Goal: Information Seeking & Learning: Learn about a topic

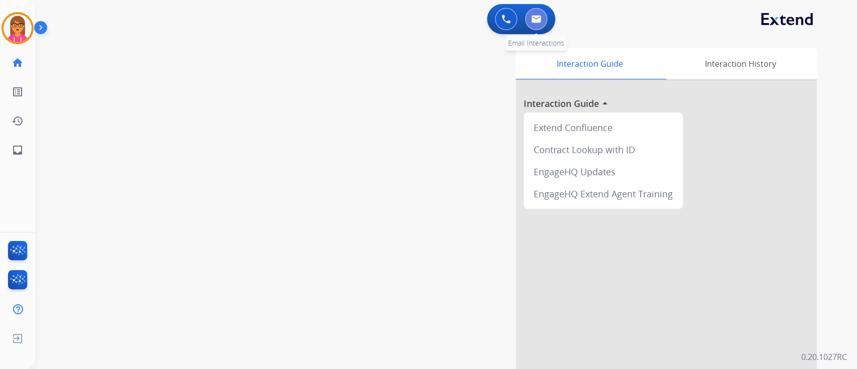
click at [536, 26] on button at bounding box center [536, 19] width 22 height 22
select select "**********"
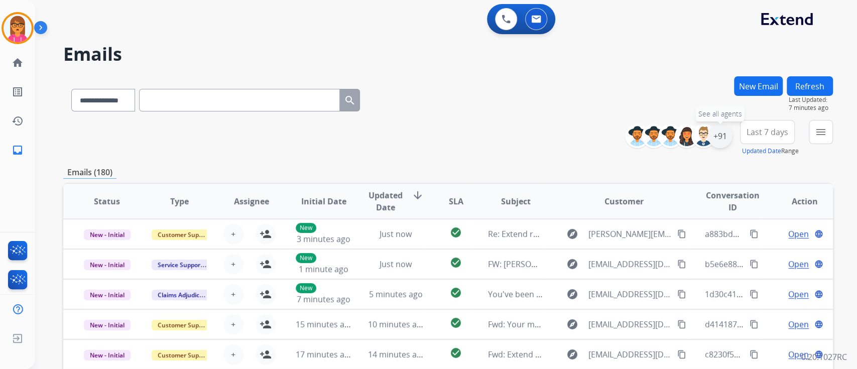
click at [723, 137] on div "+91" at bounding box center [720, 136] width 24 height 24
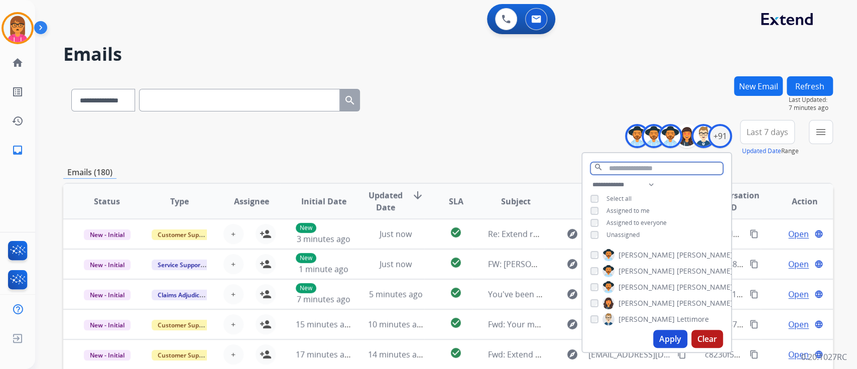
click at [633, 172] on input "text" at bounding box center [657, 168] width 133 height 13
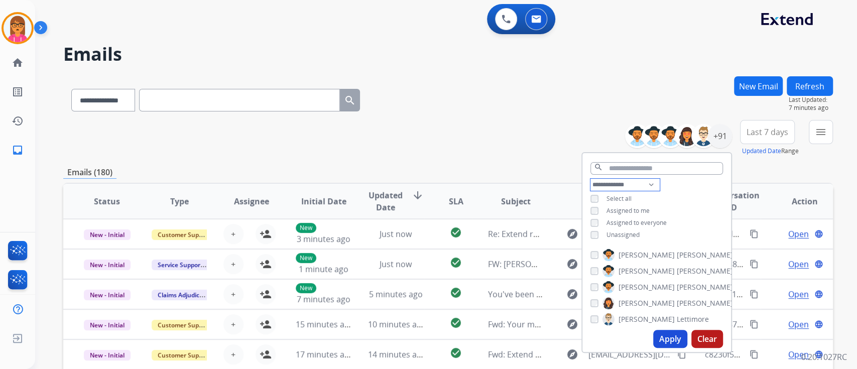
click at [639, 183] on select "**********" at bounding box center [625, 185] width 69 height 12
click at [591, 179] on select "**********" at bounding box center [625, 185] width 69 height 12
click at [623, 183] on select "**********" at bounding box center [625, 185] width 69 height 12
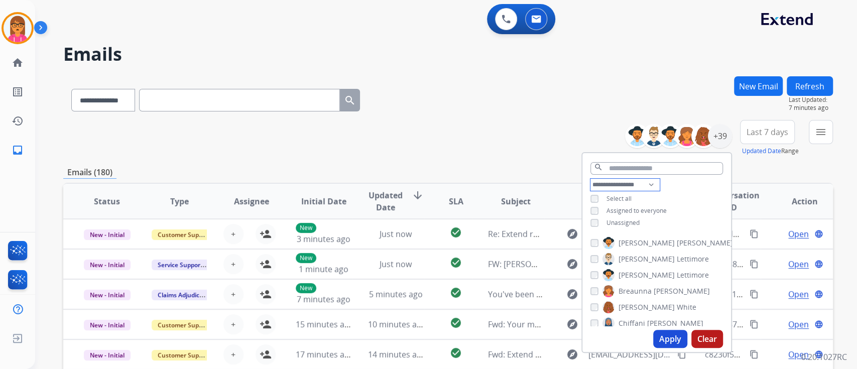
select select "***"
click at [591, 179] on select "**********" at bounding box center [625, 185] width 69 height 12
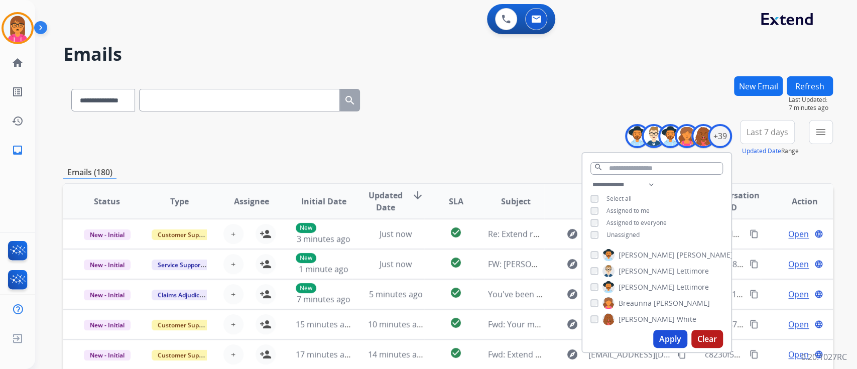
click at [670, 340] on button "Apply" at bounding box center [671, 339] width 34 height 18
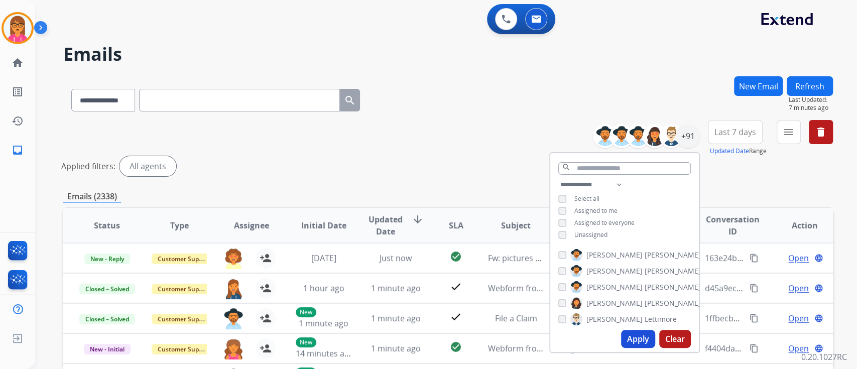
click at [242, 105] on input "text" at bounding box center [239, 100] width 201 height 23
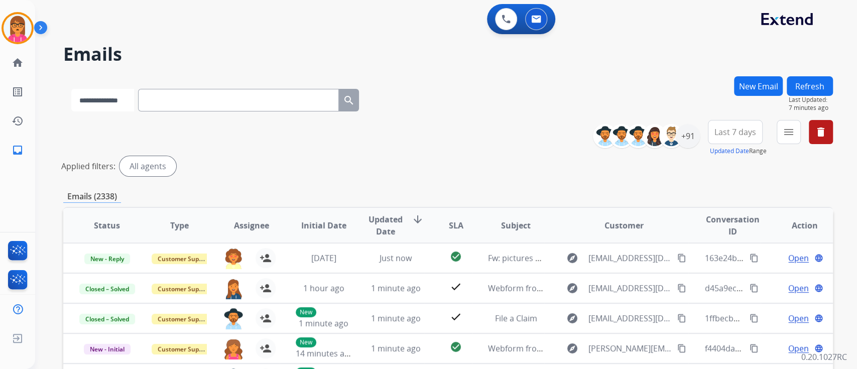
click at [116, 100] on select "**********" at bounding box center [102, 100] width 63 height 23
select select "**********"
click at [71, 89] on select "**********" at bounding box center [102, 100] width 63 height 23
click at [217, 101] on input "text" at bounding box center [239, 100] width 201 height 23
paste input "**********"
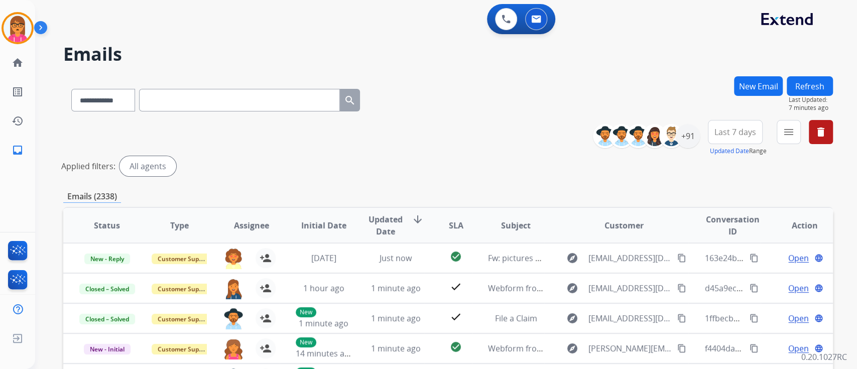
type input "**********"
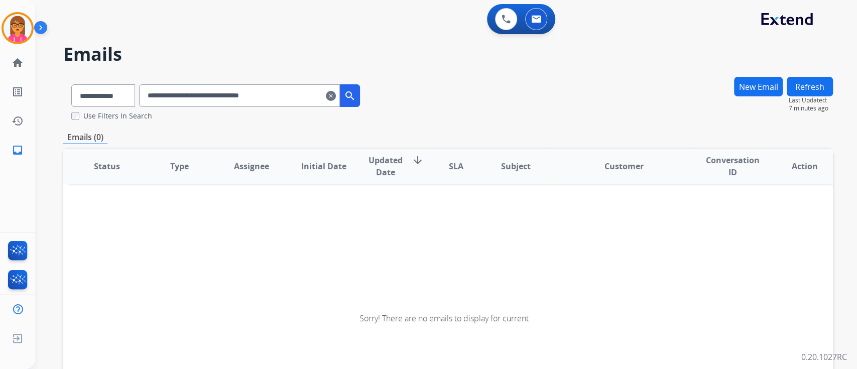
click at [36, 91] on div "**********" at bounding box center [434, 220] width 798 height 369
drag, startPoint x: 36, startPoint y: 91, endPoint x: 314, endPoint y: 98, distance: 277.9
click at [314, 98] on input "**********" at bounding box center [239, 95] width 201 height 23
click at [313, 98] on input "**********" at bounding box center [239, 95] width 201 height 23
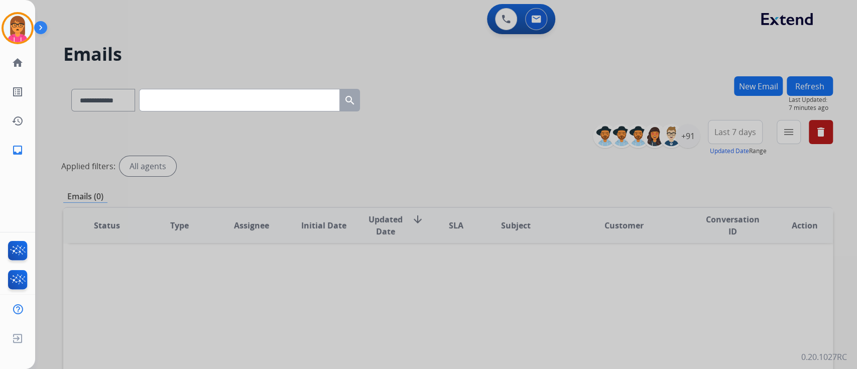
paste input "**********"
type input "**********"
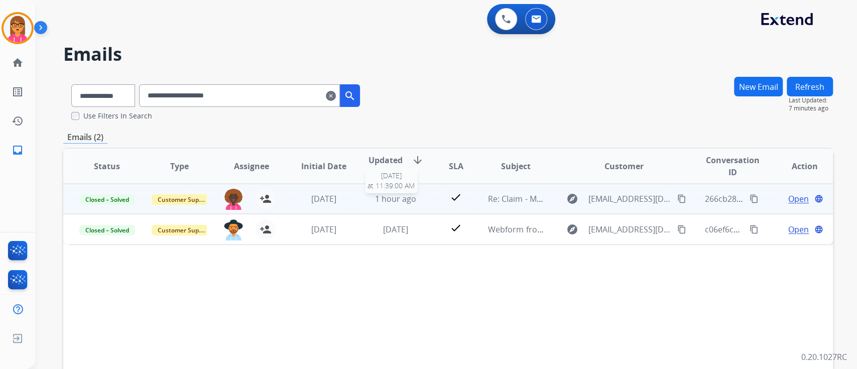
click at [384, 202] on span "1 hour ago" at bounding box center [395, 198] width 41 height 11
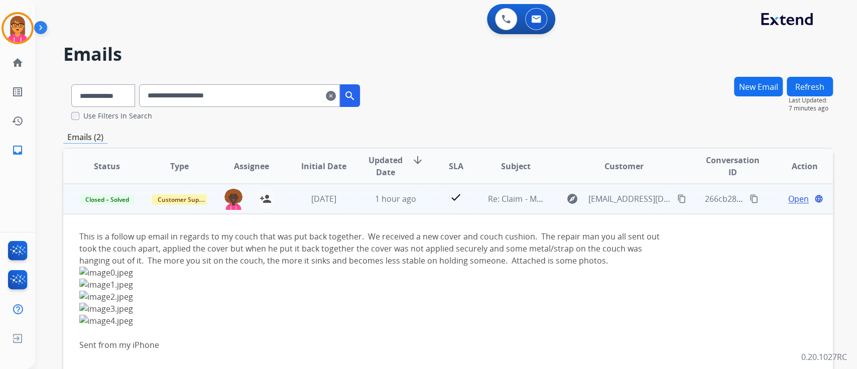
click at [777, 195] on div "Open language" at bounding box center [805, 199] width 56 height 12
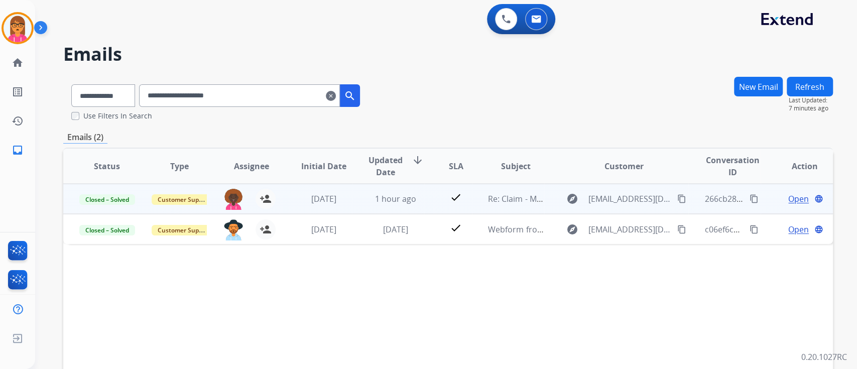
click at [789, 193] on span "Open" at bounding box center [799, 199] width 21 height 12
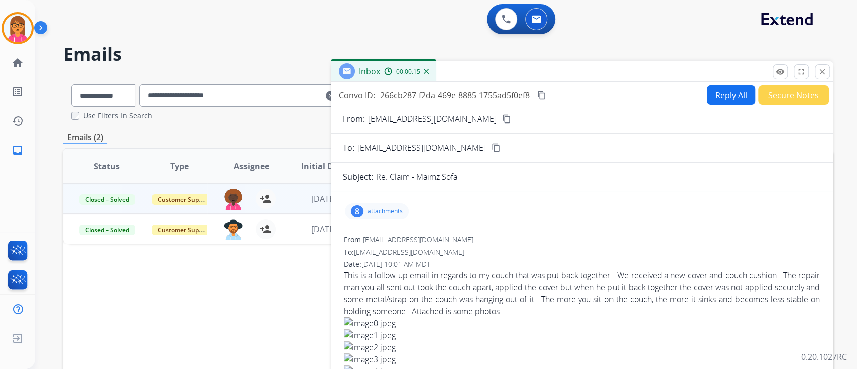
click at [543, 94] on mat-icon "content_copy" at bounding box center [541, 95] width 9 height 9
click at [785, 65] on button "remove_red_eye Logs" at bounding box center [780, 71] width 15 height 15
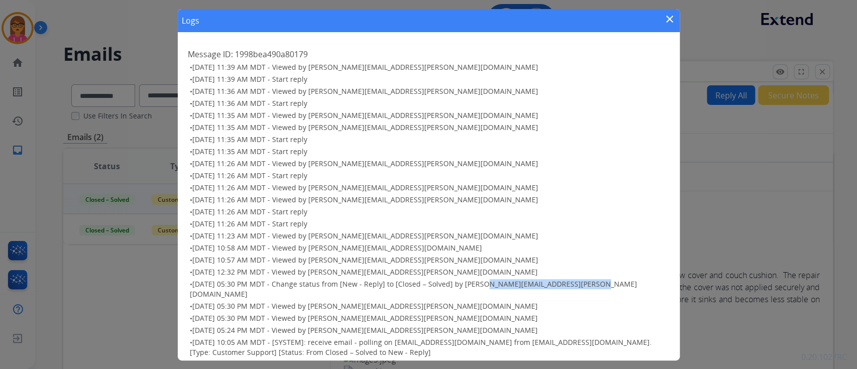
drag, startPoint x: 477, startPoint y: 286, endPoint x: 590, endPoint y: 284, distance: 112.5
click at [590, 284] on h3 "• [DATE] 05:30 PM MDT - Change status from [New - Reply] to [Closed – Solved] b…" at bounding box center [430, 289] width 480 height 20
copy span "[PERSON_NAME][EMAIL_ADDRESS][PERSON_NAME][DOMAIN_NAME]"
click at [668, 12] on div "Logs close" at bounding box center [429, 20] width 502 height 23
click at [668, 16] on mat-icon "close" at bounding box center [670, 19] width 12 height 12
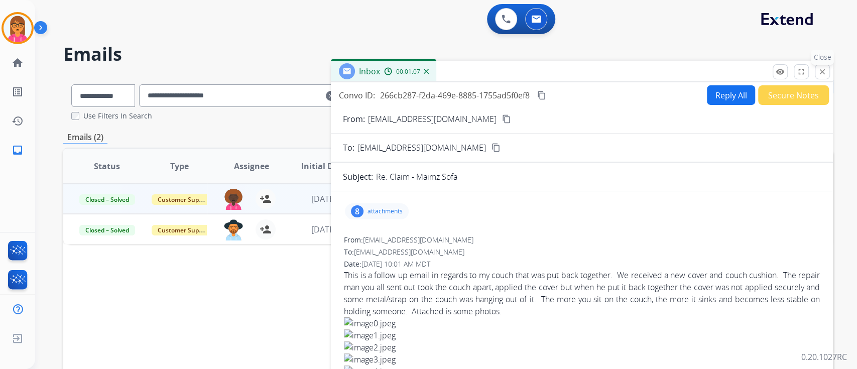
click at [827, 65] on button "close Close" at bounding box center [822, 71] width 15 height 15
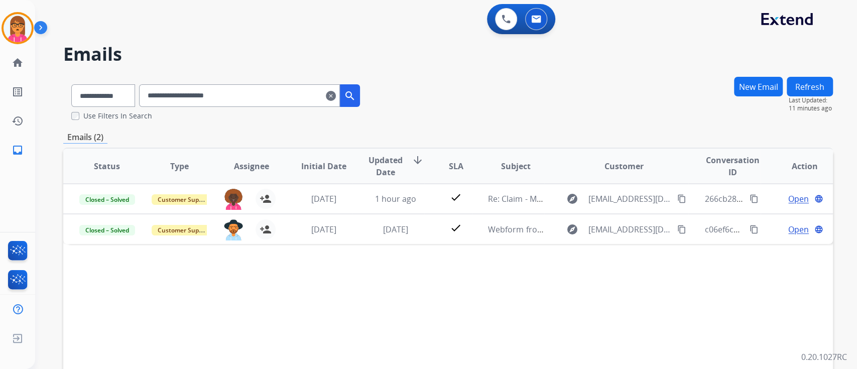
drag, startPoint x: 342, startPoint y: 98, endPoint x: 321, endPoint y: 107, distance: 22.5
click at [336, 98] on mat-icon "clear" at bounding box center [331, 96] width 10 height 12
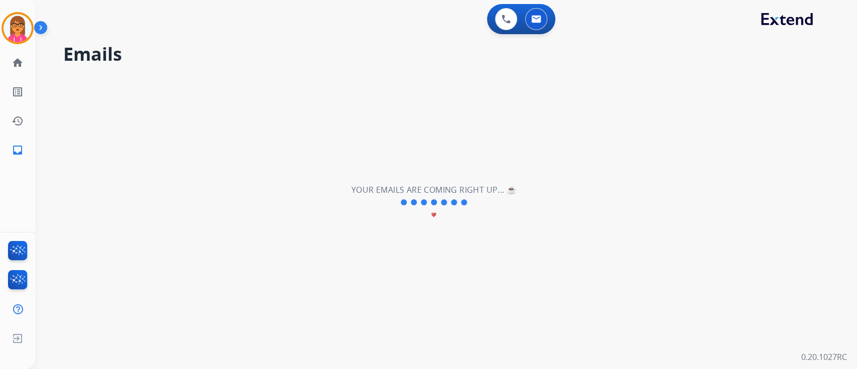
select select "**********"
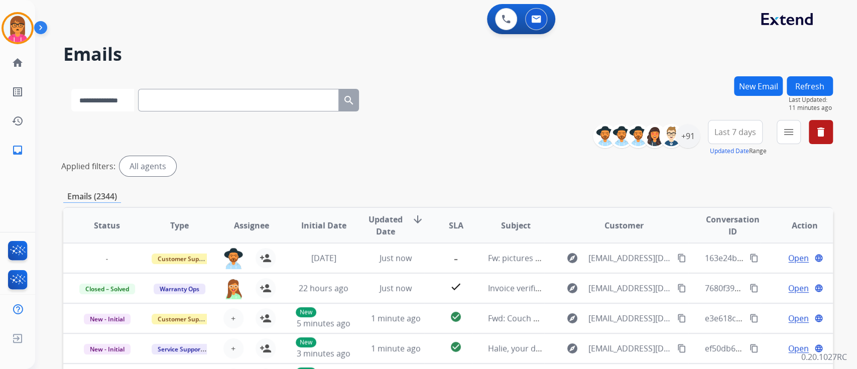
drag, startPoint x: 128, startPoint y: 96, endPoint x: 130, endPoint y: 101, distance: 5.4
click at [128, 96] on select "**********" at bounding box center [102, 100] width 63 height 23
click at [190, 98] on input "text" at bounding box center [239, 100] width 201 height 23
paste input "**********"
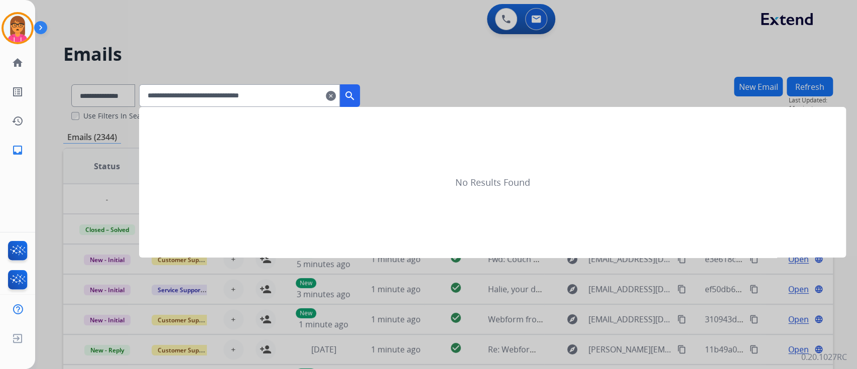
type input "**********"
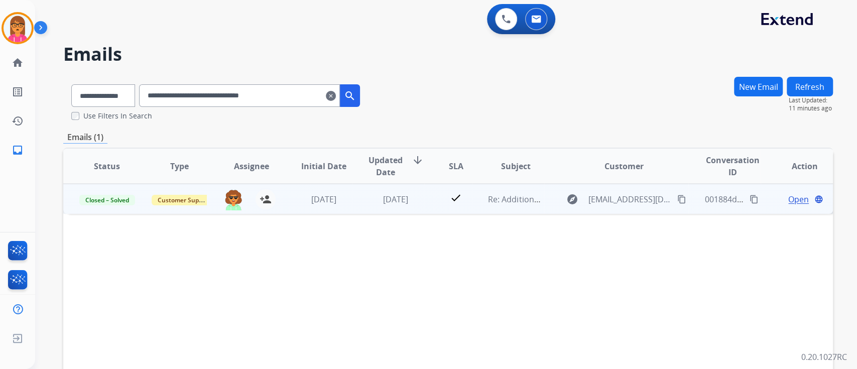
click at [789, 201] on span "Open" at bounding box center [799, 199] width 21 height 12
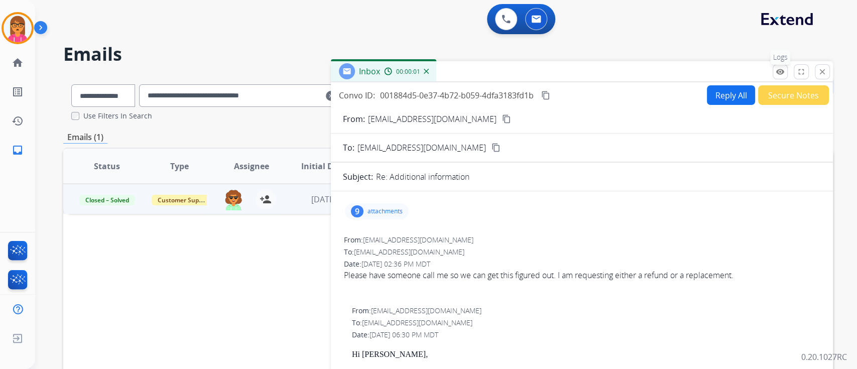
click at [784, 70] on mat-icon "remove_red_eye" at bounding box center [780, 71] width 9 height 9
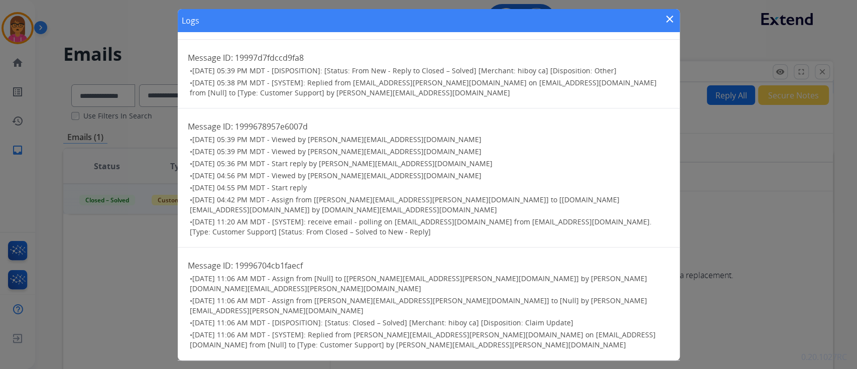
scroll to position [402, 0]
click at [667, 23] on mat-icon "close" at bounding box center [670, 19] width 12 height 12
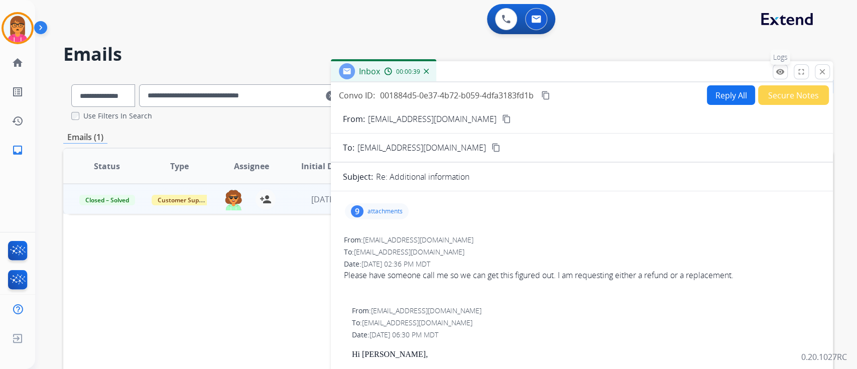
click at [782, 73] on mat-icon "remove_red_eye" at bounding box center [780, 71] width 9 height 9
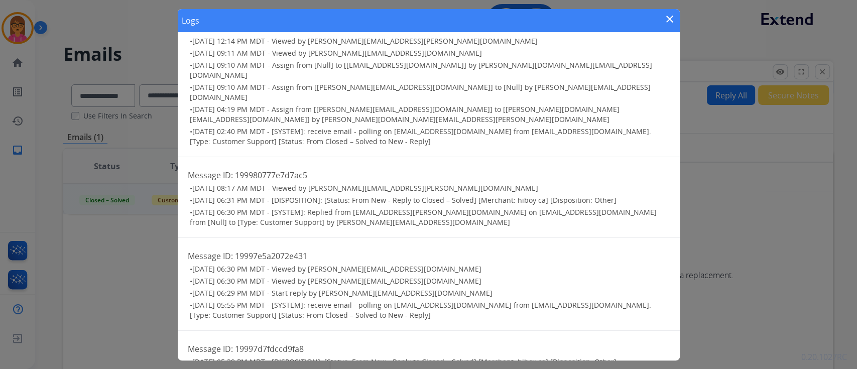
scroll to position [67, 0]
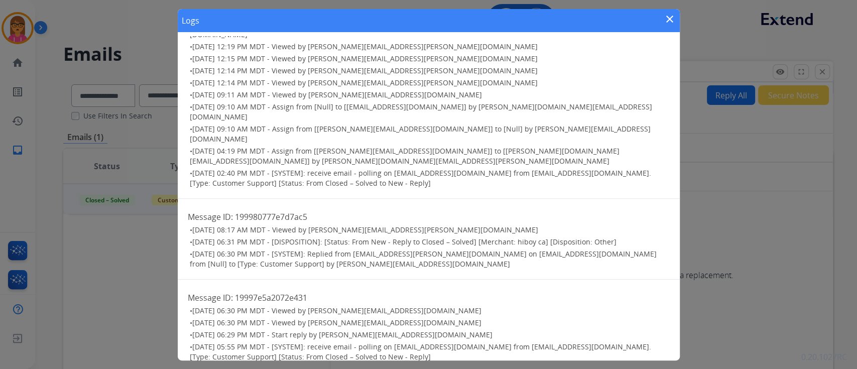
click at [664, 21] on mat-icon "close" at bounding box center [670, 19] width 12 height 12
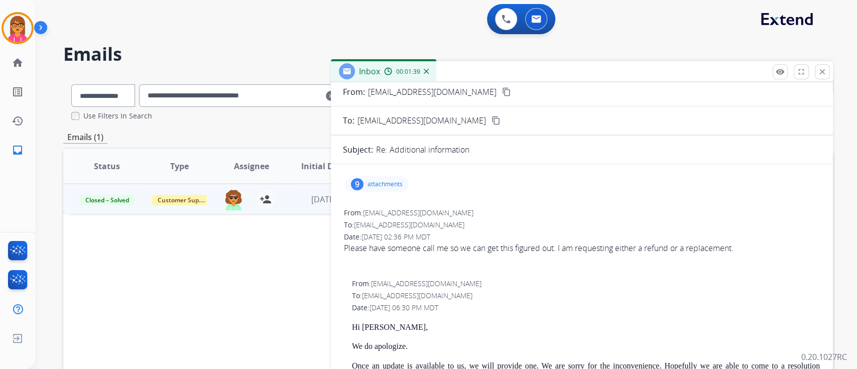
scroll to position [0, 0]
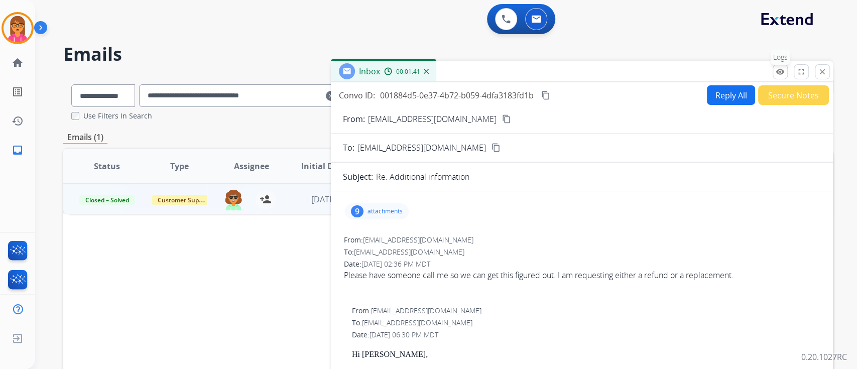
click at [788, 74] on button "remove_red_eye Logs" at bounding box center [780, 71] width 15 height 15
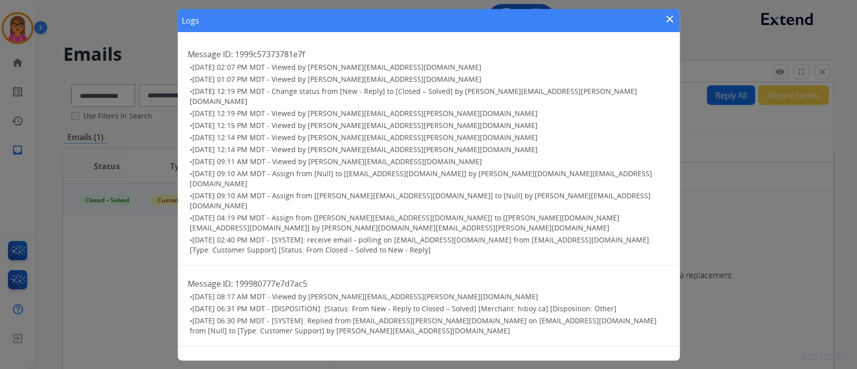
click at [334, 169] on span "[DATE] 09:10 AM MDT - Assign from [Null] to [[EMAIL_ADDRESS][DOMAIN_NAME]] by […" at bounding box center [421, 179] width 463 height 20
drag, startPoint x: 440, startPoint y: 94, endPoint x: 470, endPoint y: 97, distance: 30.2
click at [469, 97] on ul "• [DATE] 02:07 PM MDT - Viewed by [EMAIL_ADDRESS][DOMAIN_NAME] • [DATE] 01:07 P…" at bounding box center [429, 158] width 482 height 193
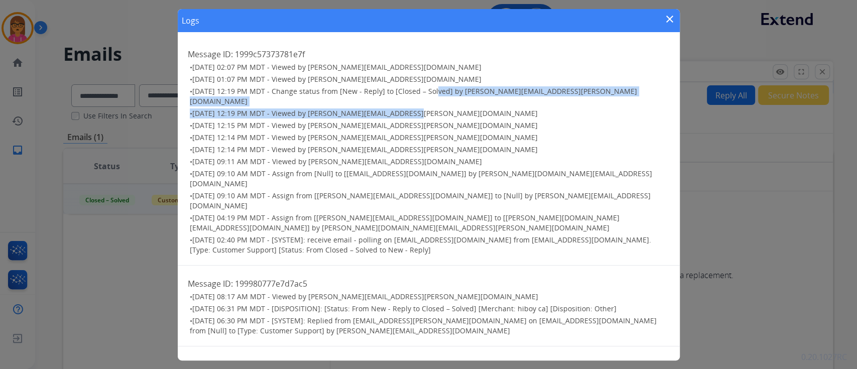
click at [543, 91] on span "[DATE] 12:19 PM MDT - Change status from [New - Reply] to [Closed – Solved] by …" at bounding box center [414, 96] width 448 height 20
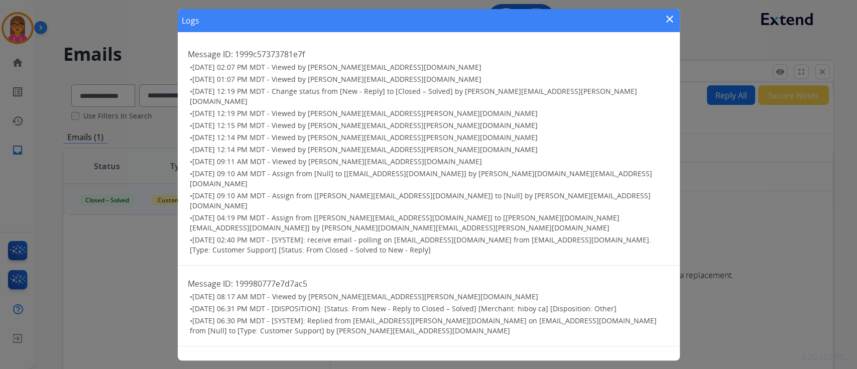
click at [666, 20] on mat-icon "close" at bounding box center [670, 19] width 12 height 12
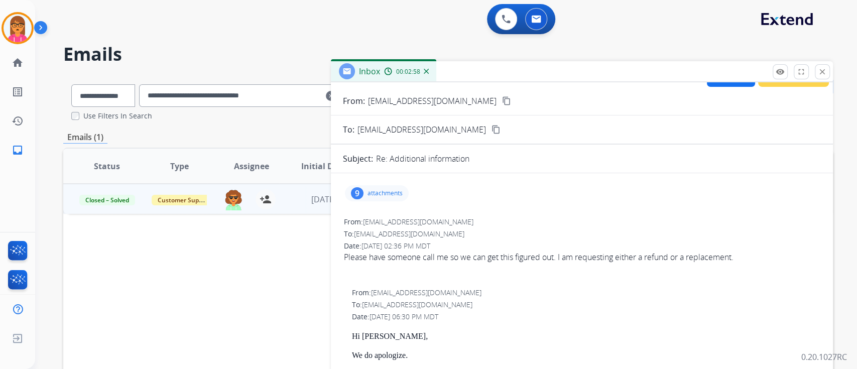
scroll to position [67, 0]
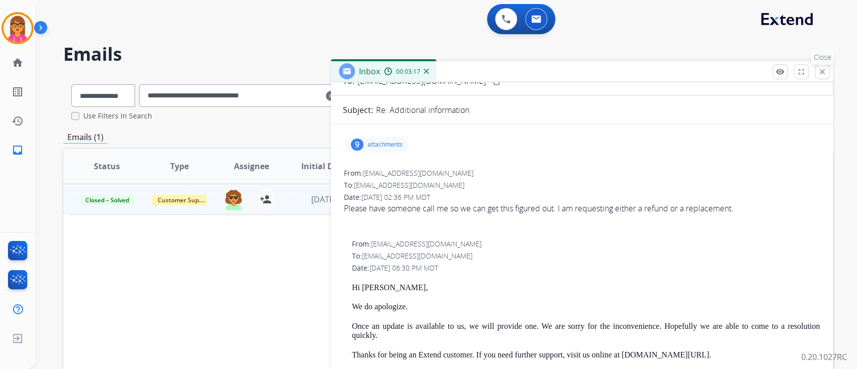
click at [828, 78] on div "remove_red_eye Logs fullscreen Expand close Close" at bounding box center [801, 71] width 57 height 15
drag, startPoint x: 824, startPoint y: 72, endPoint x: 655, endPoint y: 100, distance: 171.0
click at [824, 72] on mat-icon "close" at bounding box center [822, 71] width 9 height 9
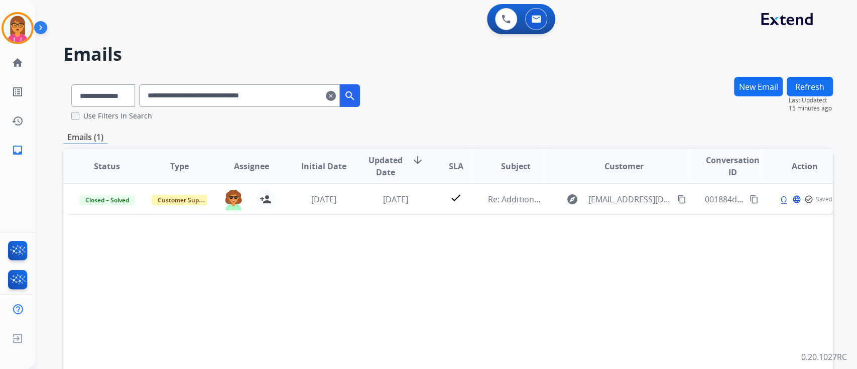
click at [336, 92] on mat-icon "clear" at bounding box center [331, 96] width 10 height 12
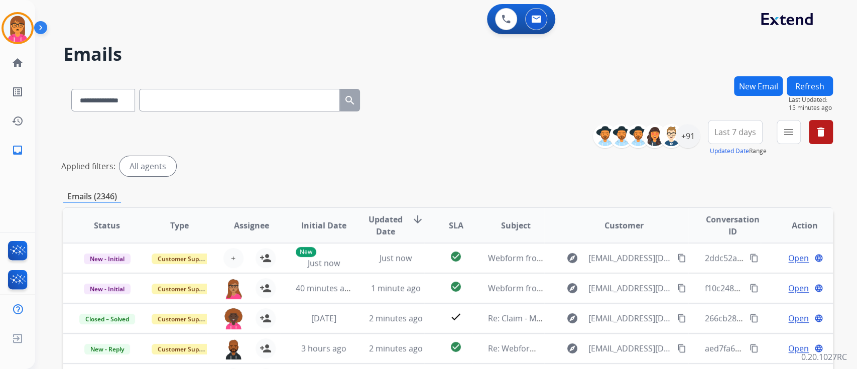
click at [180, 104] on input "text" at bounding box center [239, 100] width 201 height 23
paste input "**********"
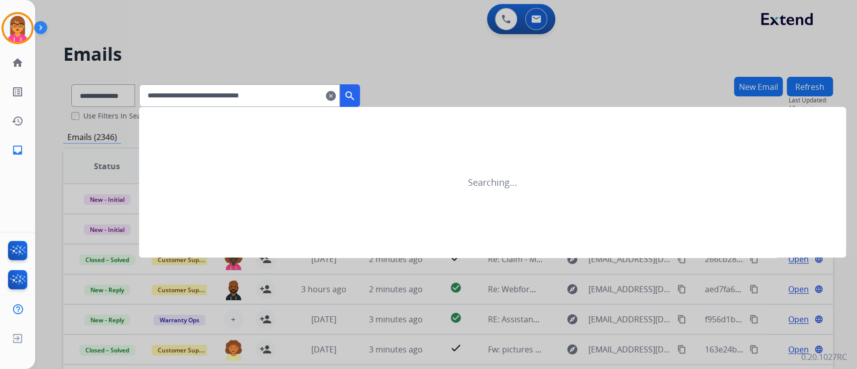
type input "**********"
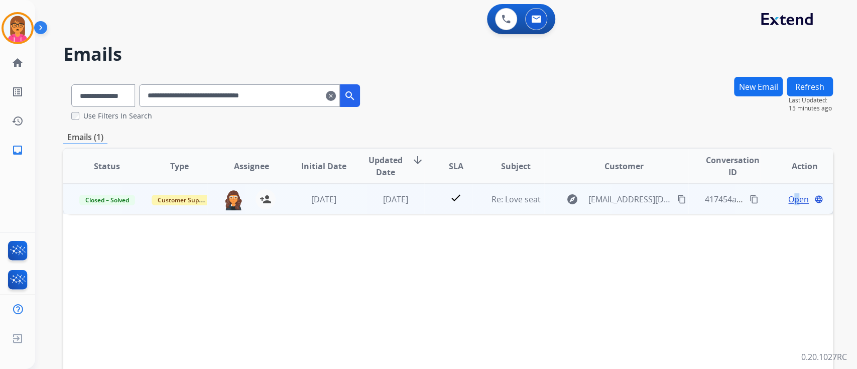
click at [790, 195] on span "Open" at bounding box center [799, 199] width 21 height 12
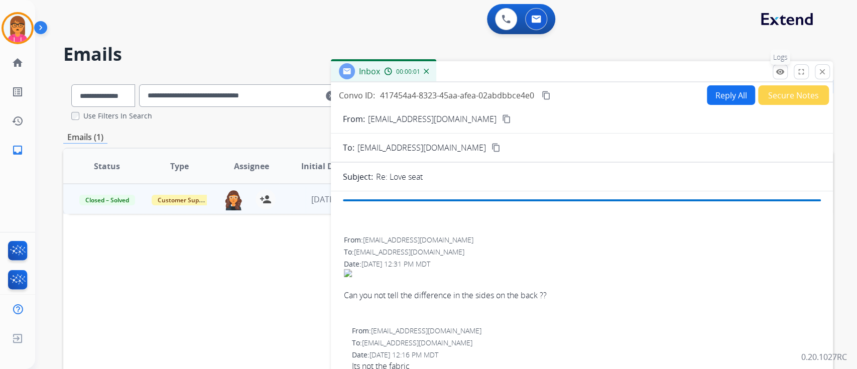
click at [784, 71] on mat-icon "remove_red_eye" at bounding box center [780, 71] width 9 height 9
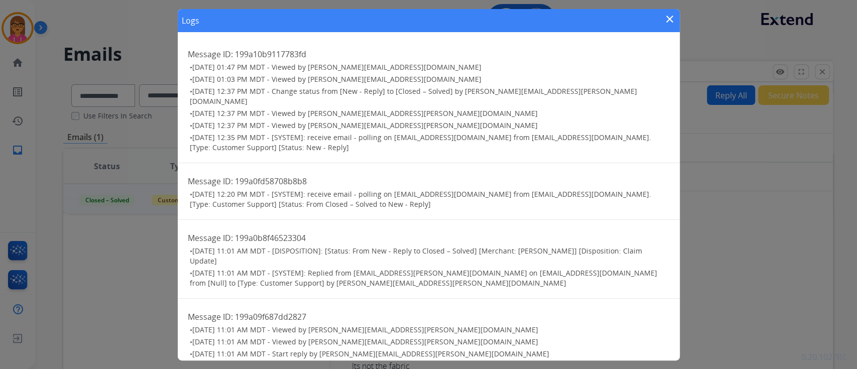
click at [675, 26] on button "close" at bounding box center [670, 20] width 12 height 15
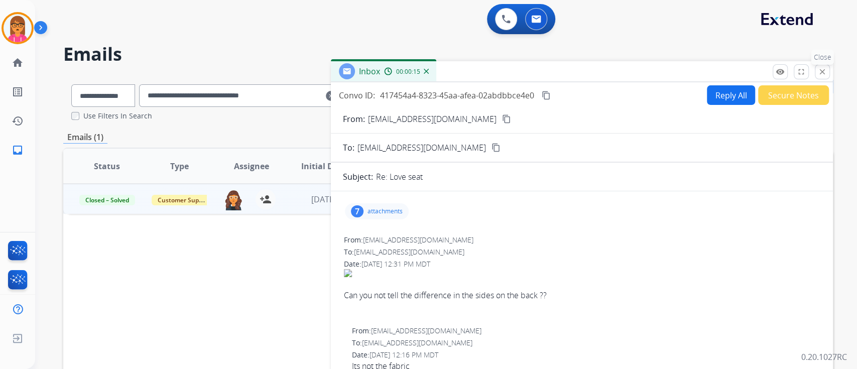
click at [820, 70] on mat-icon "close" at bounding box center [822, 71] width 9 height 9
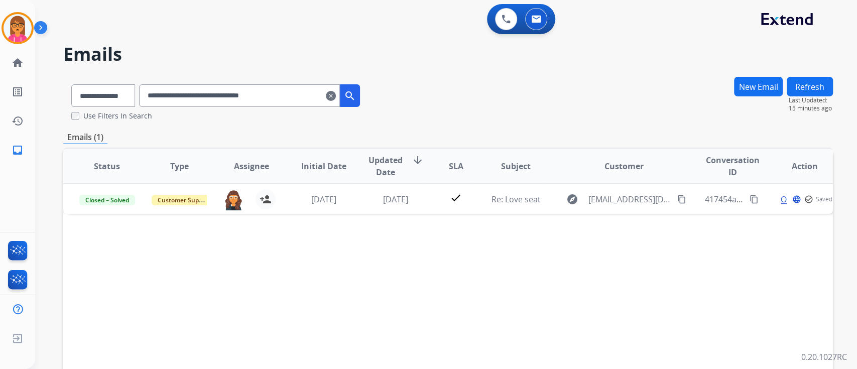
click at [336, 96] on mat-icon "clear" at bounding box center [331, 96] width 10 height 12
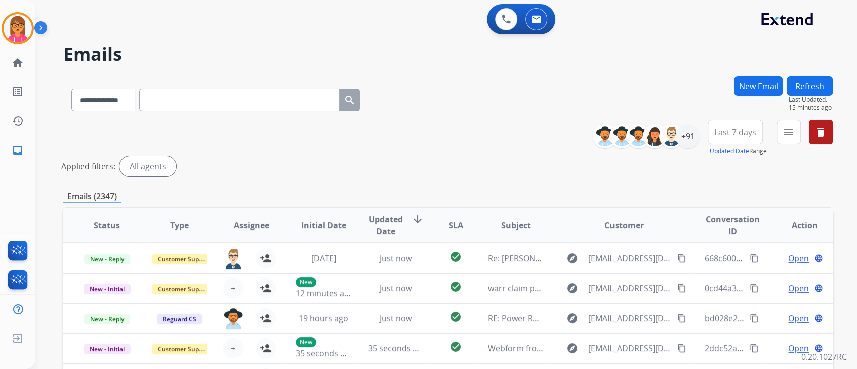
click at [213, 100] on input "text" at bounding box center [239, 100] width 201 height 23
paste input "**********"
type input "**********"
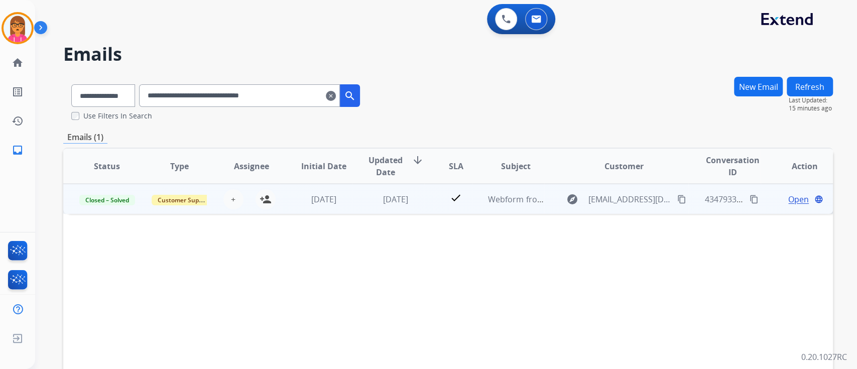
click at [789, 199] on span "Open" at bounding box center [799, 199] width 21 height 12
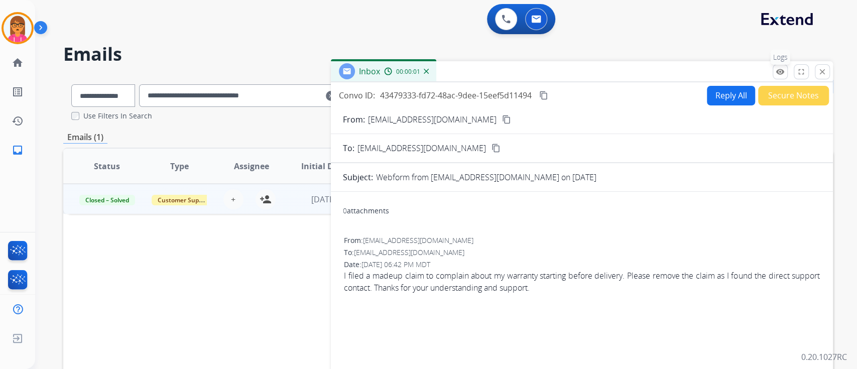
click at [780, 66] on button "remove_red_eye Logs" at bounding box center [780, 71] width 15 height 15
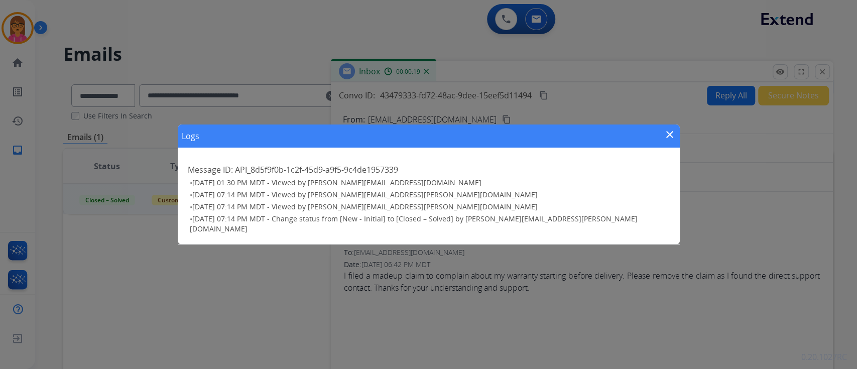
drag, startPoint x: 669, startPoint y: 135, endPoint x: 801, endPoint y: 86, distance: 141.3
click at [669, 135] on mat-icon "close" at bounding box center [670, 135] width 12 height 12
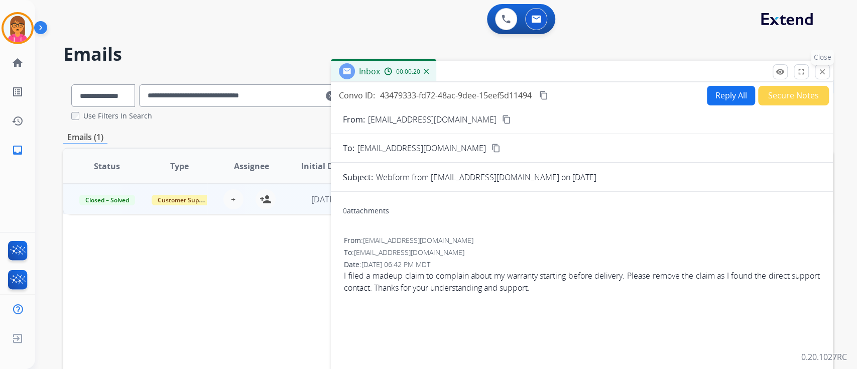
click at [820, 70] on mat-icon "close" at bounding box center [822, 71] width 9 height 9
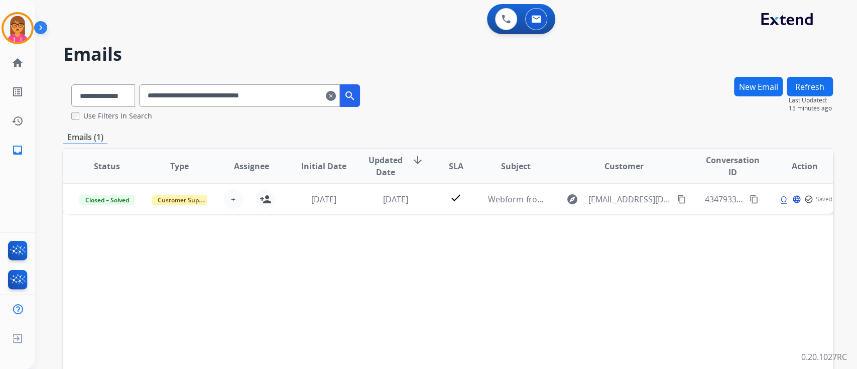
click at [336, 95] on mat-icon "clear" at bounding box center [331, 96] width 10 height 12
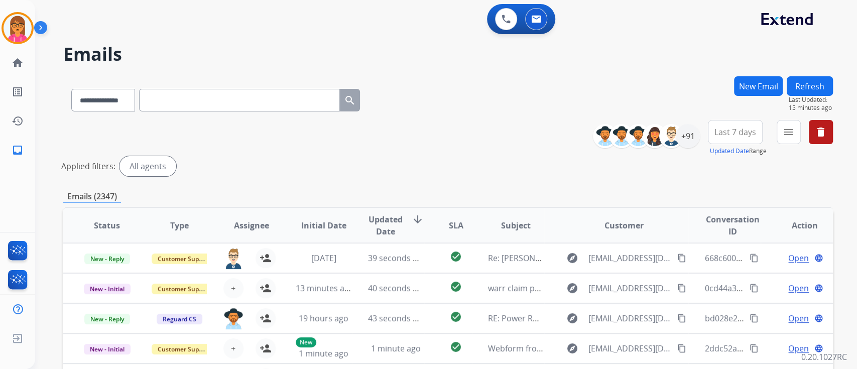
click at [226, 107] on input "text" at bounding box center [239, 100] width 201 height 23
paste input "**********"
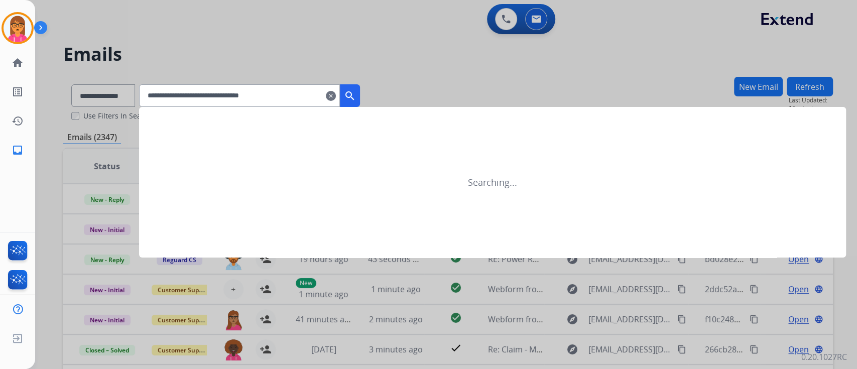
type input "**********"
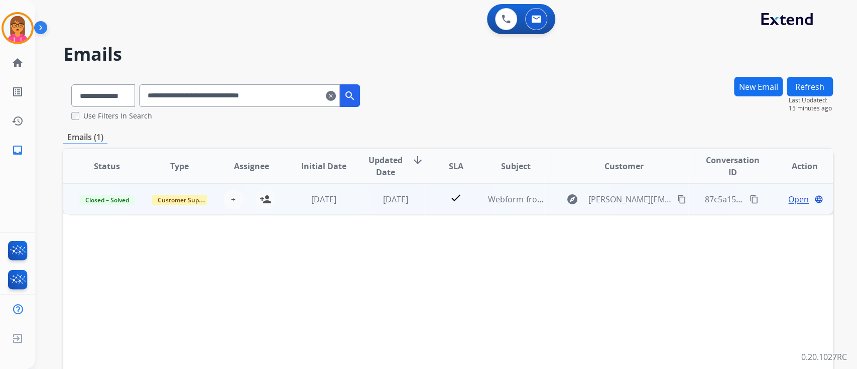
click at [789, 204] on span "Open" at bounding box center [799, 199] width 21 height 12
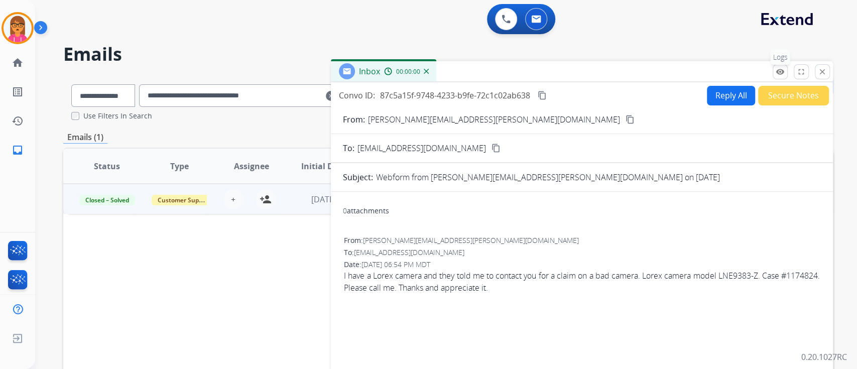
click at [782, 66] on button "remove_red_eye Logs" at bounding box center [780, 71] width 15 height 15
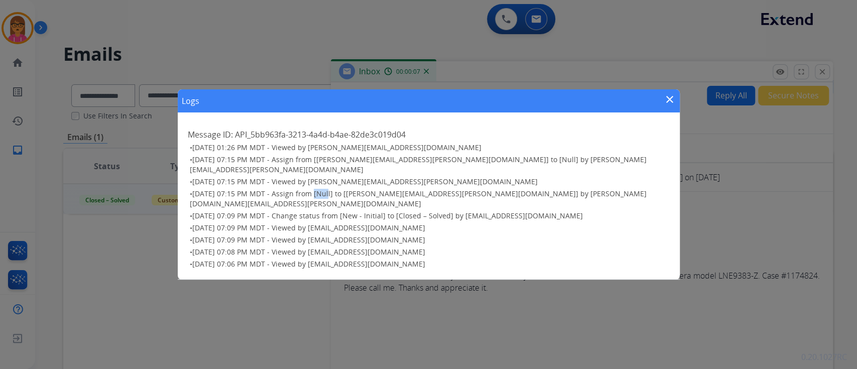
drag, startPoint x: 313, startPoint y: 198, endPoint x: 328, endPoint y: 199, distance: 14.6
click at [326, 199] on h3 "• [DATE] 07:15 PM MDT - Assign from [Null] to [[PERSON_NAME][EMAIL_ADDRESS][PER…" at bounding box center [430, 199] width 480 height 20
click at [438, 211] on span "[DATE] 07:09 PM MDT - Change status from [New - Initial] to [Closed – Solved] b…" at bounding box center [387, 216] width 391 height 10
click at [472, 211] on span "[DATE] 07:09 PM MDT - Change status from [New - Initial] to [Closed – Solved] b…" at bounding box center [387, 216] width 391 height 10
click at [301, 211] on span "[DATE] 07:09 PM MDT - Change status from [New - Initial] to [Closed – Solved] b…" at bounding box center [387, 216] width 391 height 10
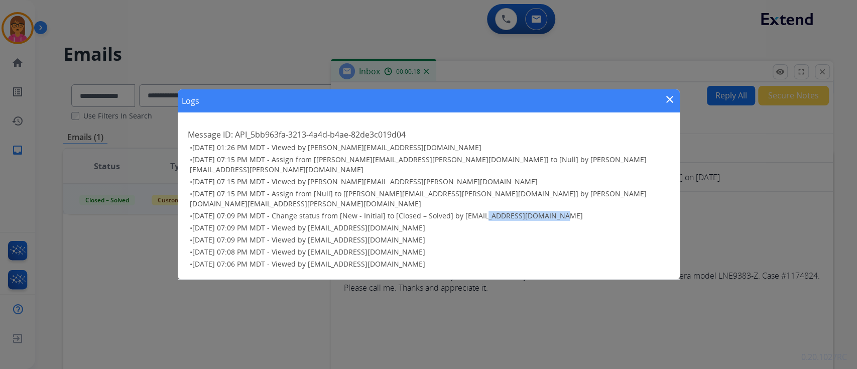
drag, startPoint x: 477, startPoint y: 206, endPoint x: 552, endPoint y: 204, distance: 74.9
click at [552, 211] on span "[DATE] 07:09 PM MDT - Change status from [New - Initial] to [Closed – Solved] b…" at bounding box center [387, 216] width 391 height 10
copy span "[EMAIL_ADDRESS][DOMAIN_NAME]"
drag, startPoint x: 665, startPoint y: 111, endPoint x: 799, endPoint y: 56, distance: 145.5
click at [665, 105] on mat-icon "close" at bounding box center [670, 99] width 12 height 12
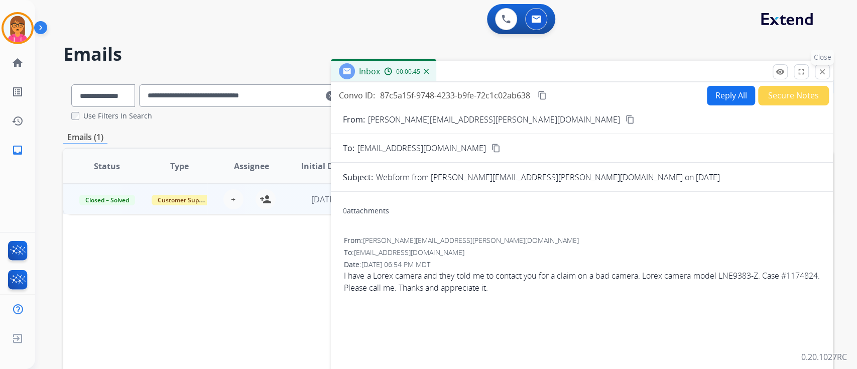
click at [818, 70] on mat-icon "close" at bounding box center [822, 71] width 9 height 9
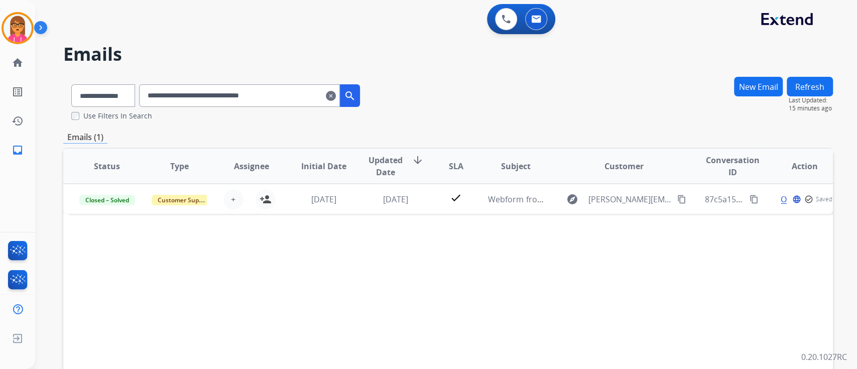
click at [336, 98] on mat-icon "clear" at bounding box center [331, 96] width 10 height 12
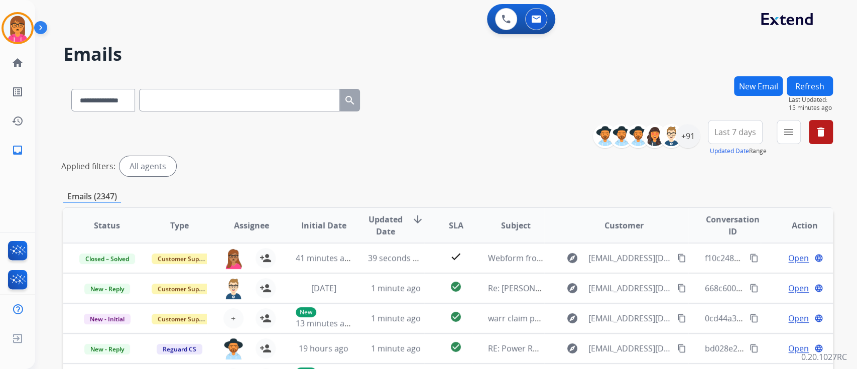
click at [208, 107] on input "text" at bounding box center [239, 100] width 201 height 23
paste input "**********"
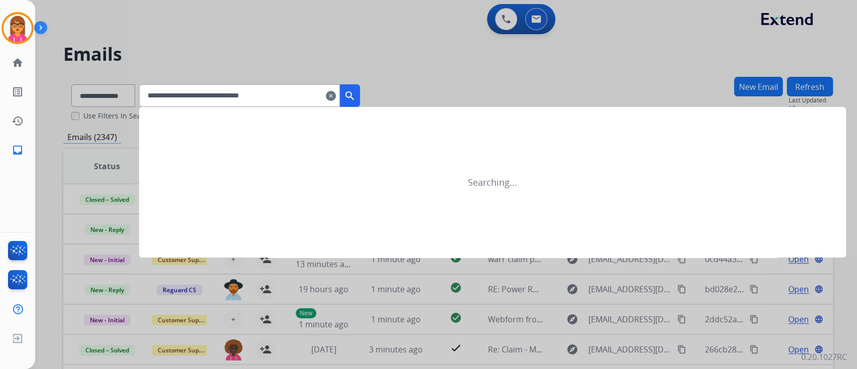
type input "**********"
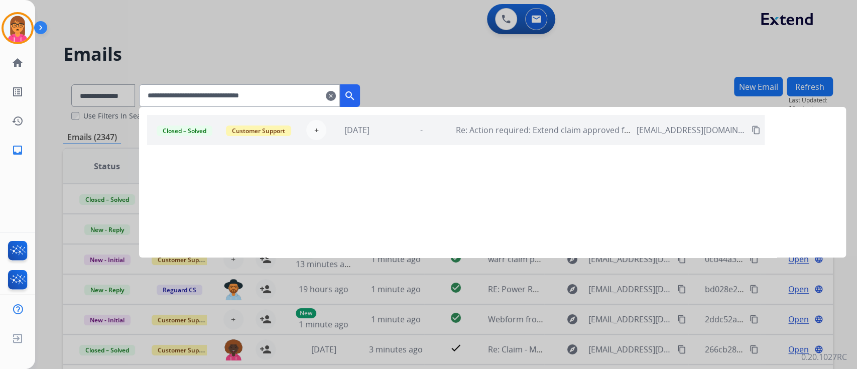
click at [356, 97] on mat-icon "search" at bounding box center [350, 96] width 12 height 12
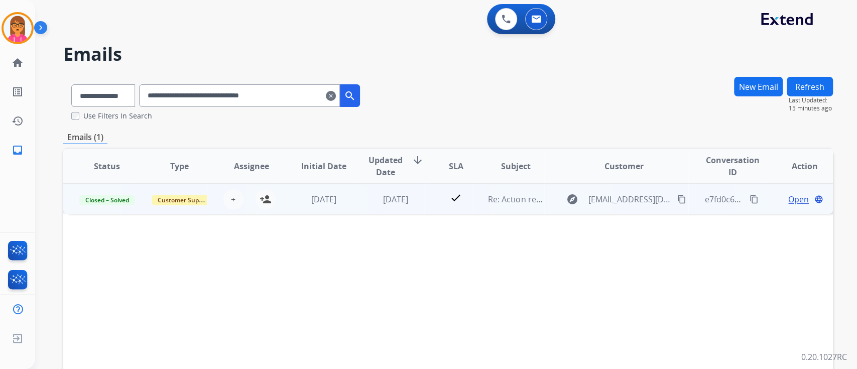
click at [799, 202] on span "Open" at bounding box center [799, 199] width 21 height 12
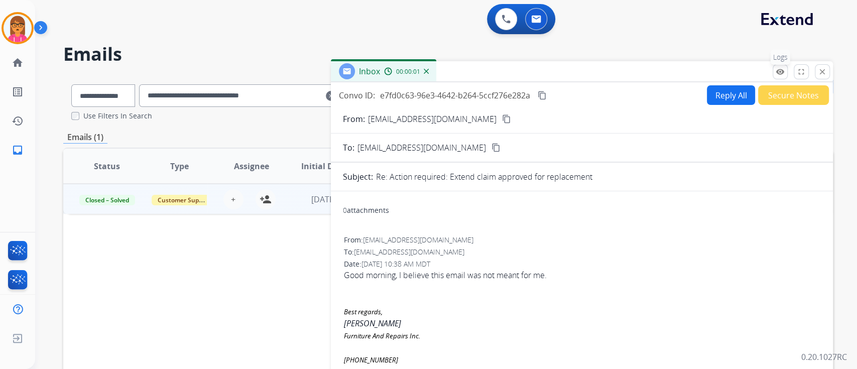
click at [778, 73] on mat-icon "remove_red_eye" at bounding box center [780, 71] width 9 height 9
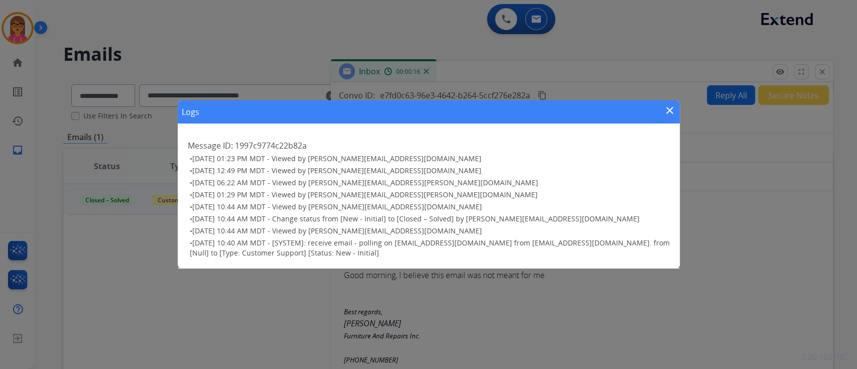
drag, startPoint x: 664, startPoint y: 114, endPoint x: 681, endPoint y: 110, distance: 17.9
click at [664, 112] on mat-icon "close" at bounding box center [670, 110] width 12 height 12
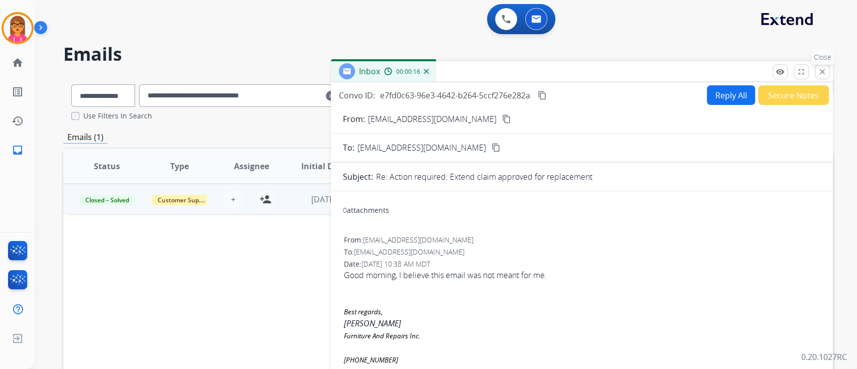
click at [817, 71] on button "close Close" at bounding box center [822, 71] width 15 height 15
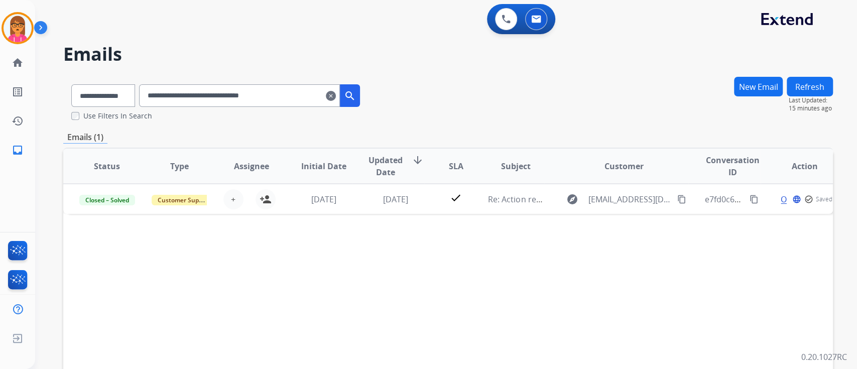
click at [336, 98] on mat-icon "clear" at bounding box center [331, 96] width 10 height 12
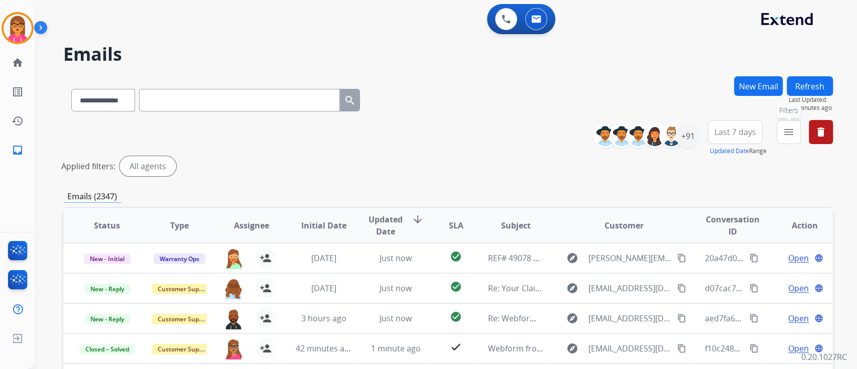
click at [786, 131] on mat-icon "menu" at bounding box center [789, 132] width 12 height 12
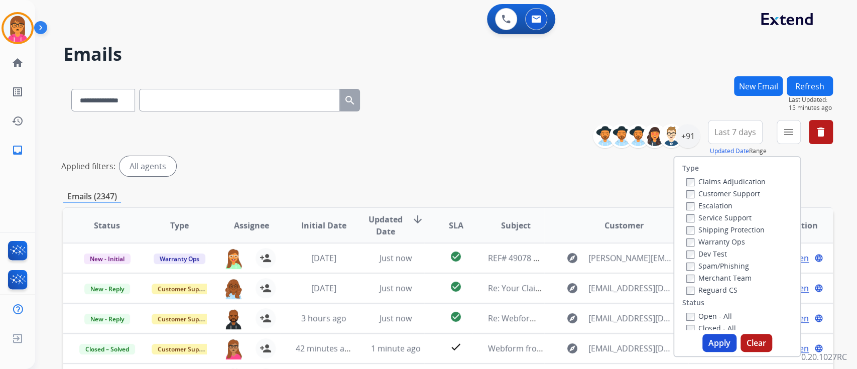
click at [734, 193] on label "Customer Support" at bounding box center [724, 194] width 74 height 10
click at [750, 231] on label "Shipping Protection" at bounding box center [726, 230] width 78 height 10
click at [724, 285] on label "Reguard CS" at bounding box center [712, 290] width 51 height 10
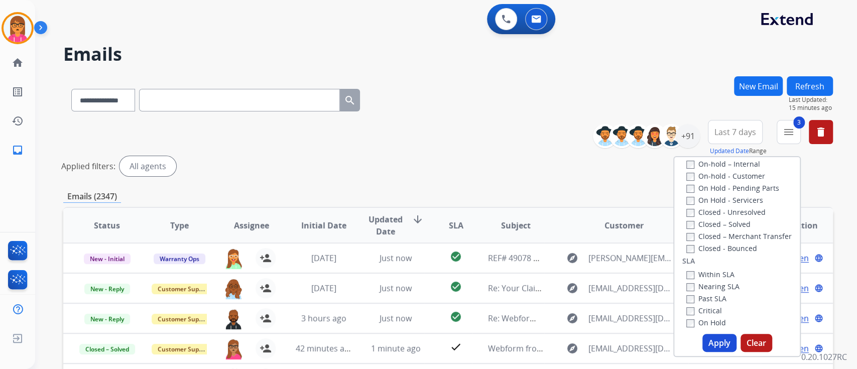
scroll to position [201, 0]
click at [699, 226] on label "Closed – Solved" at bounding box center [719, 224] width 64 height 10
click at [711, 339] on button "Apply" at bounding box center [720, 343] width 34 height 18
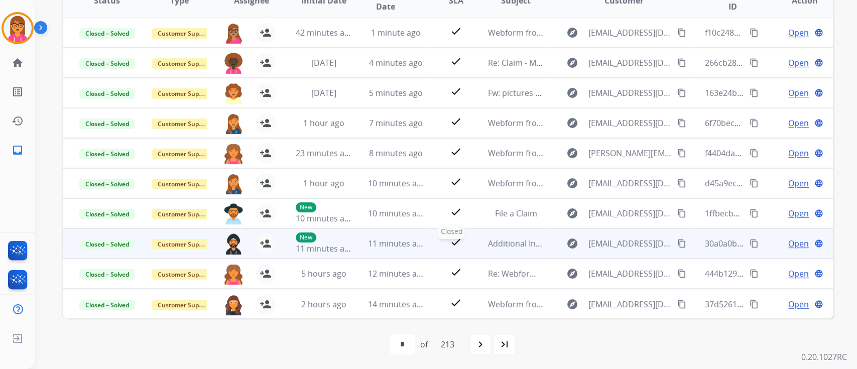
scroll to position [226, 0]
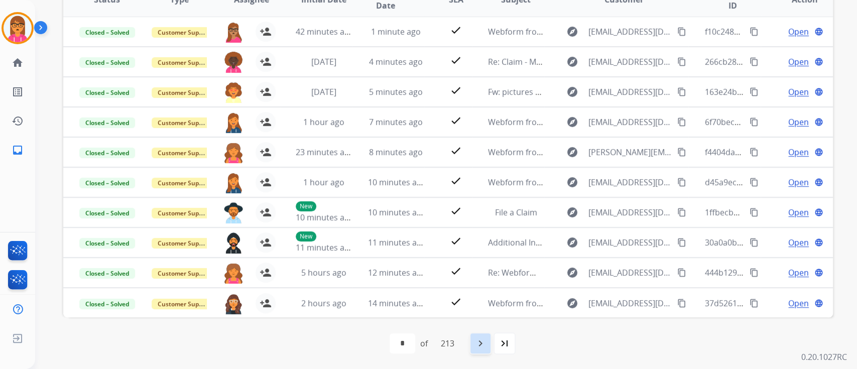
click at [482, 350] on div "navigate_next" at bounding box center [481, 344] width 22 height 22
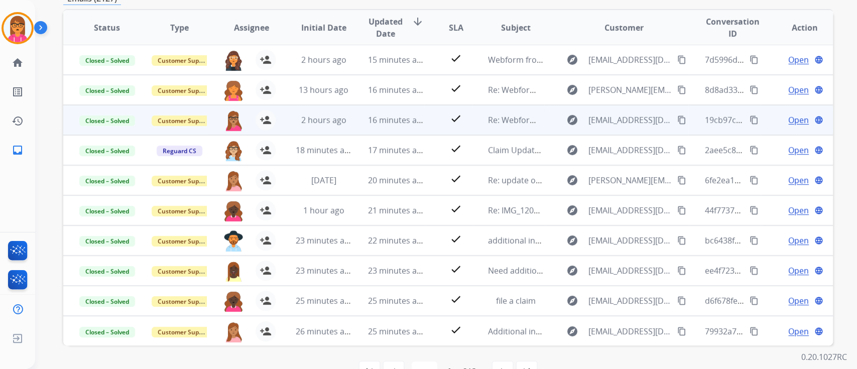
scroll to position [201, 0]
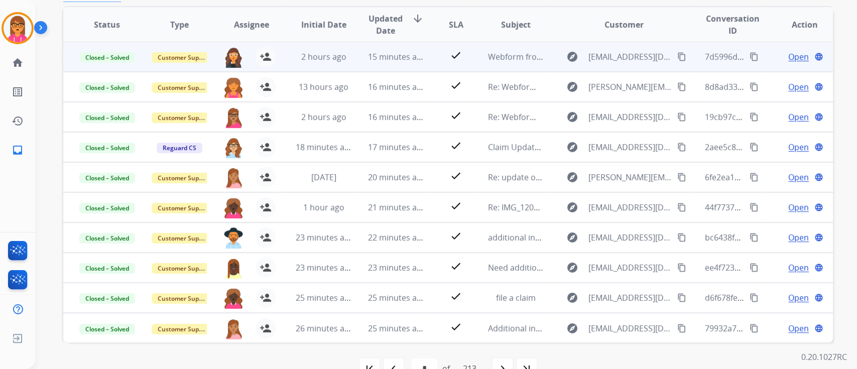
click at [386, 65] on td "15 minutes ago" at bounding box center [388, 57] width 72 height 30
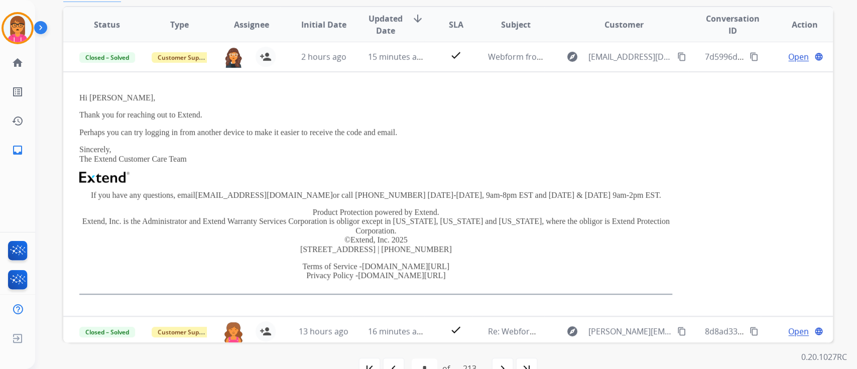
scroll to position [0, 0]
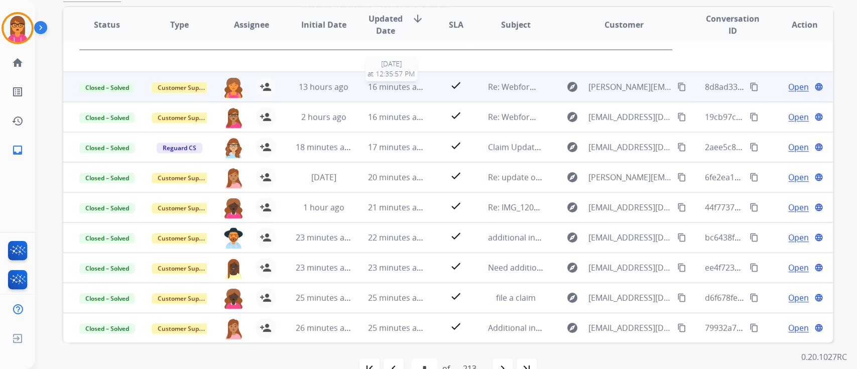
click at [378, 85] on span "16 minutes ago" at bounding box center [397, 86] width 58 height 11
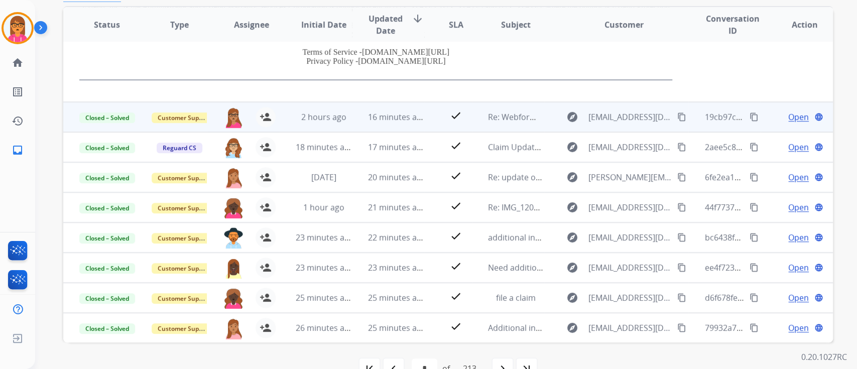
click at [384, 127] on td "16 minutes ago" at bounding box center [388, 117] width 72 height 30
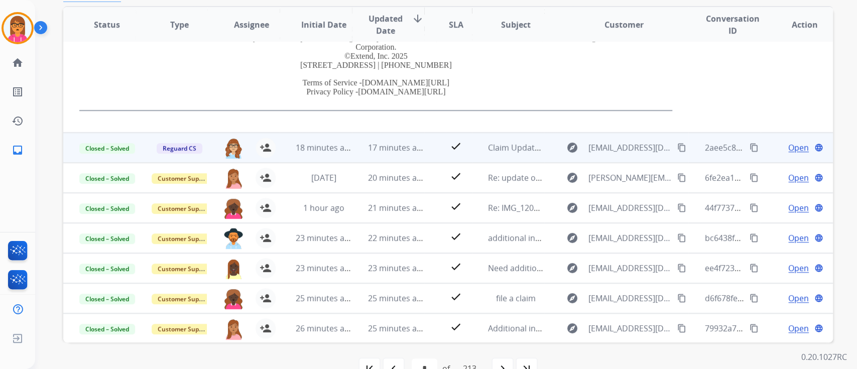
click at [387, 137] on td "17 minutes ago" at bounding box center [388, 148] width 72 height 30
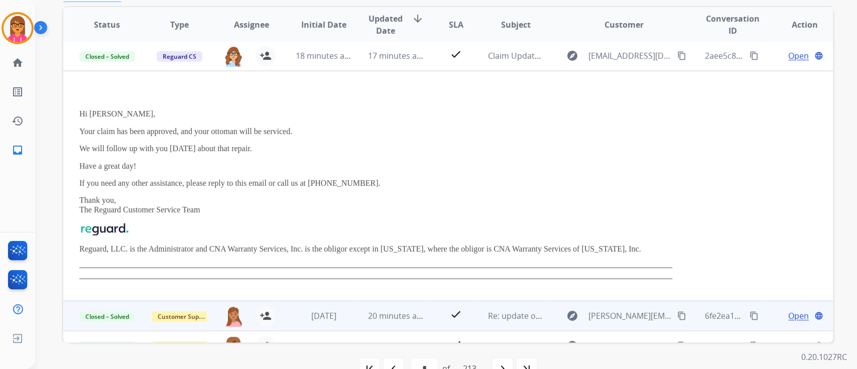
scroll to position [230, 0]
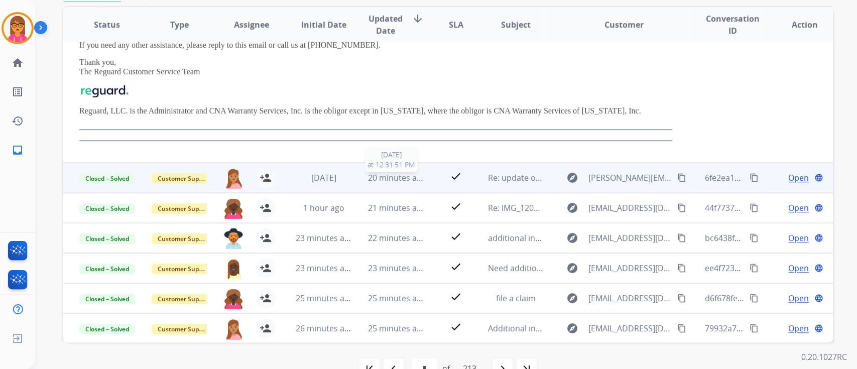
click at [389, 173] on span "20 minutes ago" at bounding box center [397, 177] width 58 height 11
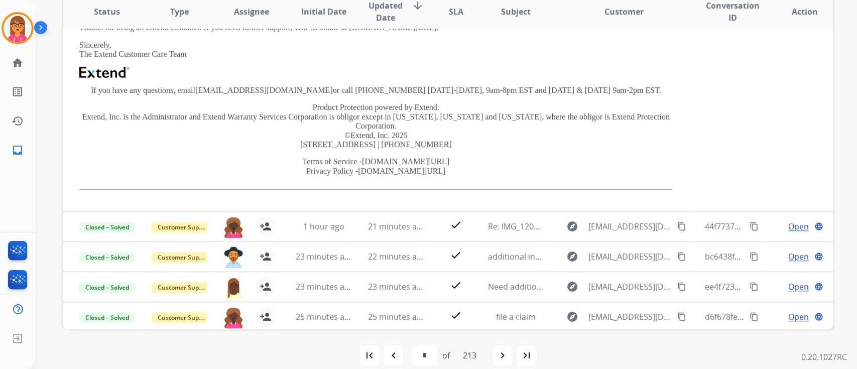
scroll to position [226, 0]
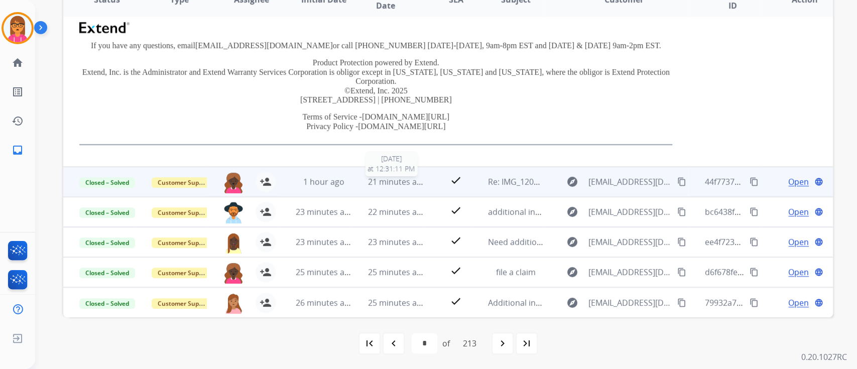
click at [399, 187] on td "21 minutes ago [DATE] 12:31:11 PM" at bounding box center [388, 182] width 72 height 30
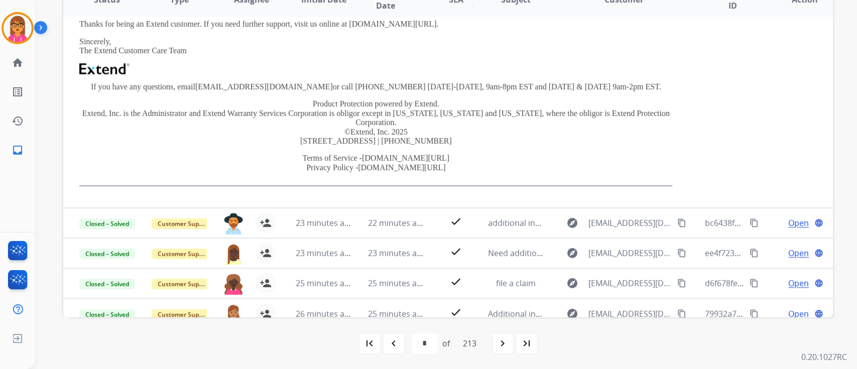
scroll to position [262, 0]
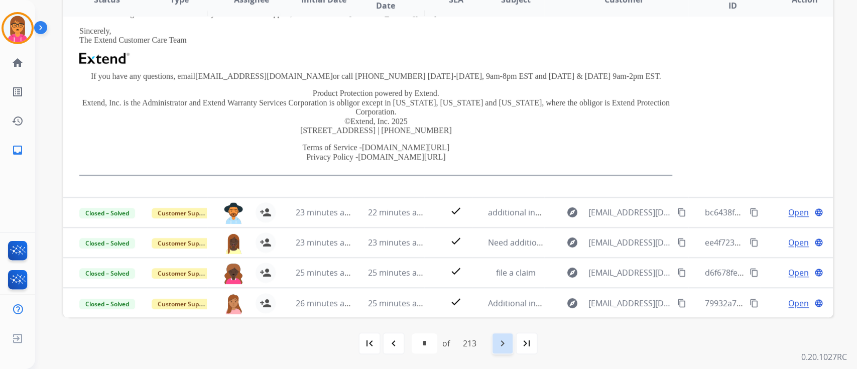
click at [498, 336] on div "navigate_next" at bounding box center [503, 344] width 22 height 22
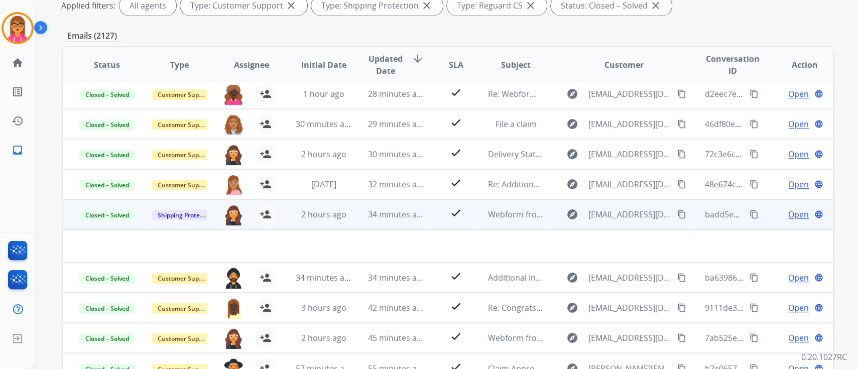
scroll to position [226, 0]
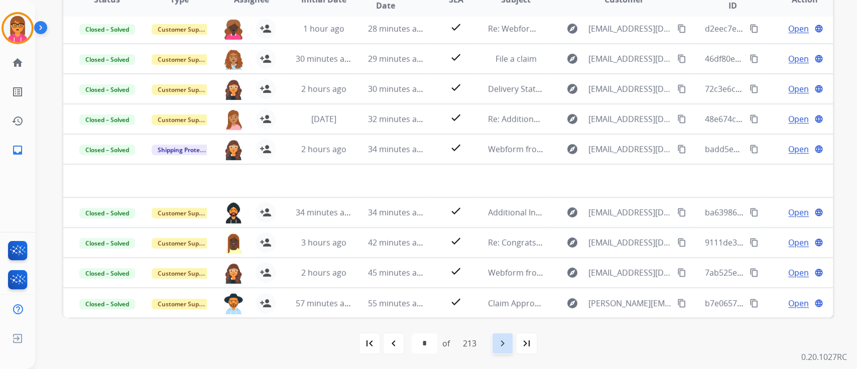
click at [500, 343] on mat-icon "navigate_next" at bounding box center [503, 344] width 12 height 12
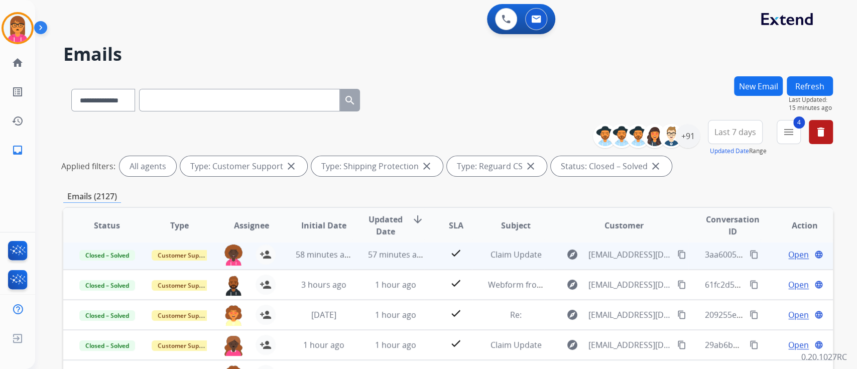
click at [313, 247] on td "58 minutes ago" at bounding box center [316, 255] width 72 height 30
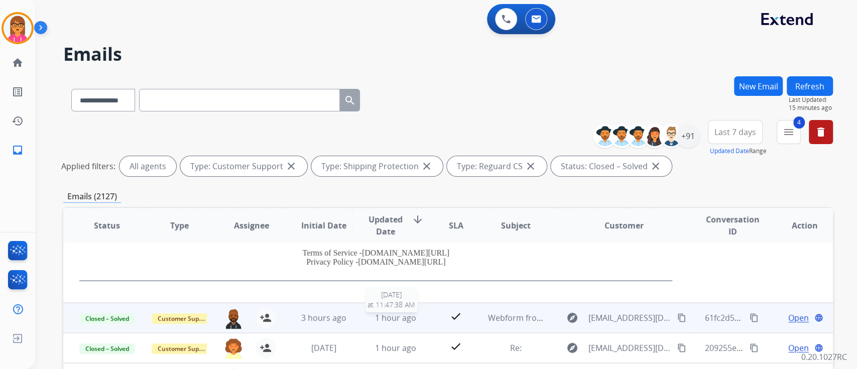
click at [382, 317] on span "1 hour ago" at bounding box center [395, 317] width 41 height 11
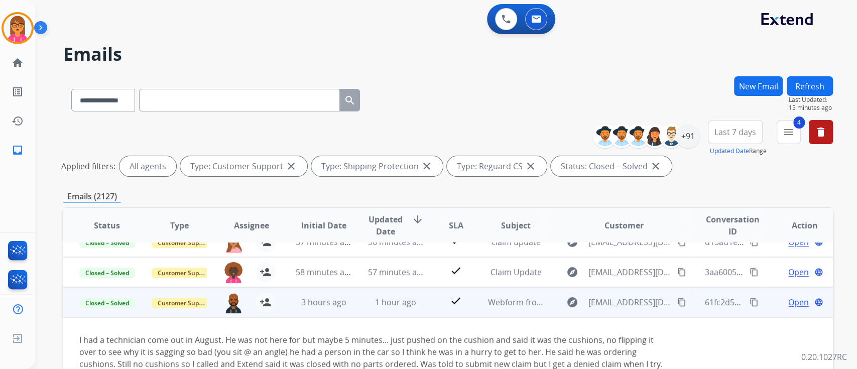
scroll to position [15, 0]
click at [793, 299] on span "Open" at bounding box center [799, 303] width 21 height 12
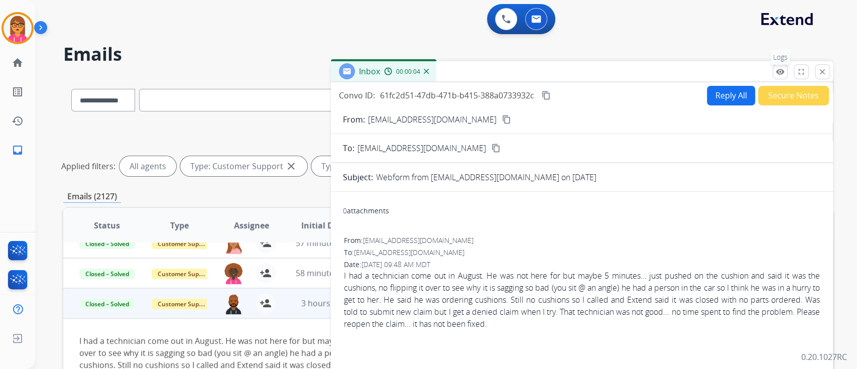
click at [785, 73] on button "remove_red_eye Logs" at bounding box center [780, 71] width 15 height 15
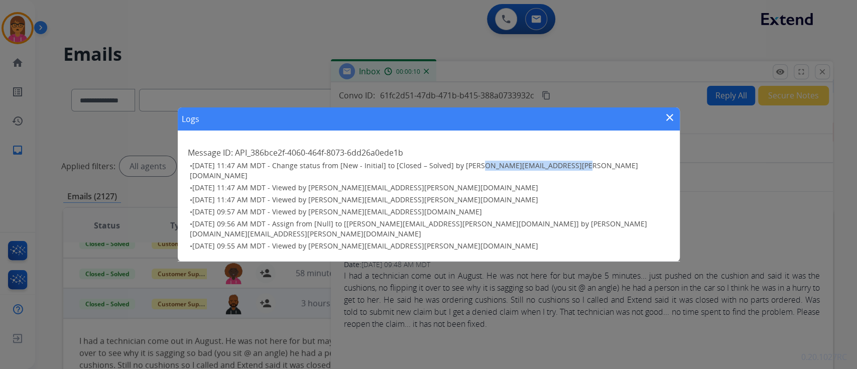
drag, startPoint x: 475, startPoint y: 178, endPoint x: 581, endPoint y: 177, distance: 106.0
click at [581, 177] on h3 "• [DATE] 11:47 AM MDT - Change status from [New - Initial] to [Closed – Solved]…" at bounding box center [430, 171] width 480 height 20
copy span "[PERSON_NAME][EMAIL_ADDRESS][PERSON_NAME][DOMAIN_NAME]"
click at [667, 124] on mat-icon "close" at bounding box center [670, 118] width 12 height 12
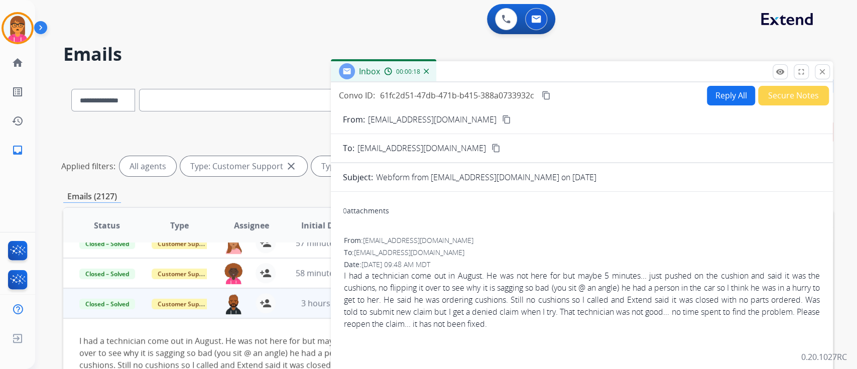
click at [546, 99] on button "content_copy" at bounding box center [546, 95] width 12 height 12
click at [821, 77] on button "close Close" at bounding box center [822, 71] width 15 height 15
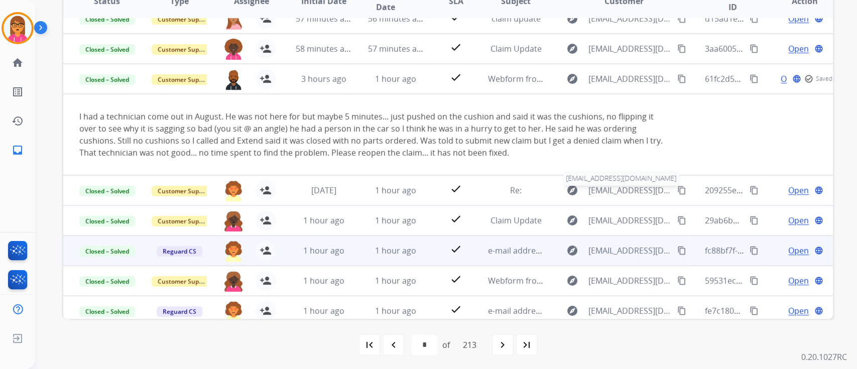
scroll to position [226, 0]
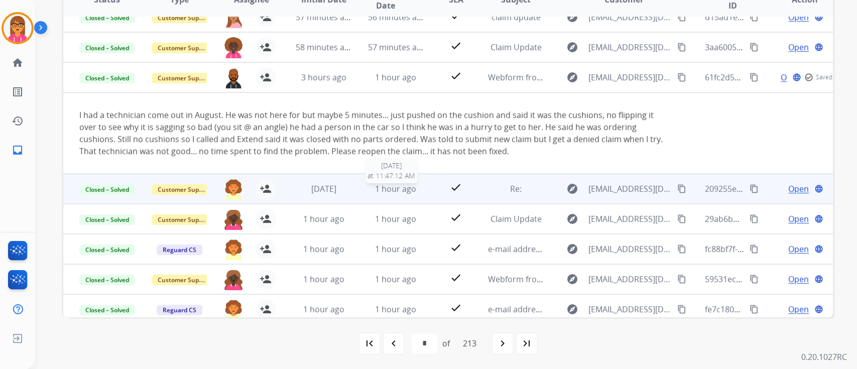
click at [406, 192] on span "1 hour ago" at bounding box center [395, 188] width 41 height 11
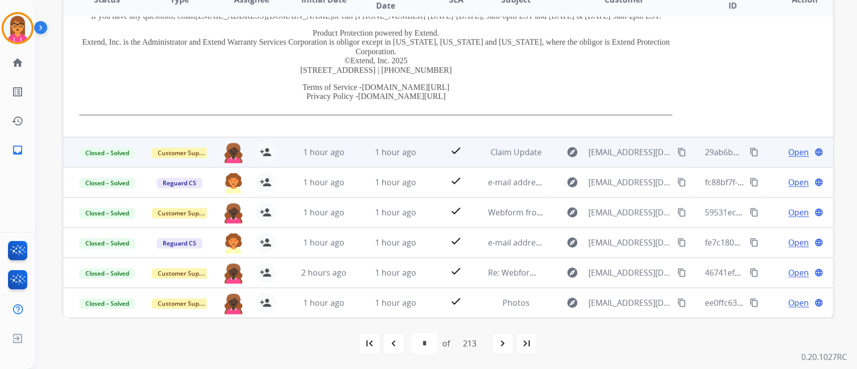
click at [396, 159] on td "1 hour ago" at bounding box center [388, 152] width 72 height 30
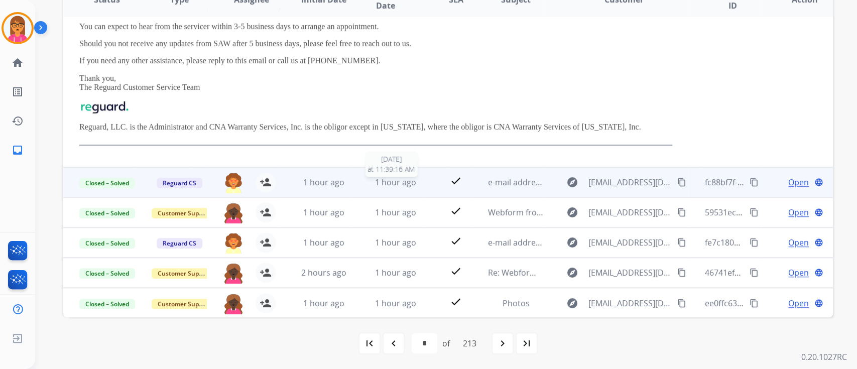
click at [389, 178] on span "1 hour ago" at bounding box center [395, 182] width 41 height 11
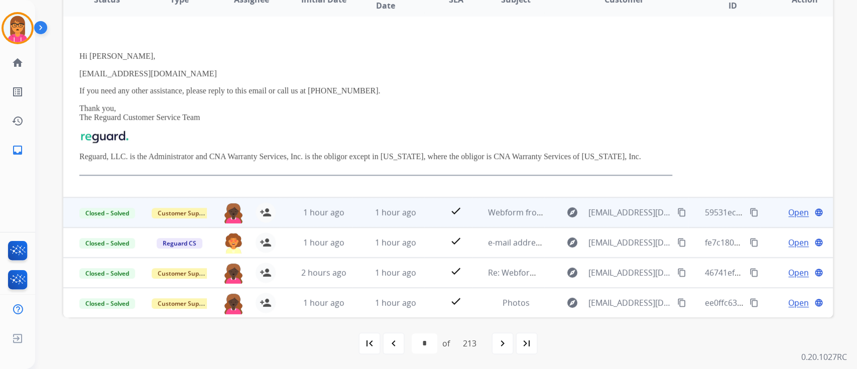
click at [403, 205] on td "1 hour ago" at bounding box center [388, 212] width 72 height 30
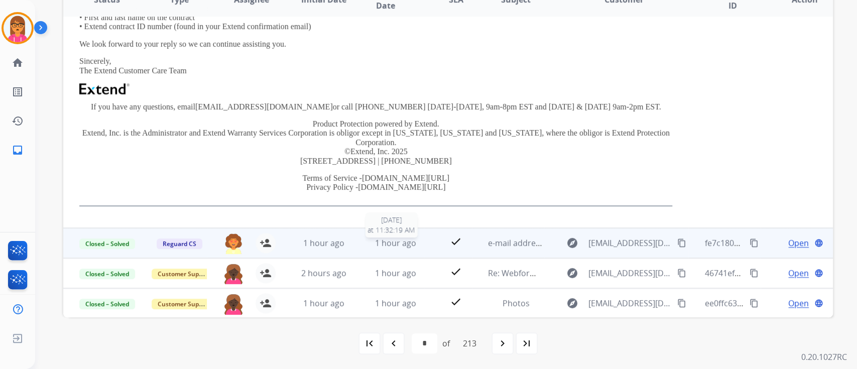
click at [414, 241] on div "1 hour ago" at bounding box center [396, 243] width 56 height 12
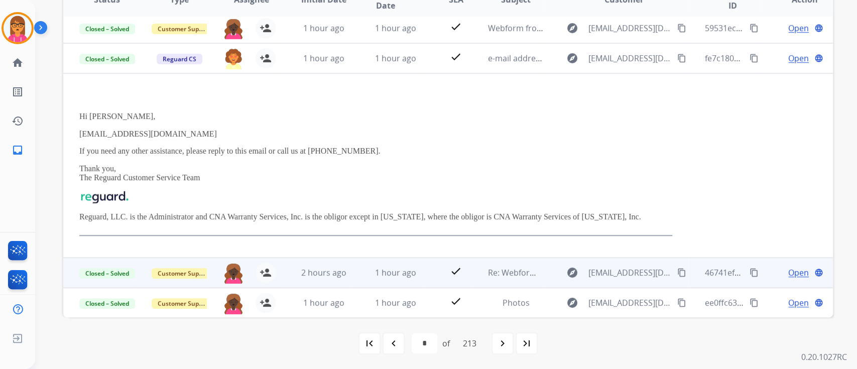
click at [384, 261] on td "1 hour ago" at bounding box center [388, 273] width 72 height 30
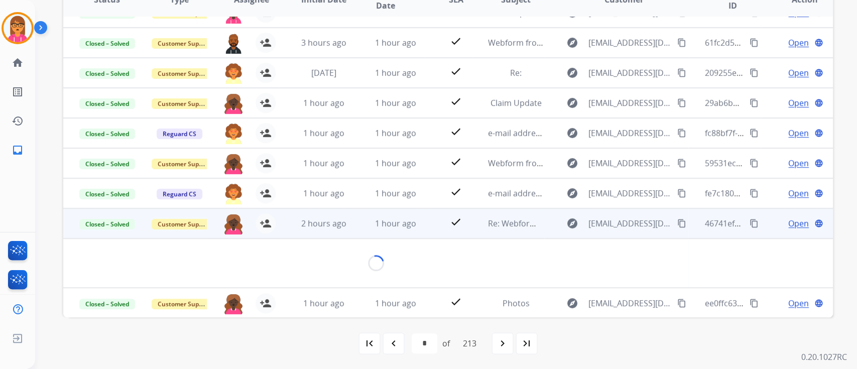
scroll to position [58, 0]
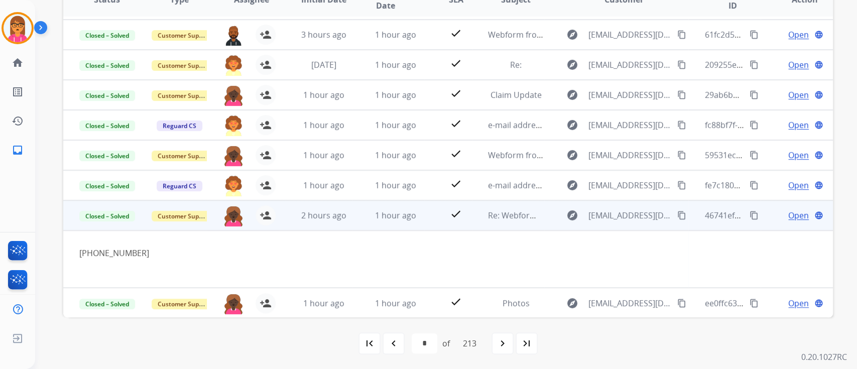
click at [791, 215] on span "Open" at bounding box center [799, 215] width 21 height 12
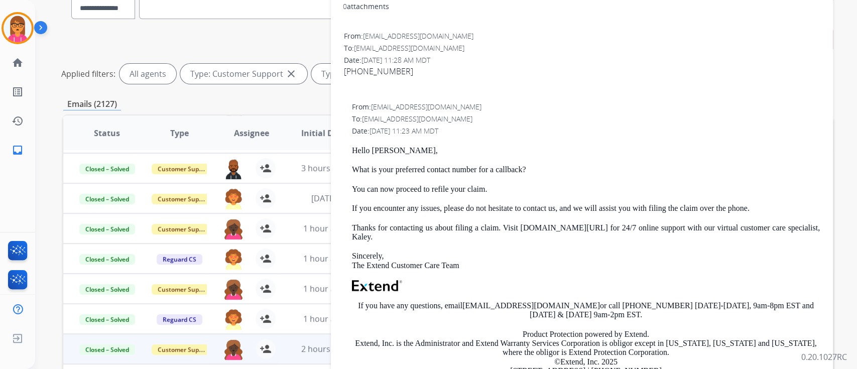
scroll to position [88, 0]
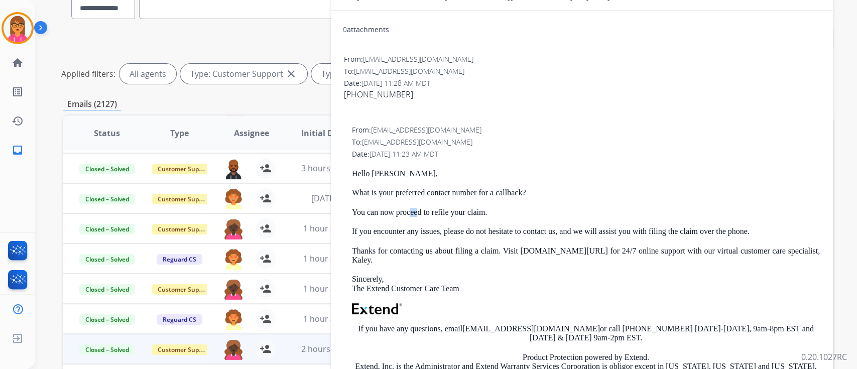
click at [419, 215] on p "You can now proceed to refile your claim." at bounding box center [586, 212] width 468 height 9
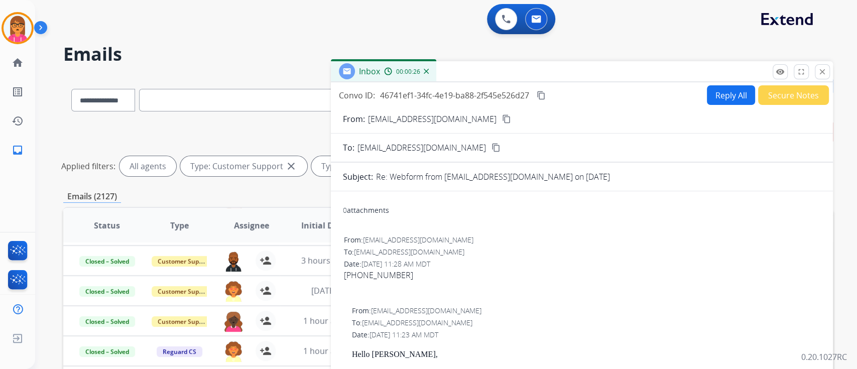
scroll to position [0, 0]
click at [780, 94] on button "Secure Notes" at bounding box center [794, 95] width 71 height 20
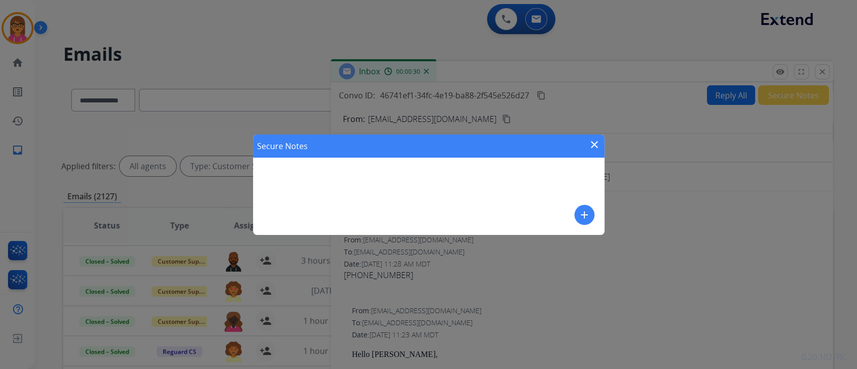
click at [592, 142] on mat-icon "close" at bounding box center [595, 145] width 12 height 12
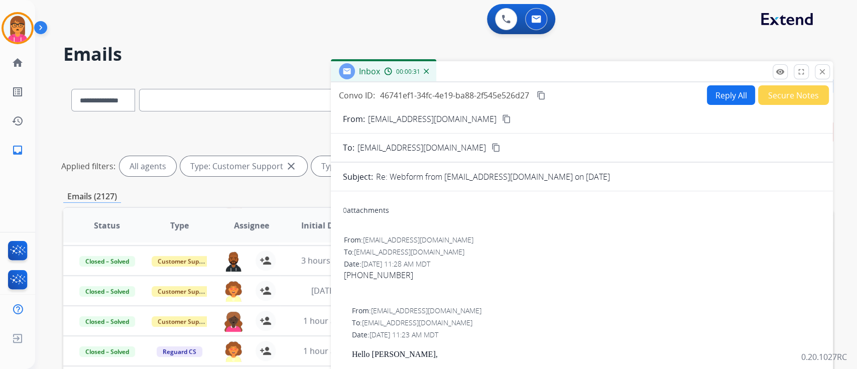
click at [537, 92] on button "content_copy" at bounding box center [541, 95] width 12 height 12
click at [782, 66] on button "remove_red_eye Logs" at bounding box center [780, 71] width 15 height 15
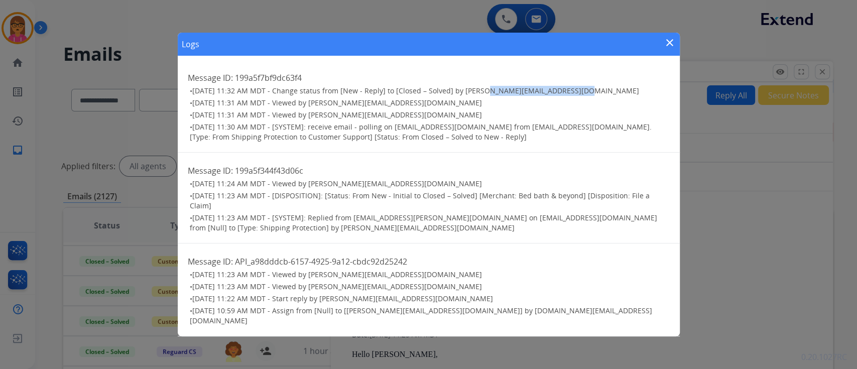
drag, startPoint x: 477, startPoint y: 95, endPoint x: 578, endPoint y: 96, distance: 101.0
click at [578, 96] on h3 "• [DATE] 11:32 AM MDT - Change status from [New - Reply] to [Closed – Solved] b…" at bounding box center [430, 91] width 480 height 10
copy span "[EMAIL_ADDRESS][PERSON_NAME][DOMAIN_NAME]"
drag, startPoint x: 677, startPoint y: 46, endPoint x: 781, endPoint y: 57, distance: 104.5
click at [677, 46] on div "Logs close" at bounding box center [429, 44] width 502 height 23
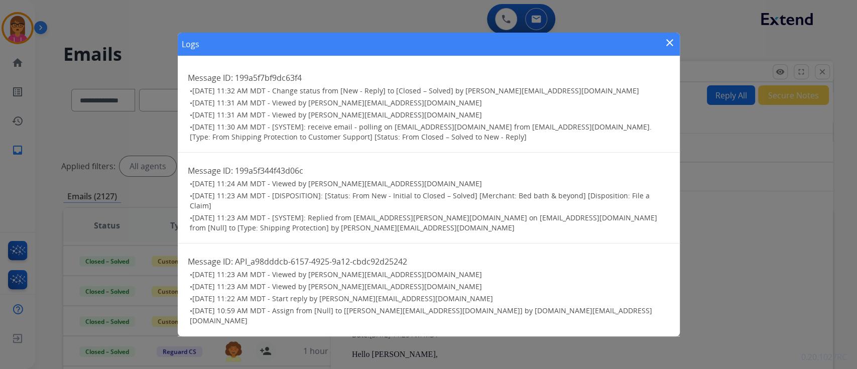
click at [823, 72] on div "Logs close Message ID: 199a5f7bf9dc63f4 • [DATE] 11:32 AM MDT - Change status f…" at bounding box center [428, 184] width 857 height 369
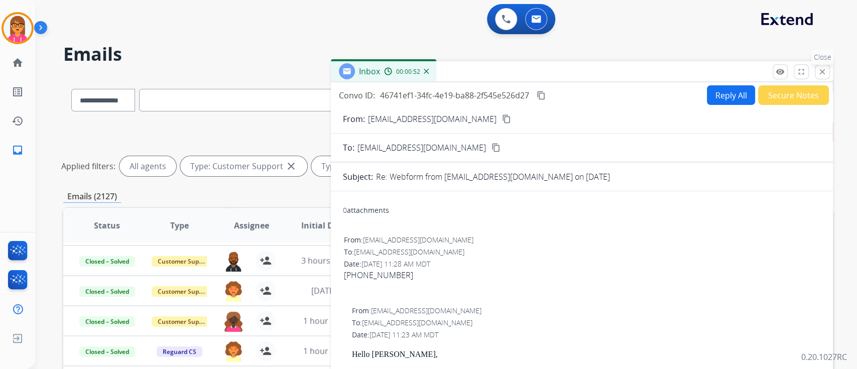
click at [821, 72] on mat-icon "close" at bounding box center [822, 71] width 9 height 9
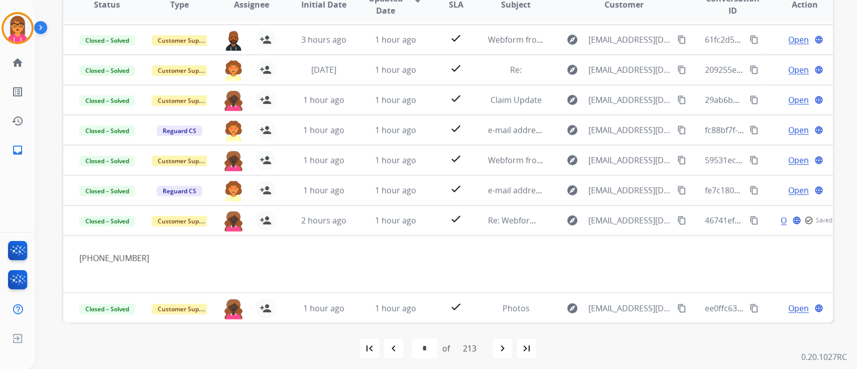
scroll to position [226, 0]
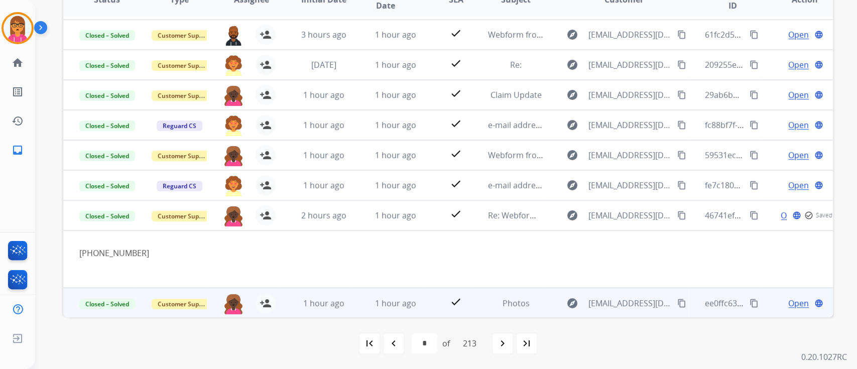
click at [362, 292] on td "1 hour ago" at bounding box center [388, 303] width 72 height 30
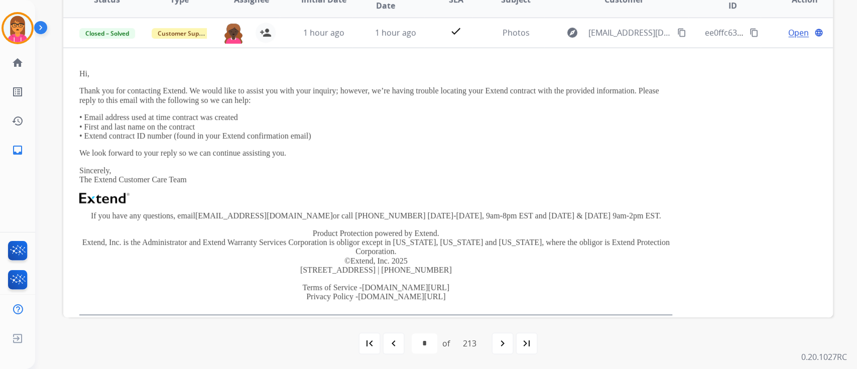
scroll to position [271, 0]
click at [494, 347] on div "navigate_next" at bounding box center [503, 344] width 22 height 22
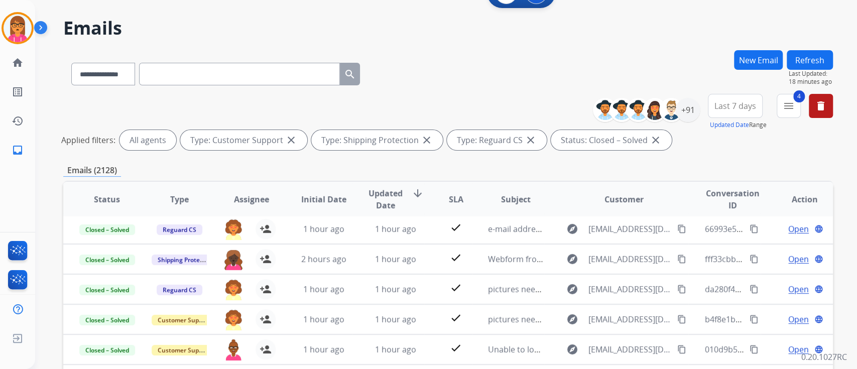
scroll to position [67, 0]
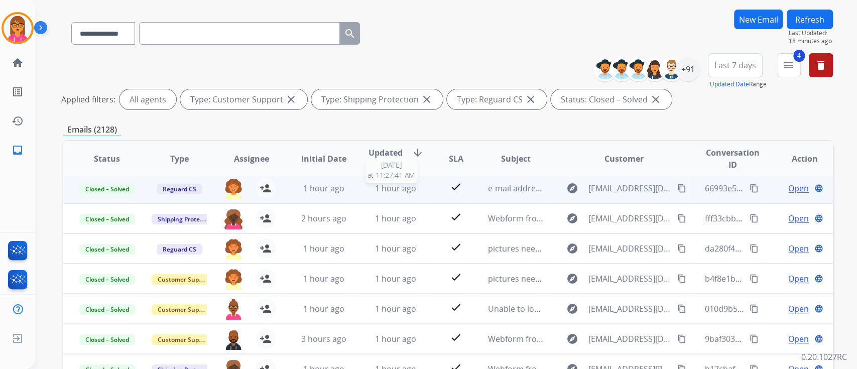
click at [375, 190] on span "1 hour ago" at bounding box center [395, 188] width 41 height 11
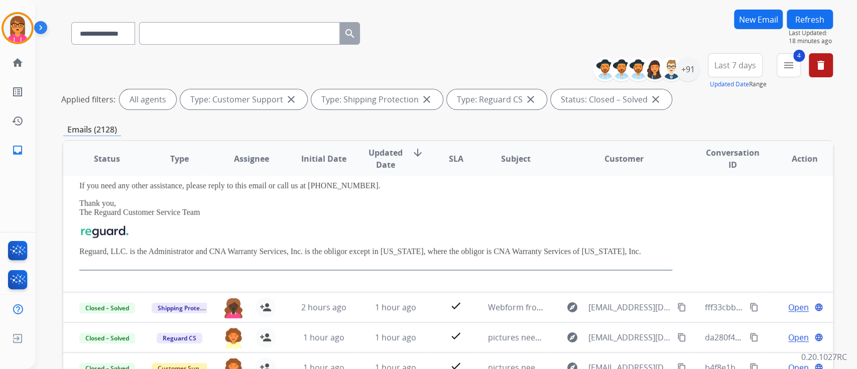
scroll to position [185, 0]
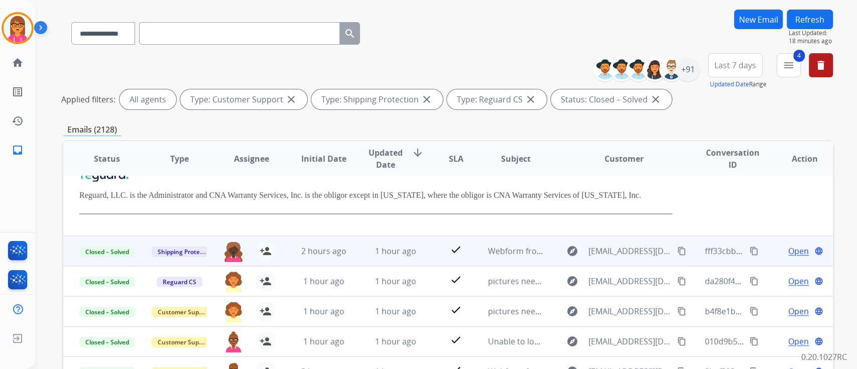
click at [386, 243] on td "1 hour ago" at bounding box center [388, 251] width 72 height 30
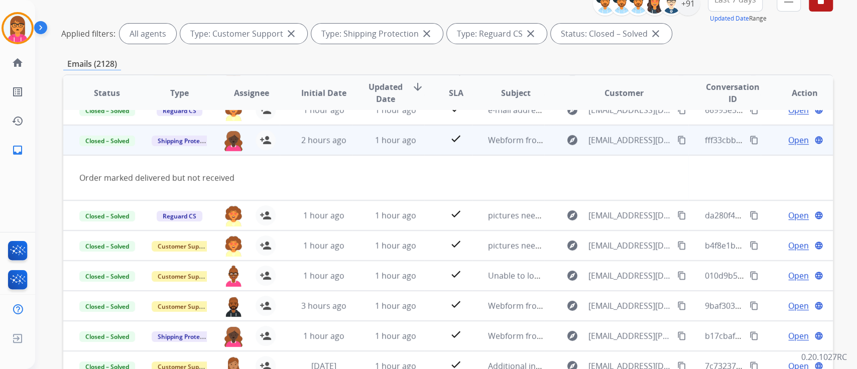
scroll to position [134, 0]
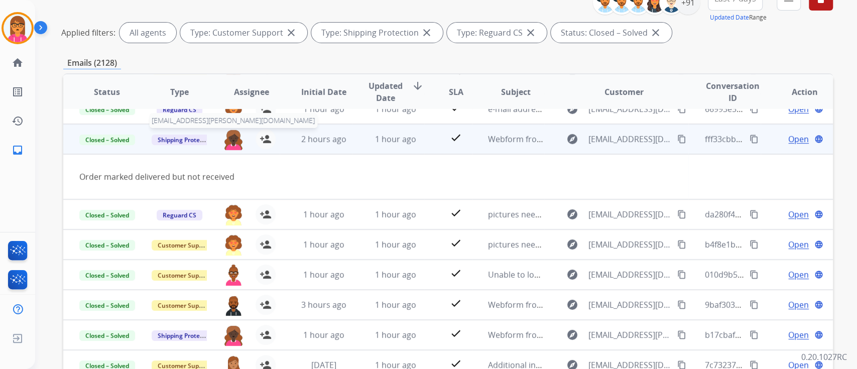
click at [225, 139] on img at bounding box center [234, 139] width 20 height 21
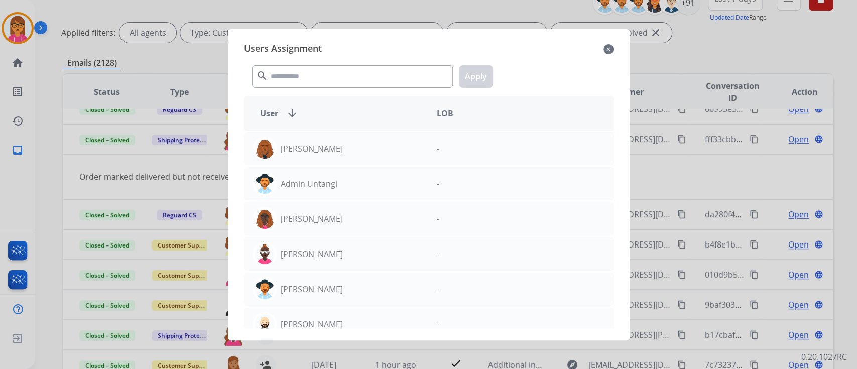
click at [597, 57] on div "search Apply" at bounding box center [429, 74] width 370 height 35
click at [609, 50] on mat-icon "close" at bounding box center [609, 49] width 10 height 12
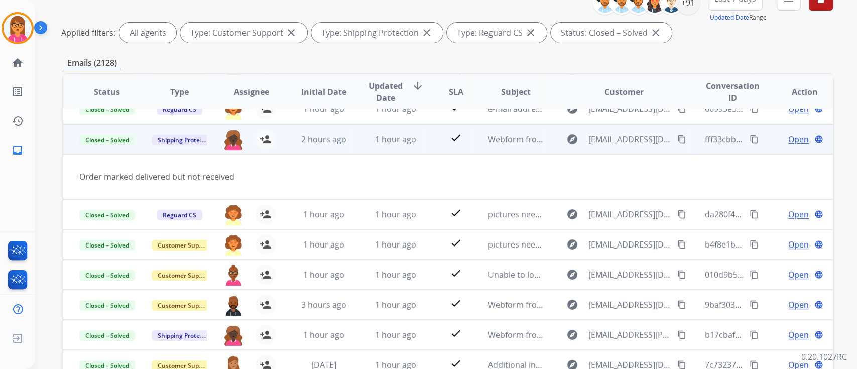
click at [778, 133] on div "Open language" at bounding box center [805, 139] width 56 height 12
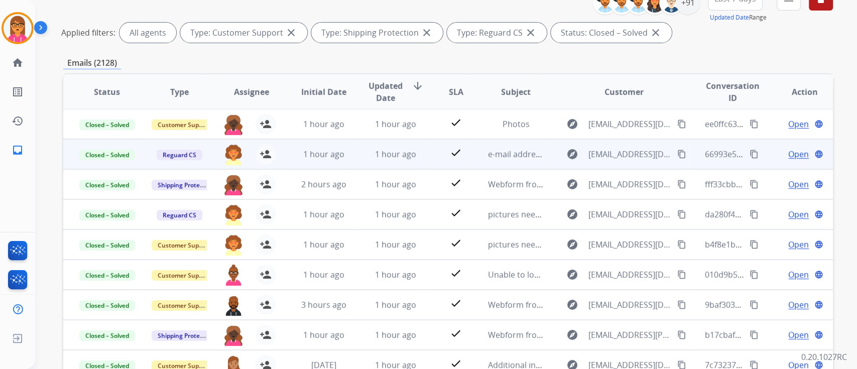
scroll to position [0, 0]
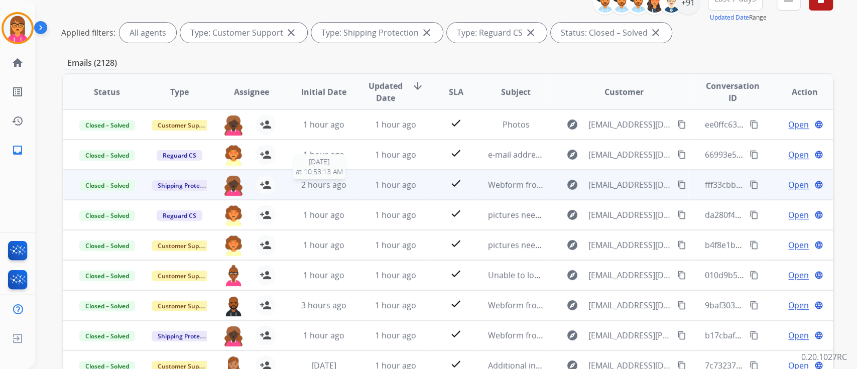
click at [337, 183] on span "2 hours ago" at bounding box center [323, 184] width 45 height 11
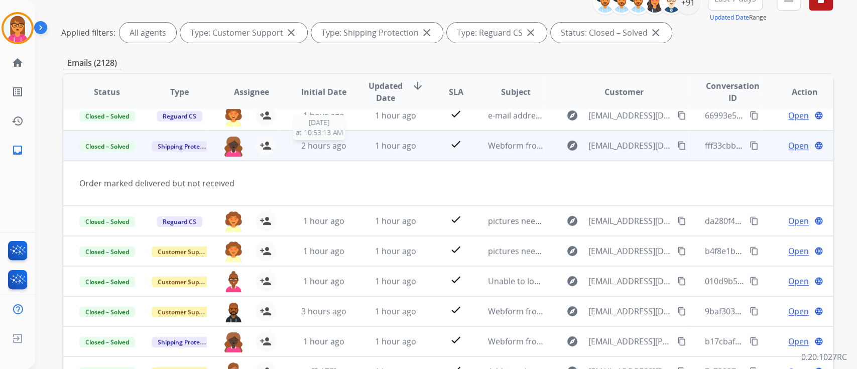
scroll to position [46, 0]
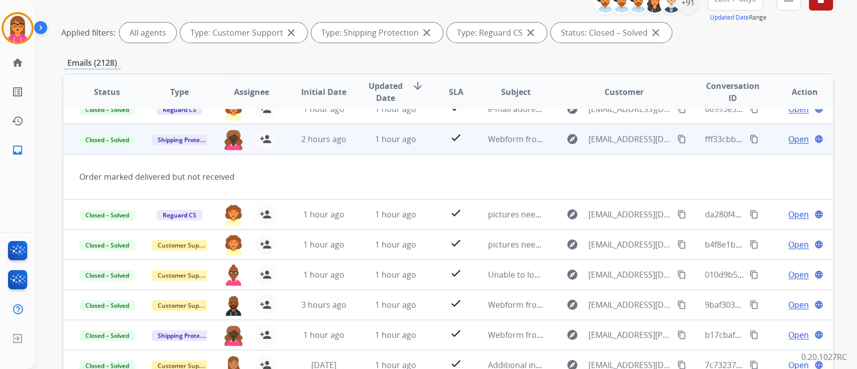
click at [789, 135] on span "Open" at bounding box center [799, 139] width 21 height 12
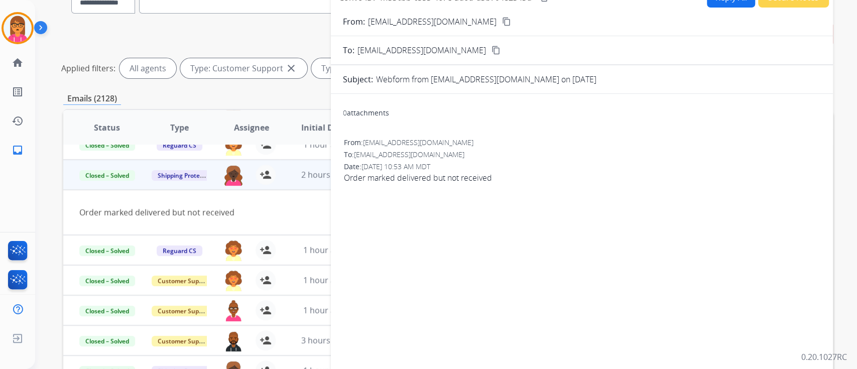
scroll to position [0, 0]
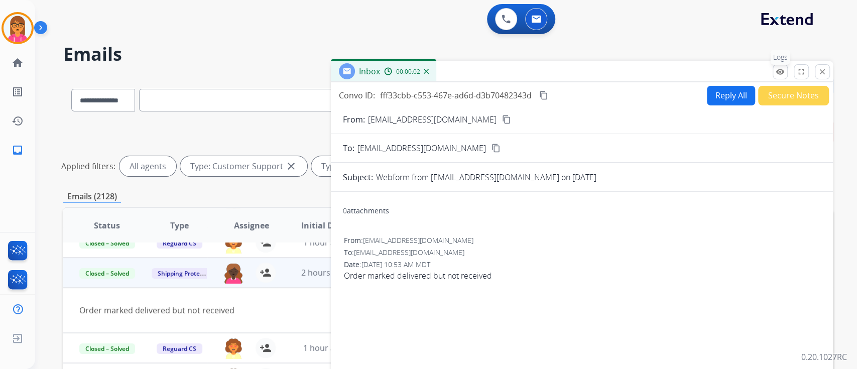
click at [787, 74] on button "remove_red_eye Logs" at bounding box center [780, 71] width 15 height 15
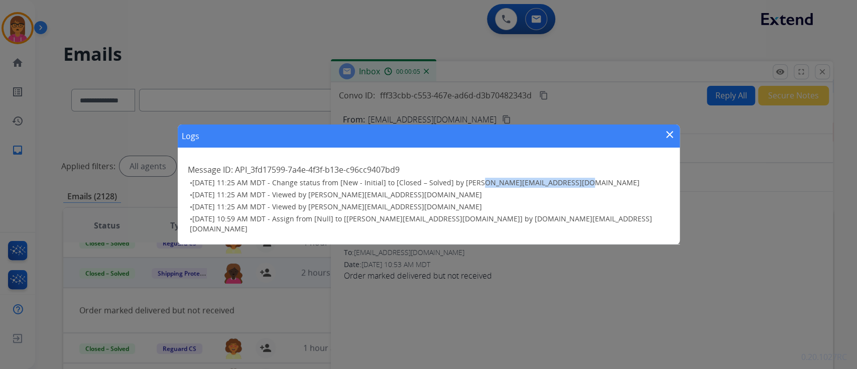
drag, startPoint x: 477, startPoint y: 190, endPoint x: 619, endPoint y: 183, distance: 142.3
click at [619, 183] on h3 "• [DATE] 11:25 AM MDT - Change status from [New - Initial] to [Closed – Solved]…" at bounding box center [430, 183] width 480 height 10
click at [593, 186] on h3 "• [DATE] 11:25 AM MDT - Change status from [New - Initial] to [Closed – Solved]…" at bounding box center [430, 183] width 480 height 10
click at [577, 186] on h3 "• [DATE] 11:25 AM MDT - Change status from [New - Initial] to [Closed – Solved]…" at bounding box center [430, 183] width 480 height 10
click at [509, 187] on span "[DATE] 11:25 AM MDT - Change status from [New - Initial] to [Closed – Solved] b…" at bounding box center [416, 183] width 448 height 10
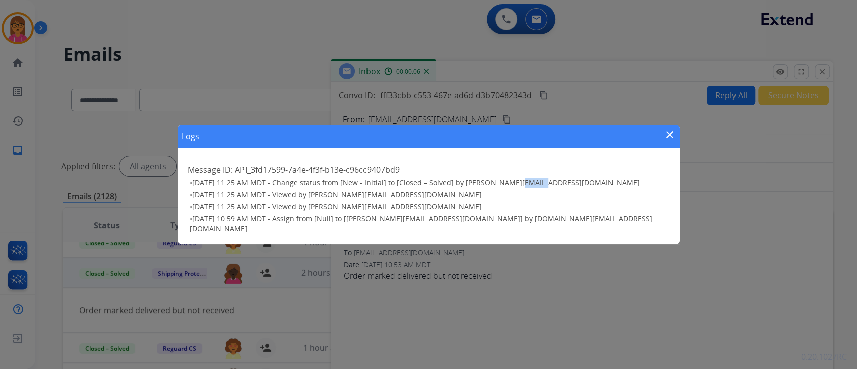
click at [509, 187] on span "[DATE] 11:25 AM MDT - Change status from [New - Initial] to [Closed – Solved] b…" at bounding box center [416, 183] width 448 height 10
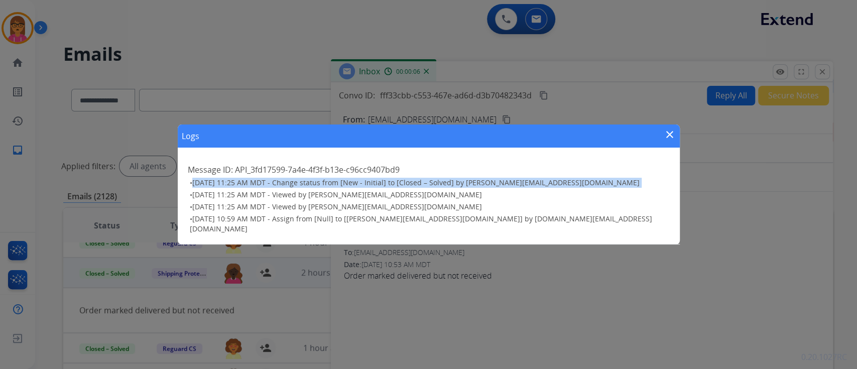
click at [509, 187] on span "[DATE] 11:25 AM MDT - Change status from [New - Initial] to [Closed – Solved] b…" at bounding box center [416, 183] width 448 height 10
click at [576, 182] on div "Message ID: API_3fd17599-7a4e-4f3f-b13e-c96cc9407bd9 • [DATE] 11:25 AM MDT - Ch…" at bounding box center [429, 198] width 502 height 93
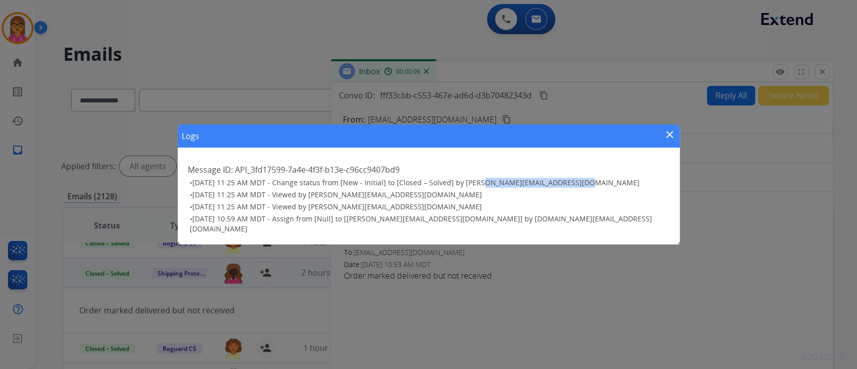
drag, startPoint x: 477, startPoint y: 185, endPoint x: 624, endPoint y: 183, distance: 147.2
click at [624, 183] on h3 "• [DATE] 11:25 AM MDT - Change status from [New - Initial] to [Closed – Solved]…" at bounding box center [430, 183] width 480 height 10
click at [586, 188] on h3 "• [DATE] 11:25 AM MDT - Change status from [New - Initial] to [Closed – Solved]…" at bounding box center [430, 183] width 480 height 10
drag, startPoint x: 576, startPoint y: 186, endPoint x: 478, endPoint y: 191, distance: 98.6
click at [478, 187] on span "[DATE] 11:25 AM MDT - Change status from [New - Initial] to [Closed – Solved] b…" at bounding box center [416, 183] width 448 height 10
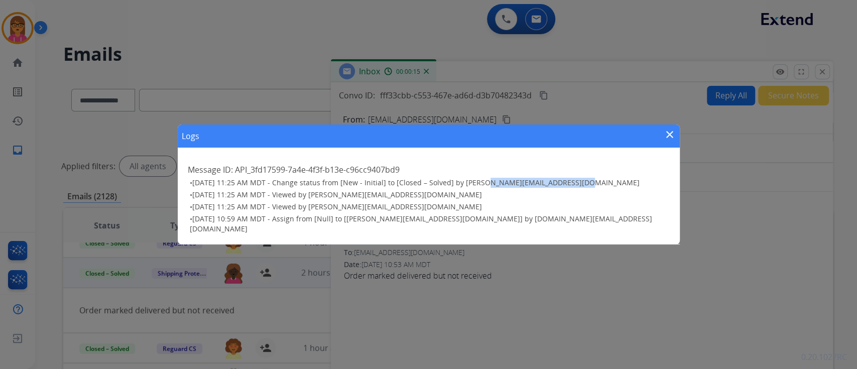
copy span "[EMAIL_ADDRESS][PERSON_NAME][DOMAIN_NAME]"
click at [665, 138] on mat-icon "close" at bounding box center [670, 135] width 12 height 12
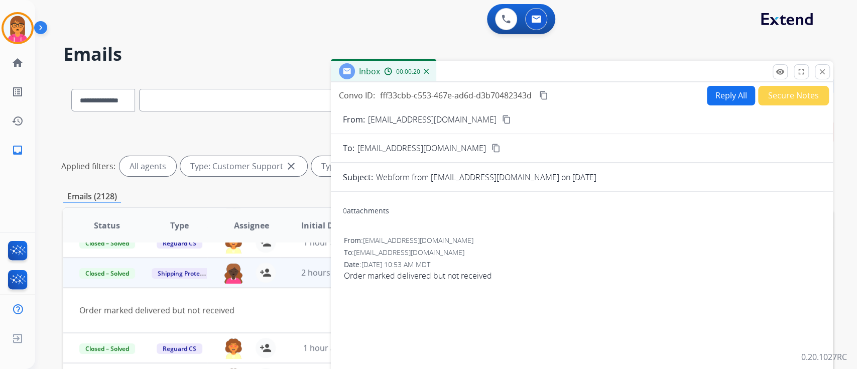
click at [548, 94] on mat-icon "content_copy" at bounding box center [543, 95] width 9 height 9
drag, startPoint x: 820, startPoint y: 67, endPoint x: 560, endPoint y: 34, distance: 261.8
click at [820, 68] on mat-icon "close" at bounding box center [822, 71] width 9 height 9
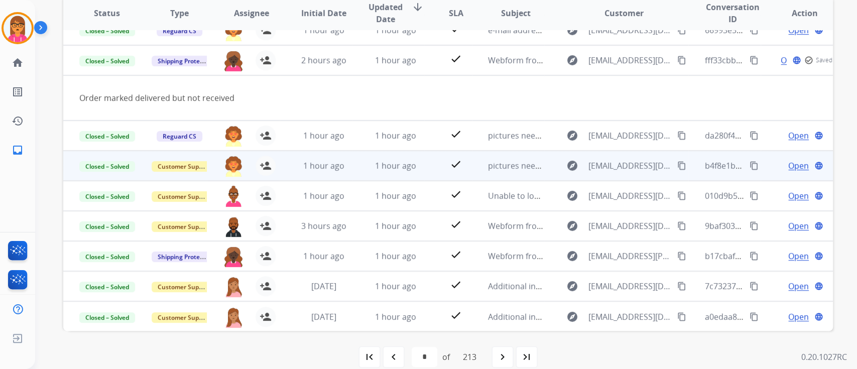
scroll to position [226, 0]
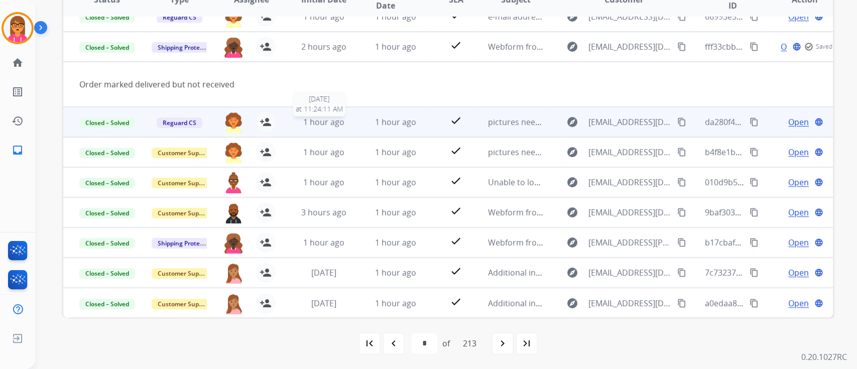
click at [339, 119] on span "1 hour ago" at bounding box center [323, 122] width 41 height 11
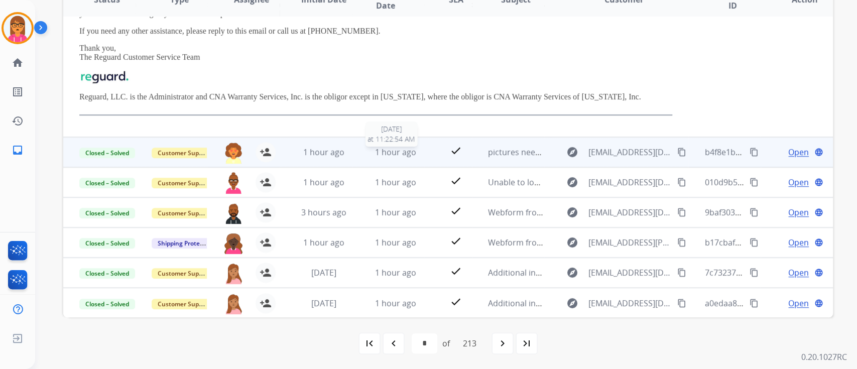
click at [368, 156] on div "1 hour ago" at bounding box center [396, 152] width 56 height 12
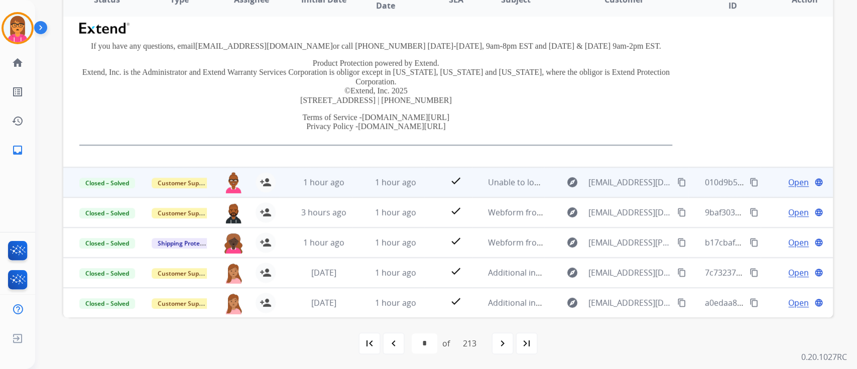
click at [378, 171] on td "1 hour ago" at bounding box center [388, 182] width 72 height 30
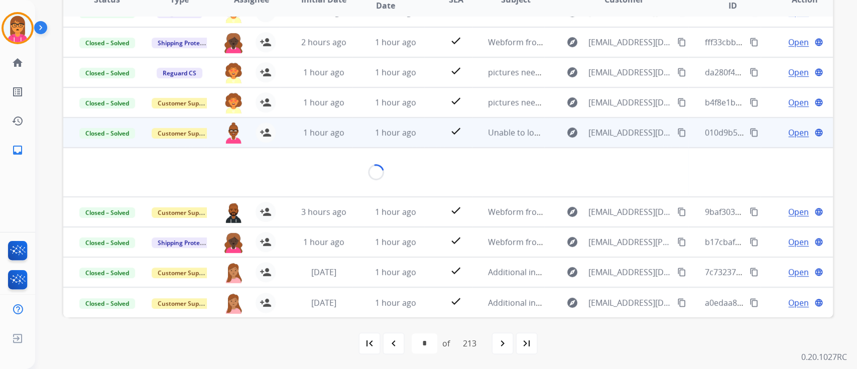
scroll to position [50, 0]
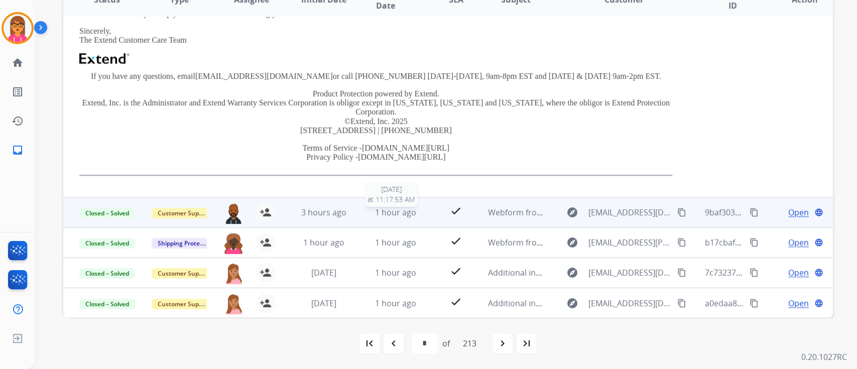
click at [375, 211] on span "1 hour ago" at bounding box center [395, 212] width 41 height 11
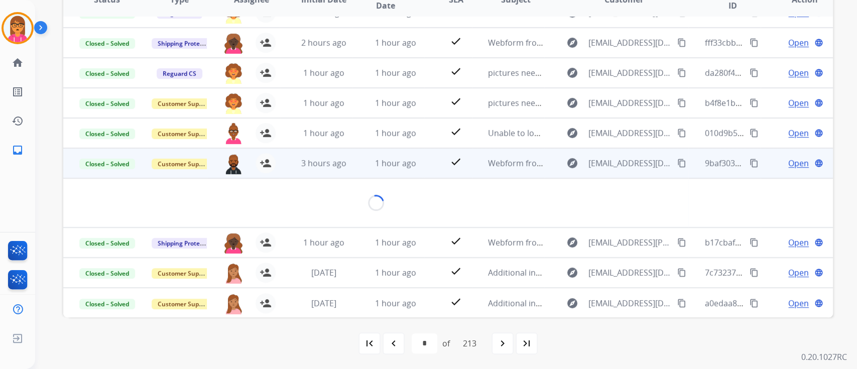
scroll to position [46, 0]
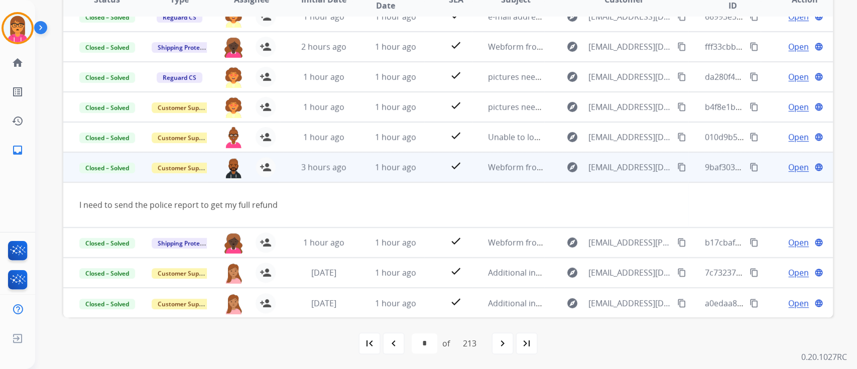
click at [789, 167] on span "Open" at bounding box center [799, 167] width 21 height 12
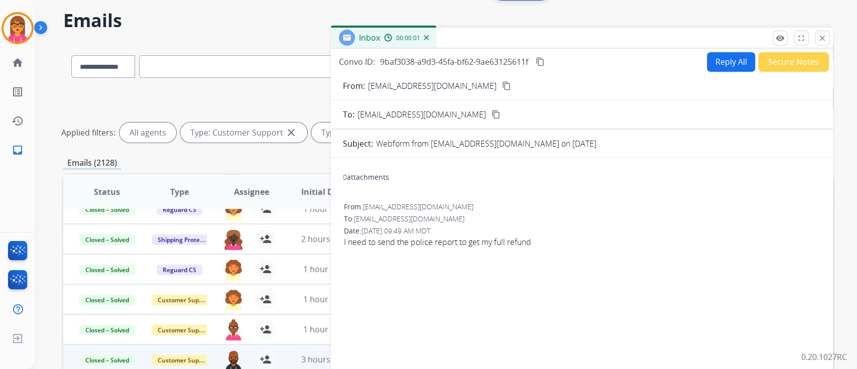
scroll to position [25, 0]
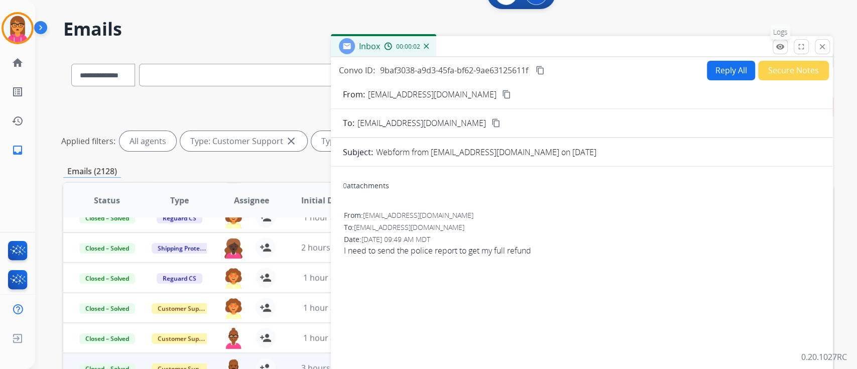
click at [780, 40] on button "remove_red_eye Logs" at bounding box center [780, 46] width 15 height 15
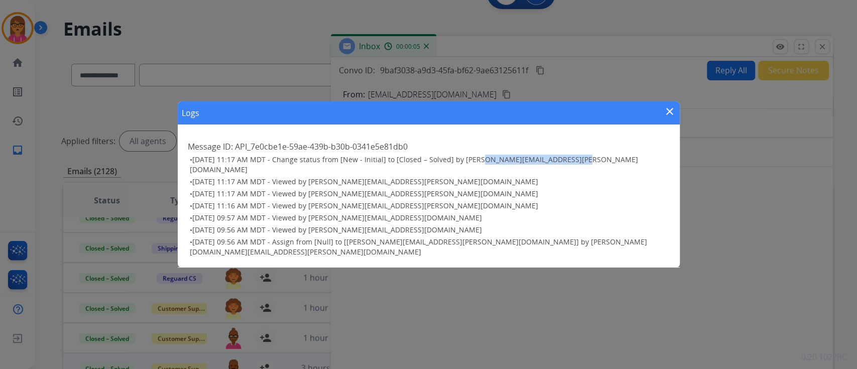
drag, startPoint x: 477, startPoint y: 169, endPoint x: 580, endPoint y: 167, distance: 103.0
click at [580, 167] on h3 "• [DATE] 11:17 AM MDT - Change status from [New - Initial] to [Closed – Solved]…" at bounding box center [430, 165] width 480 height 20
click at [579, 167] on h3 "• [DATE] 11:17 AM MDT - Change status from [New - Initial] to [Closed – Solved]…" at bounding box center [430, 165] width 480 height 20
drag, startPoint x: 568, startPoint y: 171, endPoint x: 478, endPoint y: 174, distance: 90.0
click at [478, 174] on span "[DATE] 11:17 AM MDT - Change status from [New - Initial] to [Closed – Solved] b…" at bounding box center [414, 165] width 449 height 20
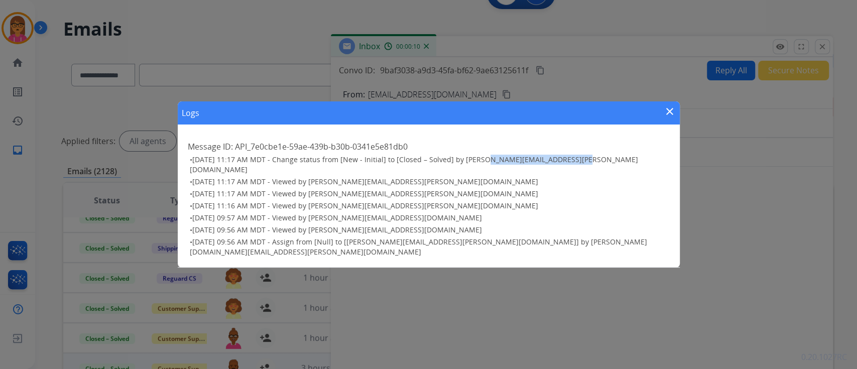
copy span "[PERSON_NAME][EMAIL_ADDRESS][PERSON_NAME][DOMAIN_NAME]"
drag, startPoint x: 672, startPoint y: 123, endPoint x: 657, endPoint y: 117, distance: 16.4
click at [672, 118] on mat-icon "close" at bounding box center [670, 111] width 12 height 12
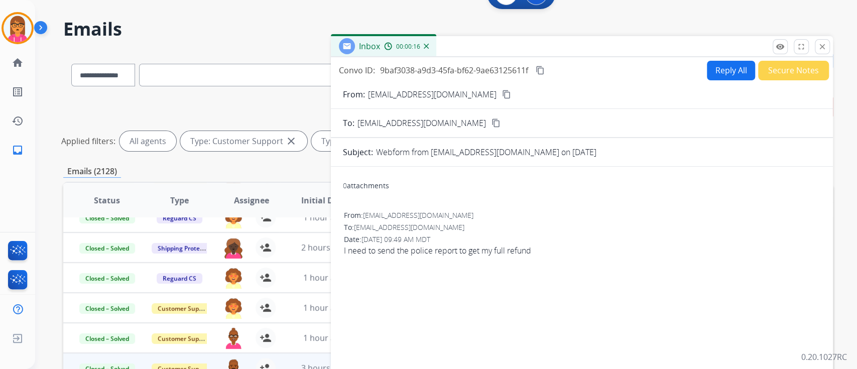
click at [537, 64] on button "content_copy" at bounding box center [540, 70] width 12 height 12
drag, startPoint x: 828, startPoint y: 45, endPoint x: 790, endPoint y: 60, distance: 41.0
click at [828, 45] on button "close Close" at bounding box center [822, 46] width 15 height 15
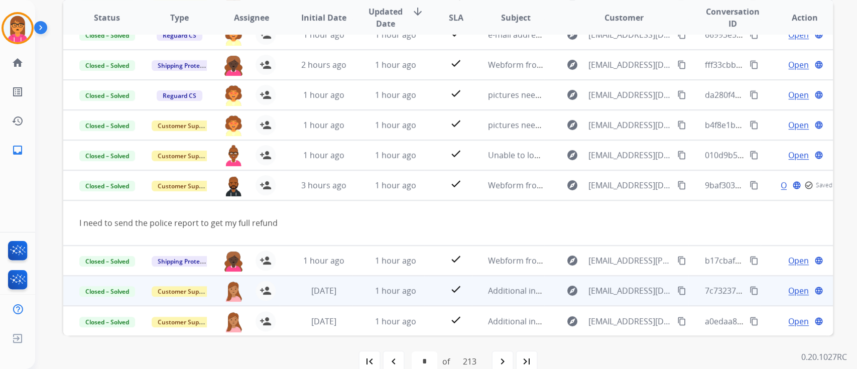
scroll to position [226, 0]
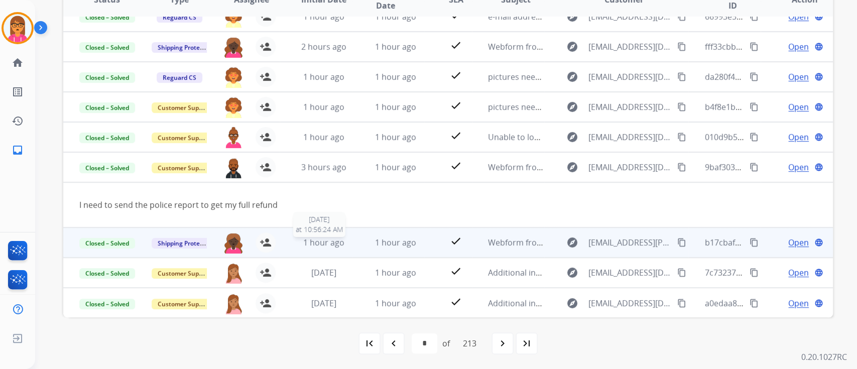
click at [344, 239] on div "1 hour ago" at bounding box center [324, 243] width 56 height 12
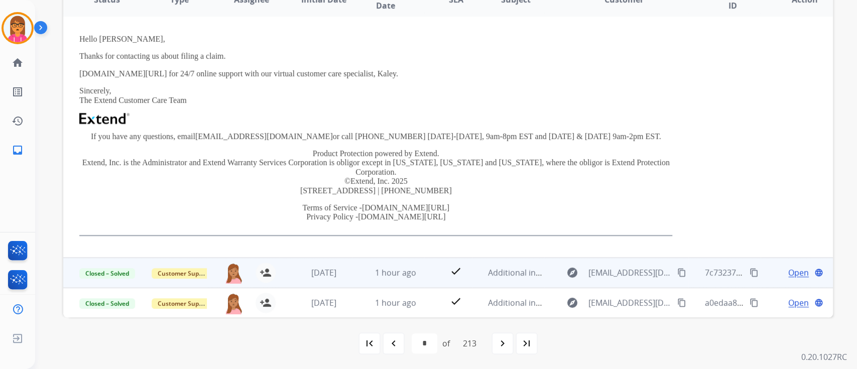
click at [371, 263] on td "1 hour ago" at bounding box center [388, 273] width 72 height 30
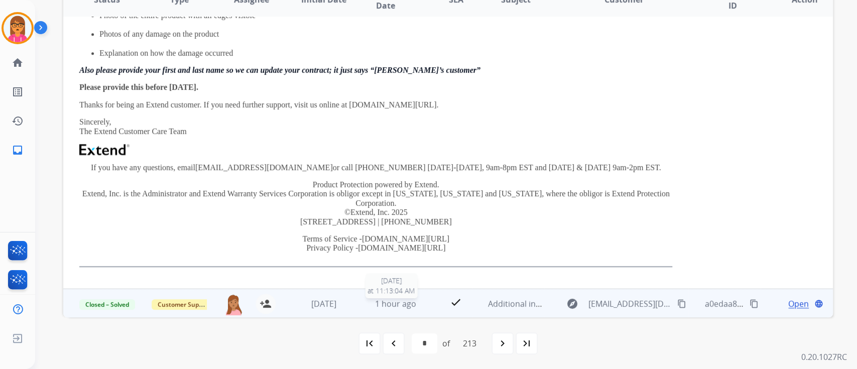
click at [381, 298] on span "1 hour ago" at bounding box center [395, 303] width 41 height 11
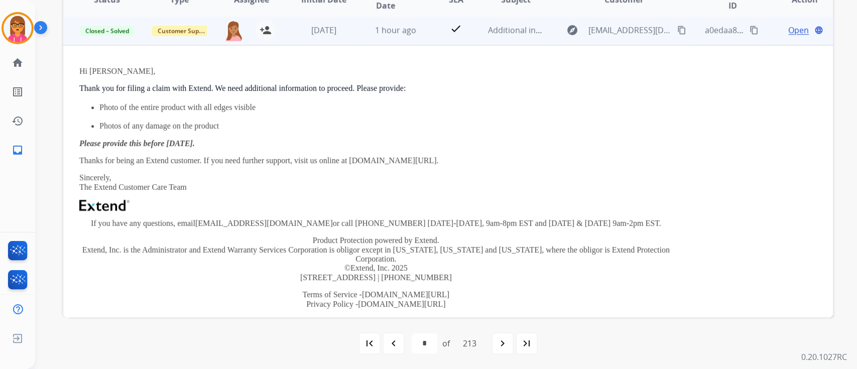
scroll to position [271, 0]
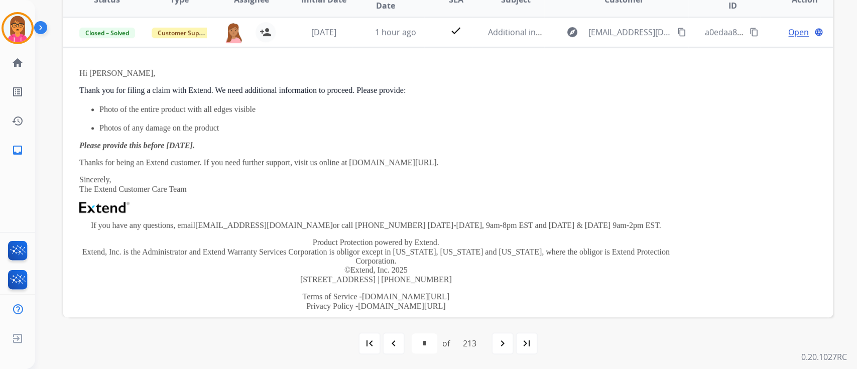
drag, startPoint x: 496, startPoint y: 348, endPoint x: 495, endPoint y: 343, distance: 5.0
click at [496, 347] on div "navigate_next" at bounding box center [503, 344] width 22 height 22
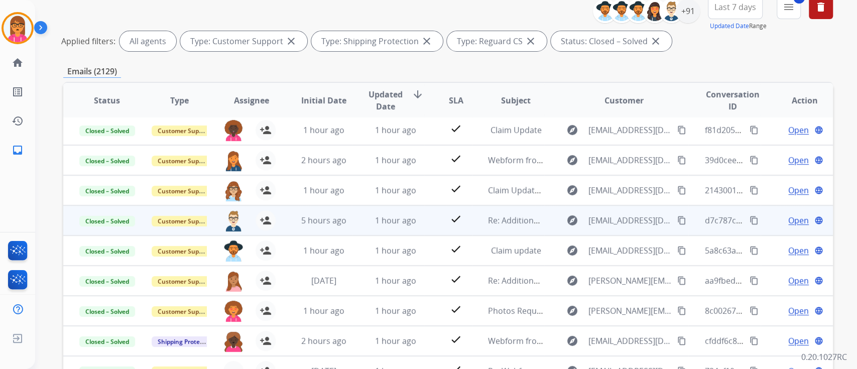
scroll to position [201, 0]
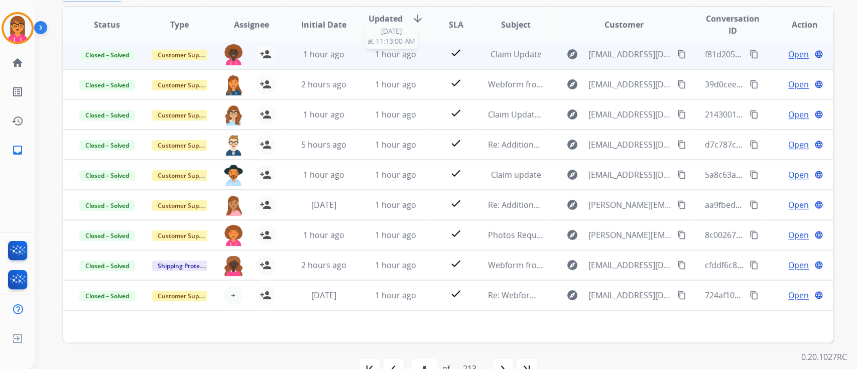
click at [404, 56] on span "1 hour ago" at bounding box center [395, 54] width 41 height 11
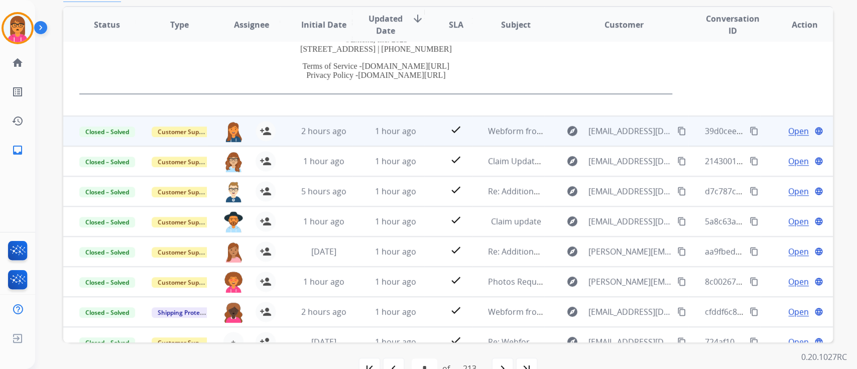
click at [402, 138] on td "1 hour ago" at bounding box center [388, 131] width 72 height 30
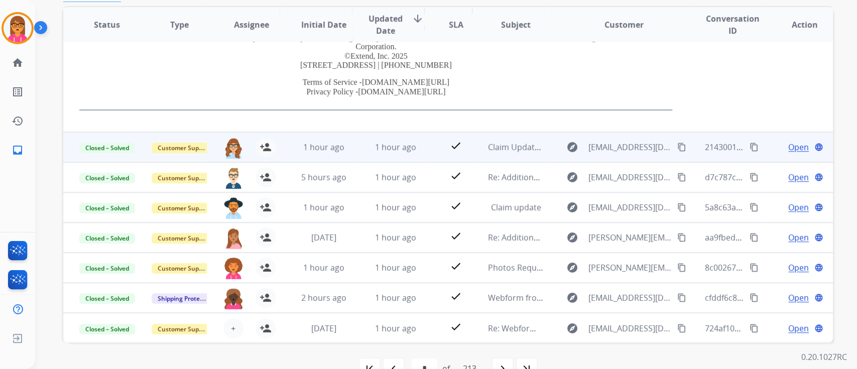
click at [399, 153] on td "1 hour ago" at bounding box center [388, 147] width 72 height 30
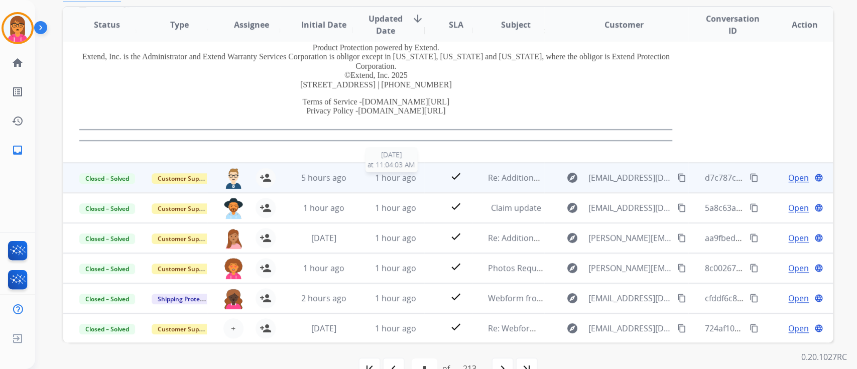
click at [405, 177] on span "1 hour ago" at bounding box center [395, 177] width 41 height 11
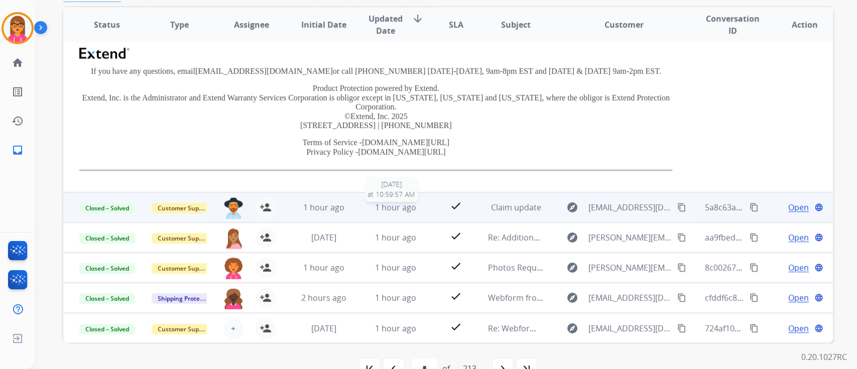
click at [402, 204] on span "1 hour ago" at bounding box center [395, 207] width 41 height 11
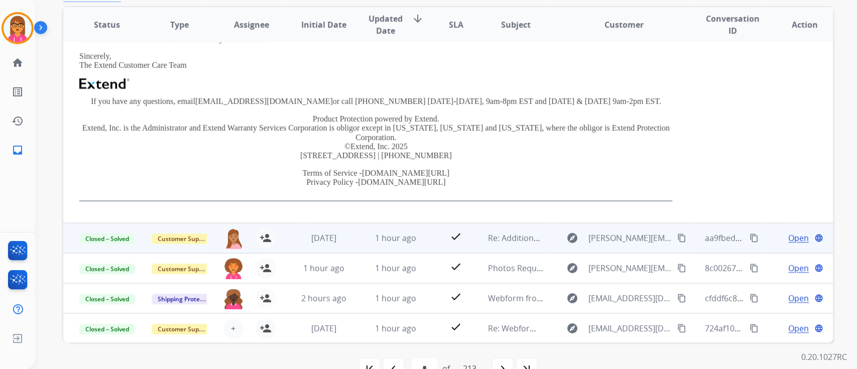
click at [393, 234] on span "1 hour ago" at bounding box center [395, 238] width 41 height 11
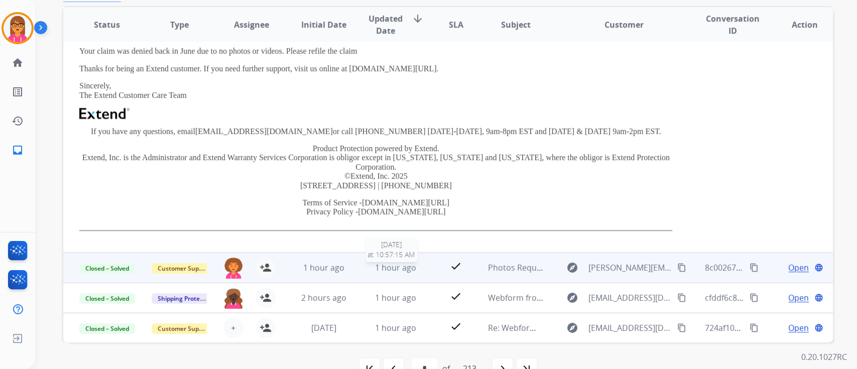
click at [394, 265] on span "1 hour ago" at bounding box center [395, 267] width 41 height 11
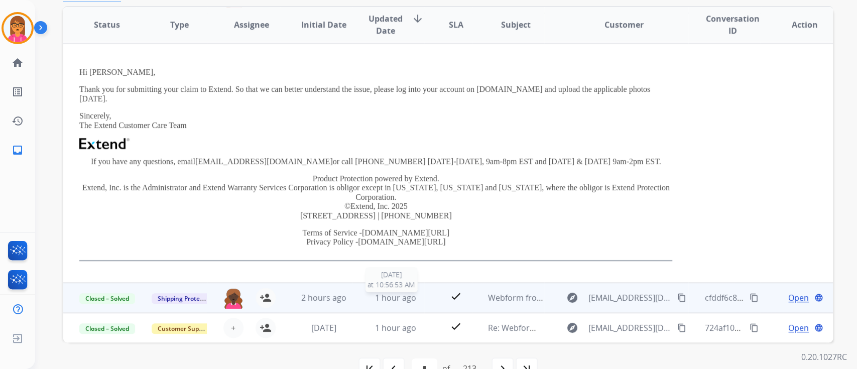
click at [386, 293] on span "1 hour ago" at bounding box center [395, 297] width 41 height 11
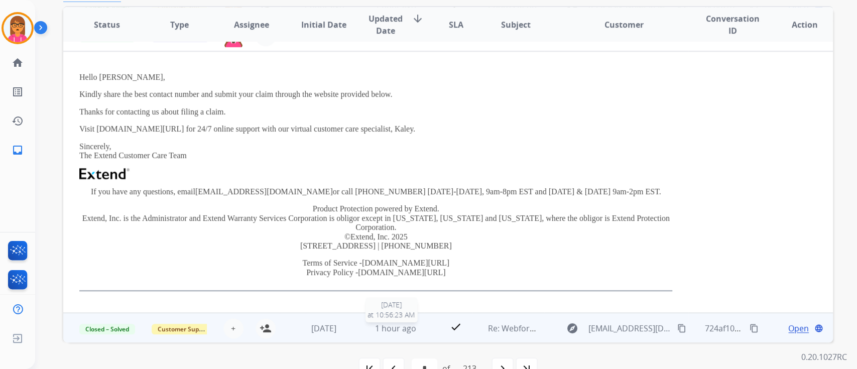
click at [397, 331] on span "1 hour ago" at bounding box center [395, 328] width 41 height 11
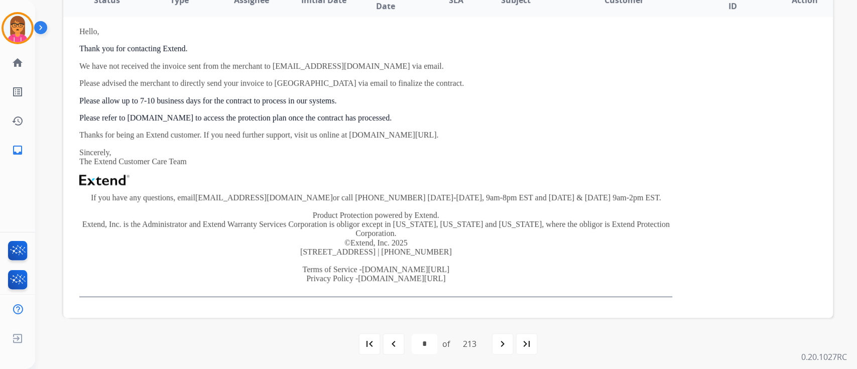
scroll to position [226, 0]
click at [502, 344] on mat-icon "navigate_next" at bounding box center [503, 344] width 12 height 12
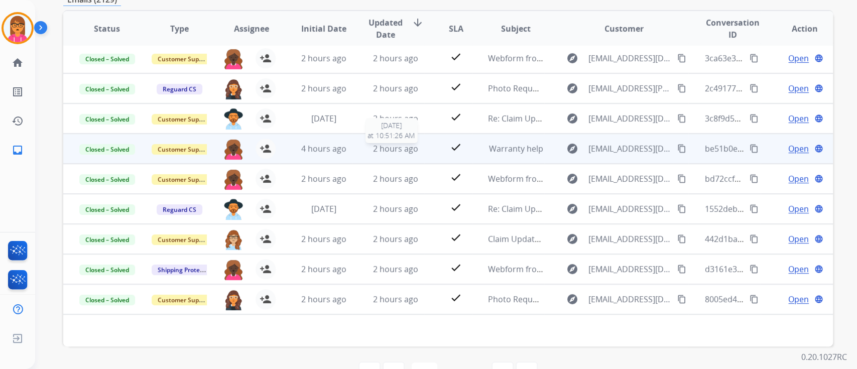
scroll to position [201, 0]
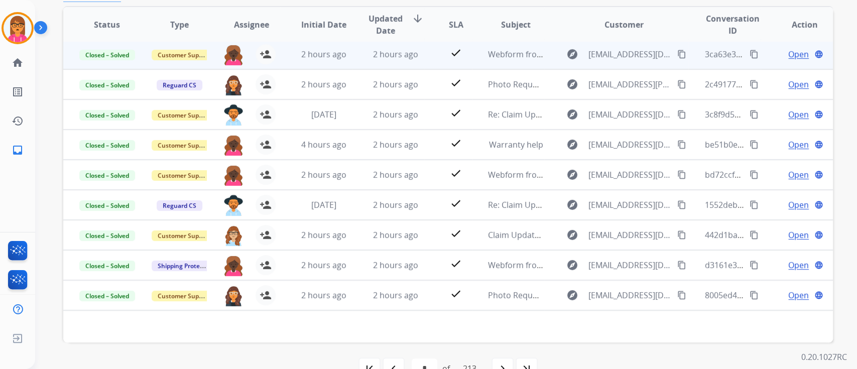
click at [372, 47] on td "2 hours ago" at bounding box center [388, 54] width 72 height 30
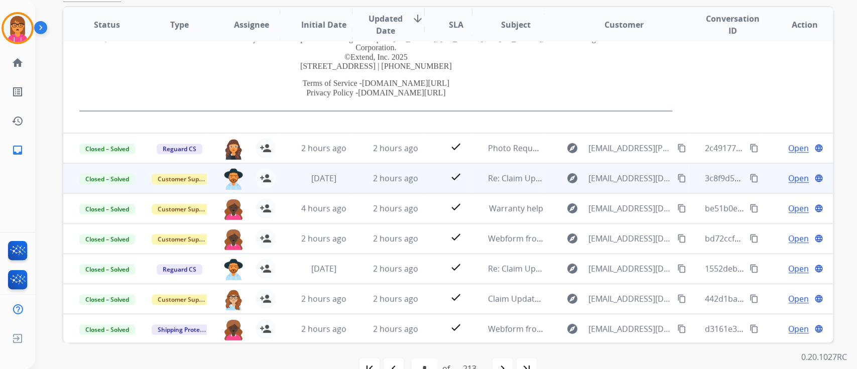
click at [387, 137] on td "2 hours ago" at bounding box center [388, 148] width 72 height 30
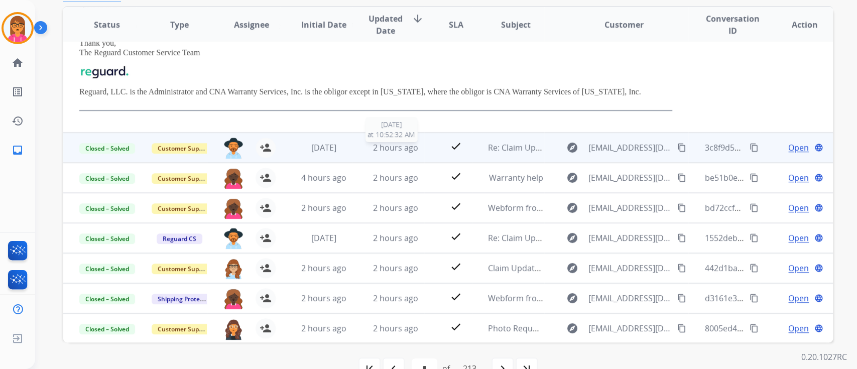
click at [378, 147] on span "2 hours ago" at bounding box center [395, 147] width 45 height 11
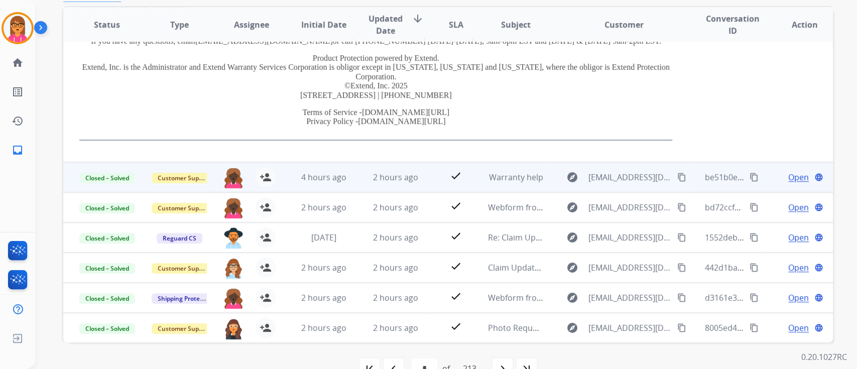
click at [381, 175] on span "2 hours ago" at bounding box center [395, 177] width 45 height 11
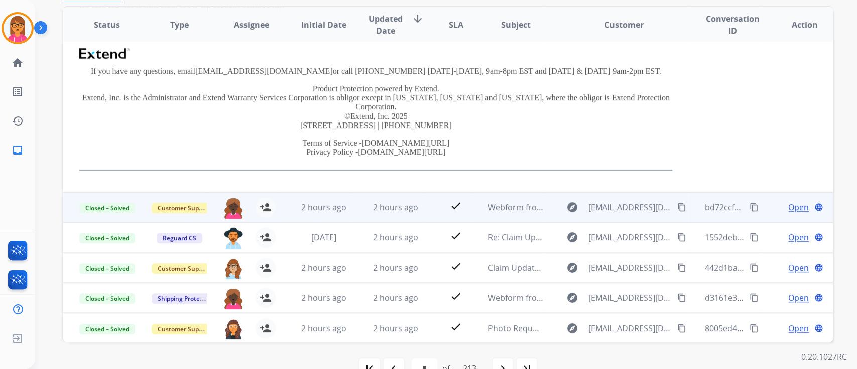
click at [400, 214] on td "2 hours ago" at bounding box center [388, 207] width 72 height 30
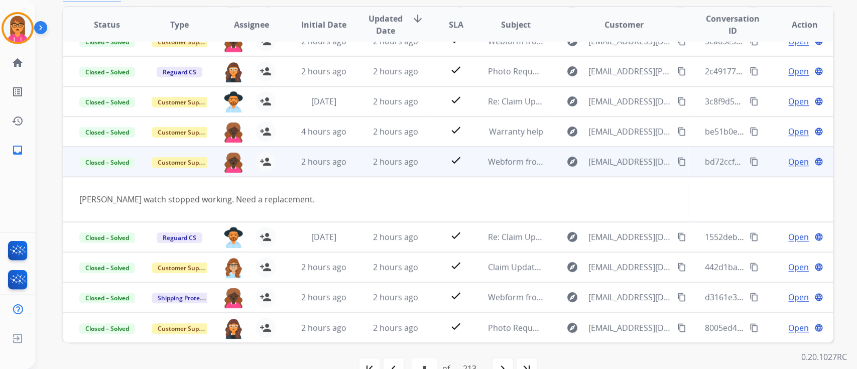
scroll to position [46, 0]
click at [789, 165] on span "Open" at bounding box center [799, 162] width 21 height 12
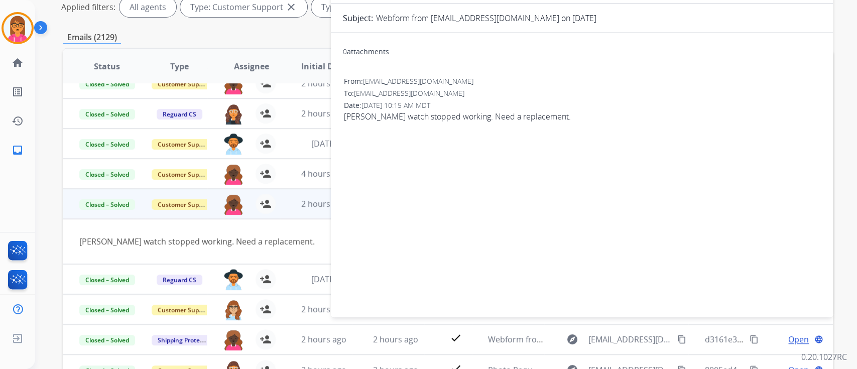
scroll to position [0, 0]
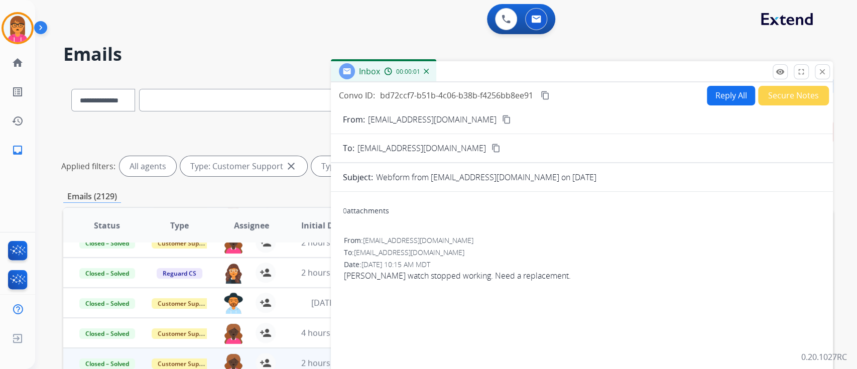
click at [547, 89] on div "Convo ID: bd72ccf7-b51b-4c06-b38b-f4256bb8ee91 content_copy" at bounding box center [445, 95] width 212 height 12
click at [776, 93] on button "Secure Notes" at bounding box center [794, 96] width 71 height 20
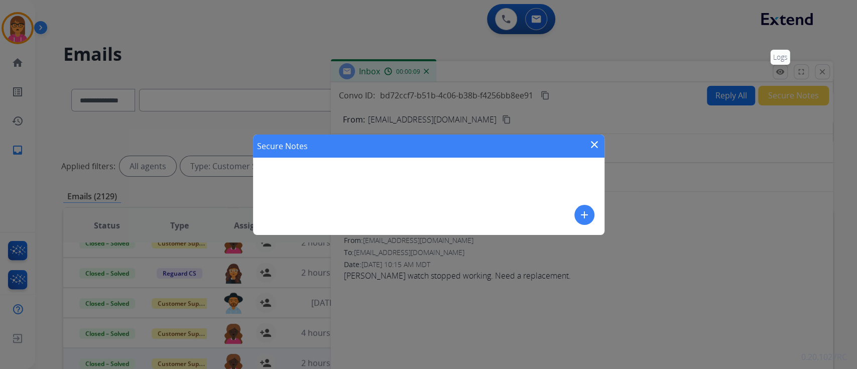
click at [779, 74] on div "Secure Notes close add" at bounding box center [428, 184] width 857 height 369
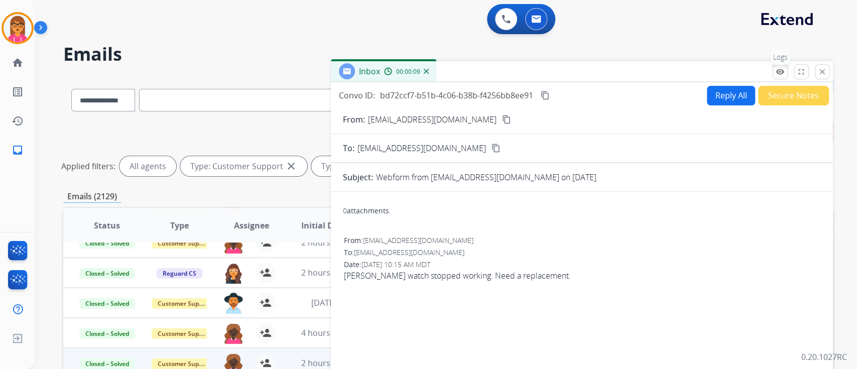
click at [779, 74] on mat-icon "remove_red_eye" at bounding box center [780, 71] width 9 height 9
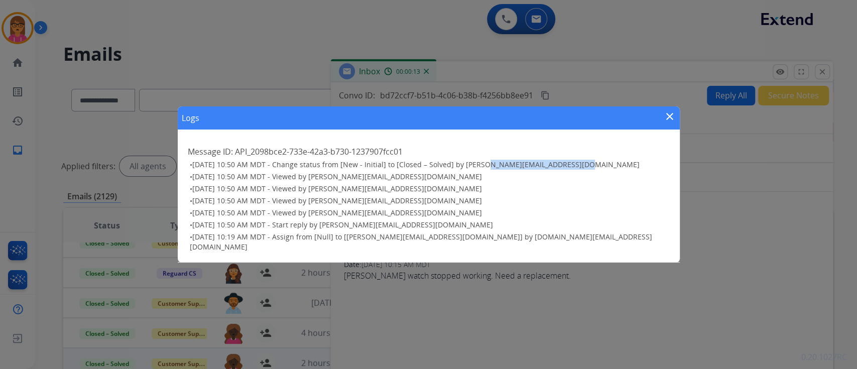
drag, startPoint x: 477, startPoint y: 168, endPoint x: 582, endPoint y: 173, distance: 105.1
click at [582, 170] on h3 "• [DATE] 10:50 AM MDT - Change status from [New - Initial] to [Closed – Solved]…" at bounding box center [430, 165] width 480 height 10
copy span "[EMAIL_ADDRESS][PERSON_NAME][DOMAIN_NAME]"
click at [667, 141] on div "Message ID: API_2098bce2-733e-42a3-b730-1237907fcc01 • [DATE] 10:50 AM MDT - Ch…" at bounding box center [429, 198] width 502 height 129
click at [669, 112] on div "Logs close" at bounding box center [429, 117] width 502 height 23
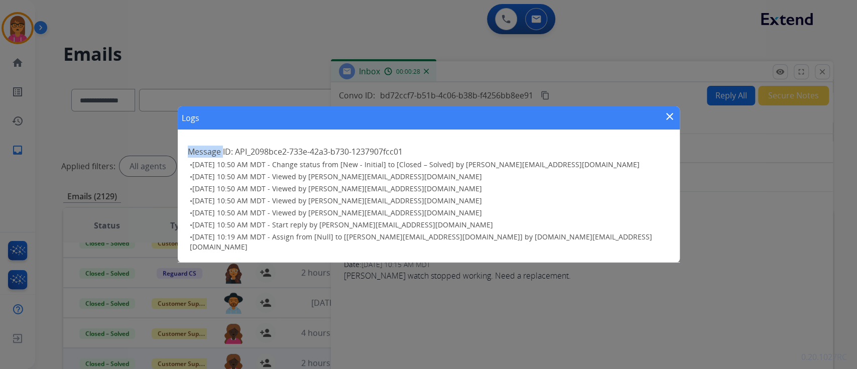
click at [669, 112] on div "Logs close" at bounding box center [429, 117] width 502 height 23
click at [670, 115] on div "Logs close" at bounding box center [429, 117] width 502 height 23
click at [670, 117] on mat-icon "close" at bounding box center [670, 117] width 12 height 12
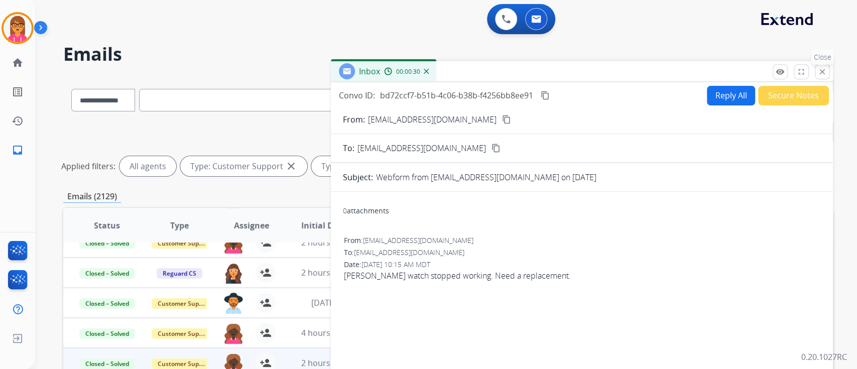
click at [828, 74] on button "close Close" at bounding box center [822, 71] width 15 height 15
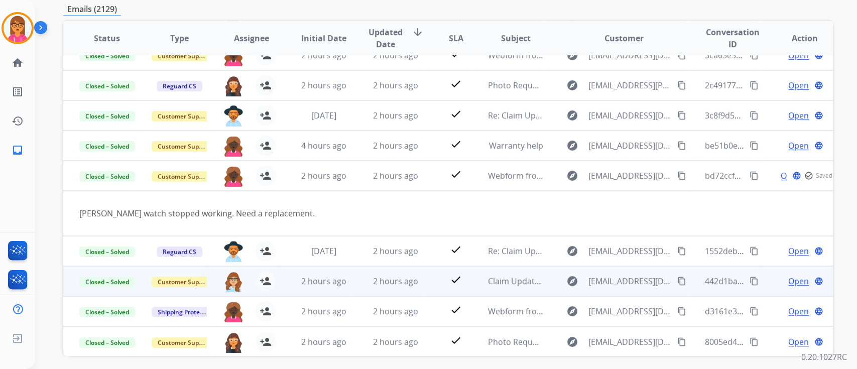
scroll to position [226, 0]
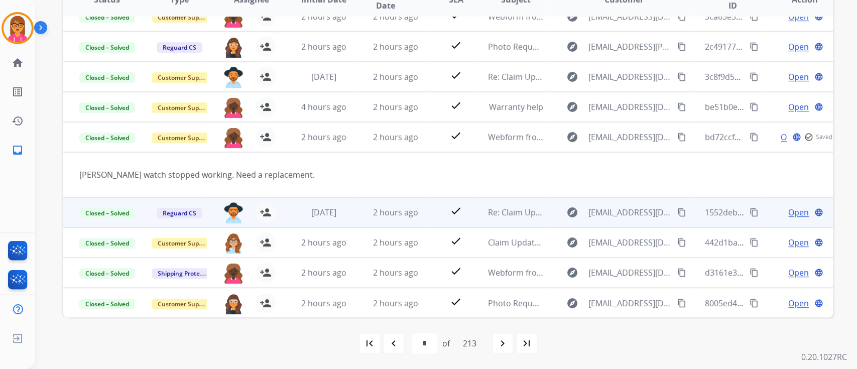
click at [319, 204] on td "[DATE]" at bounding box center [316, 212] width 72 height 30
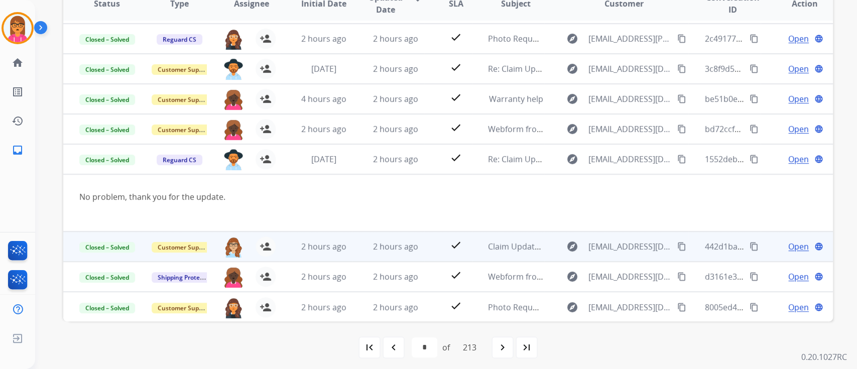
scroll to position [214, 0]
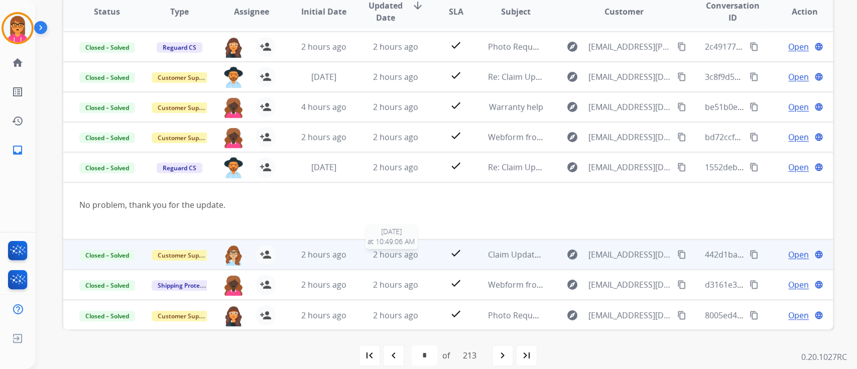
click at [373, 258] on span "2 hours ago" at bounding box center [395, 254] width 45 height 11
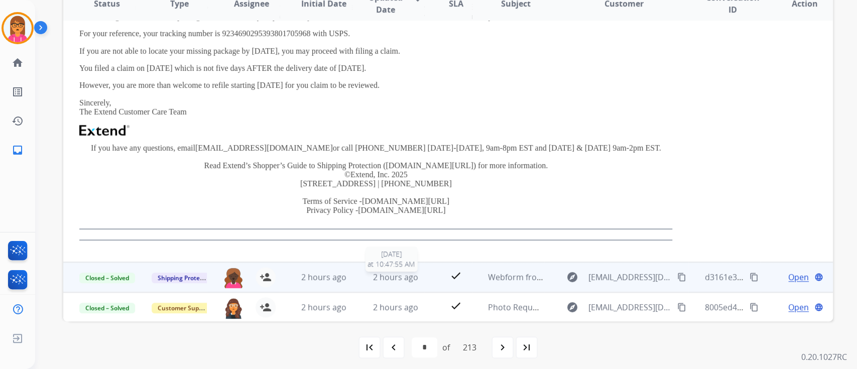
click at [383, 275] on span "2 hours ago" at bounding box center [395, 277] width 45 height 11
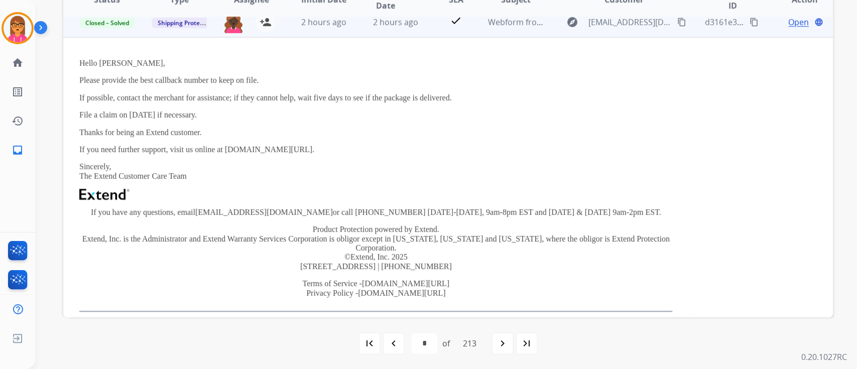
scroll to position [241, 0]
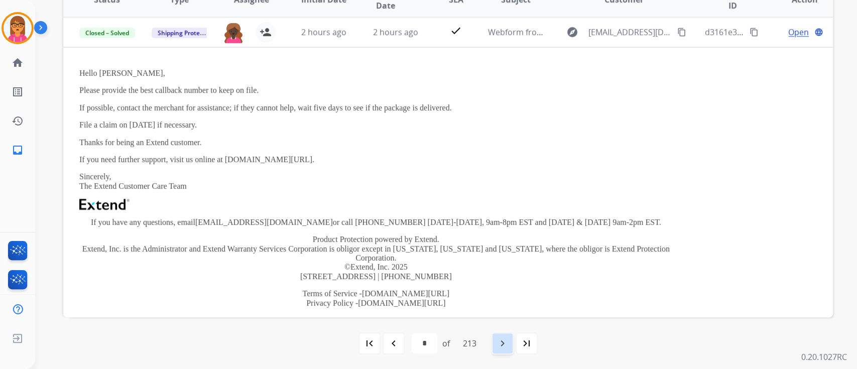
click at [498, 342] on mat-icon "navigate_next" at bounding box center [503, 344] width 12 height 12
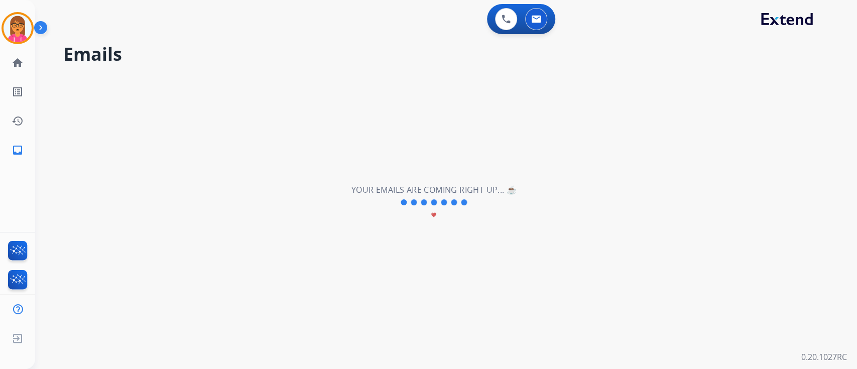
scroll to position [34, 0]
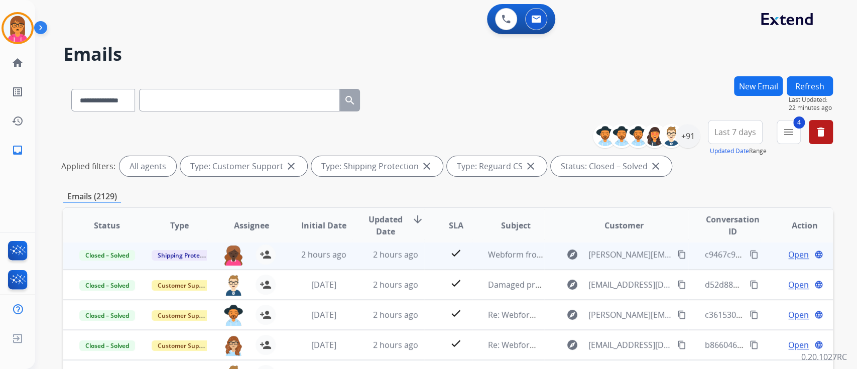
click at [370, 249] on div "2 hours ago" at bounding box center [396, 255] width 56 height 12
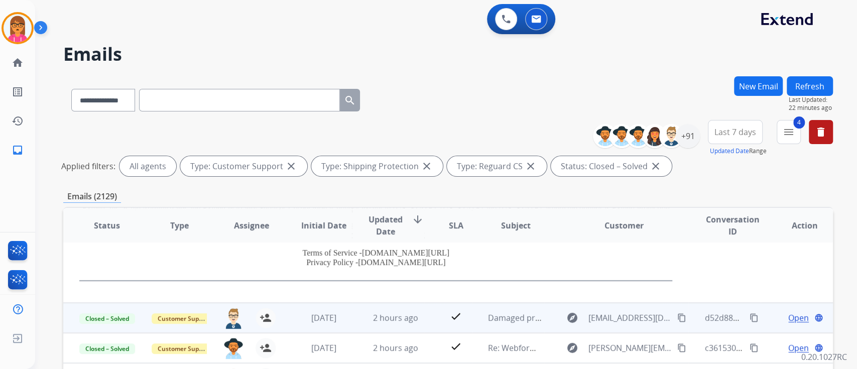
click at [381, 319] on span "2 hours ago" at bounding box center [395, 317] width 45 height 11
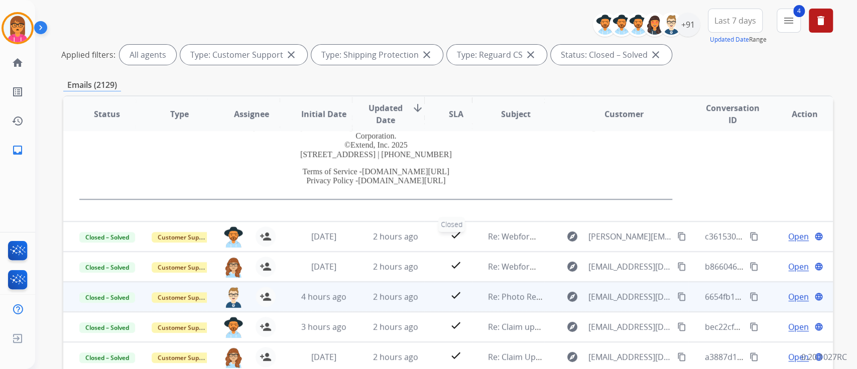
scroll to position [134, 0]
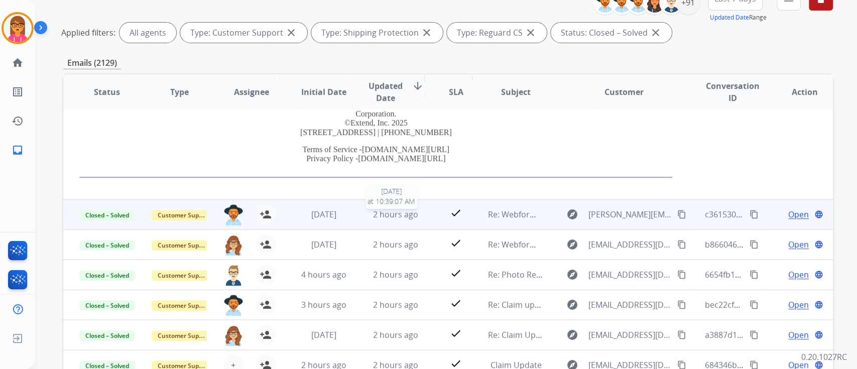
click at [398, 215] on span "2 hours ago" at bounding box center [395, 214] width 45 height 11
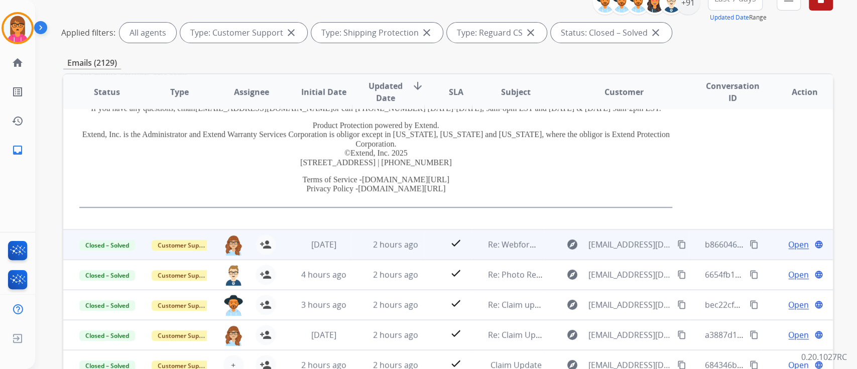
click at [401, 251] on td "2 hours ago" at bounding box center [388, 245] width 72 height 30
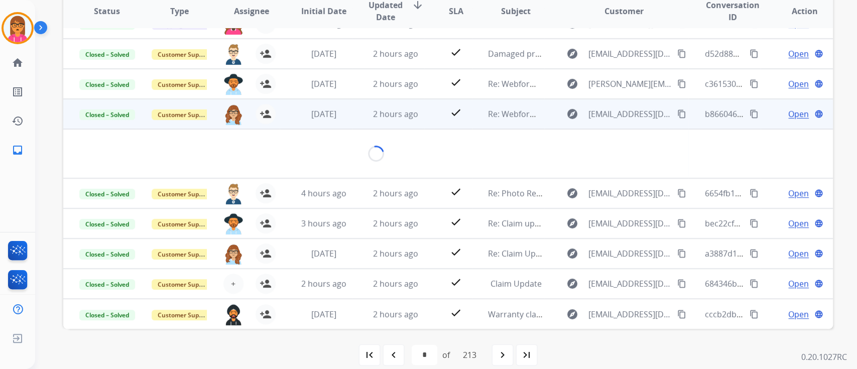
scroll to position [226, 0]
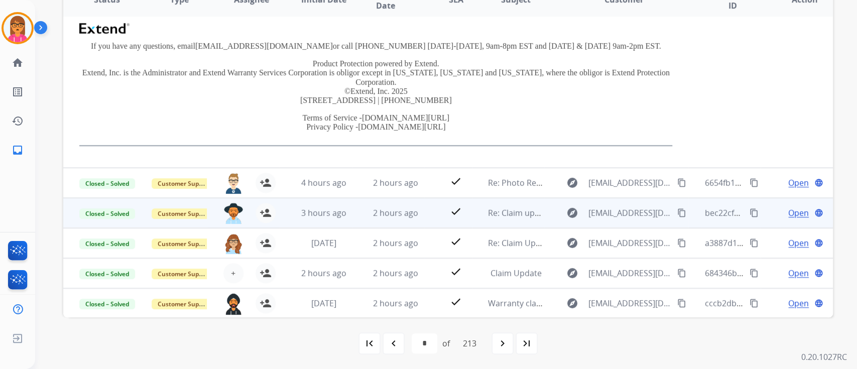
click at [383, 213] on span "2 hours ago" at bounding box center [395, 212] width 45 height 11
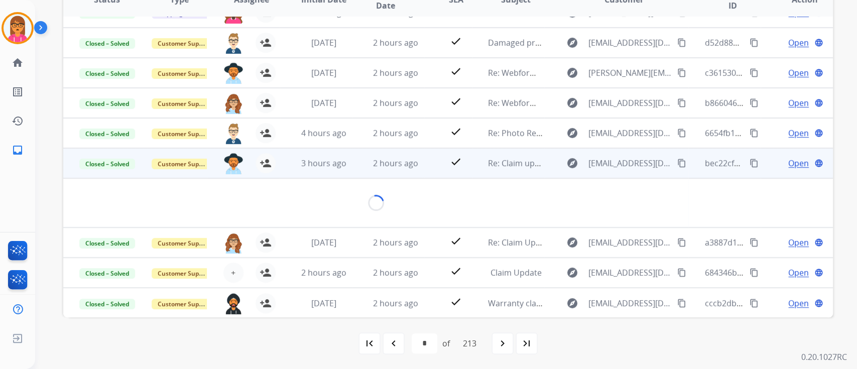
scroll to position [58, 0]
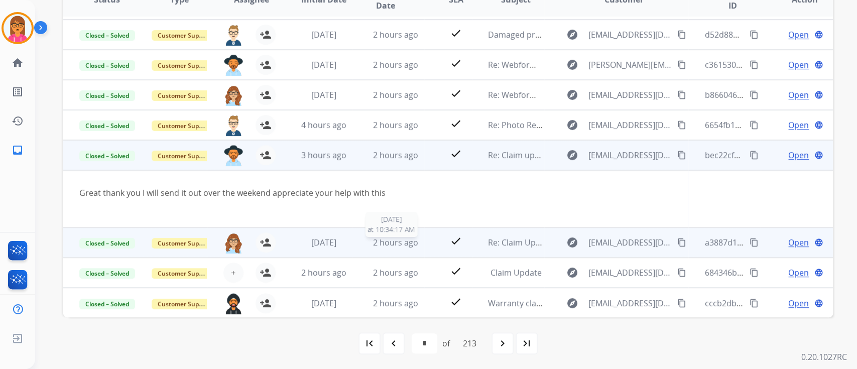
click at [380, 246] on span "2 hours ago" at bounding box center [395, 242] width 45 height 11
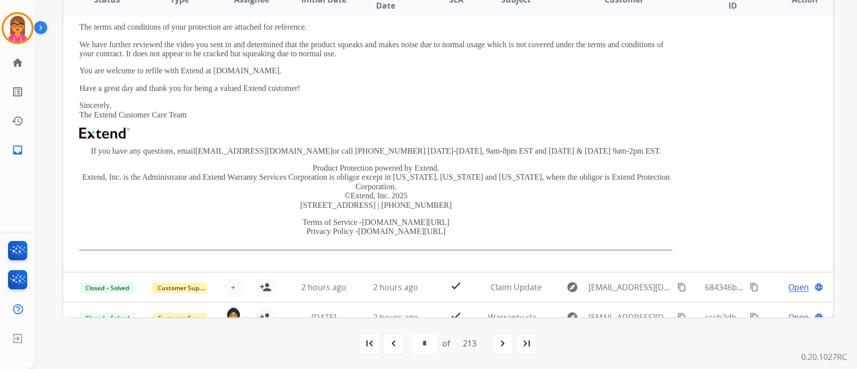
scroll to position [315, 0]
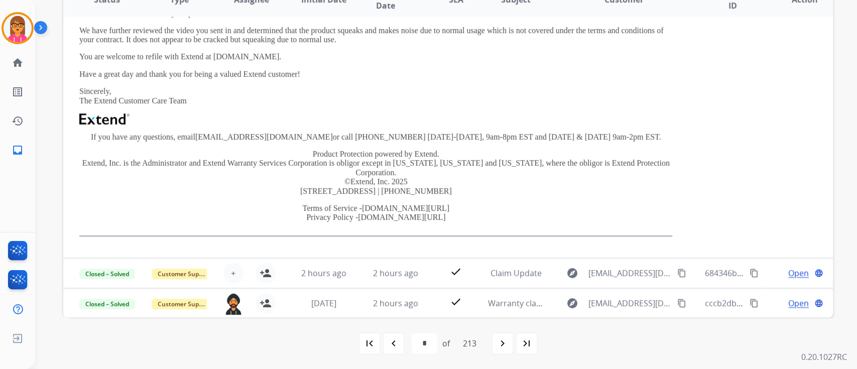
click at [383, 256] on td "Hi [PERSON_NAME], Thank you for filing a claim with Extend. We've reviewed the …" at bounding box center [375, 100] width 625 height 315
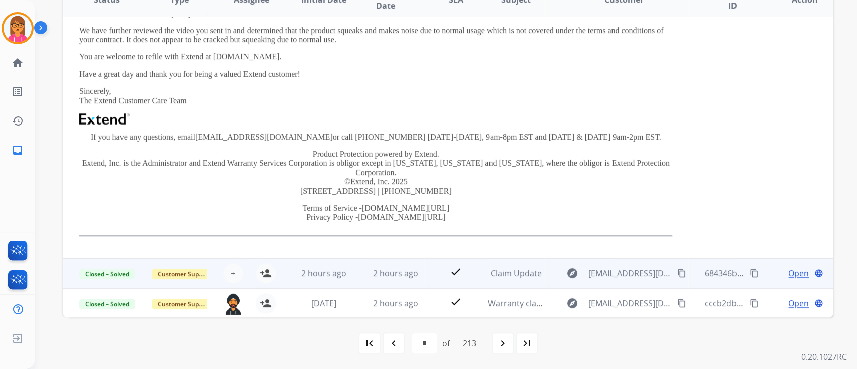
click at [384, 265] on td "2 hours ago" at bounding box center [388, 273] width 72 height 30
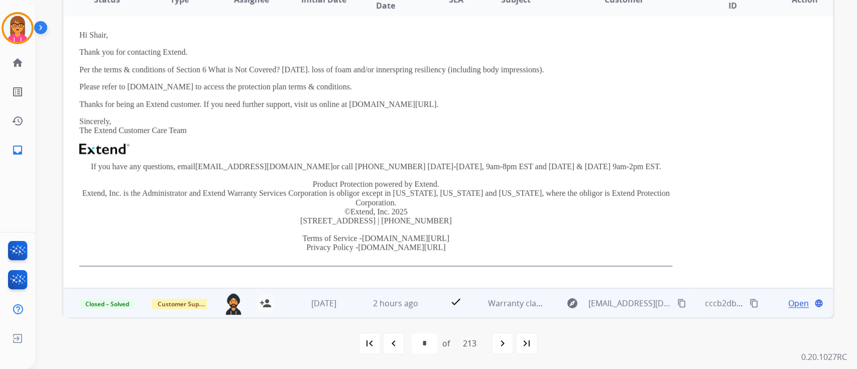
click at [390, 294] on td "2 hours ago" at bounding box center [388, 303] width 72 height 30
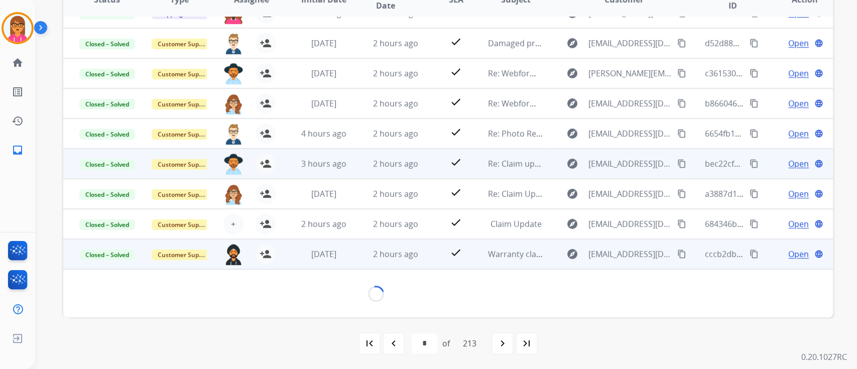
scroll to position [265, 0]
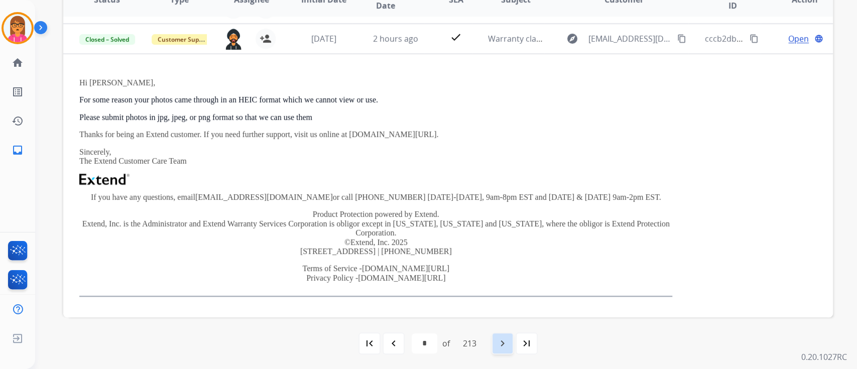
click at [511, 343] on div "navigate_next" at bounding box center [503, 344] width 22 height 22
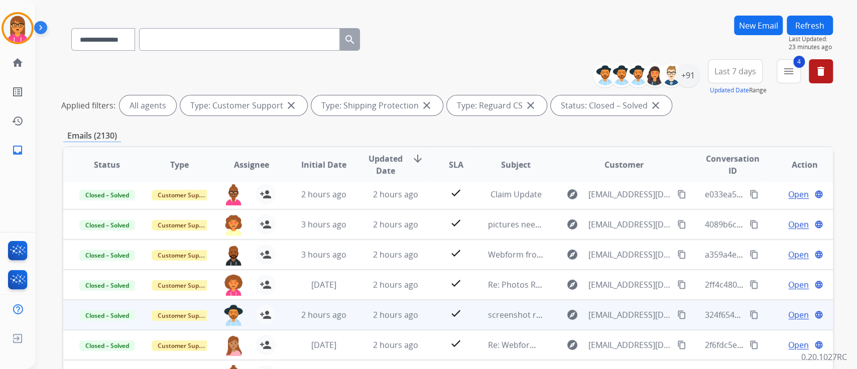
scroll to position [201, 0]
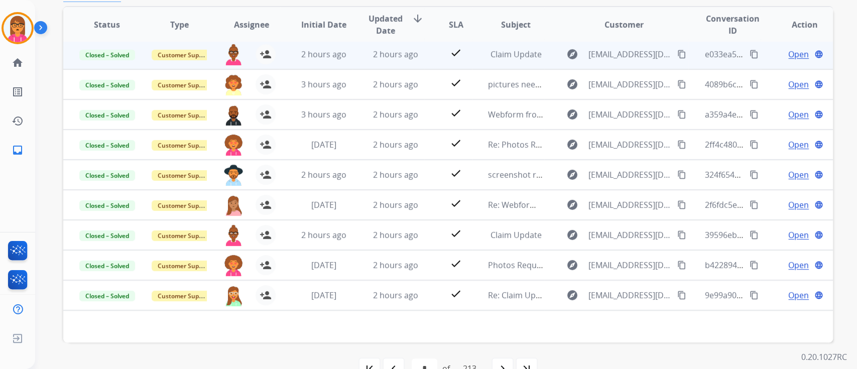
click at [381, 66] on td "2 hours ago" at bounding box center [388, 54] width 72 height 30
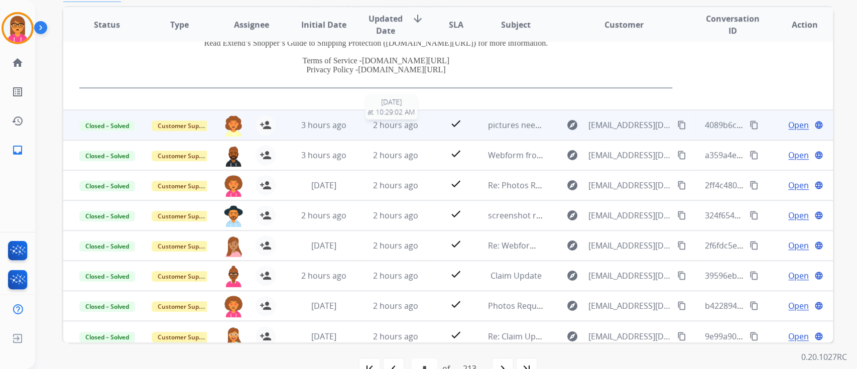
click at [391, 120] on span "2 hours ago" at bounding box center [395, 125] width 45 height 11
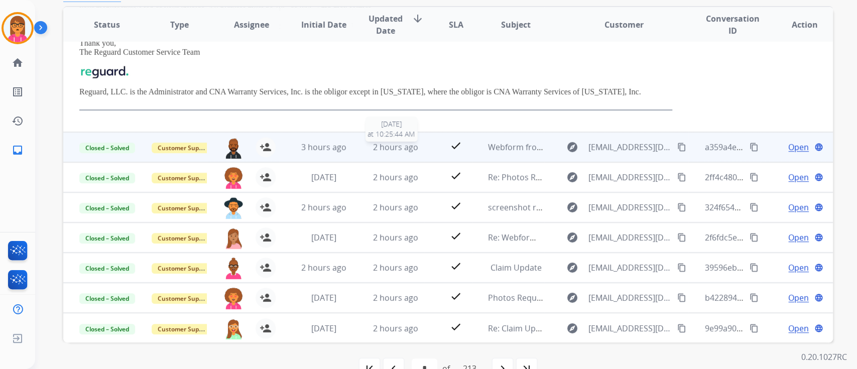
click at [399, 148] on span "2 hours ago" at bounding box center [395, 147] width 45 height 11
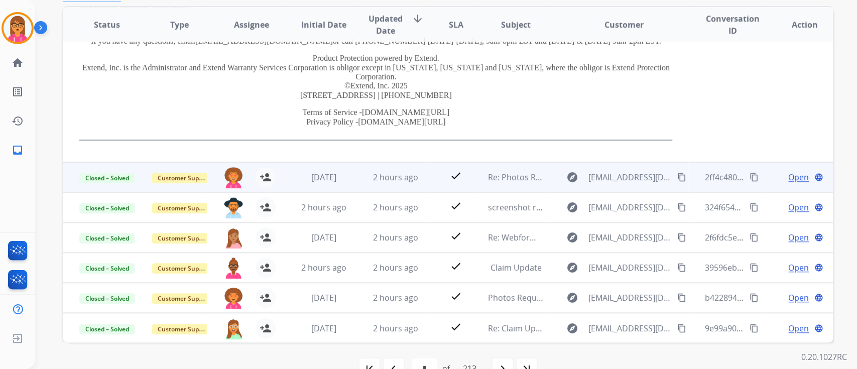
click at [406, 184] on td "2 hours ago" at bounding box center [388, 177] width 72 height 30
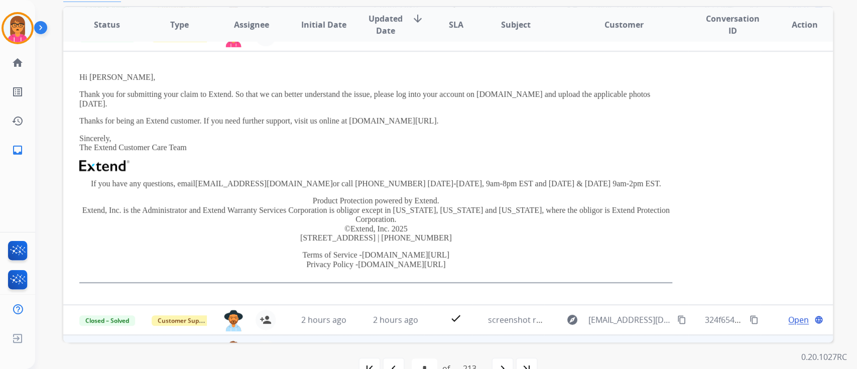
scroll to position [254, 0]
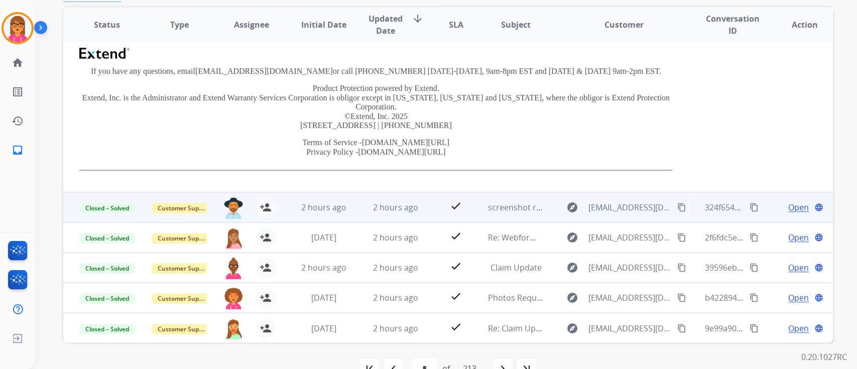
click at [400, 196] on td "2 hours ago" at bounding box center [388, 207] width 72 height 30
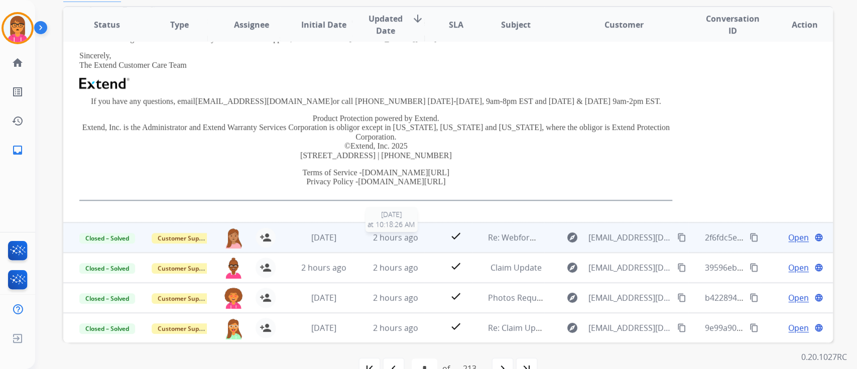
click at [385, 242] on span "2 hours ago" at bounding box center [395, 237] width 45 height 11
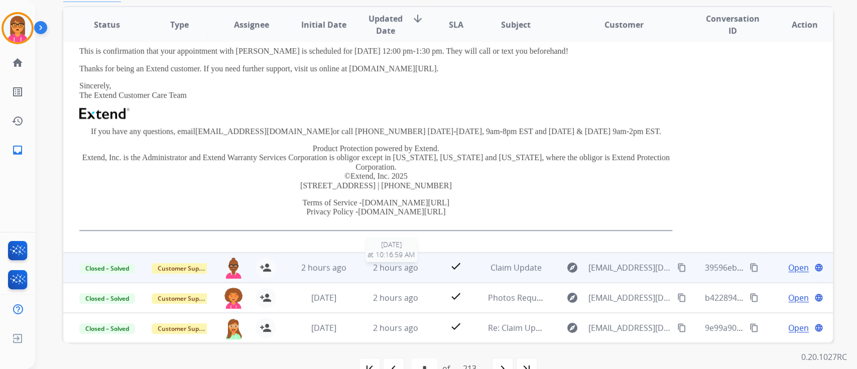
click at [391, 263] on span "2 hours ago" at bounding box center [395, 267] width 45 height 11
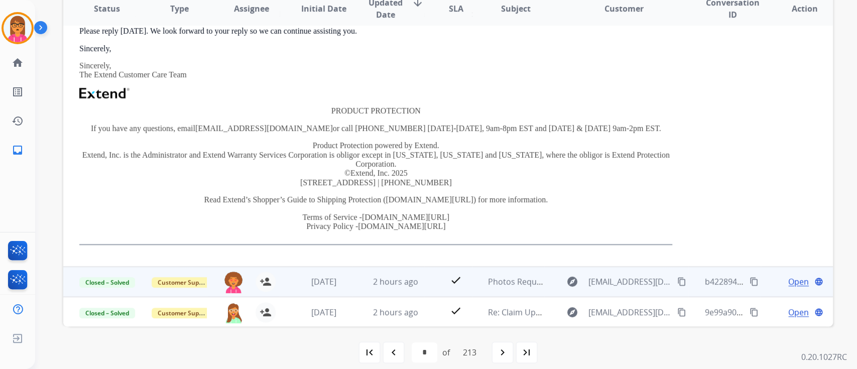
scroll to position [226, 0]
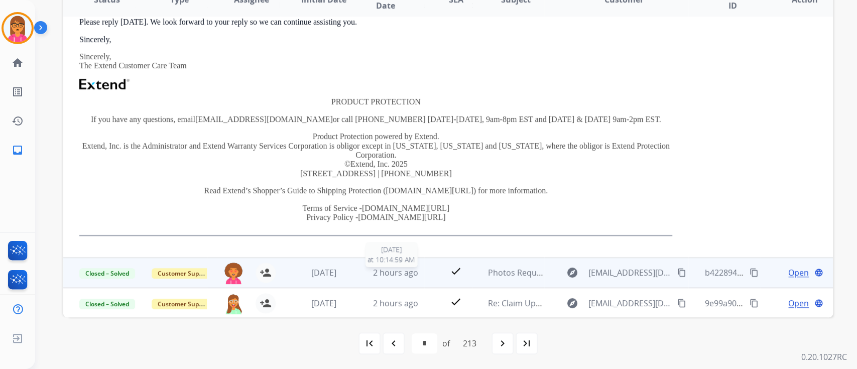
click at [393, 275] on span "2 hours ago" at bounding box center [395, 272] width 45 height 11
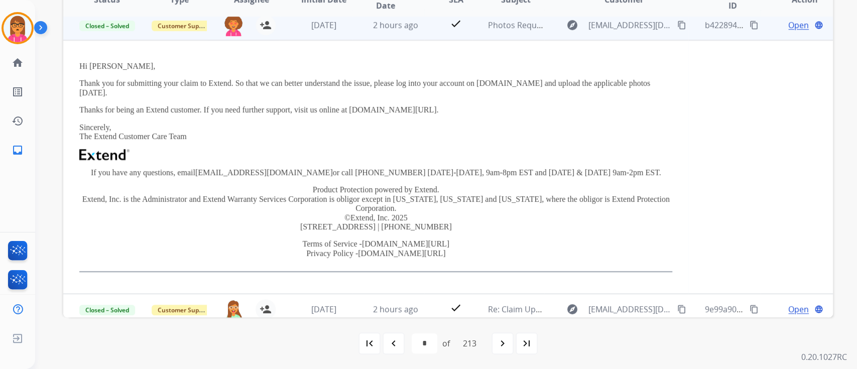
scroll to position [254, 0]
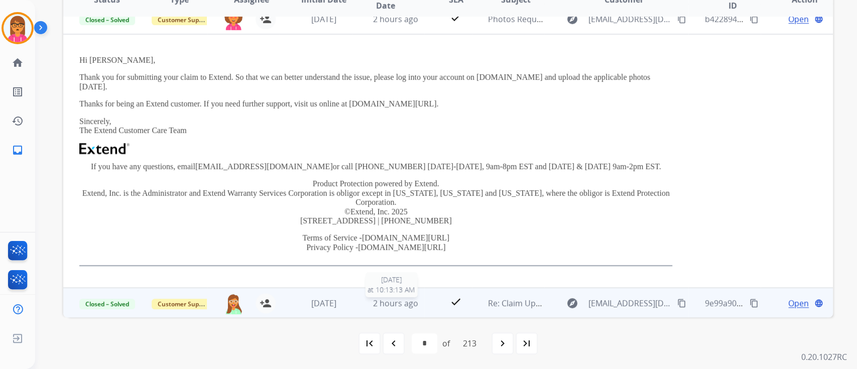
click at [393, 299] on span "2 hours ago" at bounding box center [395, 303] width 45 height 11
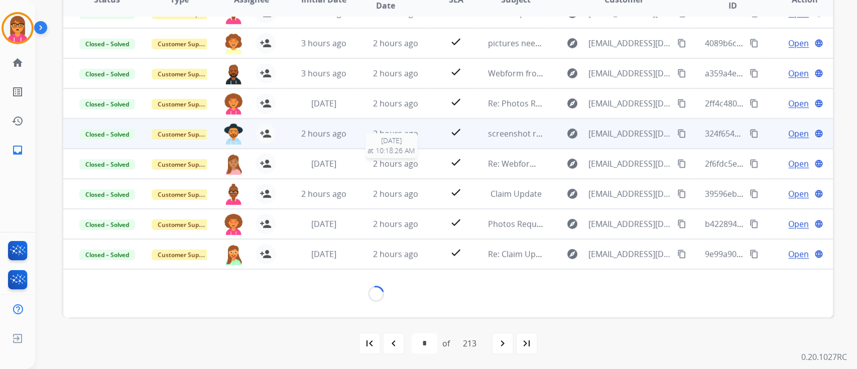
scroll to position [245, 0]
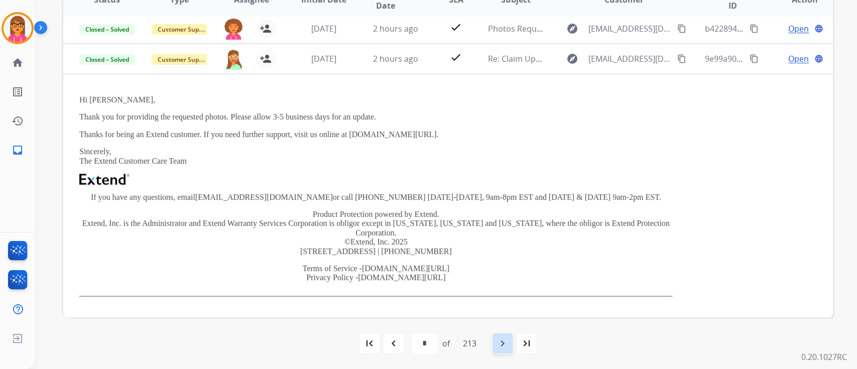
click at [500, 348] on mat-icon "navigate_next" at bounding box center [503, 344] width 12 height 12
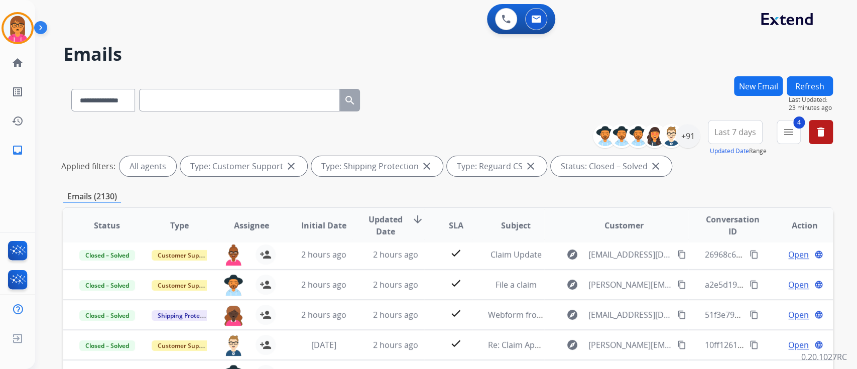
scroll to position [33, 0]
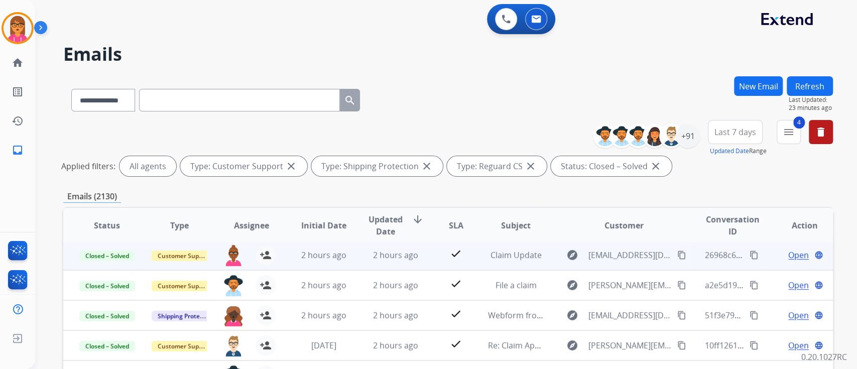
click at [352, 260] on td "2 hours ago" at bounding box center [388, 255] width 72 height 30
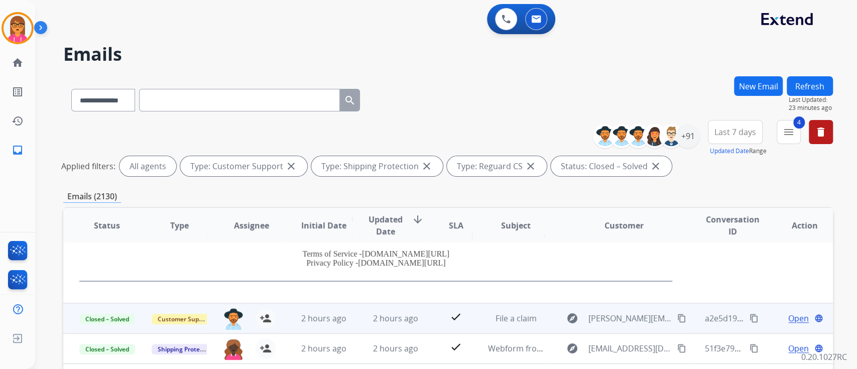
click at [359, 322] on td "2 hours ago" at bounding box center [388, 318] width 72 height 30
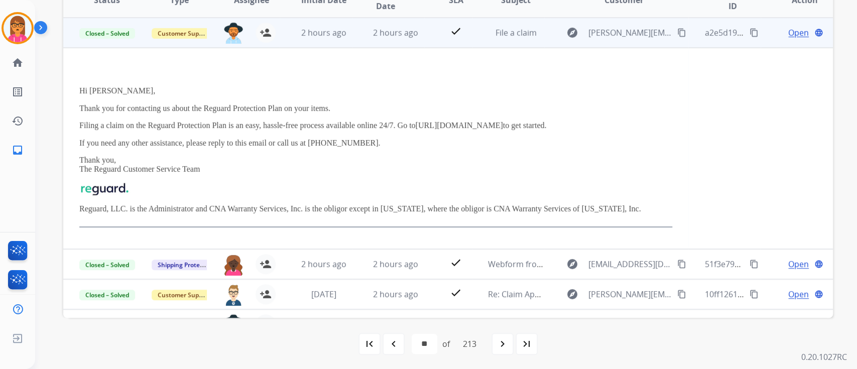
scroll to position [226, 0]
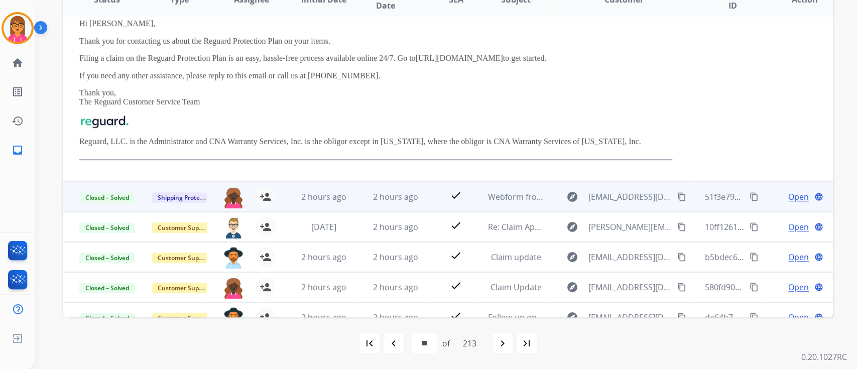
click at [378, 202] on td "2 hours ago" at bounding box center [388, 197] width 72 height 30
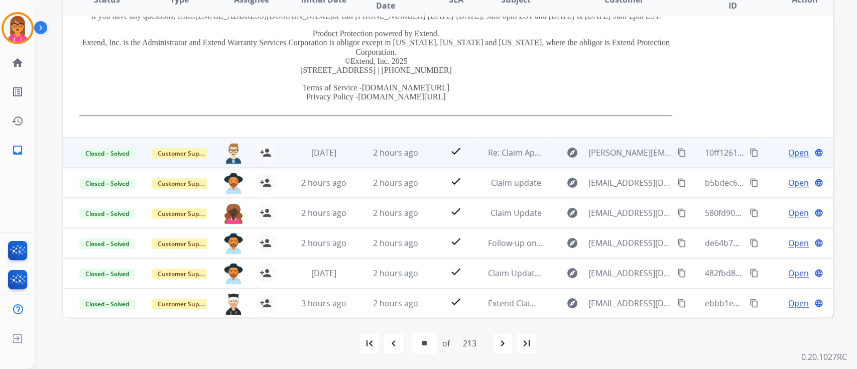
click at [391, 154] on span "2 hours ago" at bounding box center [395, 152] width 45 height 11
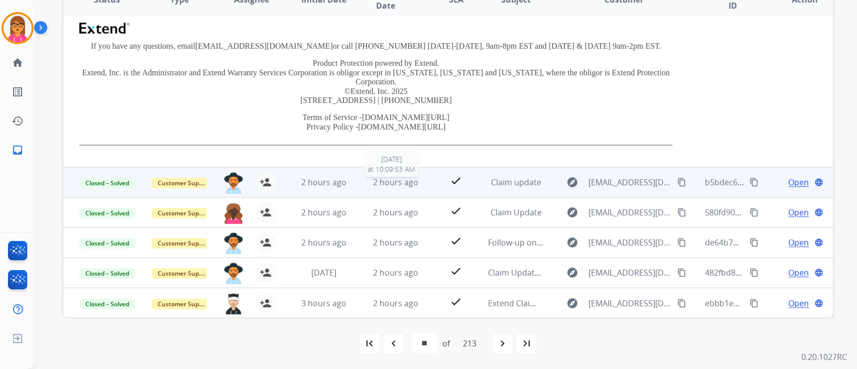
click at [397, 179] on span "2 hours ago" at bounding box center [395, 182] width 45 height 11
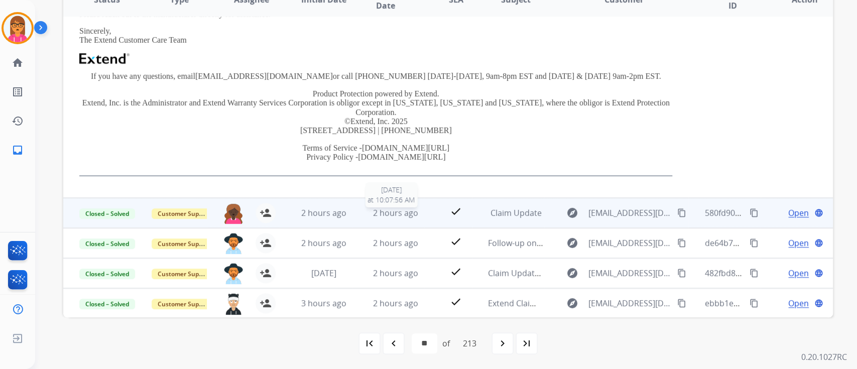
click at [406, 211] on span "2 hours ago" at bounding box center [395, 212] width 45 height 11
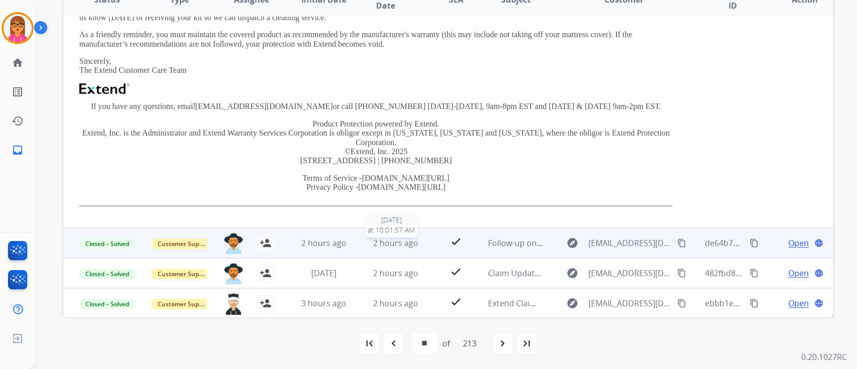
click at [368, 247] on div "2 hours ago" at bounding box center [396, 243] width 56 height 12
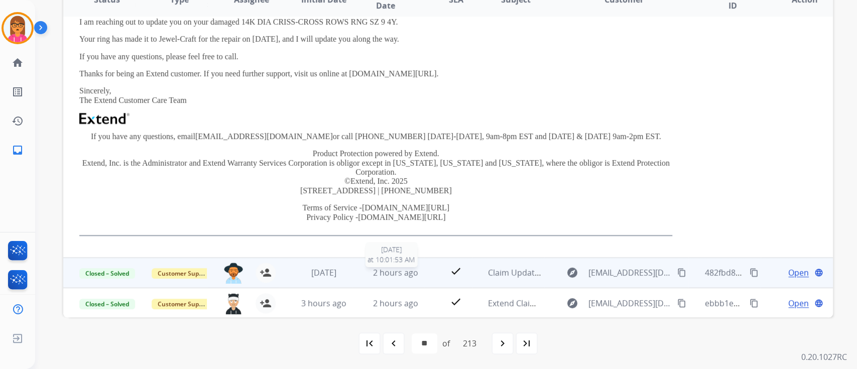
click at [395, 268] on span "2 hours ago" at bounding box center [395, 272] width 45 height 11
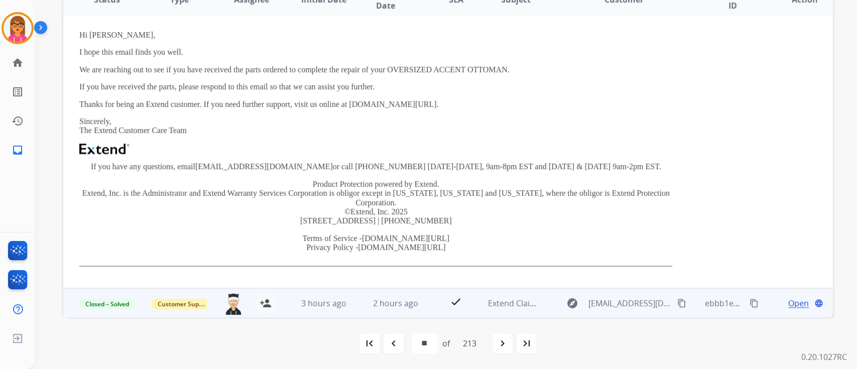
click at [387, 294] on td "2 hours ago" at bounding box center [388, 303] width 72 height 30
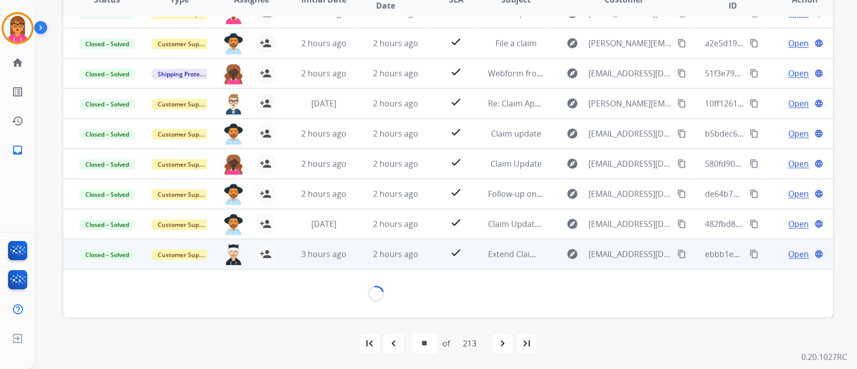
scroll to position [271, 0]
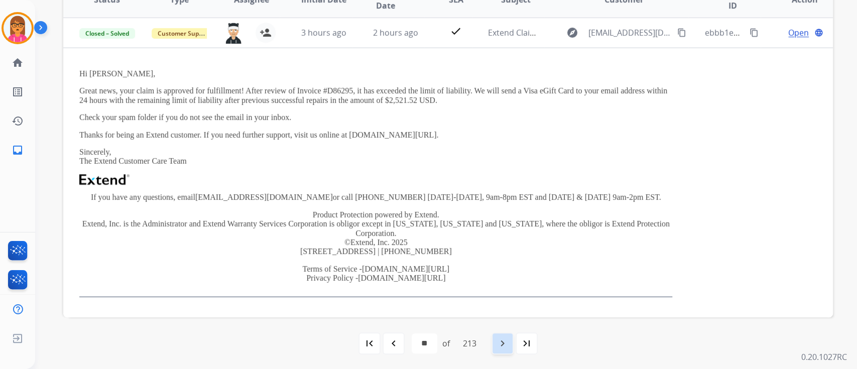
click at [502, 346] on mat-icon "navigate_next" at bounding box center [503, 344] width 12 height 12
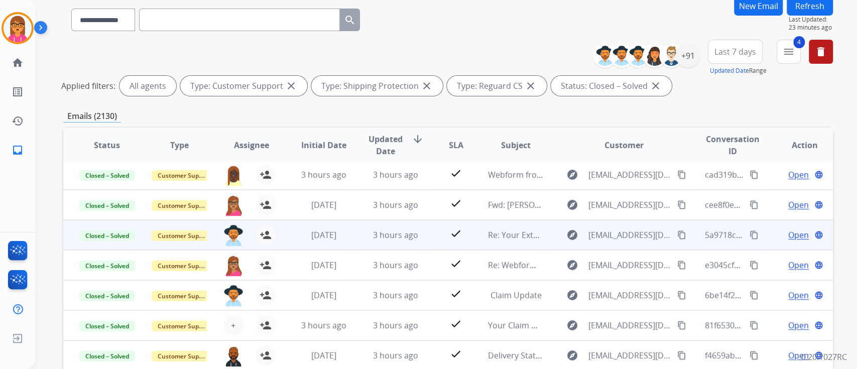
scroll to position [134, 0]
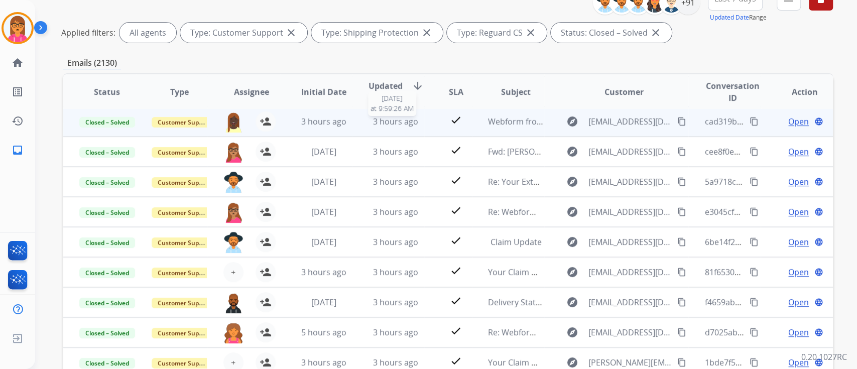
click at [374, 118] on span "3 hours ago" at bounding box center [395, 121] width 45 height 11
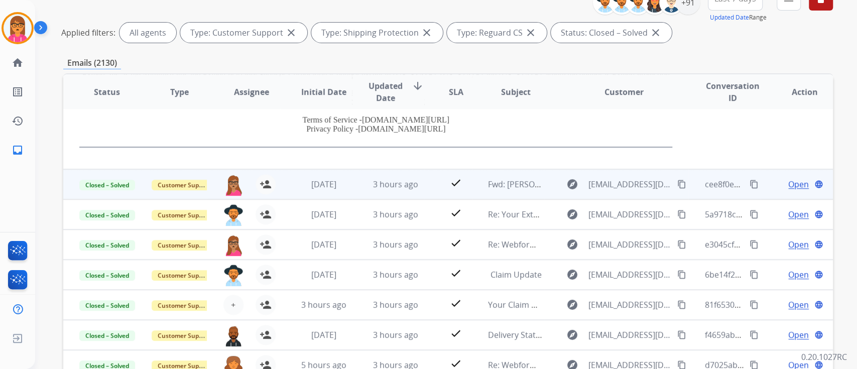
click at [368, 178] on div "3 hours ago" at bounding box center [396, 184] width 56 height 12
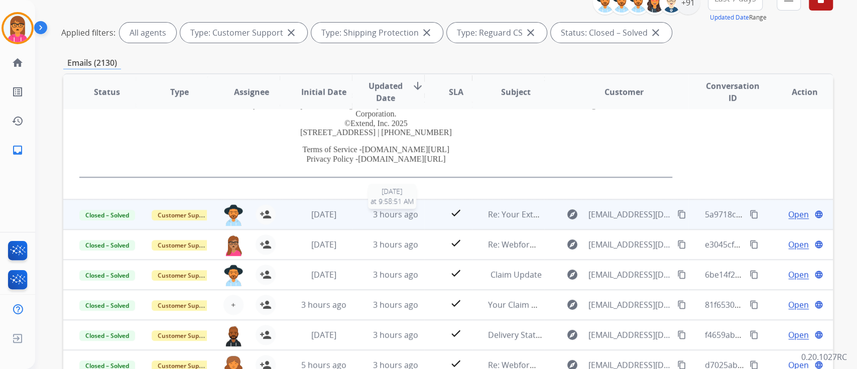
click at [406, 216] on span "3 hours ago" at bounding box center [395, 214] width 45 height 11
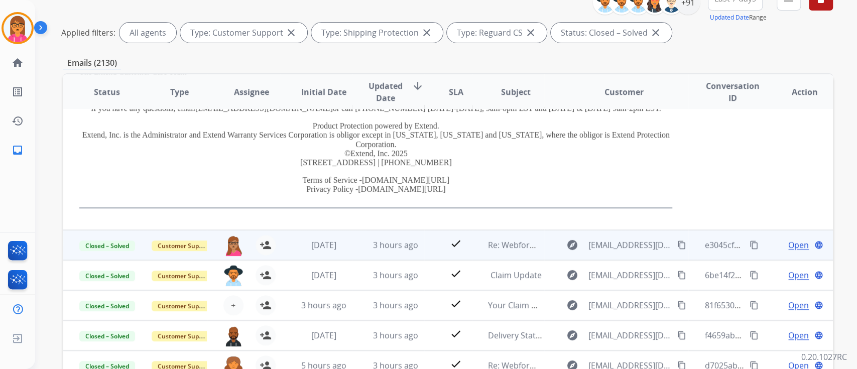
click at [393, 252] on td "3 hours ago" at bounding box center [388, 245] width 72 height 30
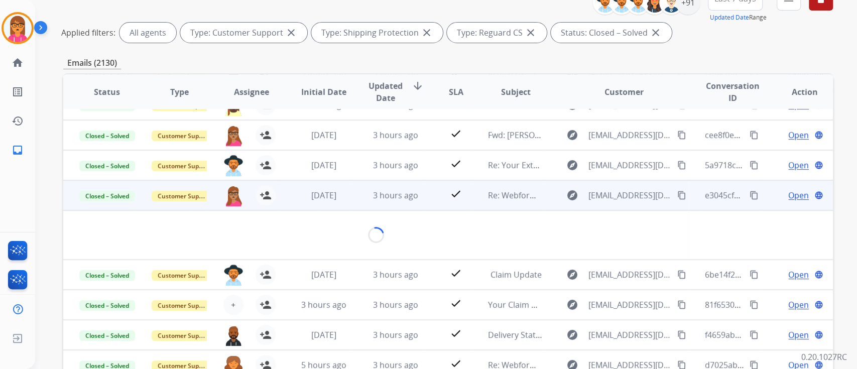
scroll to position [70, 0]
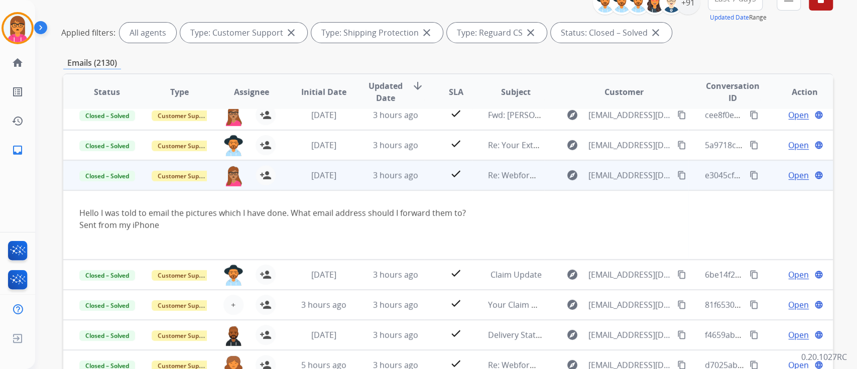
click at [789, 171] on span "Open" at bounding box center [799, 175] width 21 height 12
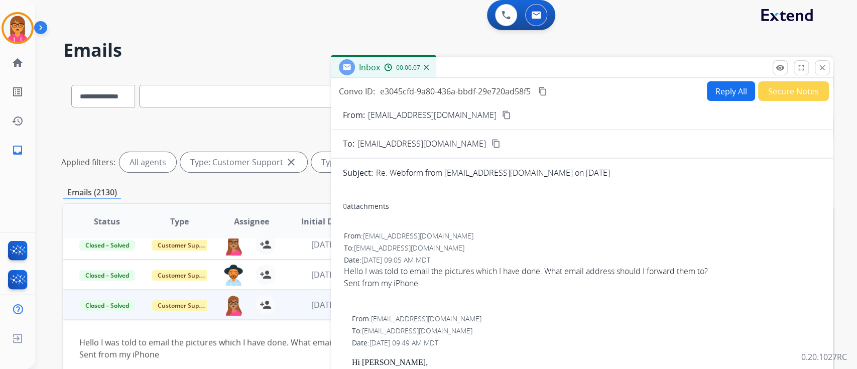
scroll to position [0, 0]
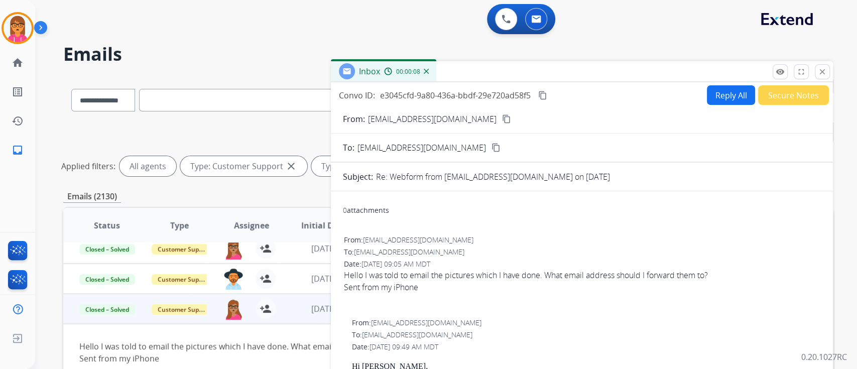
click at [543, 91] on mat-icon "content_copy" at bounding box center [542, 95] width 9 height 9
click at [790, 76] on div "remove_red_eye Logs fullscreen Expand close Close" at bounding box center [801, 71] width 57 height 15
click at [784, 70] on mat-icon "remove_red_eye" at bounding box center [780, 71] width 9 height 9
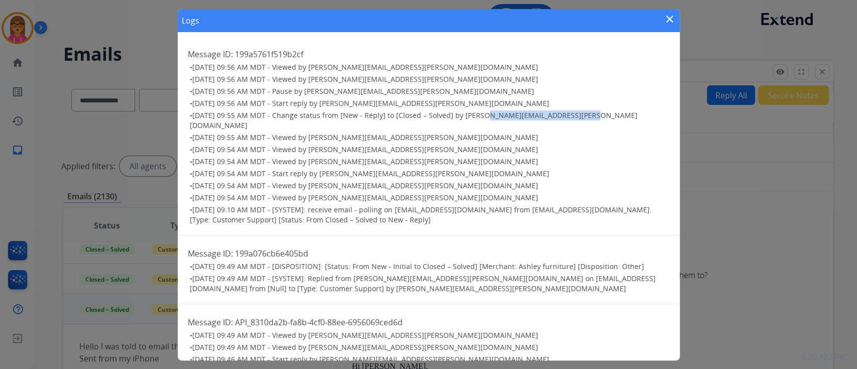
drag, startPoint x: 477, startPoint y: 115, endPoint x: 576, endPoint y: 114, distance: 99.0
click at [576, 114] on h3 "• [DATE] 09:55 AM MDT - Change status from [New - Reply] to [Closed – Solved] b…" at bounding box center [430, 121] width 480 height 20
copy span "[PERSON_NAME][EMAIL_ADDRESS][PERSON_NAME][DOMAIN_NAME]"
drag, startPoint x: 668, startPoint y: 27, endPoint x: 654, endPoint y: 50, distance: 27.2
click at [671, 18] on button "close" at bounding box center [670, 20] width 12 height 15
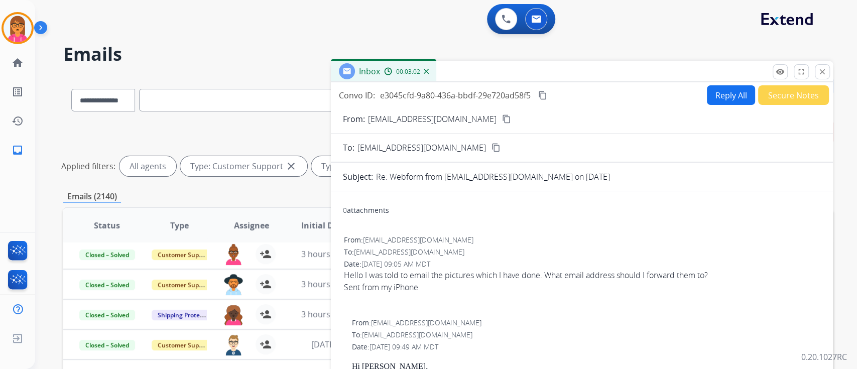
scroll to position [34, 0]
click at [828, 72] on button "close Close" at bounding box center [822, 71] width 15 height 15
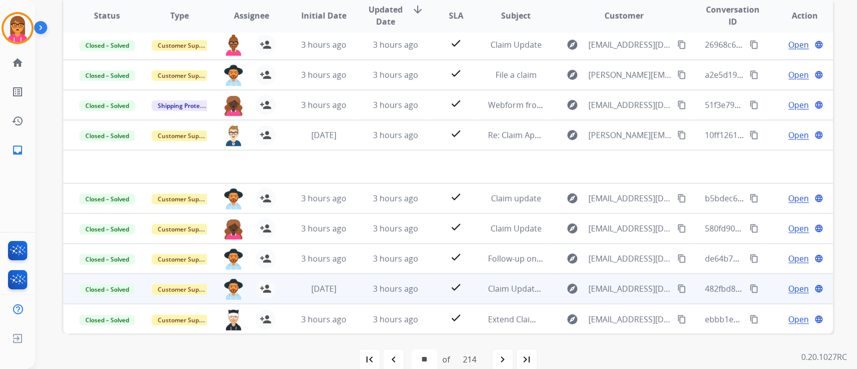
scroll to position [226, 0]
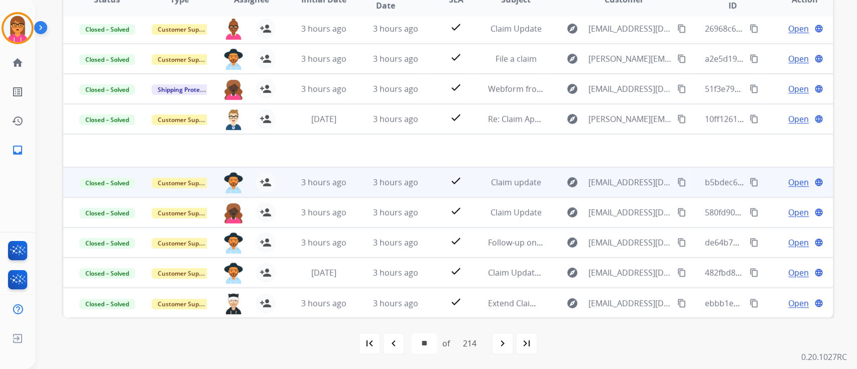
click at [378, 173] on td "3 hours ago" at bounding box center [388, 182] width 72 height 30
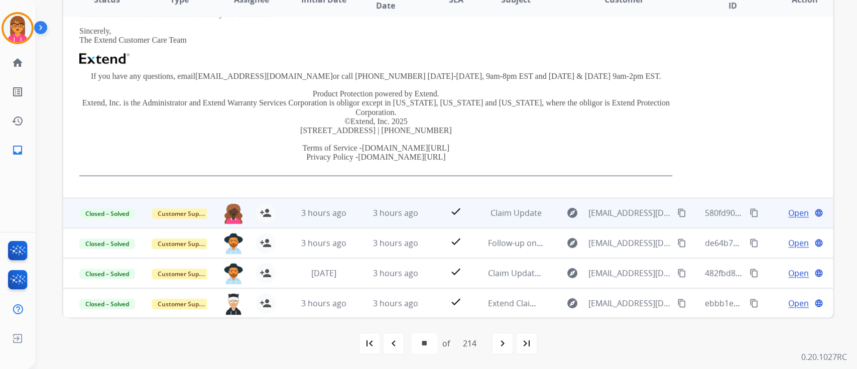
click at [374, 204] on td "3 hours ago" at bounding box center [388, 213] width 72 height 30
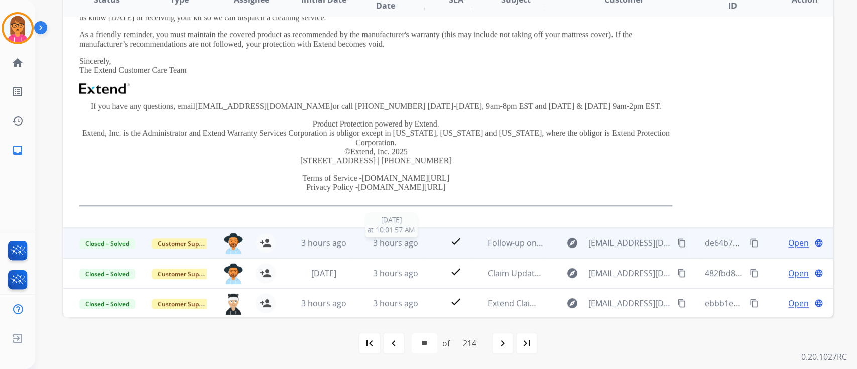
click at [378, 244] on span "3 hours ago" at bounding box center [395, 243] width 45 height 11
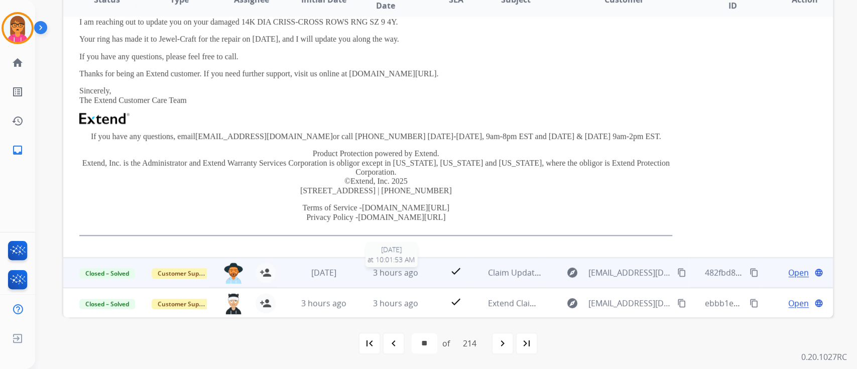
click at [384, 278] on div "3 hours ago" at bounding box center [396, 273] width 56 height 12
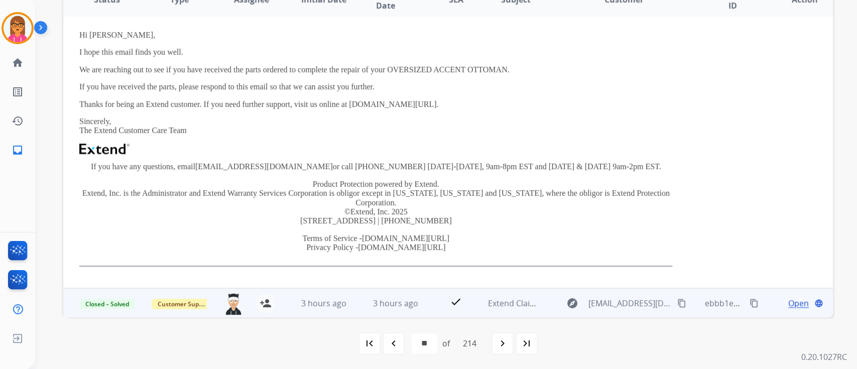
click at [380, 293] on td "3 hours ago" at bounding box center [388, 303] width 72 height 30
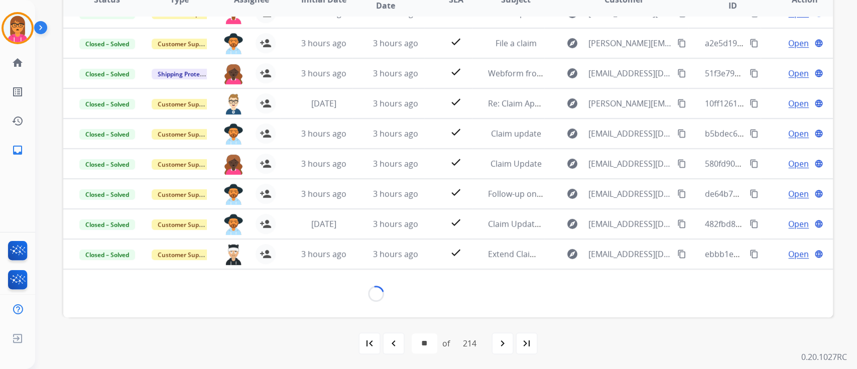
scroll to position [271, 0]
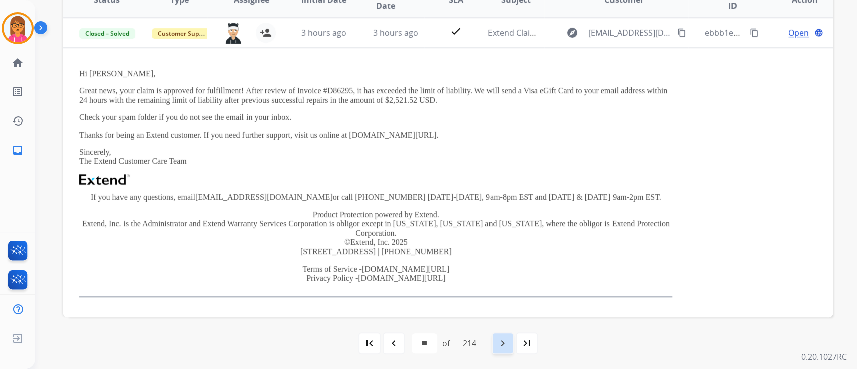
click at [498, 341] on mat-icon "navigate_next" at bounding box center [503, 344] width 12 height 12
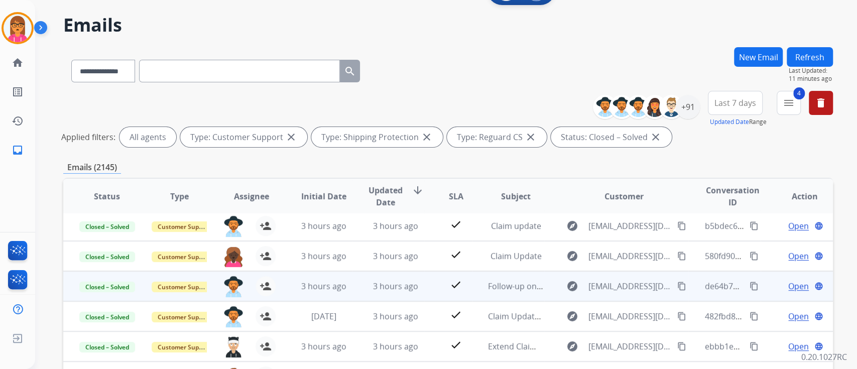
scroll to position [134, 0]
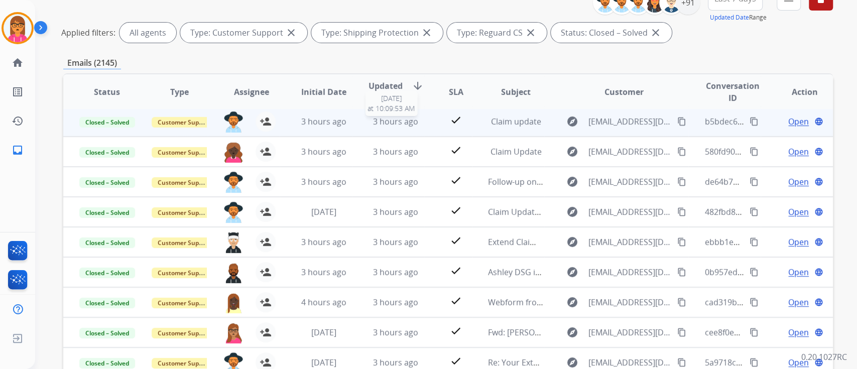
click at [394, 119] on span "3 hours ago" at bounding box center [395, 121] width 45 height 11
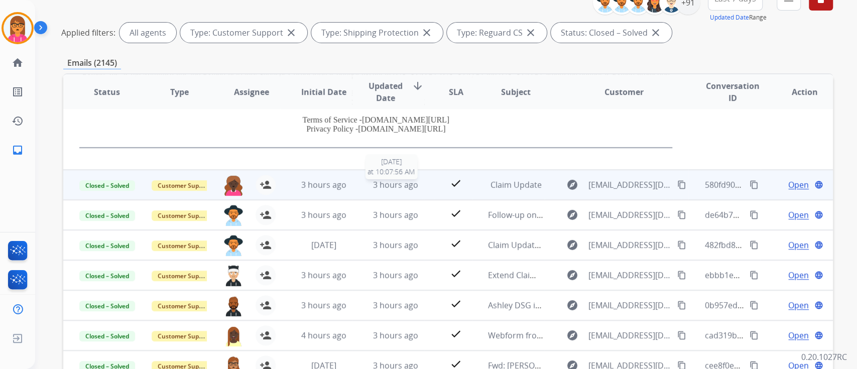
click at [391, 179] on span "3 hours ago" at bounding box center [395, 184] width 45 height 11
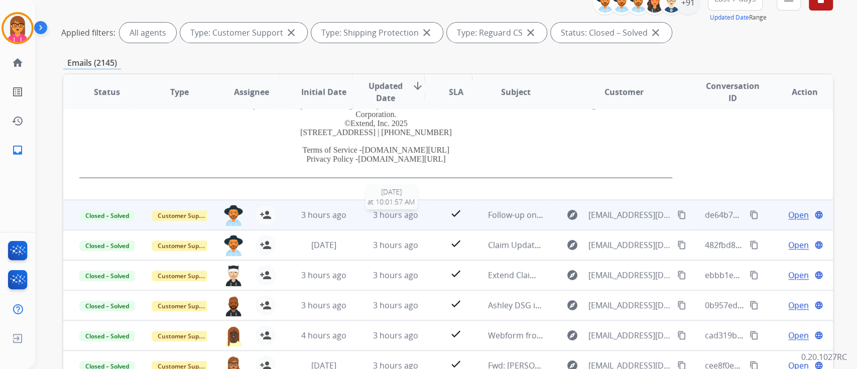
click at [396, 209] on span "3 hours ago" at bounding box center [395, 214] width 45 height 11
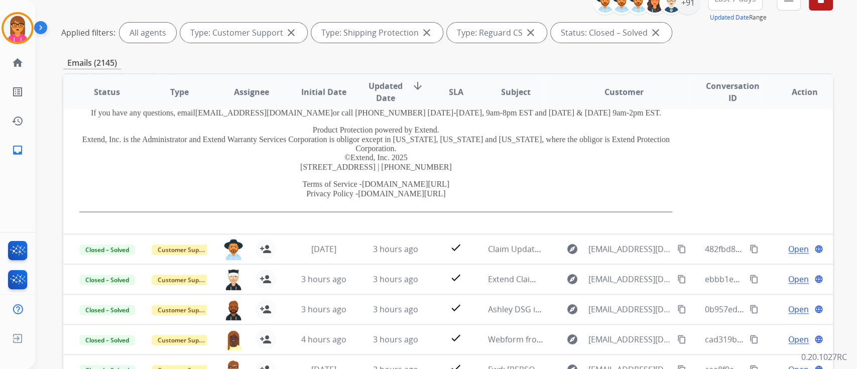
scroll to position [297, 0]
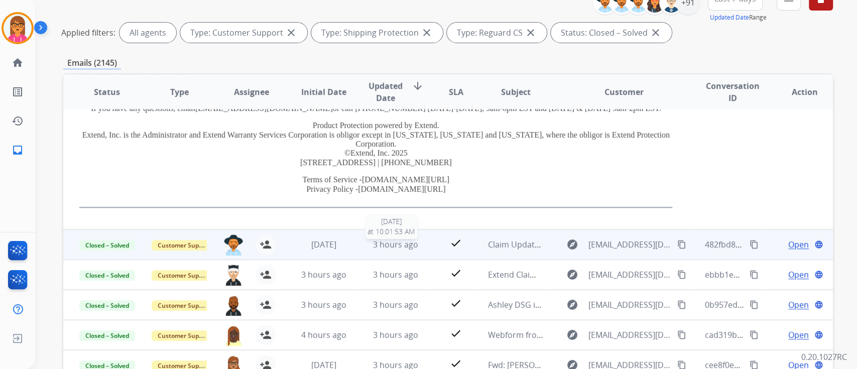
click at [376, 245] on span "3 hours ago" at bounding box center [395, 244] width 45 height 11
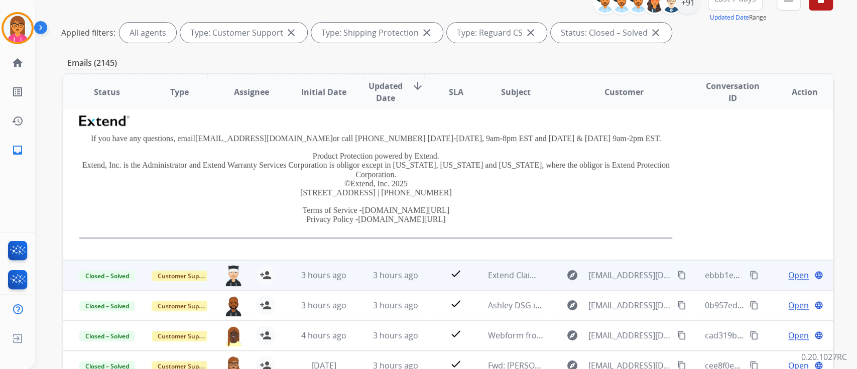
click at [383, 264] on td "3 hours ago" at bounding box center [388, 275] width 72 height 30
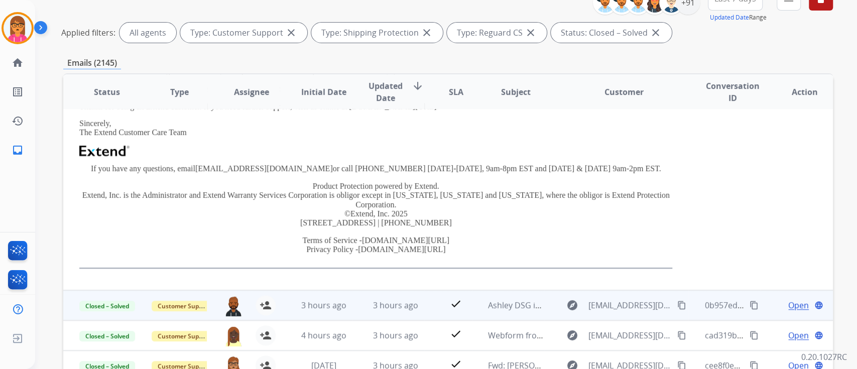
click at [398, 295] on td "3 hours ago" at bounding box center [388, 305] width 72 height 30
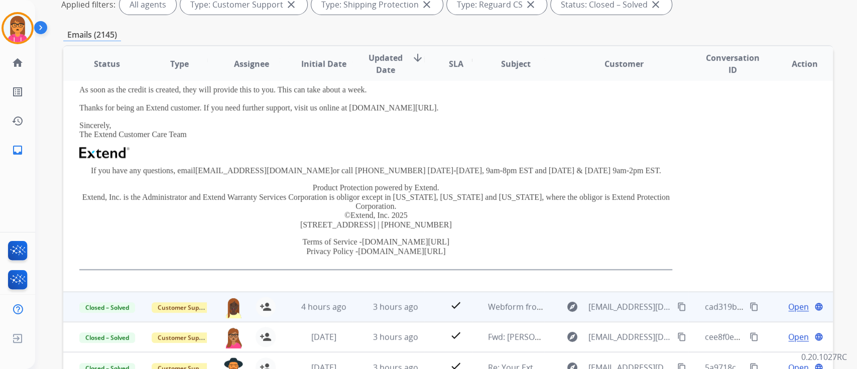
scroll to position [226, 0]
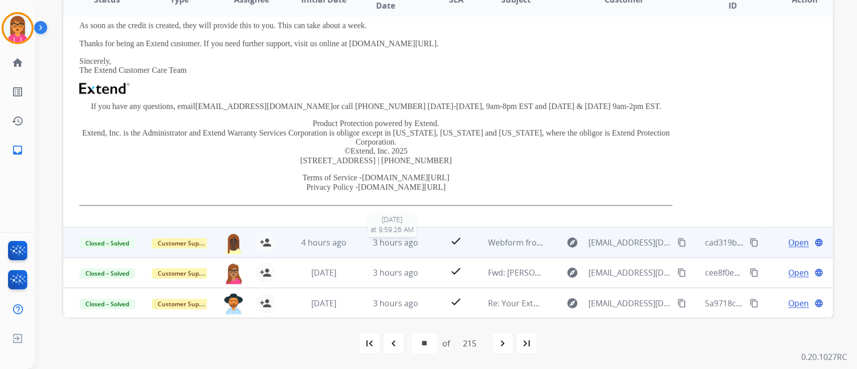
click at [383, 245] on span "3 hours ago" at bounding box center [395, 242] width 45 height 11
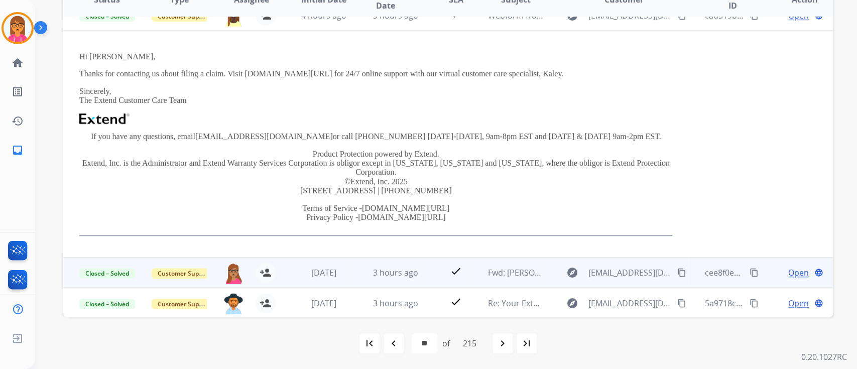
click at [394, 265] on td "3 hours ago" at bounding box center [388, 273] width 72 height 30
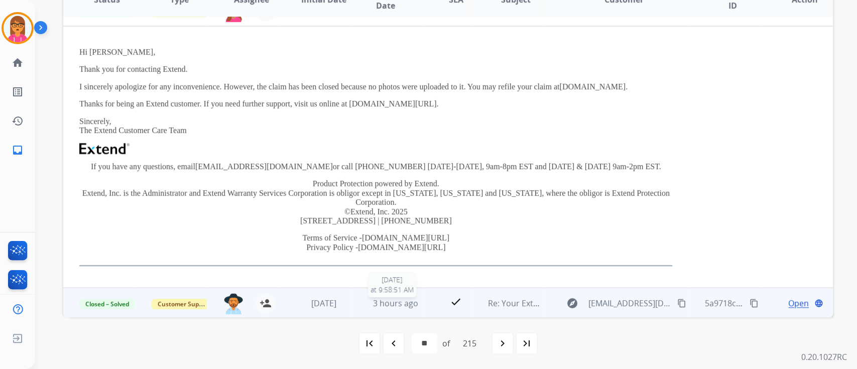
click at [382, 300] on span "3 hours ago" at bounding box center [395, 303] width 45 height 11
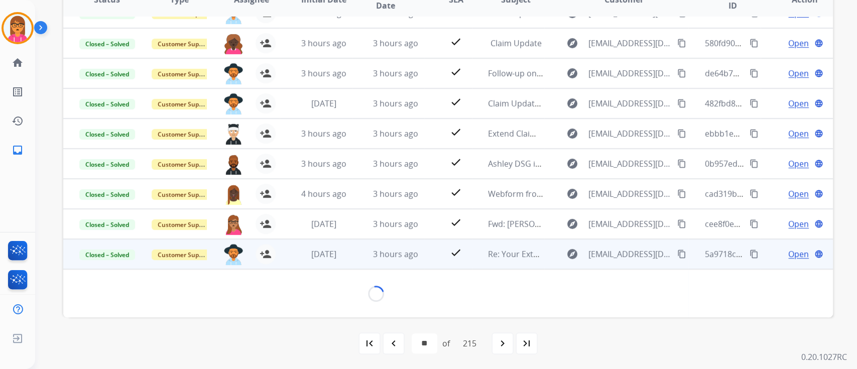
scroll to position [271, 0]
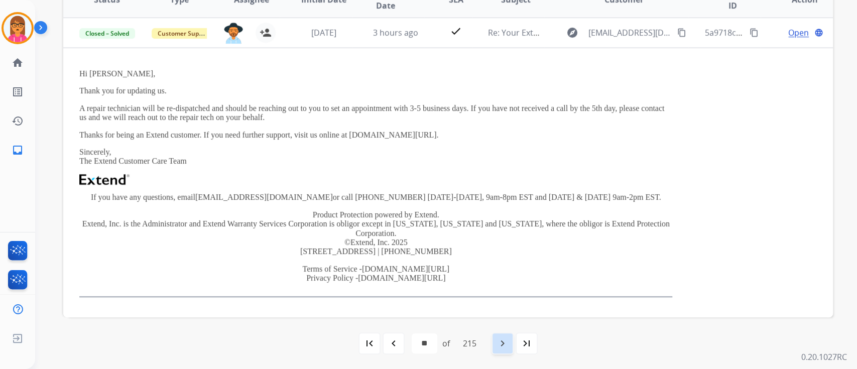
click at [509, 340] on mat-icon "navigate_next" at bounding box center [503, 344] width 12 height 12
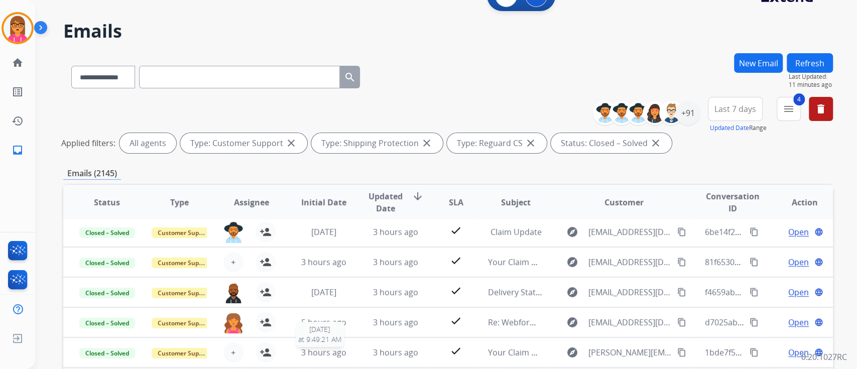
scroll to position [134, 0]
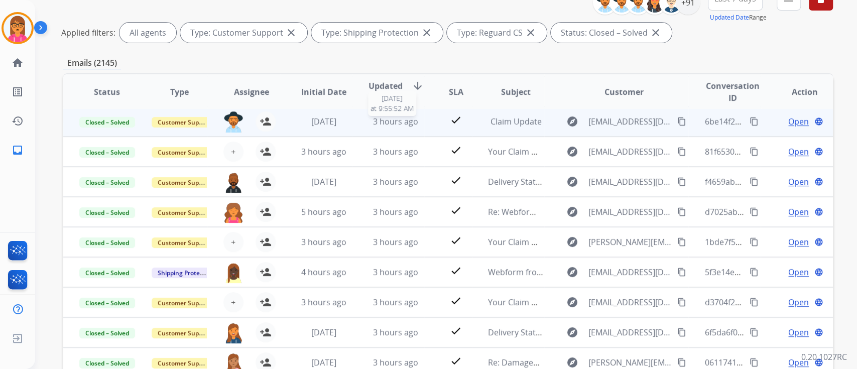
click at [378, 121] on span "3 hours ago" at bounding box center [395, 121] width 45 height 11
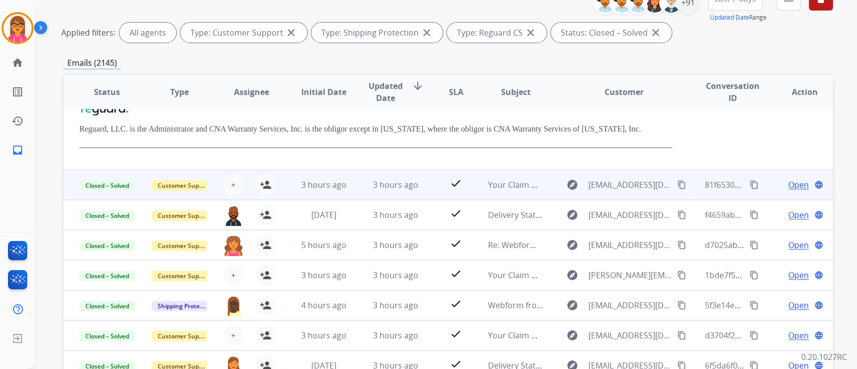
click at [395, 172] on td "3 hours ago" at bounding box center [388, 185] width 72 height 30
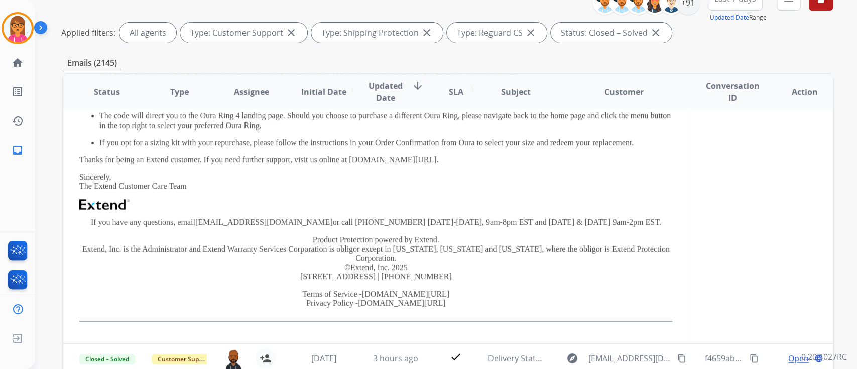
scroll to position [328, 0]
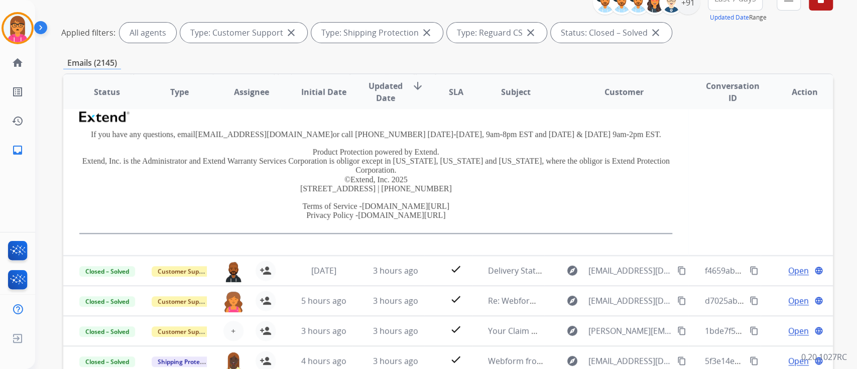
click at [394, 253] on td "Hi [PERSON_NAME], We are super excited for your next shopping trip! Please acce…" at bounding box center [375, 64] width 625 height 384
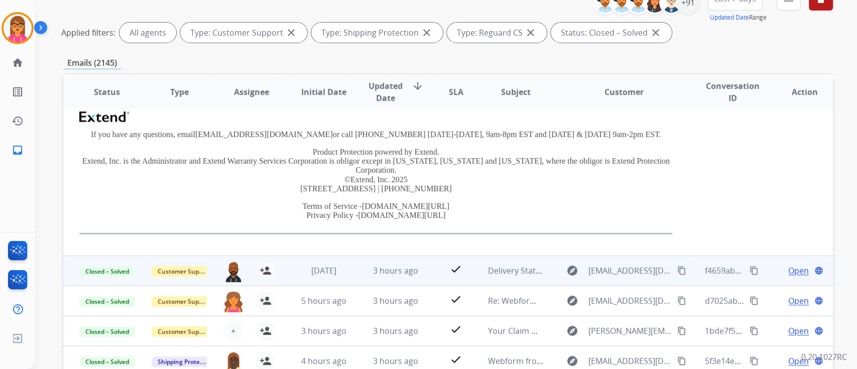
click at [394, 258] on td "3 hours ago" at bounding box center [388, 271] width 72 height 30
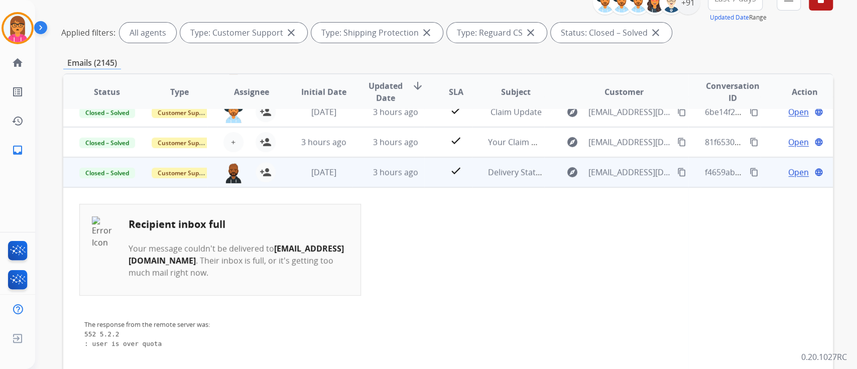
scroll to position [0, 0]
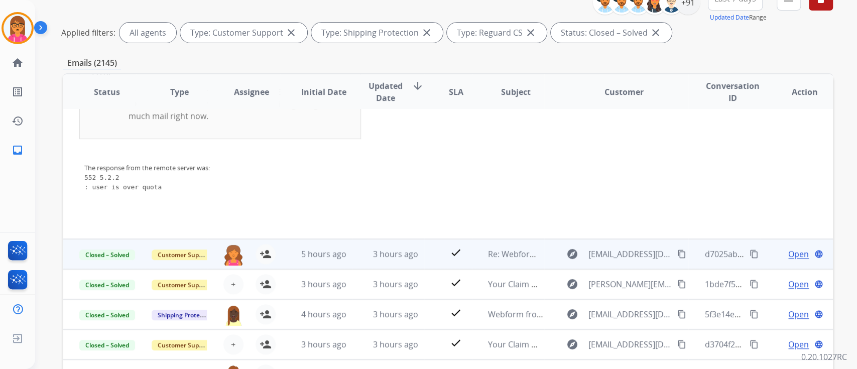
click at [396, 251] on td "3 hours ago" at bounding box center [388, 254] width 72 height 30
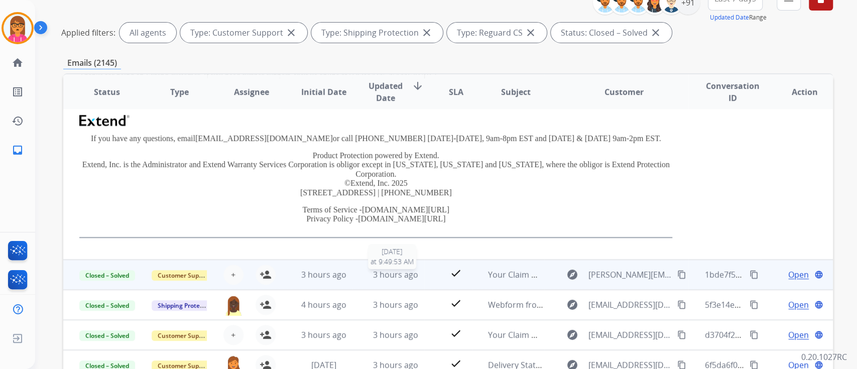
click at [405, 271] on span "3 hours ago" at bounding box center [395, 274] width 45 height 11
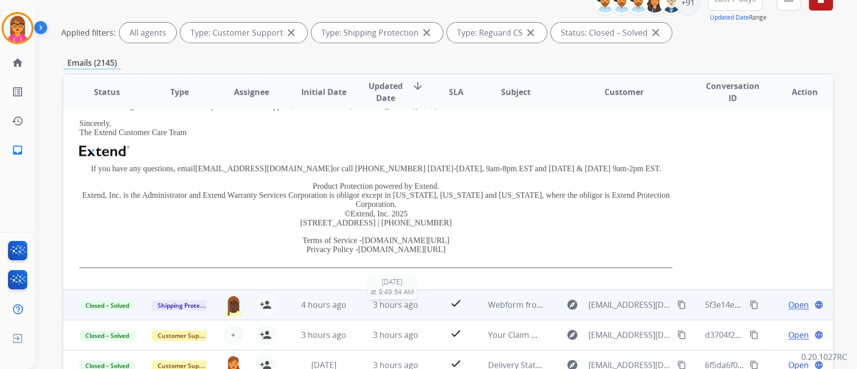
click at [396, 306] on span "3 hours ago" at bounding box center [395, 304] width 45 height 11
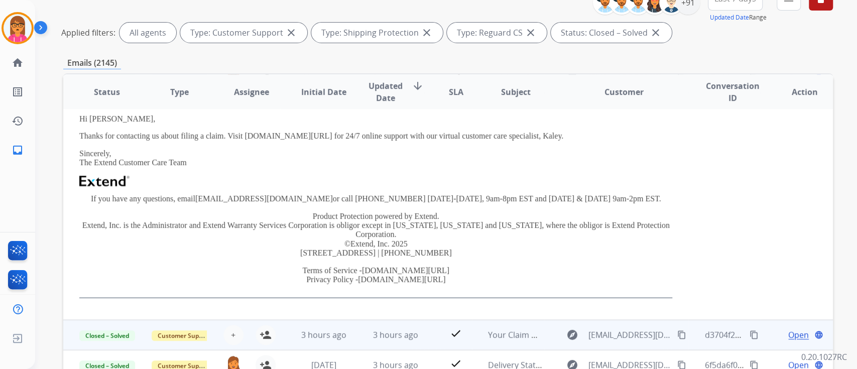
click at [378, 320] on td "3 hours ago" at bounding box center [388, 335] width 72 height 30
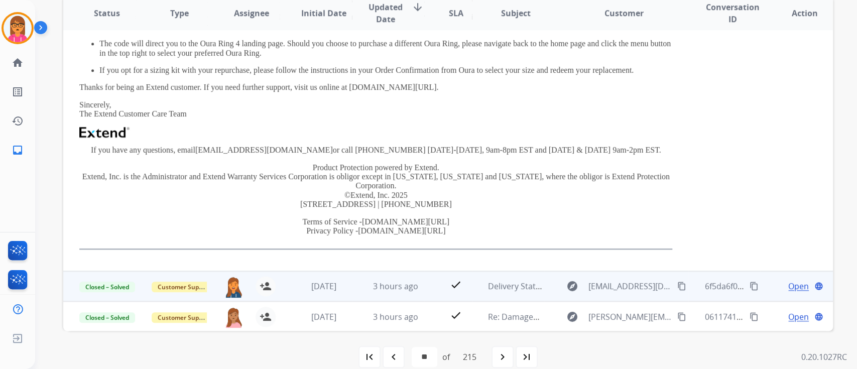
scroll to position [226, 0]
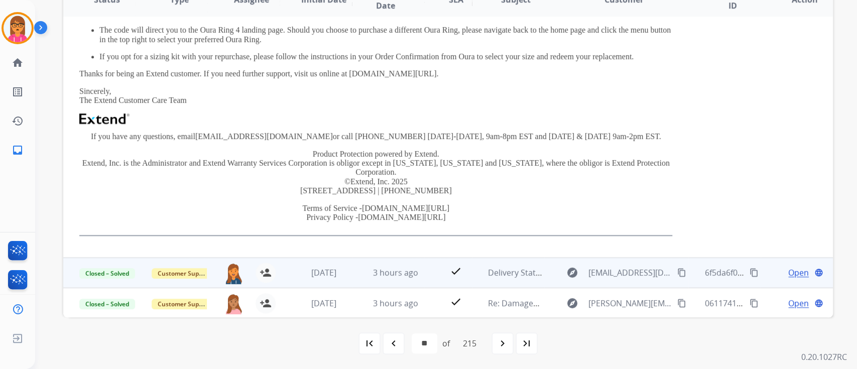
click at [362, 272] on td "3 hours ago" at bounding box center [388, 273] width 72 height 30
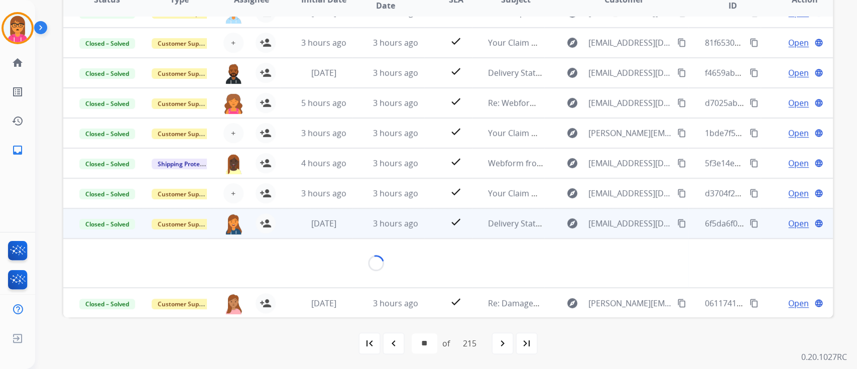
scroll to position [232, 0]
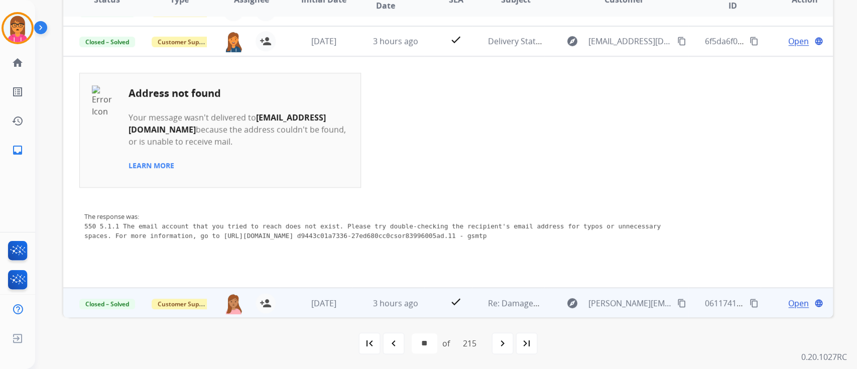
click at [396, 291] on td "3 hours ago" at bounding box center [388, 303] width 72 height 30
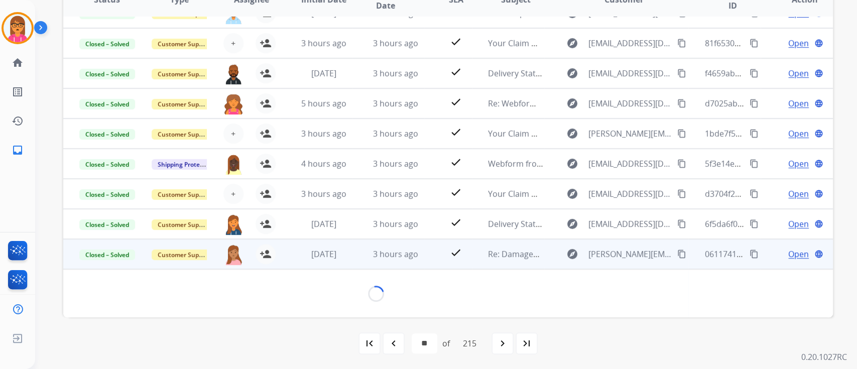
scroll to position [245, 0]
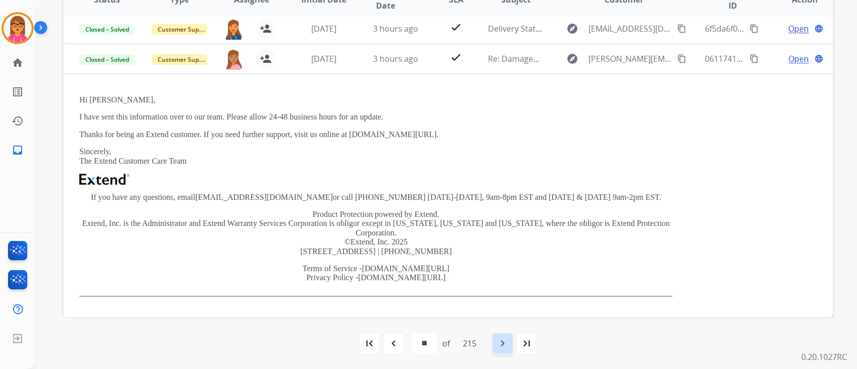
click at [498, 344] on div "navigate_next" at bounding box center [503, 344] width 22 height 22
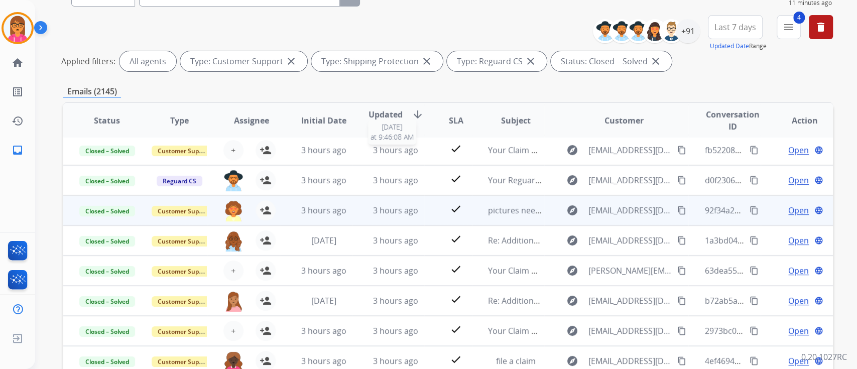
scroll to position [134, 0]
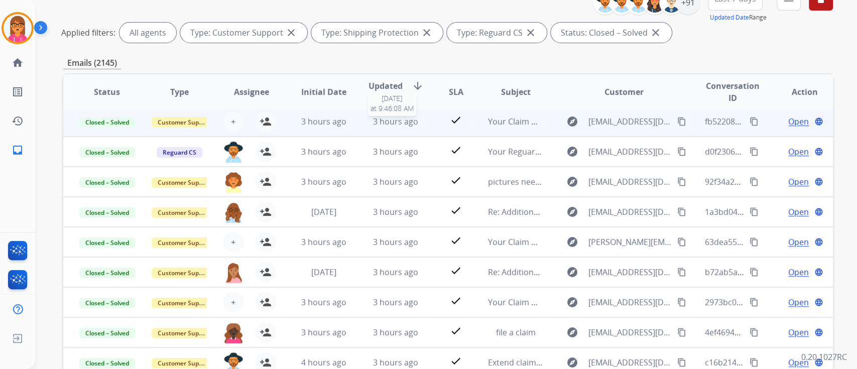
click at [391, 120] on span "3 hours ago" at bounding box center [395, 121] width 45 height 11
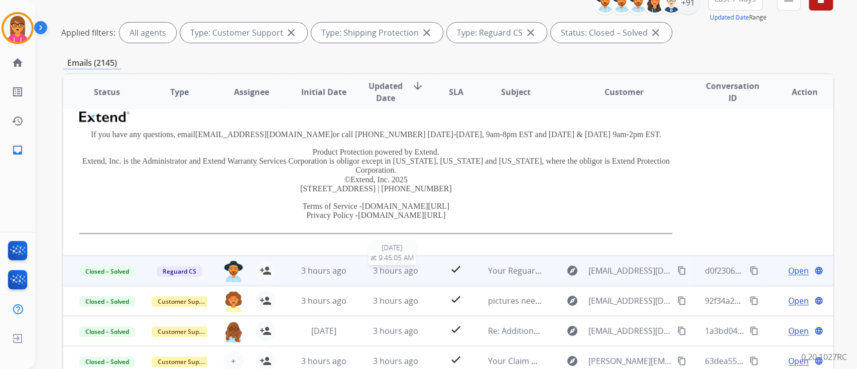
click at [377, 266] on span "3 hours ago" at bounding box center [395, 270] width 45 height 11
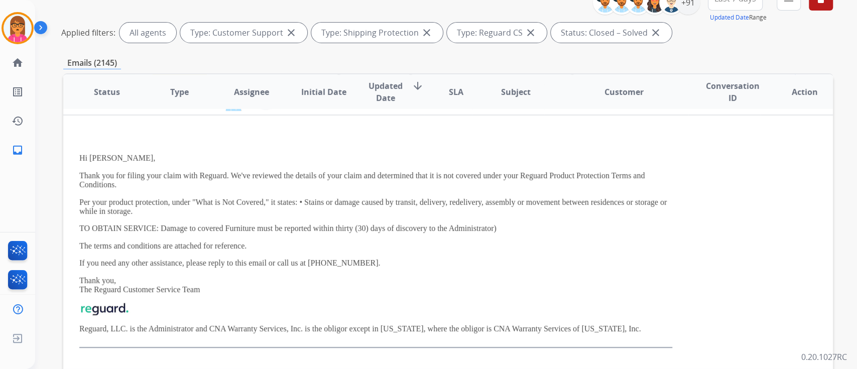
scroll to position [255, 0]
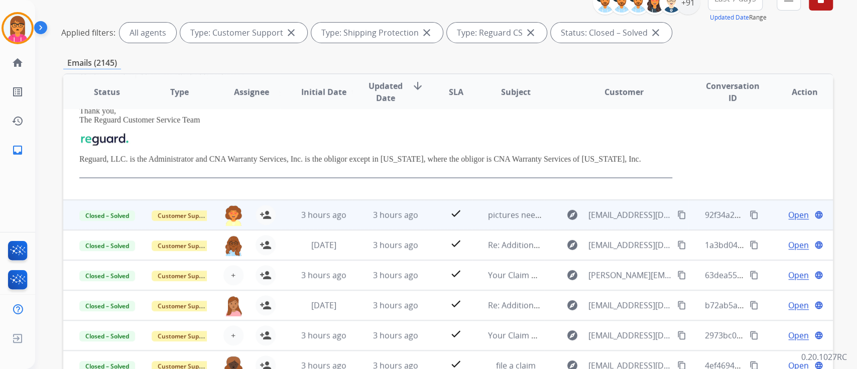
click at [394, 214] on span "3 hours ago" at bounding box center [395, 214] width 45 height 11
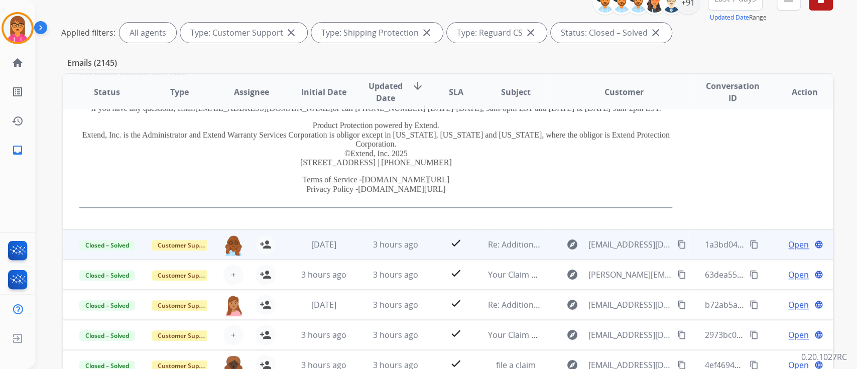
click at [408, 250] on td "3 hours ago" at bounding box center [388, 245] width 72 height 30
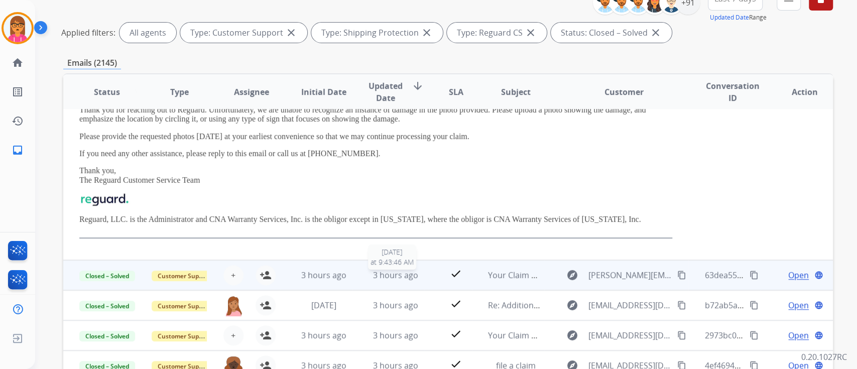
click at [400, 274] on span "3 hours ago" at bounding box center [395, 275] width 45 height 11
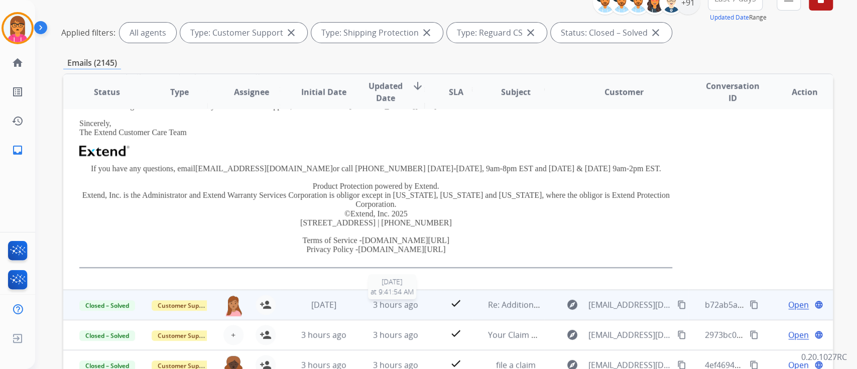
click at [408, 307] on span "3 hours ago" at bounding box center [395, 304] width 45 height 11
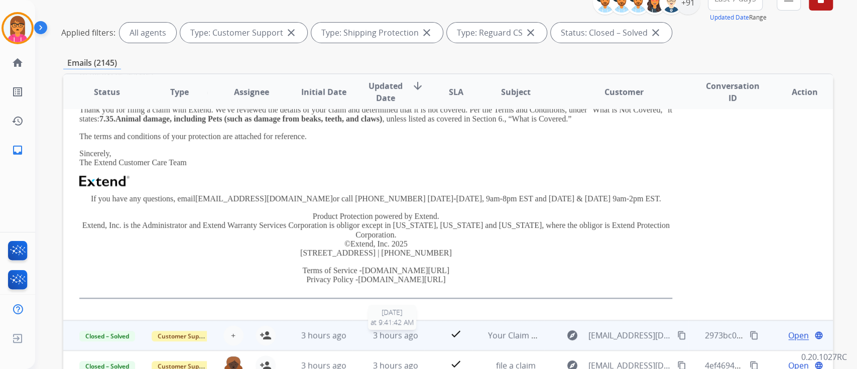
click at [375, 333] on span "3 hours ago" at bounding box center [395, 335] width 45 height 11
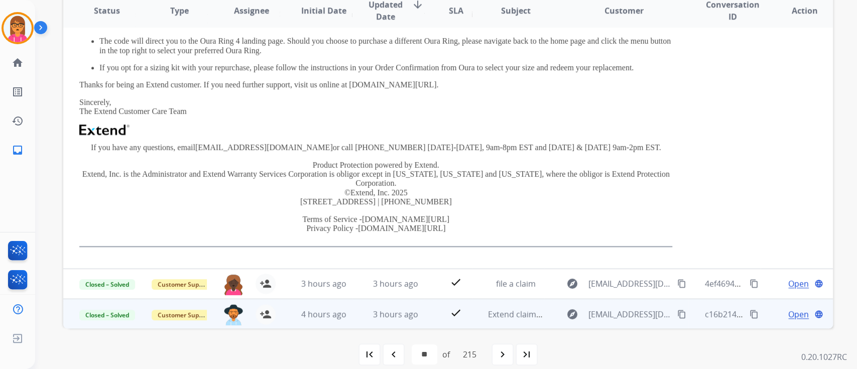
scroll to position [226, 0]
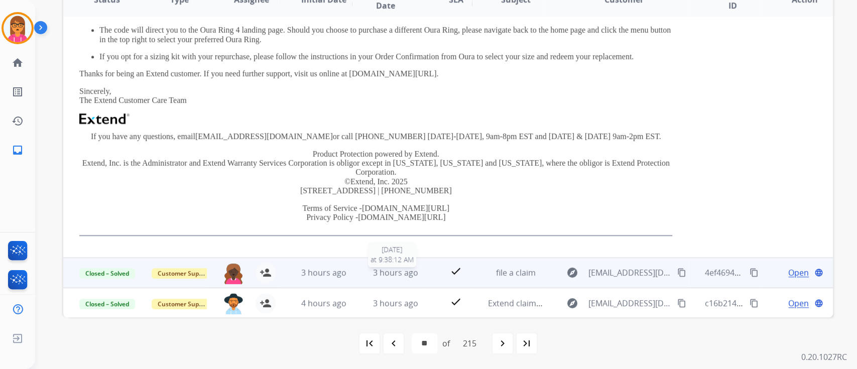
click at [391, 262] on td "3 hours ago [DATE] 9:38:12 AM" at bounding box center [388, 273] width 72 height 30
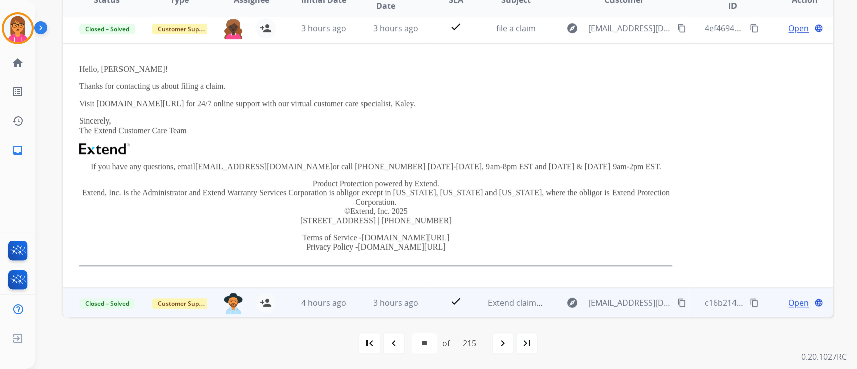
click at [383, 295] on td "3 hours ago" at bounding box center [388, 303] width 72 height 30
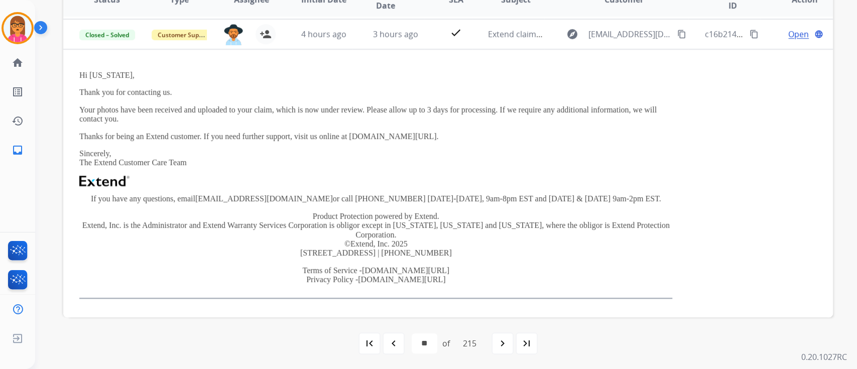
scroll to position [271, 0]
click at [497, 346] on div "navigate_next" at bounding box center [503, 344] width 22 height 22
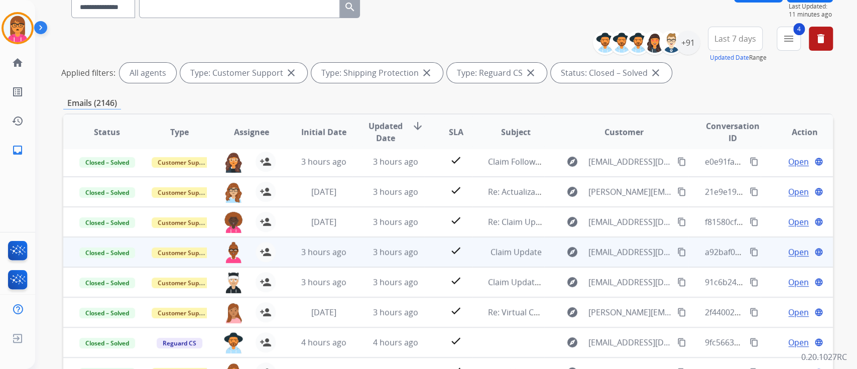
scroll to position [134, 0]
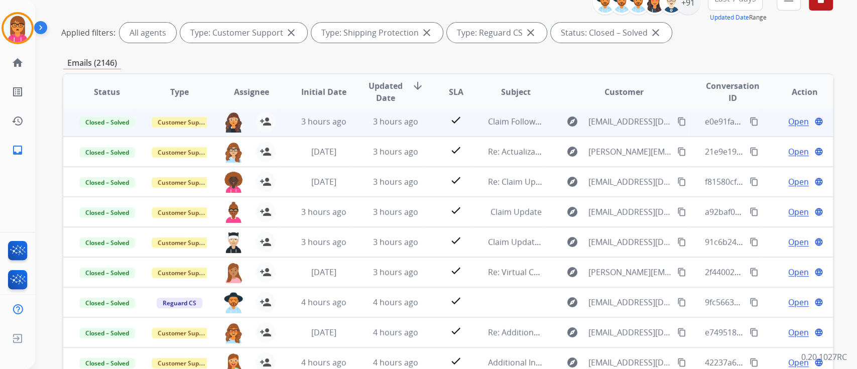
click at [359, 120] on td "3 hours ago" at bounding box center [388, 121] width 72 height 30
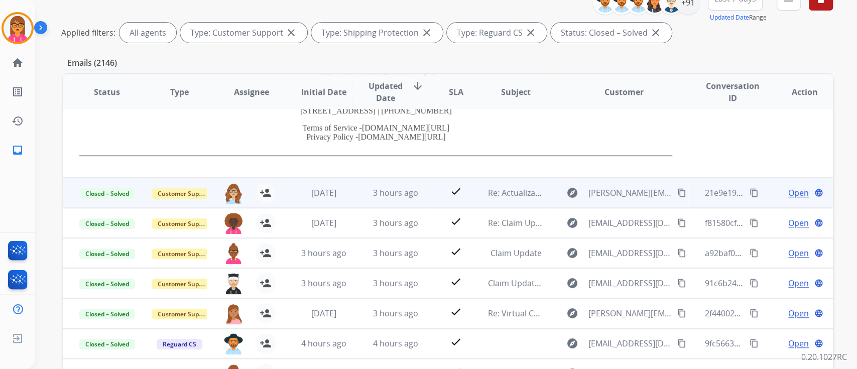
scroll to position [245, 0]
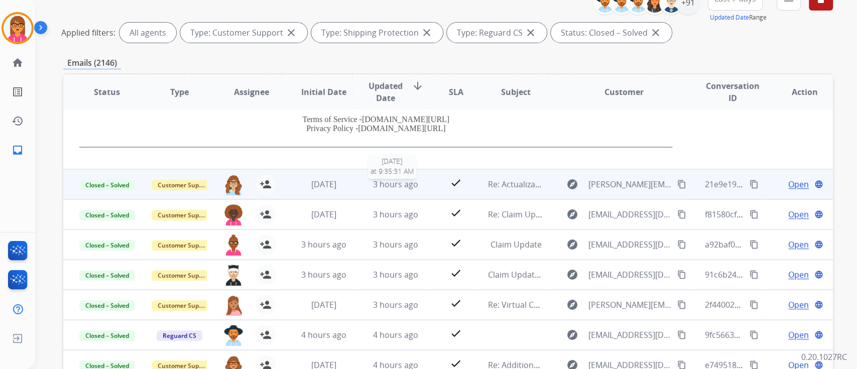
click at [368, 178] on div "3 hours ago" at bounding box center [396, 184] width 56 height 12
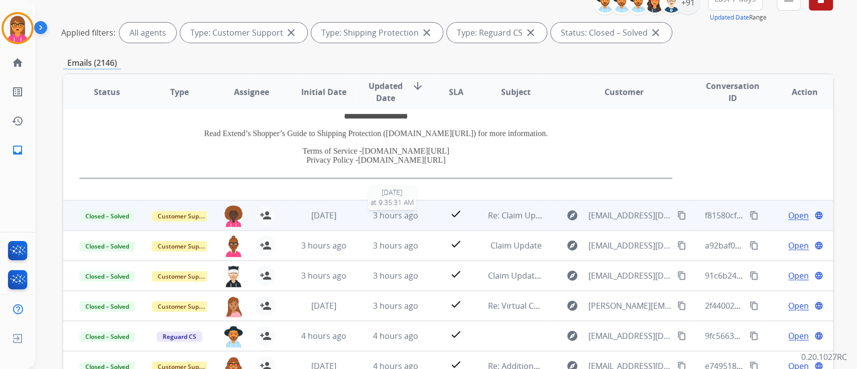
click at [398, 210] on span "3 hours ago" at bounding box center [395, 215] width 45 height 11
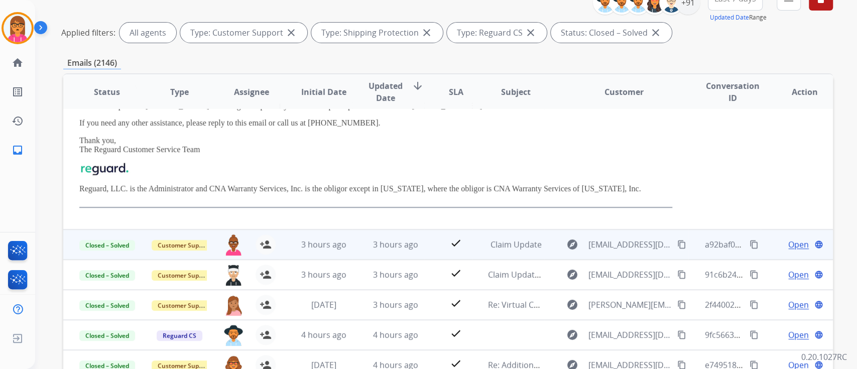
click at [407, 239] on div "3 hours ago" at bounding box center [396, 245] width 56 height 12
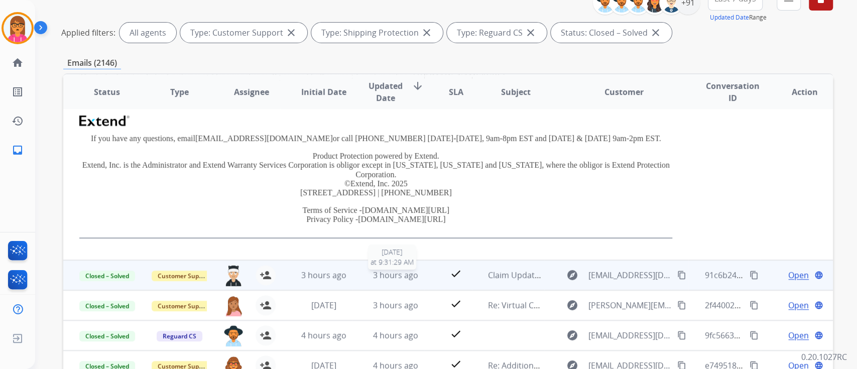
click at [384, 276] on span "3 hours ago" at bounding box center [395, 275] width 45 height 11
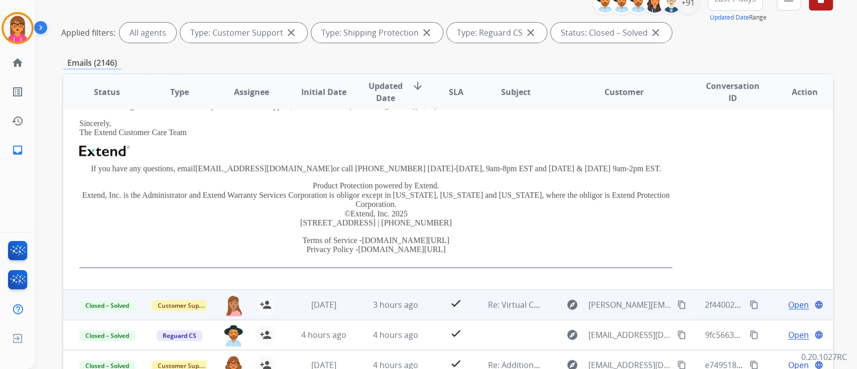
click at [399, 312] on td "3 hours ago" at bounding box center [388, 305] width 72 height 30
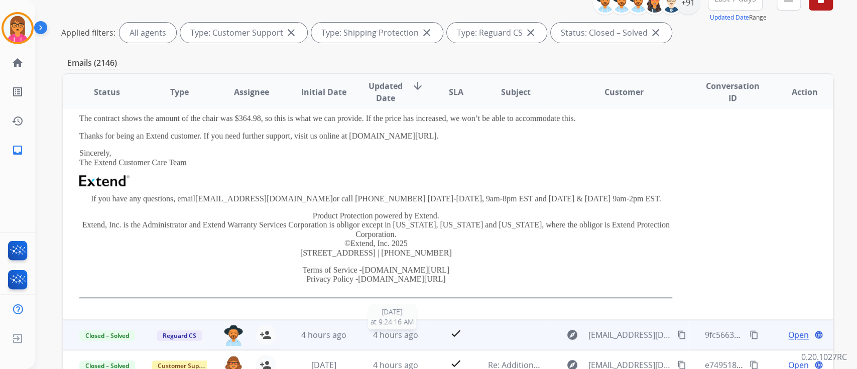
click at [382, 333] on span "4 hours ago" at bounding box center [395, 335] width 45 height 11
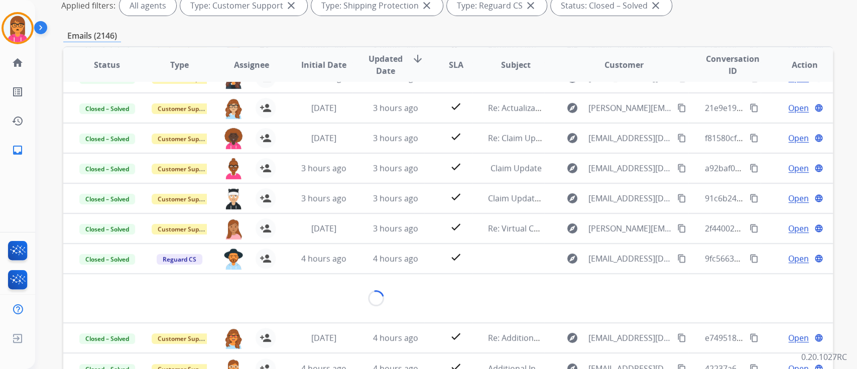
scroll to position [226, 0]
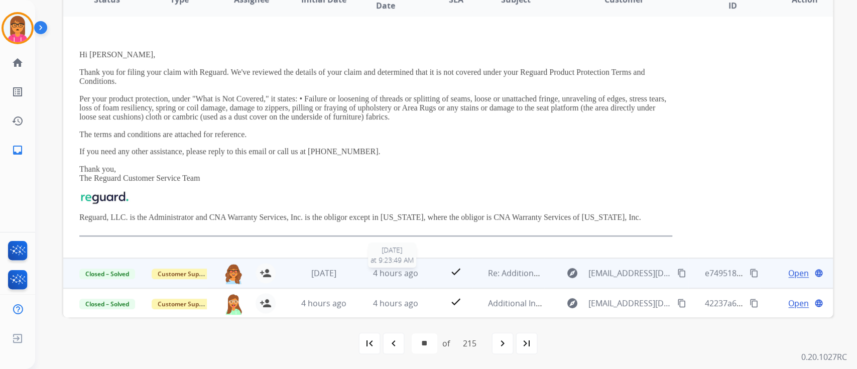
click at [396, 272] on span "4 hours ago" at bounding box center [395, 273] width 45 height 11
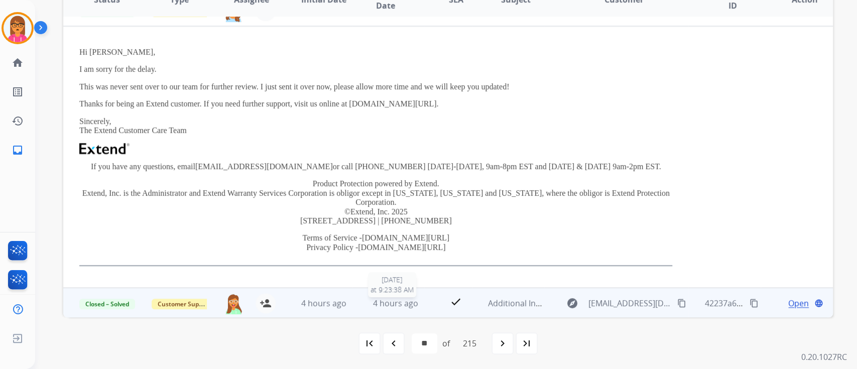
click at [414, 298] on span "4 hours ago" at bounding box center [395, 303] width 45 height 11
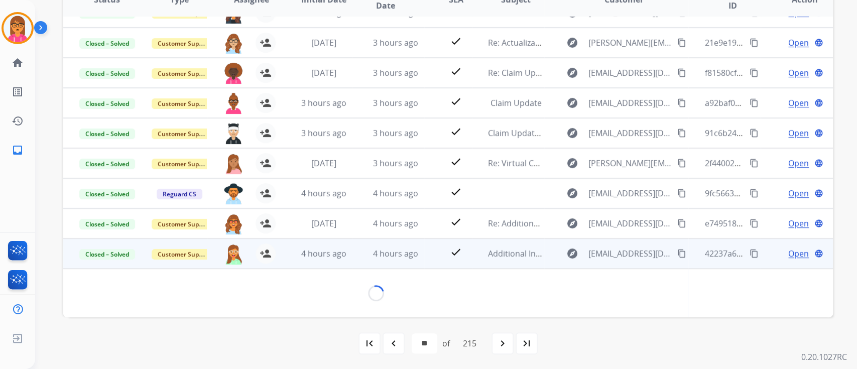
scroll to position [271, 0]
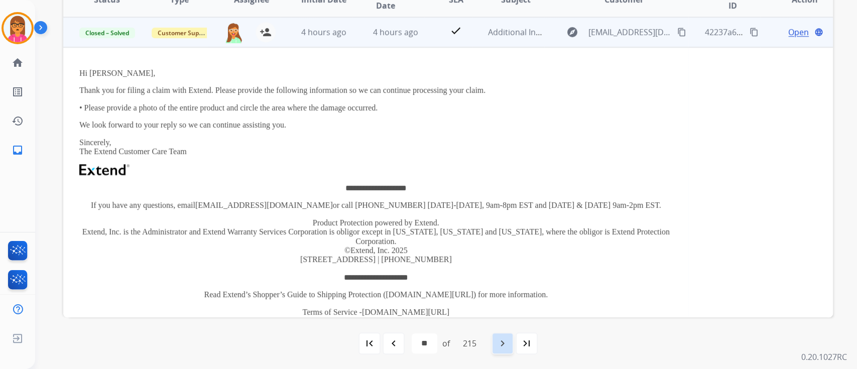
click at [500, 350] on div "navigate_next" at bounding box center [503, 344] width 22 height 22
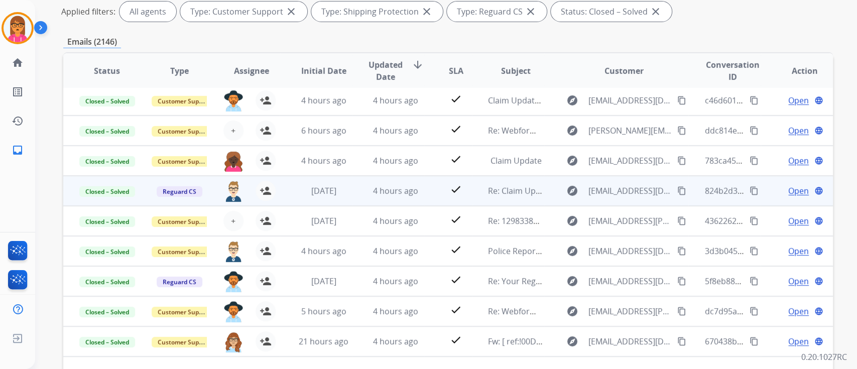
scroll to position [201, 0]
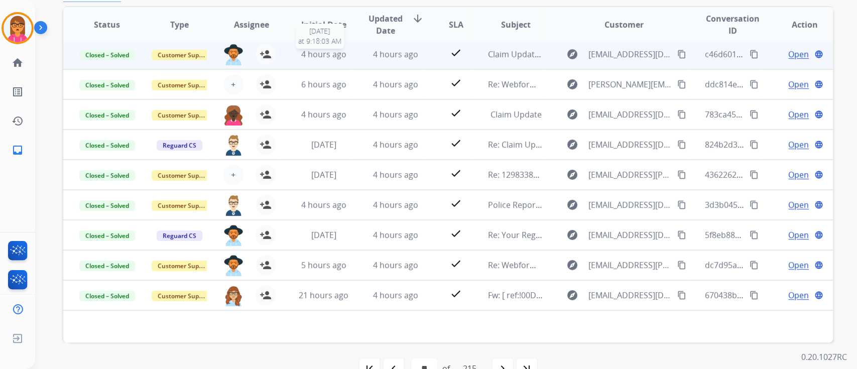
click at [322, 52] on span "4 hours ago" at bounding box center [323, 54] width 45 height 11
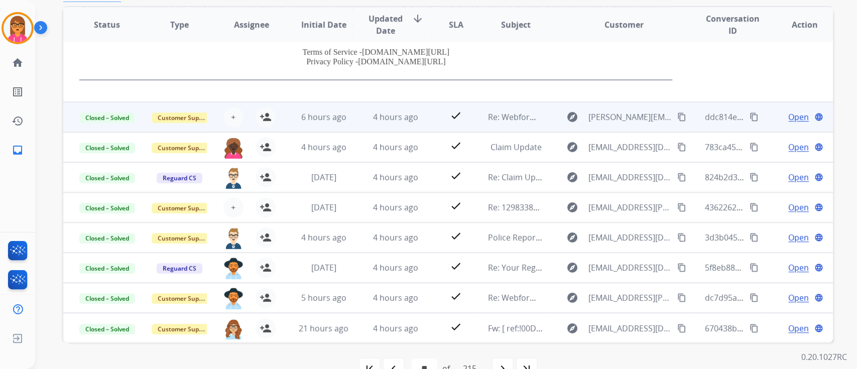
click at [332, 127] on td "6 hours ago" at bounding box center [316, 117] width 72 height 30
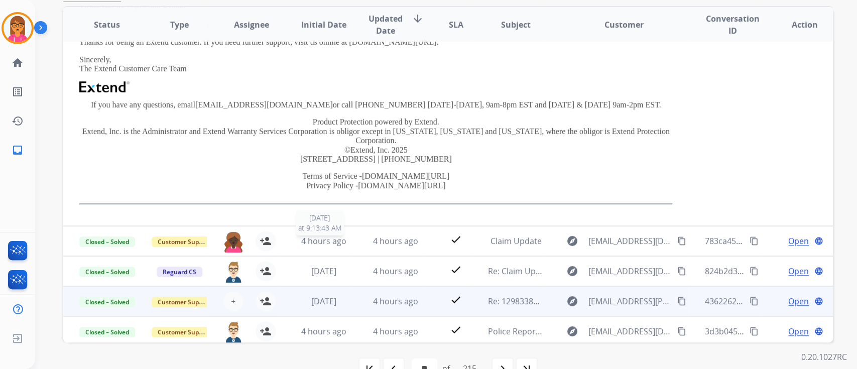
scroll to position [262, 0]
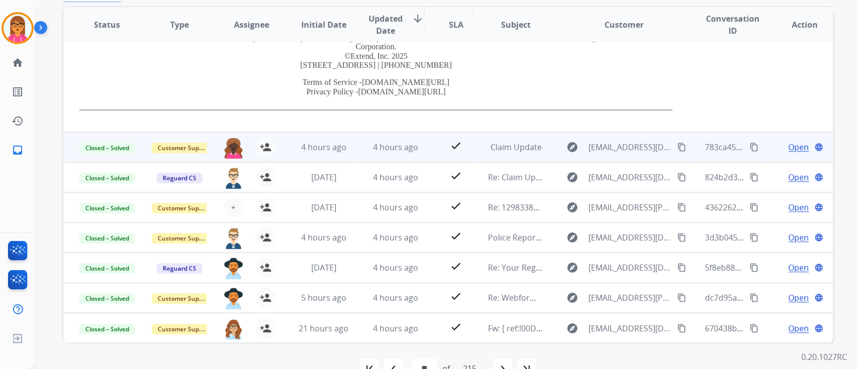
click at [357, 153] on td "4 hours ago" at bounding box center [388, 147] width 72 height 30
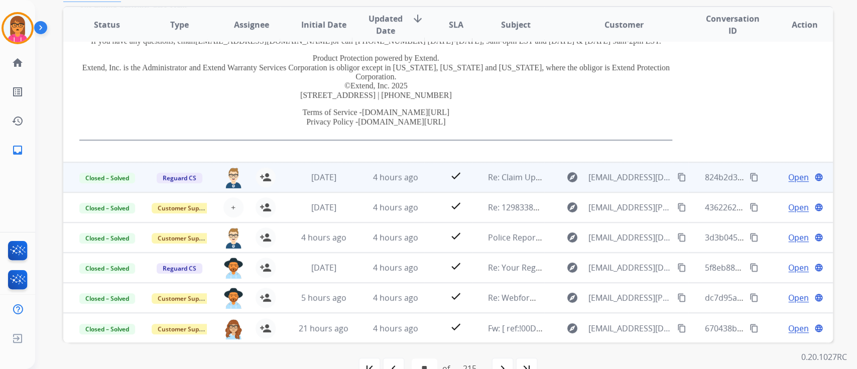
click at [358, 179] on td "4 hours ago" at bounding box center [388, 177] width 72 height 30
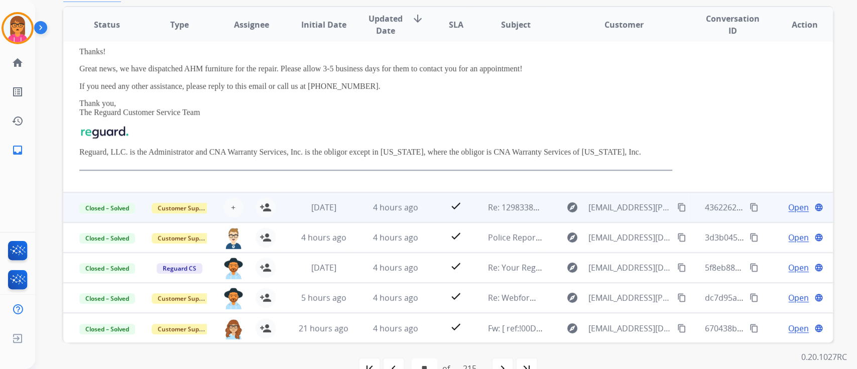
click at [362, 199] on td "4 hours ago" at bounding box center [388, 207] width 72 height 30
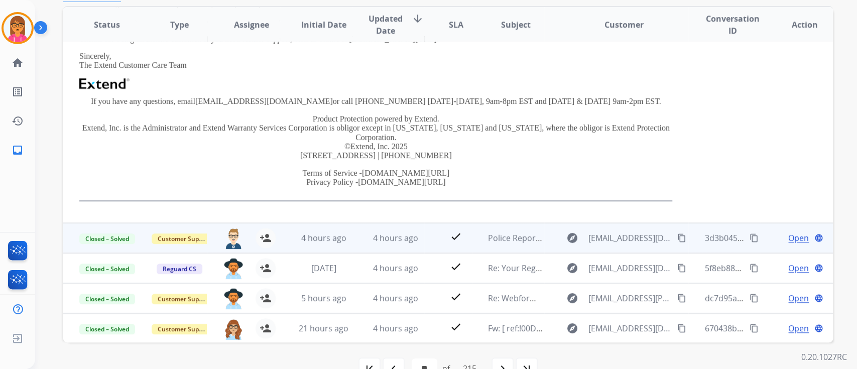
click at [366, 230] on td "4 hours ago" at bounding box center [388, 238] width 72 height 30
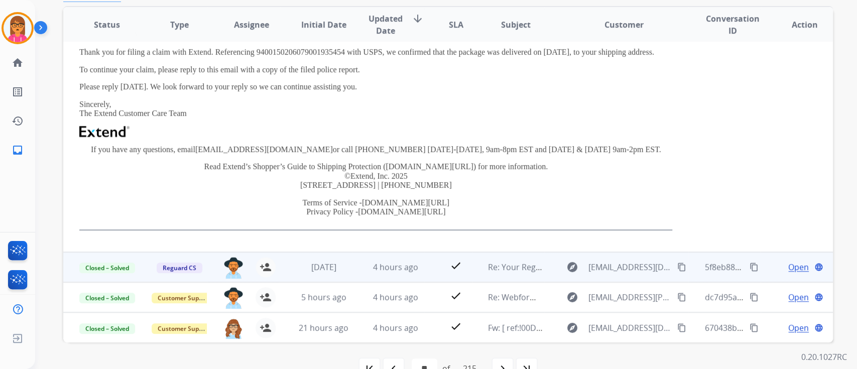
click at [372, 260] on td "4 hours ago" at bounding box center [388, 267] width 72 height 30
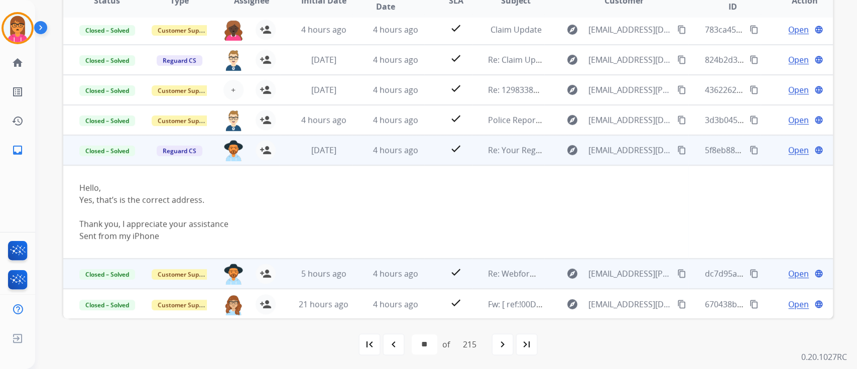
scroll to position [226, 0]
click at [370, 277] on div "4 hours ago" at bounding box center [396, 273] width 56 height 12
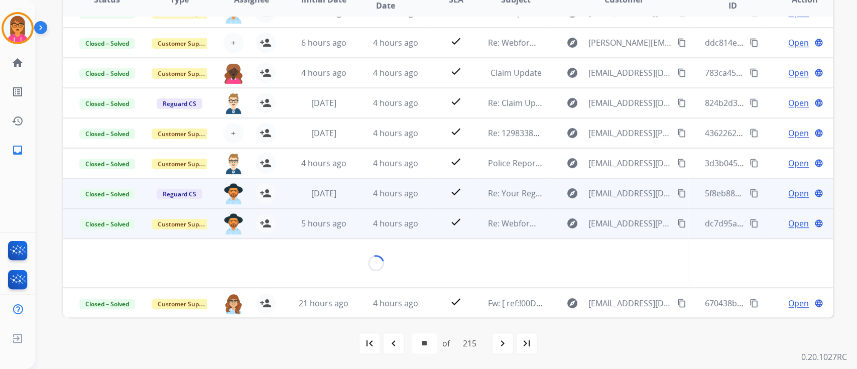
scroll to position [194, 0]
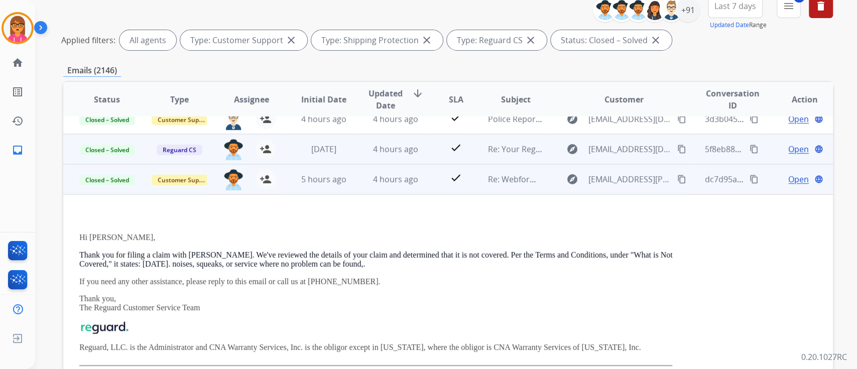
click at [392, 302] on p "Thank you, The Reguard Customer Service Team" at bounding box center [375, 303] width 593 height 19
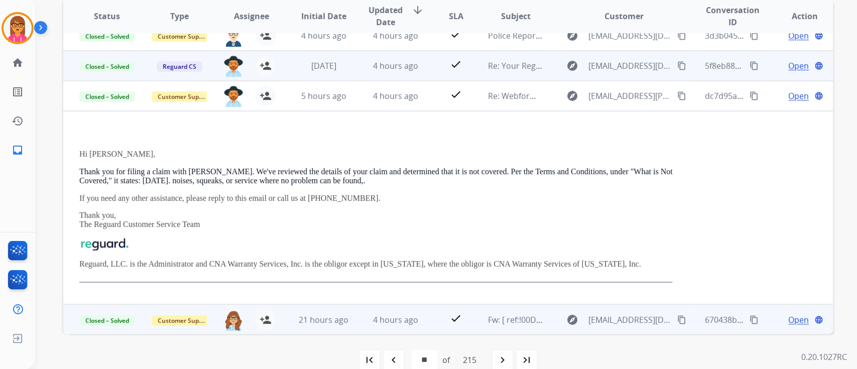
scroll to position [226, 0]
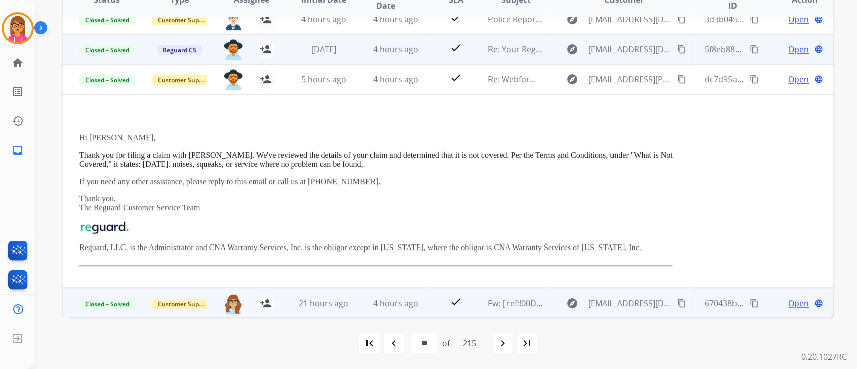
click at [386, 293] on td "4 hours ago" at bounding box center [388, 303] width 72 height 30
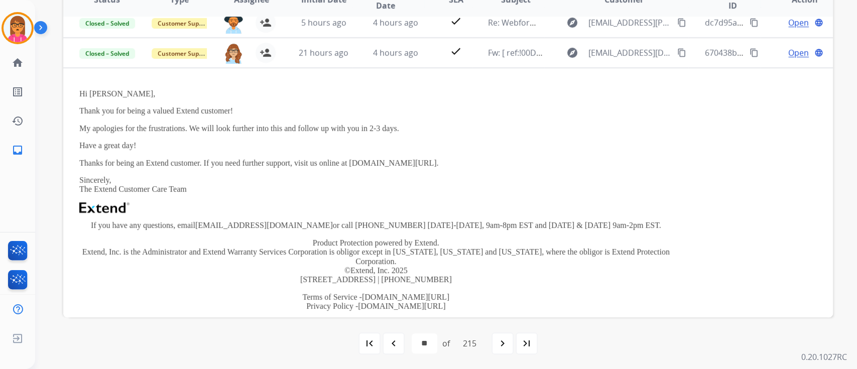
scroll to position [271, 0]
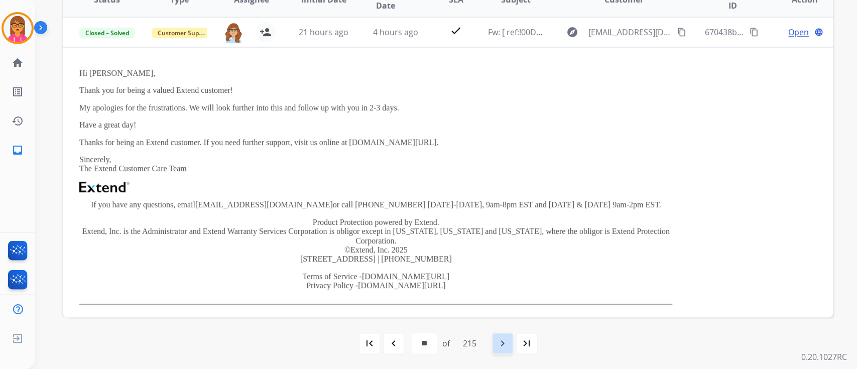
click at [504, 346] on mat-icon "navigate_next" at bounding box center [503, 344] width 12 height 12
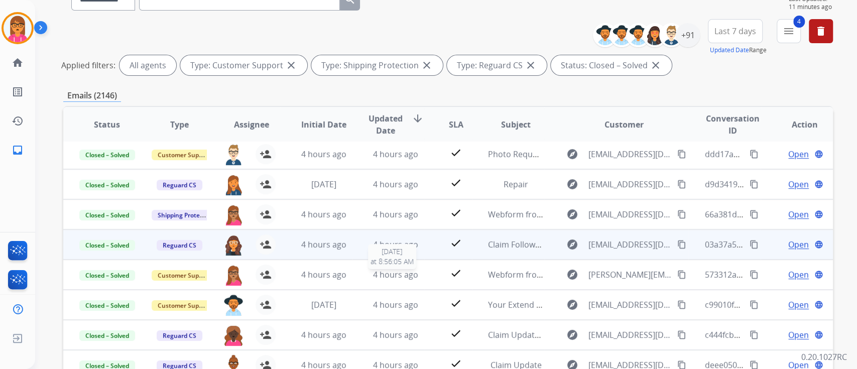
scroll to position [134, 0]
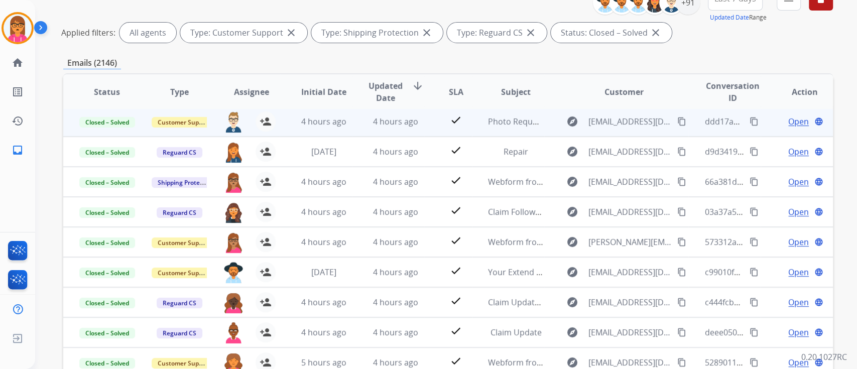
click at [377, 111] on td "4 hours ago" at bounding box center [388, 121] width 72 height 30
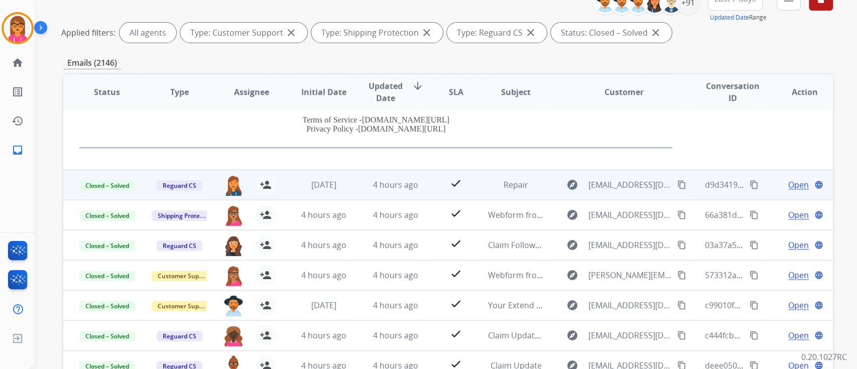
click at [380, 194] on td "4 hours ago" at bounding box center [388, 185] width 72 height 30
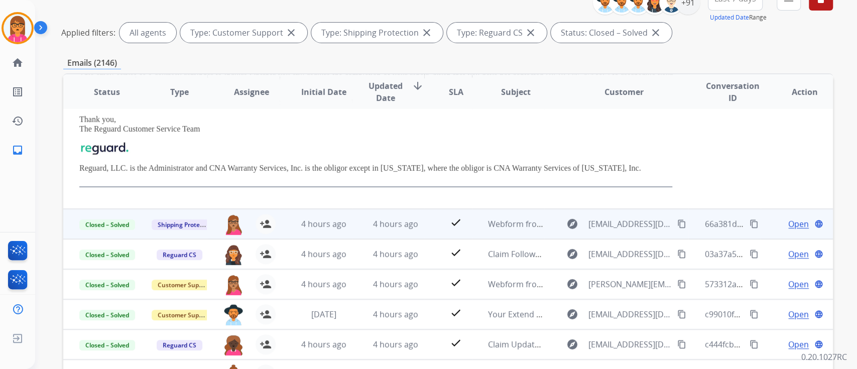
click at [406, 209] on td "4 hours ago" at bounding box center [388, 224] width 72 height 30
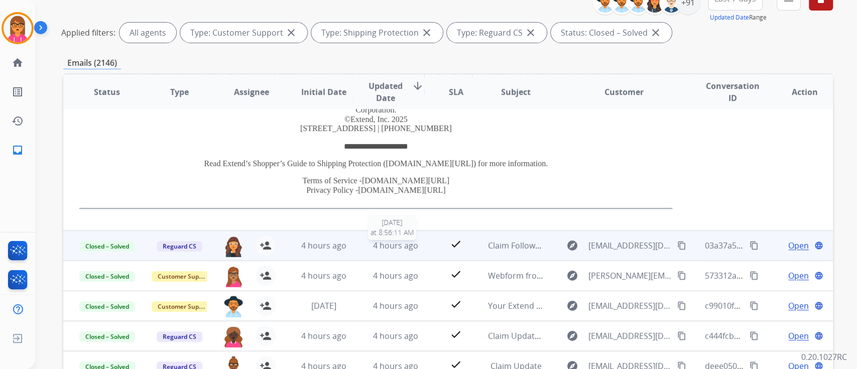
click at [396, 240] on span "4 hours ago" at bounding box center [395, 245] width 45 height 11
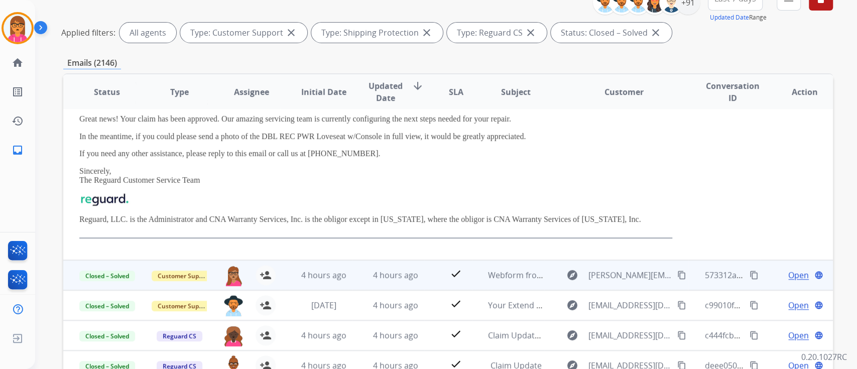
click at [400, 262] on td "4 hours ago" at bounding box center [388, 275] width 72 height 30
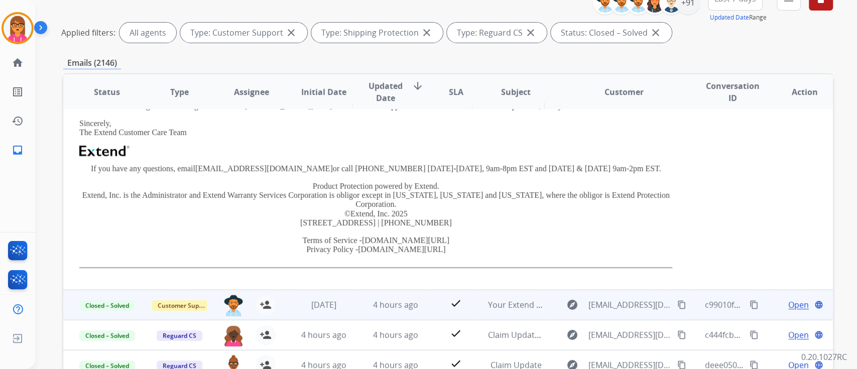
click at [410, 293] on td "4 hours ago" at bounding box center [388, 305] width 72 height 30
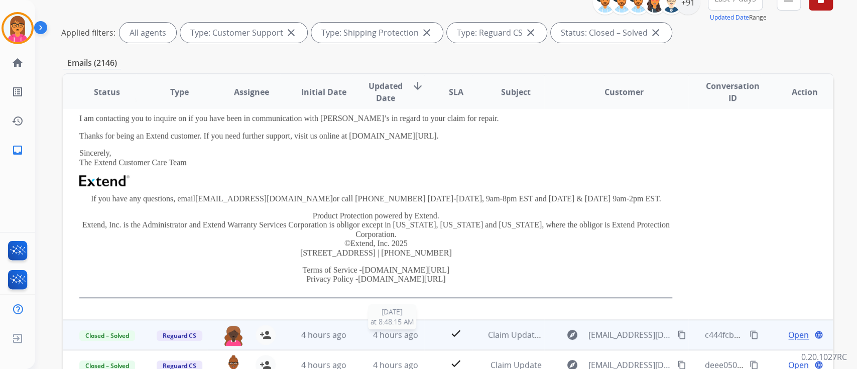
click at [394, 332] on span "4 hours ago" at bounding box center [395, 335] width 45 height 11
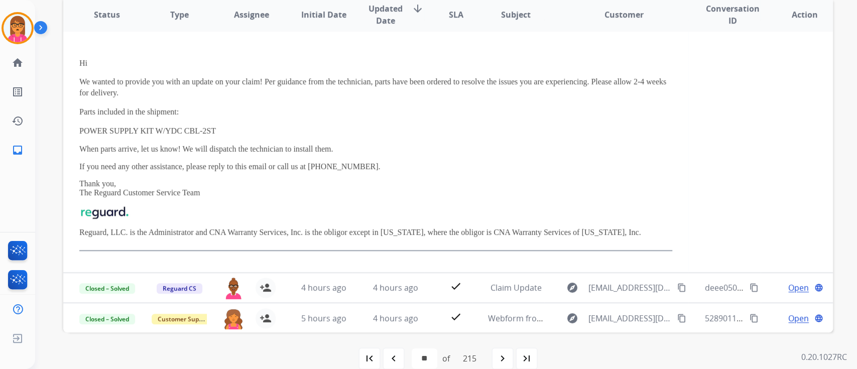
scroll to position [226, 0]
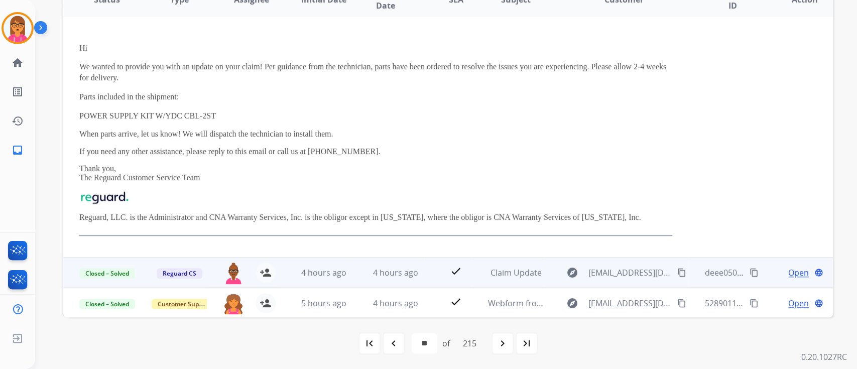
click at [374, 275] on span "4 hours ago" at bounding box center [395, 272] width 45 height 11
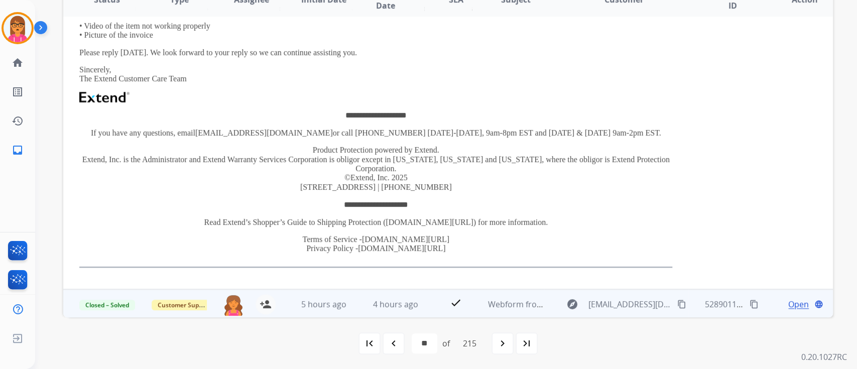
click at [381, 299] on span "4 hours ago" at bounding box center [395, 304] width 45 height 11
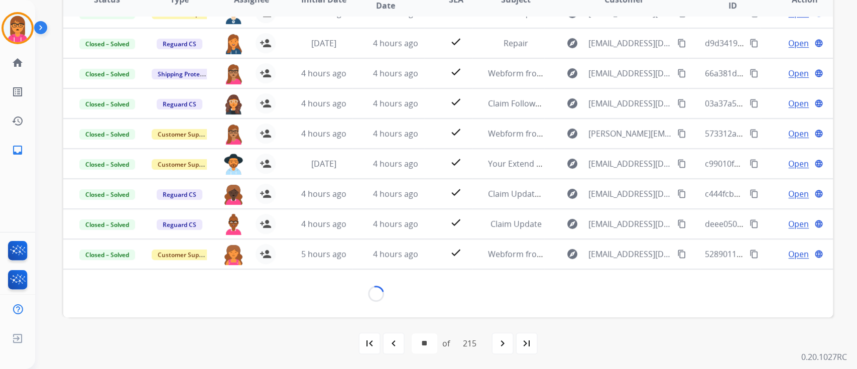
scroll to position [245, 0]
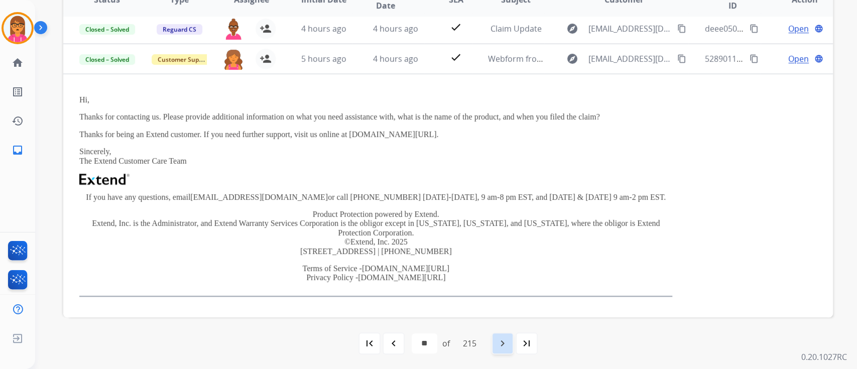
click at [501, 347] on mat-icon "navigate_next" at bounding box center [503, 344] width 12 height 12
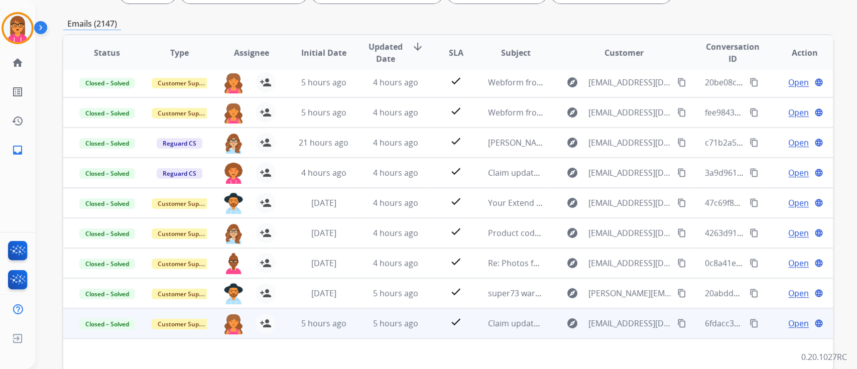
scroll to position [226, 0]
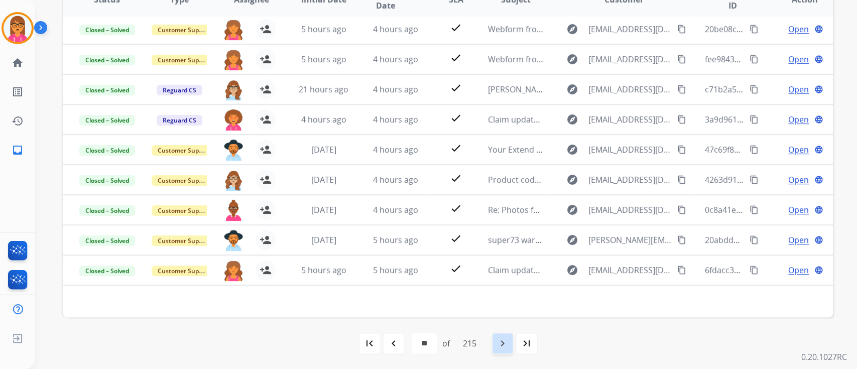
click at [509, 341] on mat-icon "navigate_next" at bounding box center [503, 344] width 12 height 12
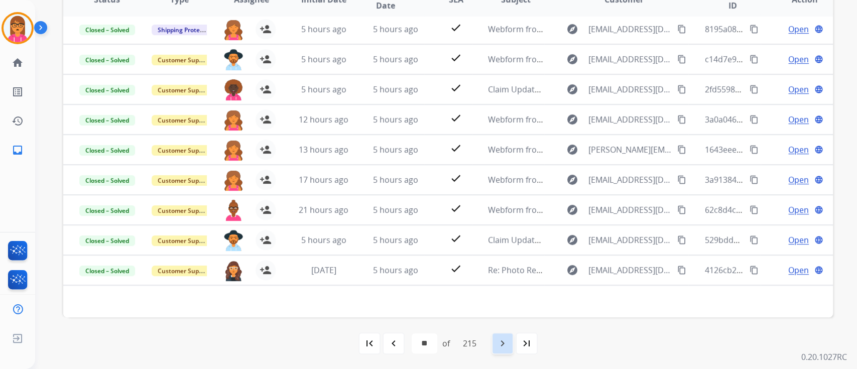
click at [509, 343] on mat-icon "navigate_next" at bounding box center [503, 344] width 12 height 12
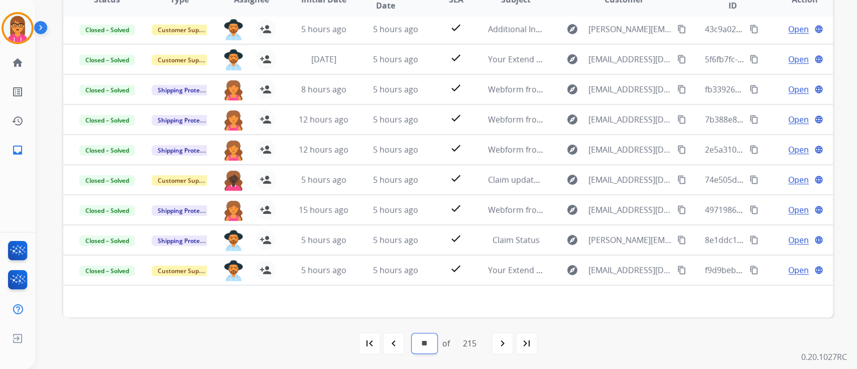
drag, startPoint x: 429, startPoint y: 347, endPoint x: 422, endPoint y: 336, distance: 13.8
click at [429, 347] on select "* * * * * * * * * ** ** ** ** ** ** ** ** ** ** ** ** ** ** ** ** ** ** ** ** *…" at bounding box center [425, 344] width 26 height 20
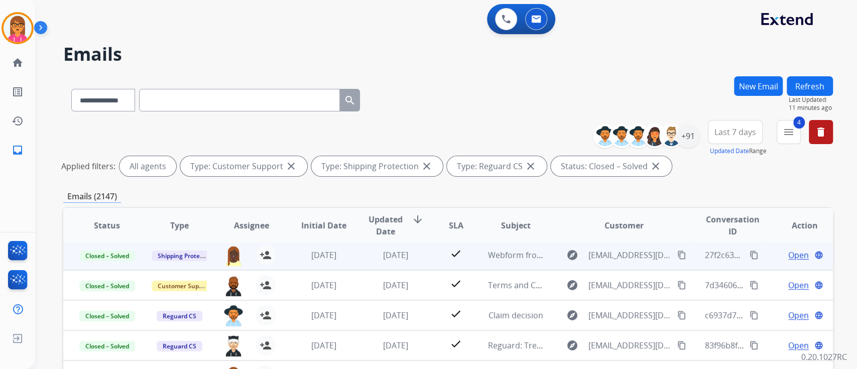
click at [354, 255] on td "[DATE]" at bounding box center [388, 255] width 72 height 30
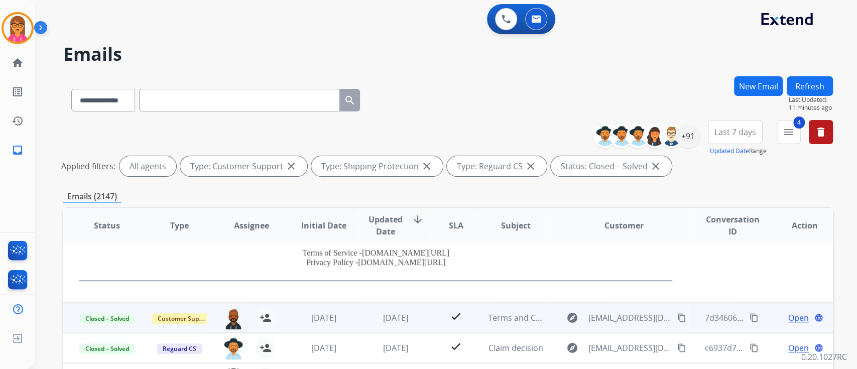
click at [354, 314] on td "[DATE]" at bounding box center [388, 318] width 72 height 30
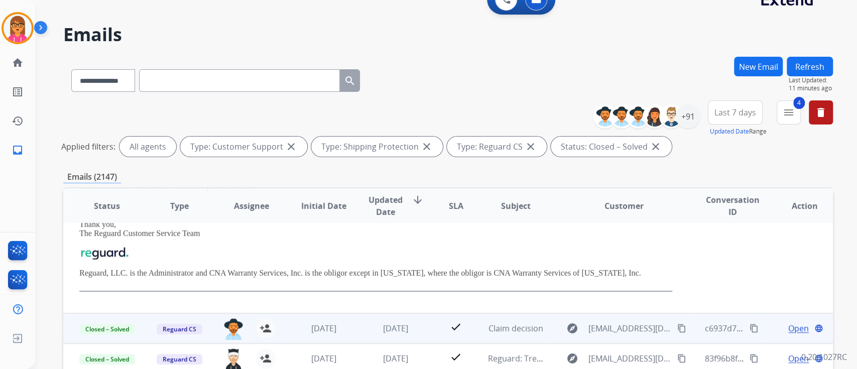
scroll to position [134, 0]
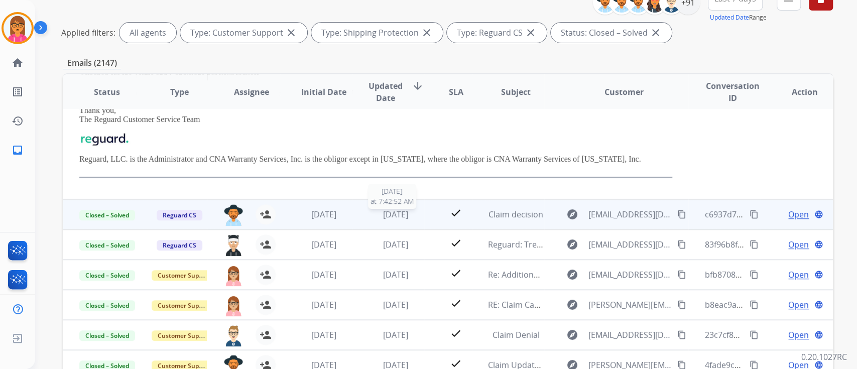
click at [387, 219] on div "[DATE]" at bounding box center [396, 214] width 56 height 12
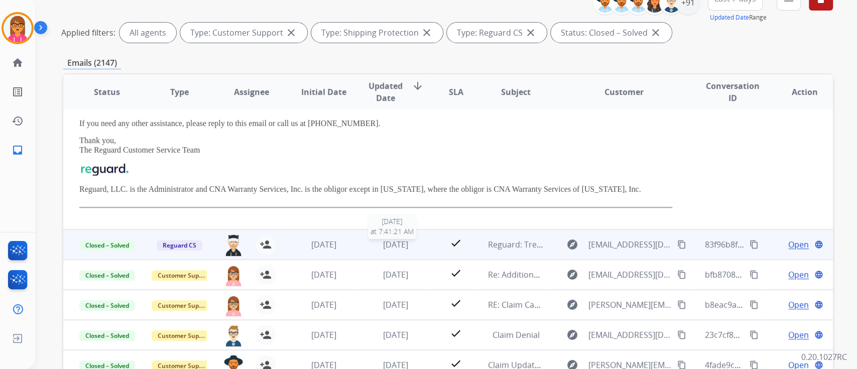
click at [393, 242] on span "[DATE]" at bounding box center [395, 244] width 25 height 11
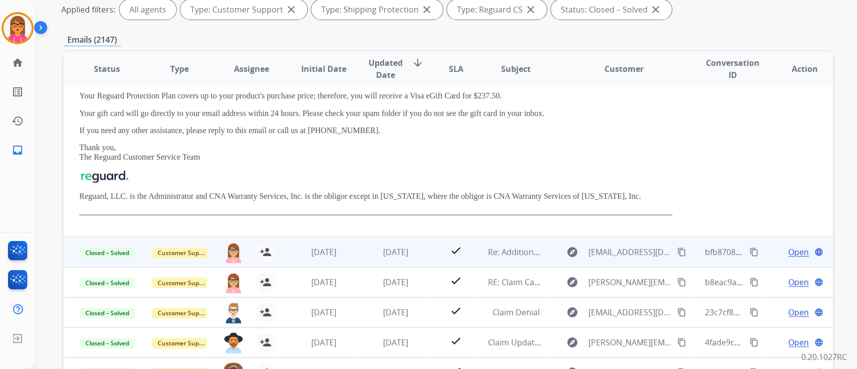
scroll to position [201, 0]
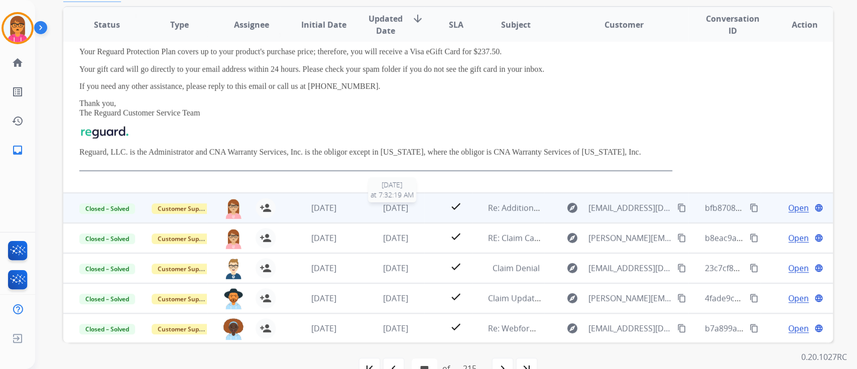
click at [407, 202] on span "[DATE]" at bounding box center [395, 207] width 25 height 11
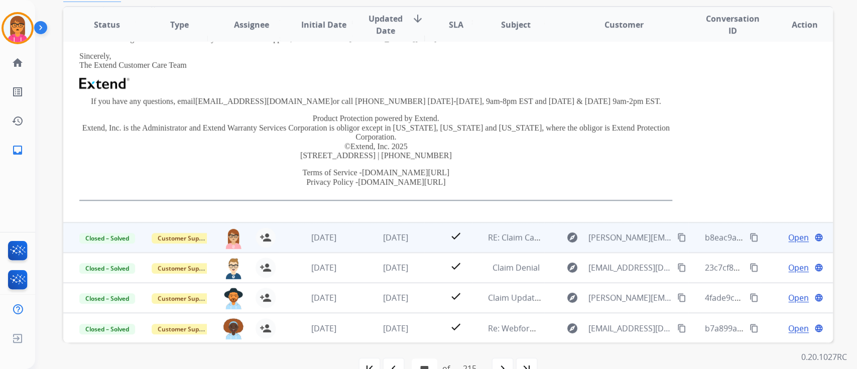
click at [396, 246] on td "[DATE]" at bounding box center [388, 238] width 72 height 30
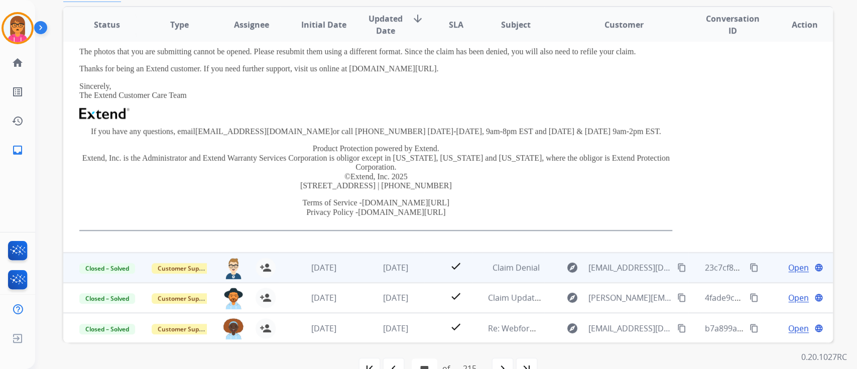
click at [406, 275] on td "[DATE]" at bounding box center [388, 268] width 72 height 30
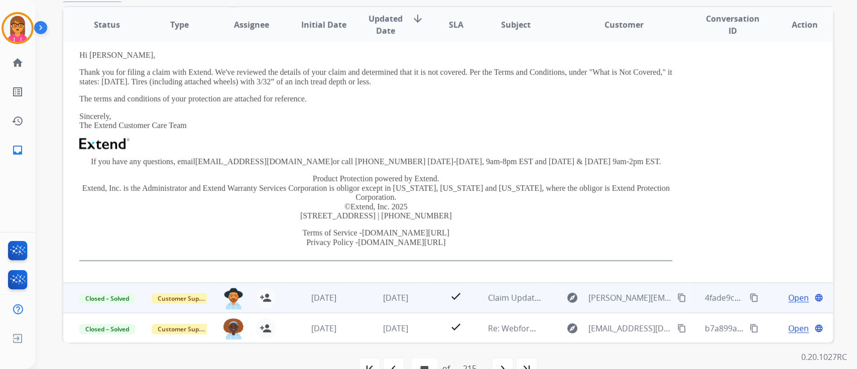
click at [402, 304] on td "[DATE]" at bounding box center [388, 298] width 72 height 30
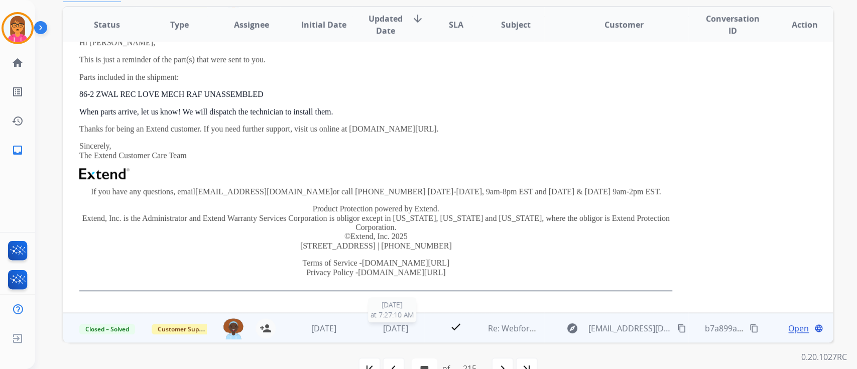
click at [395, 323] on span "[DATE]" at bounding box center [395, 328] width 25 height 11
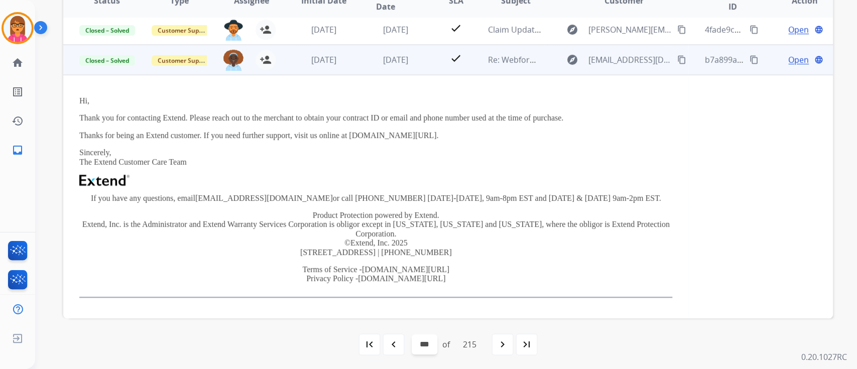
scroll to position [226, 0]
click at [494, 341] on div "navigate_next" at bounding box center [503, 344] width 22 height 22
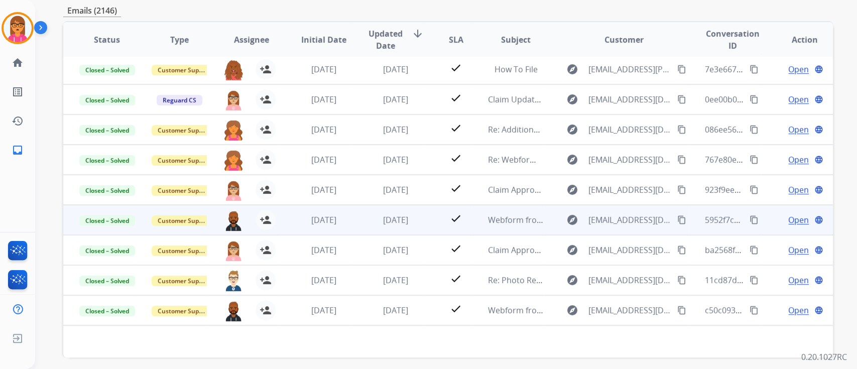
scroll to position [201, 0]
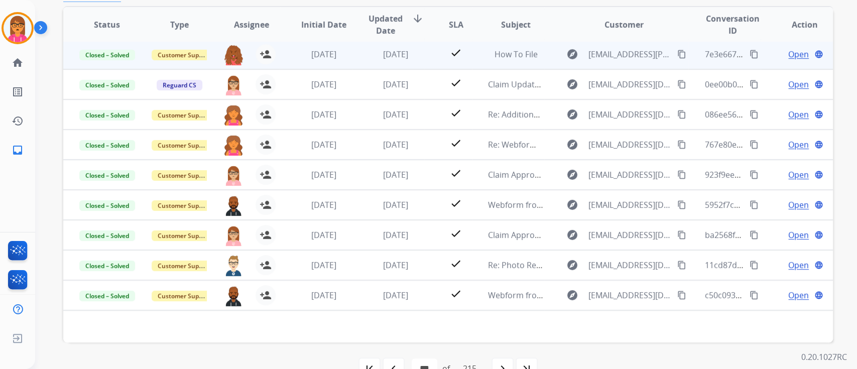
click at [394, 63] on td "[DATE]" at bounding box center [388, 54] width 72 height 30
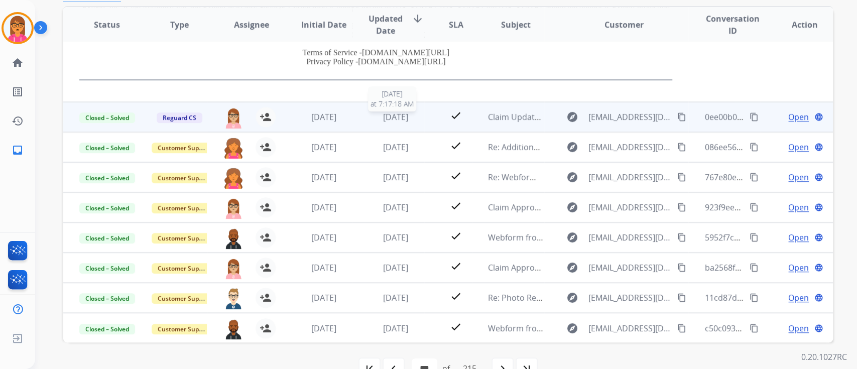
click at [396, 122] on span "[DATE]" at bounding box center [395, 117] width 25 height 11
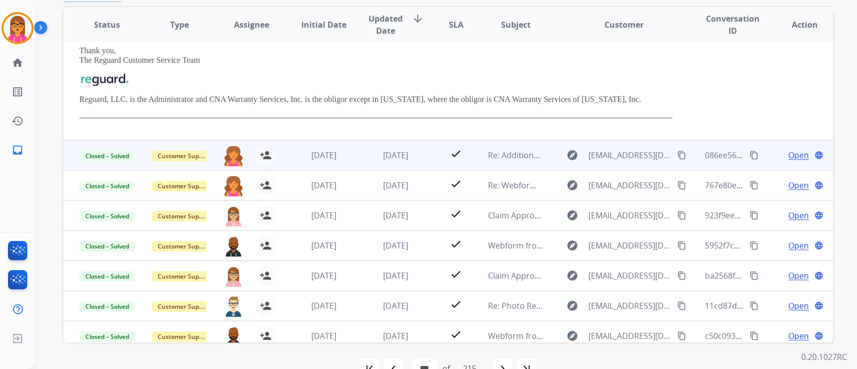
click at [398, 163] on td "[DATE]" at bounding box center [388, 155] width 72 height 30
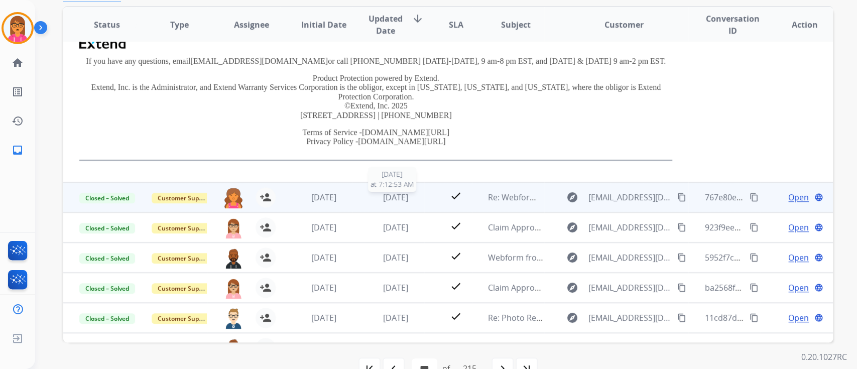
click at [409, 191] on div "[DATE]" at bounding box center [396, 197] width 56 height 12
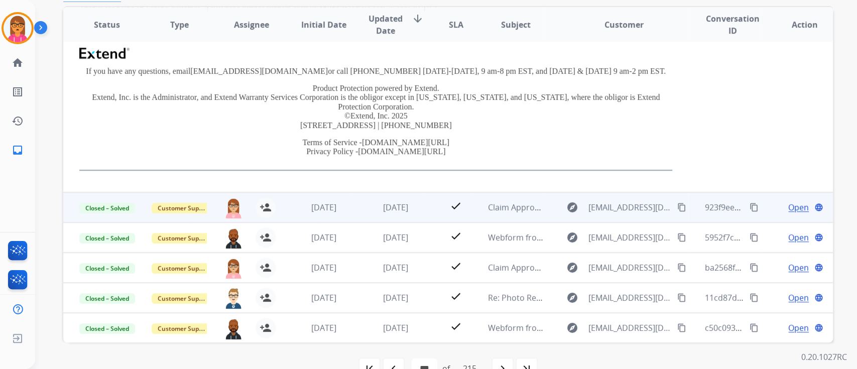
click at [405, 219] on td "[DATE]" at bounding box center [388, 207] width 72 height 30
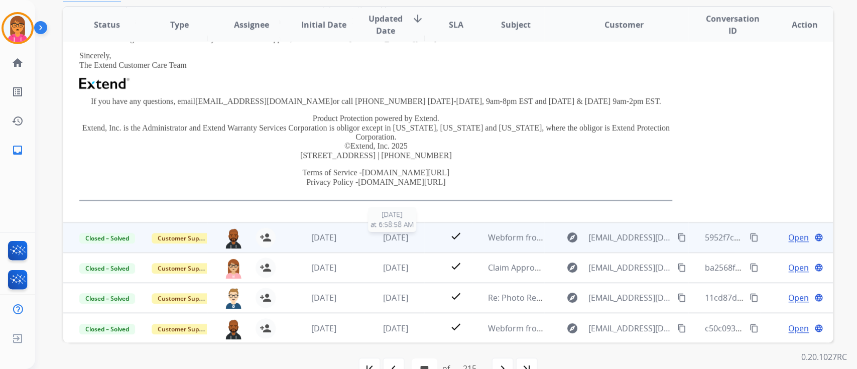
click at [403, 232] on span "[DATE]" at bounding box center [395, 237] width 25 height 11
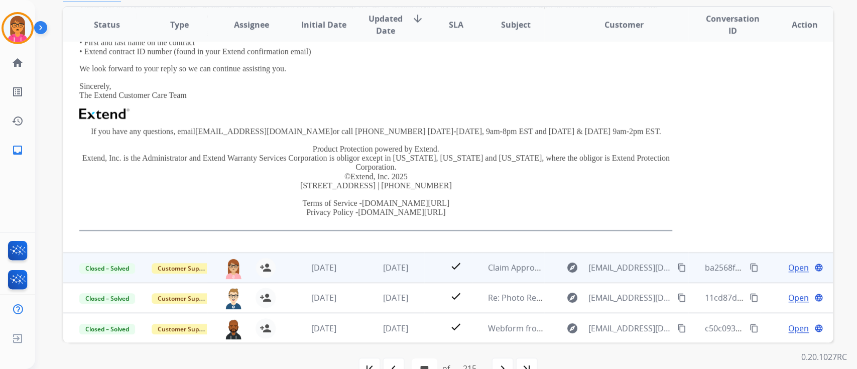
click at [403, 255] on td "[DATE]" at bounding box center [388, 268] width 72 height 30
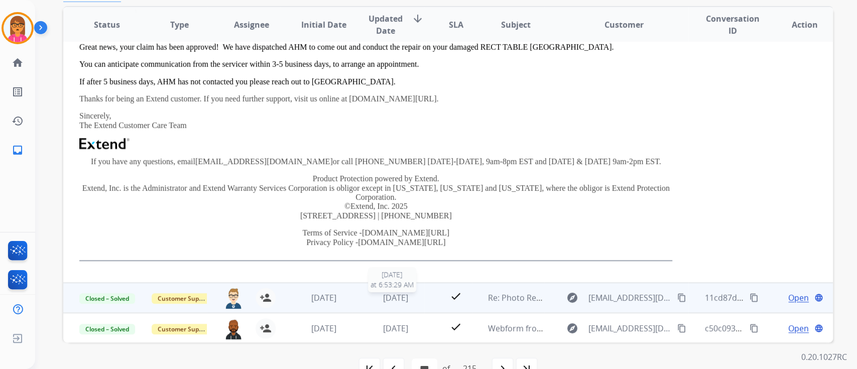
click at [385, 303] on div "[DATE]" at bounding box center [396, 298] width 56 height 12
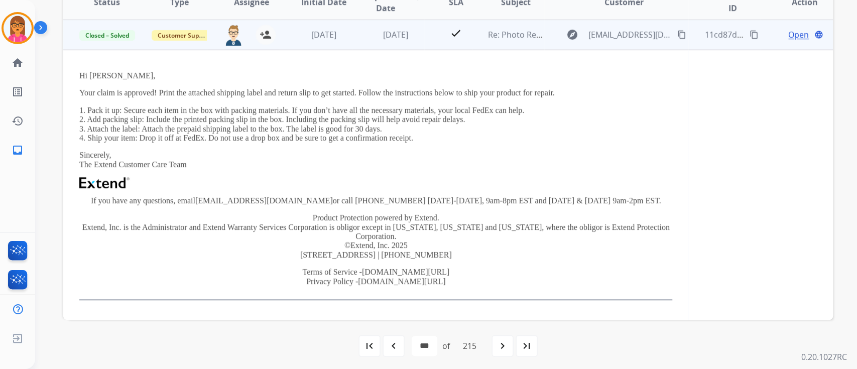
scroll to position [226, 0]
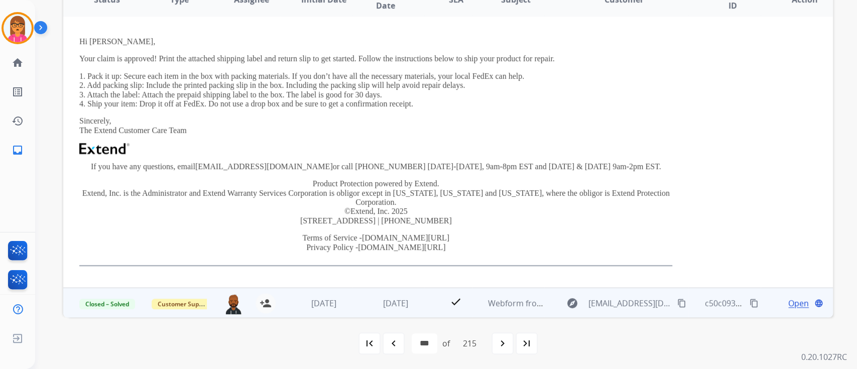
click at [394, 312] on td "[DATE]" at bounding box center [388, 303] width 72 height 30
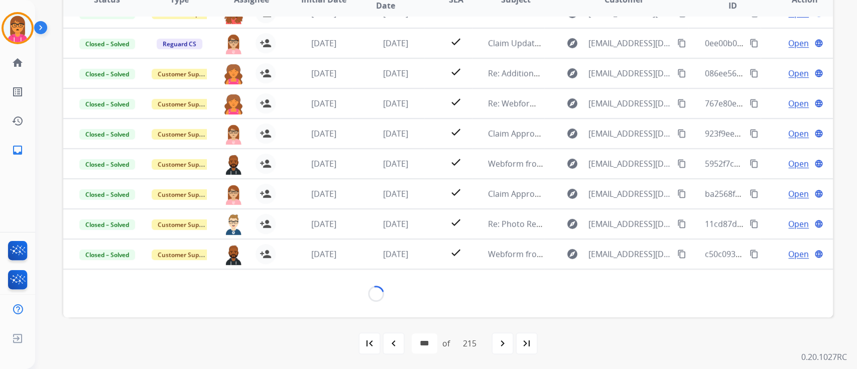
scroll to position [254, 0]
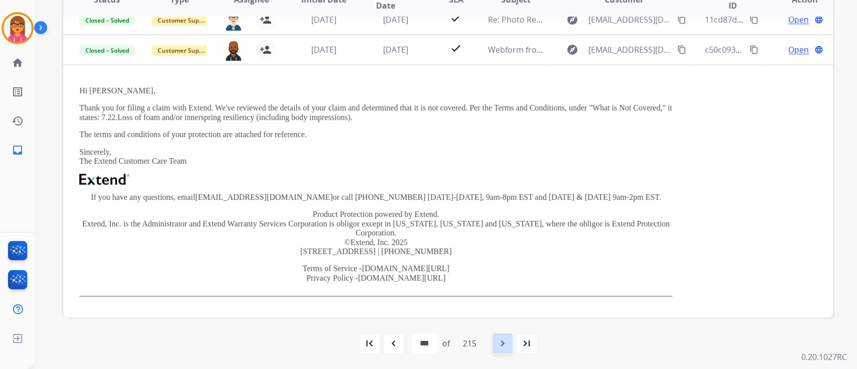
click at [501, 350] on div "navigate_next" at bounding box center [503, 344] width 22 height 22
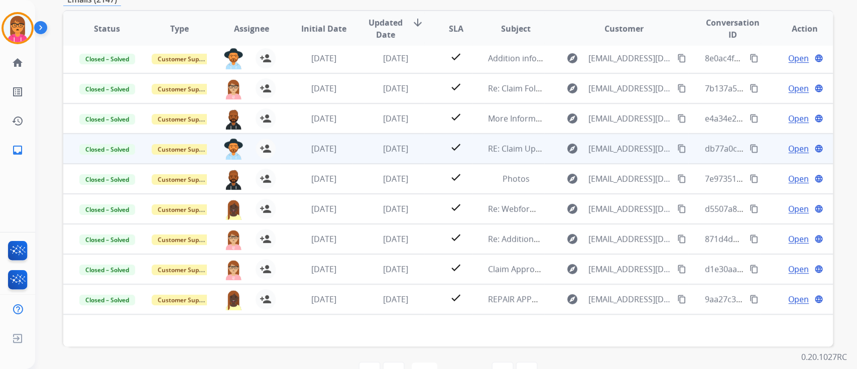
scroll to position [201, 0]
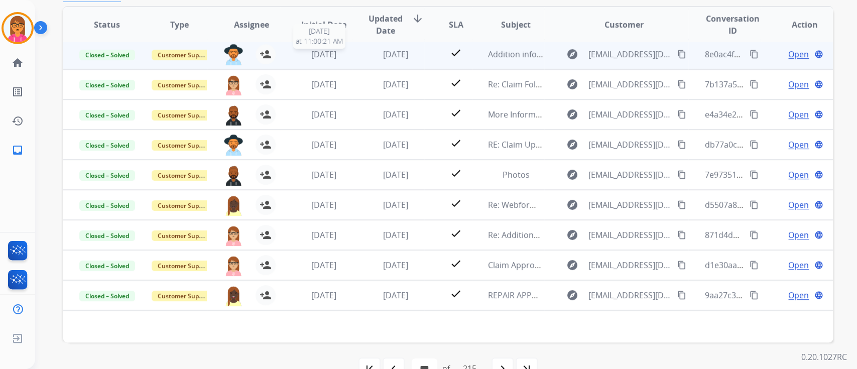
click at [346, 42] on td "[DATE] [DATE] 11:00:21 AM" at bounding box center [316, 54] width 72 height 30
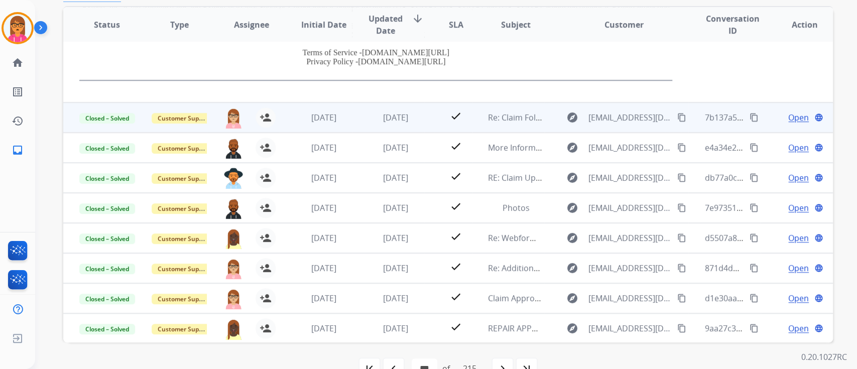
click at [352, 113] on td "[DATE]" at bounding box center [388, 117] width 72 height 30
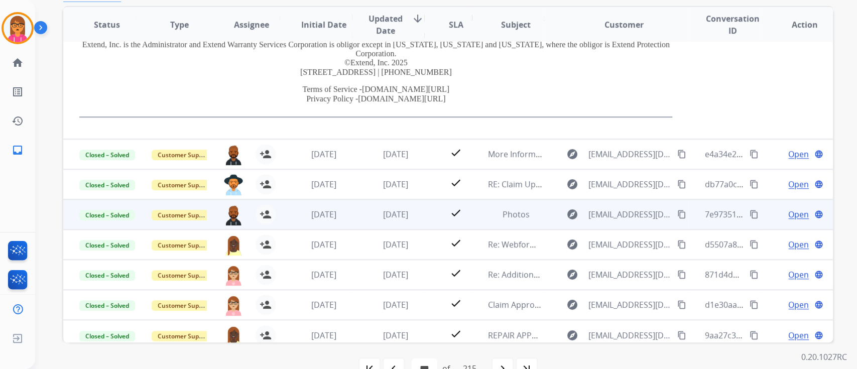
click at [382, 202] on td "[DATE]" at bounding box center [388, 214] width 72 height 30
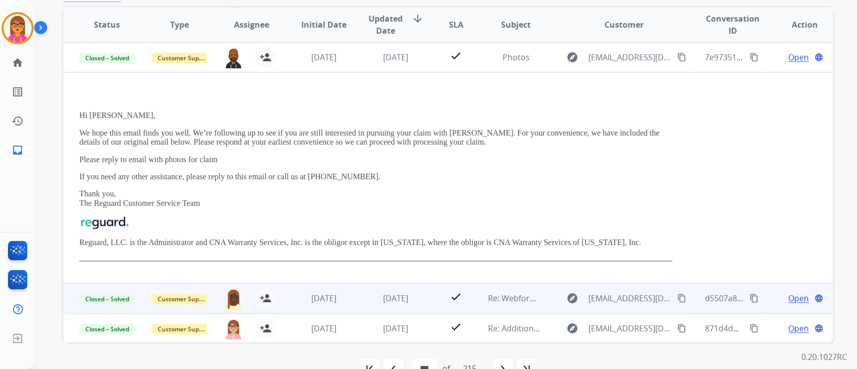
click at [398, 283] on td "[DATE]" at bounding box center [388, 298] width 72 height 30
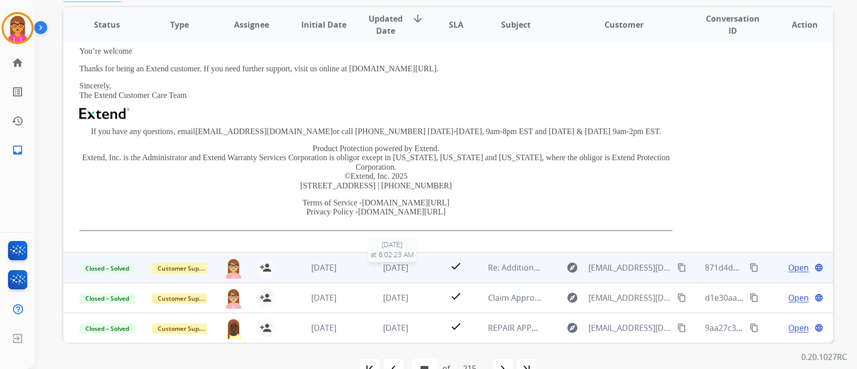
click at [393, 268] on span "[DATE]" at bounding box center [395, 267] width 25 height 11
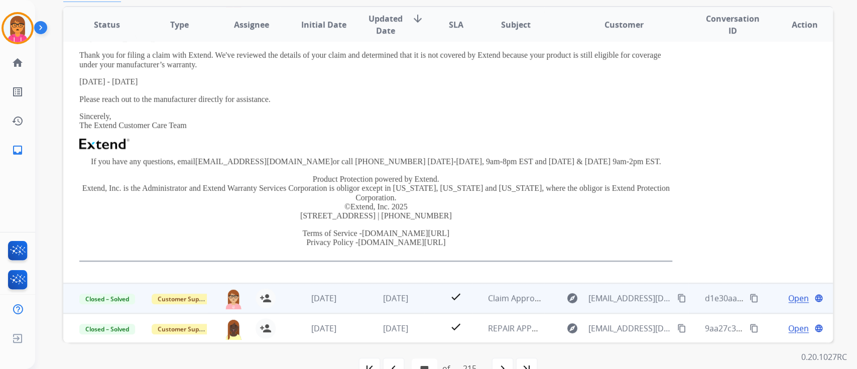
click at [397, 303] on td "[DATE]" at bounding box center [388, 298] width 72 height 30
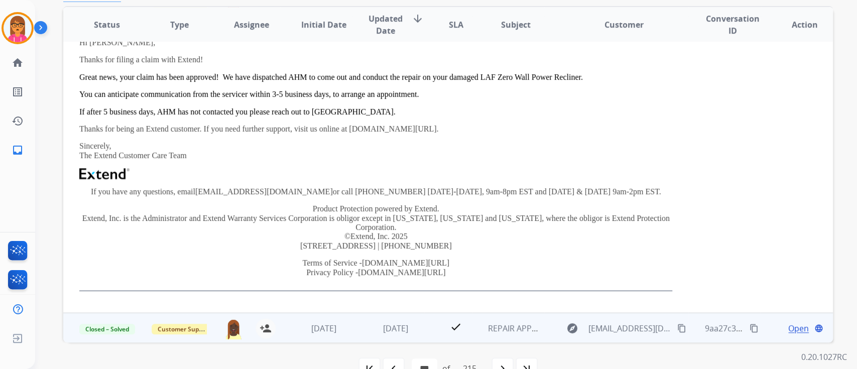
click at [404, 317] on td "[DATE]" at bounding box center [388, 328] width 72 height 30
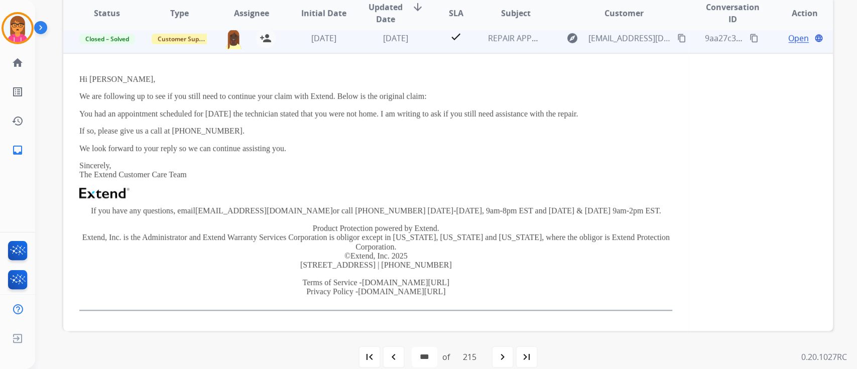
scroll to position [226, 0]
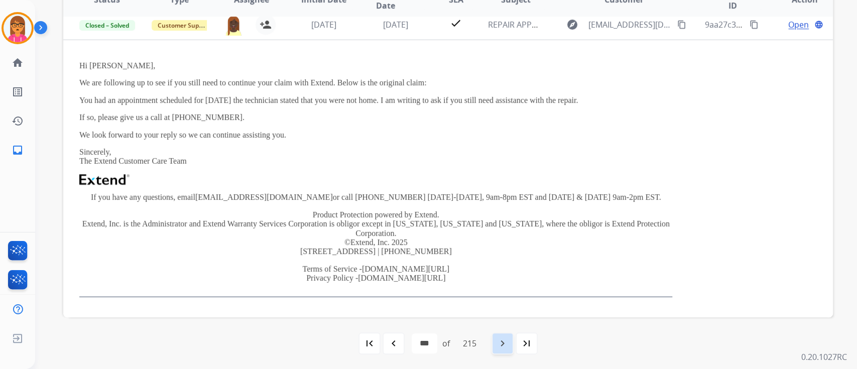
click at [496, 342] on div "navigate_next" at bounding box center [503, 344] width 22 height 22
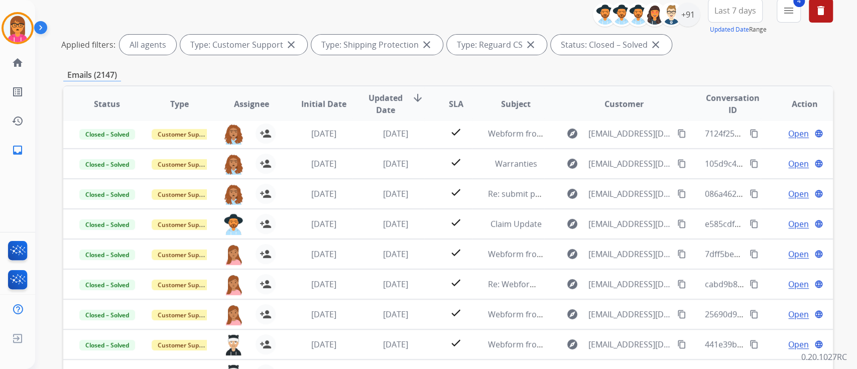
scroll to position [134, 0]
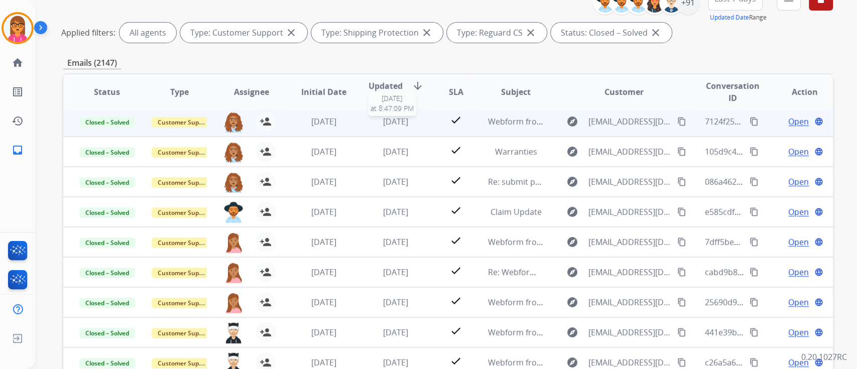
click at [370, 116] on div "[DATE]" at bounding box center [396, 122] width 56 height 12
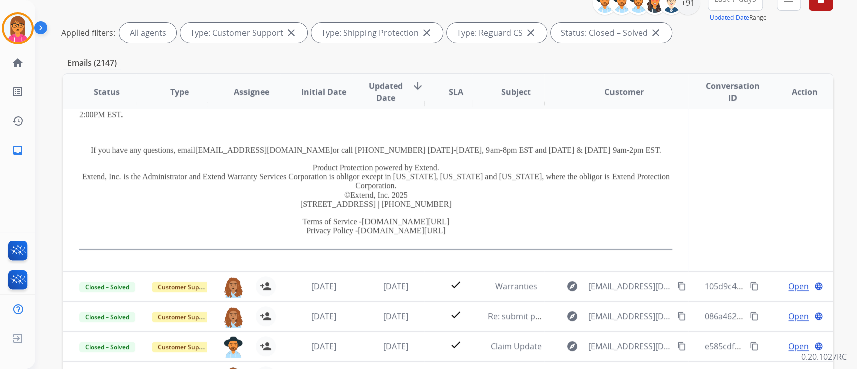
scroll to position [556, 0]
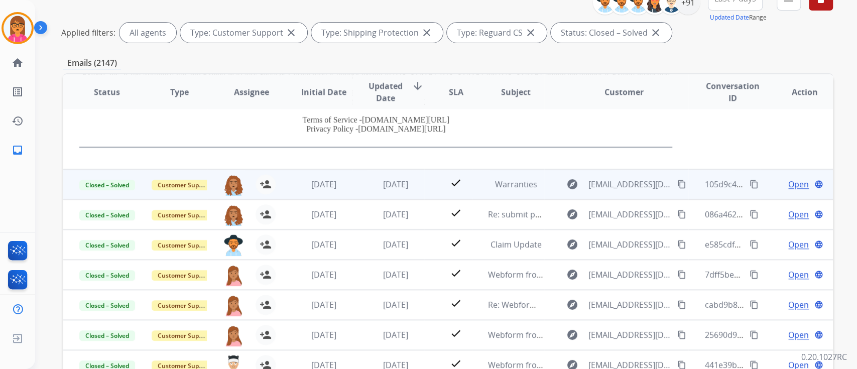
click at [392, 186] on span "[DATE]" at bounding box center [395, 184] width 25 height 11
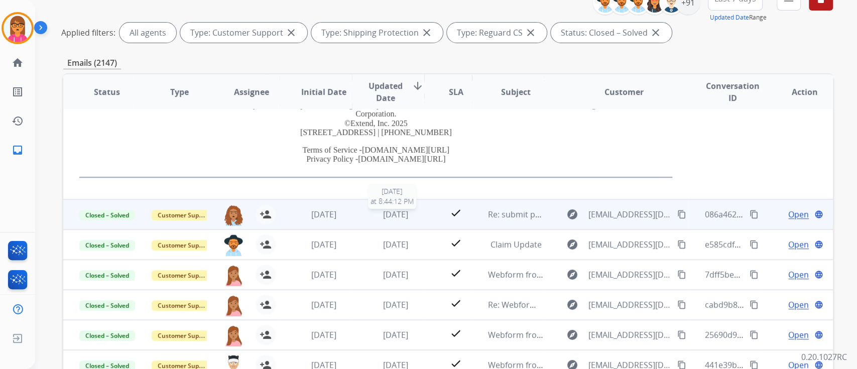
click at [403, 219] on span "[DATE]" at bounding box center [395, 214] width 25 height 11
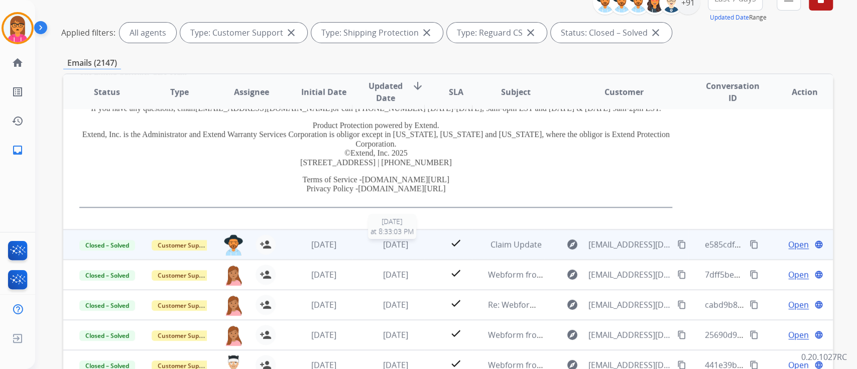
click at [389, 248] on span "[DATE]" at bounding box center [395, 244] width 25 height 11
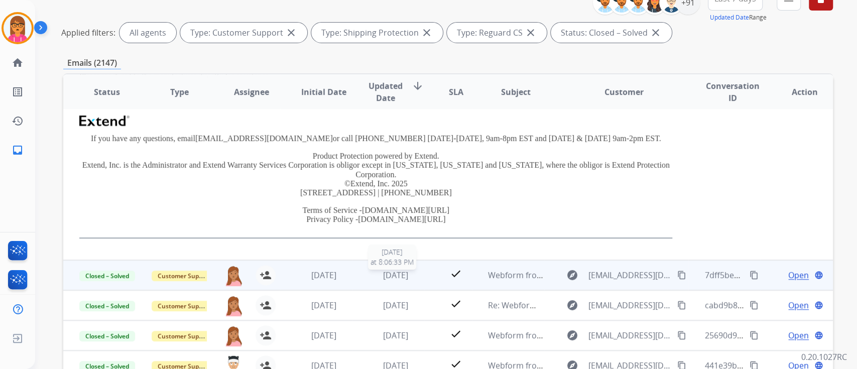
click at [381, 279] on div "[DATE]" at bounding box center [396, 275] width 56 height 12
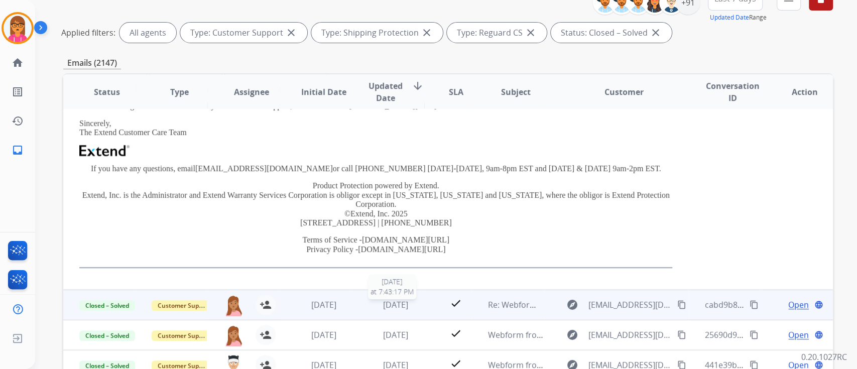
click at [394, 299] on span "[DATE]" at bounding box center [395, 304] width 25 height 11
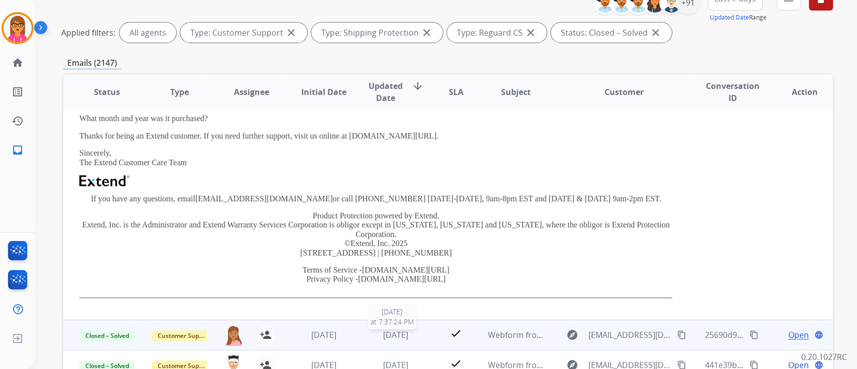
click at [383, 335] on span "[DATE]" at bounding box center [395, 335] width 25 height 11
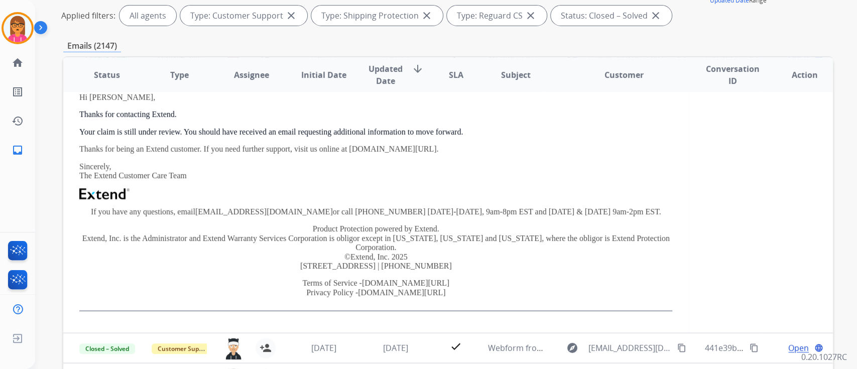
scroll to position [226, 0]
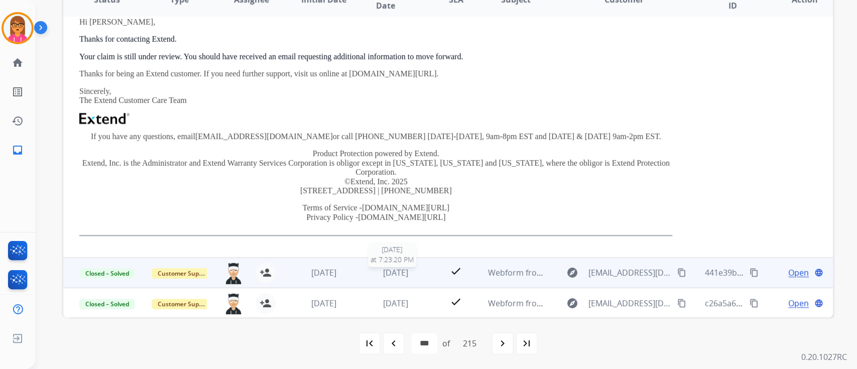
click at [371, 269] on div "[DATE]" at bounding box center [396, 273] width 56 height 12
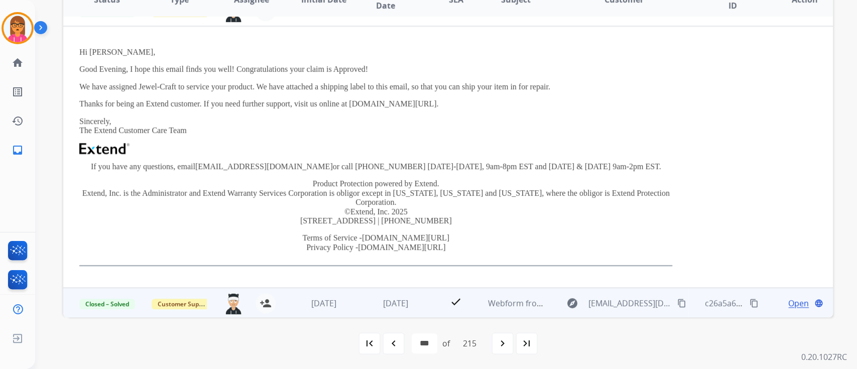
click at [380, 313] on td "[DATE]" at bounding box center [388, 303] width 72 height 30
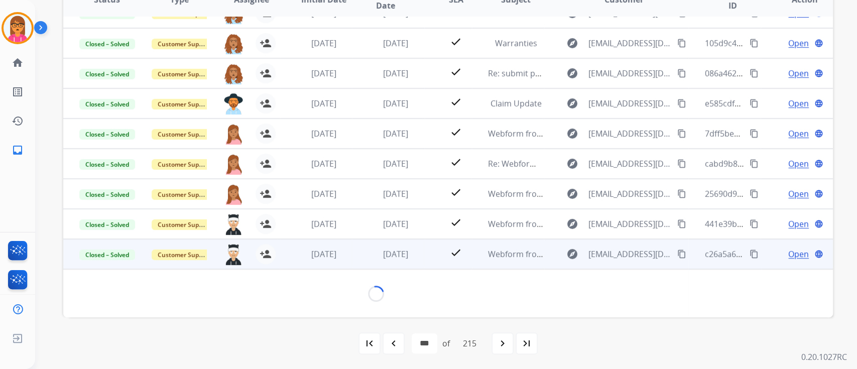
scroll to position [271, 0]
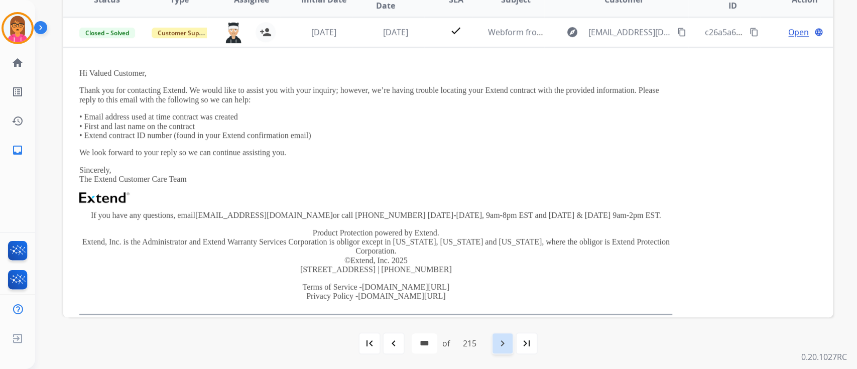
click at [499, 345] on mat-icon "navigate_next" at bounding box center [503, 344] width 12 height 12
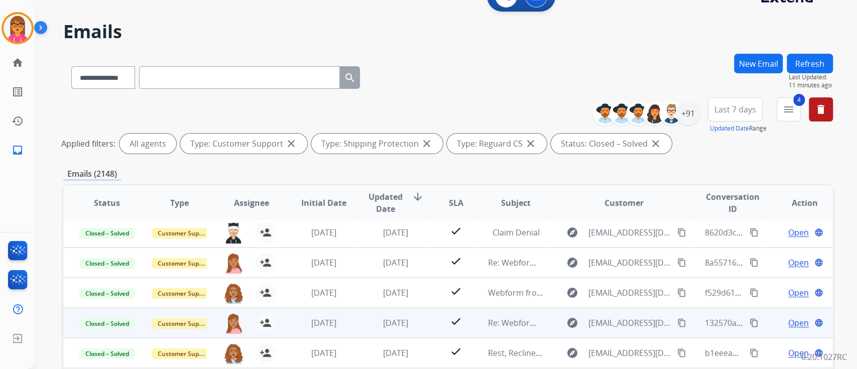
scroll to position [201, 0]
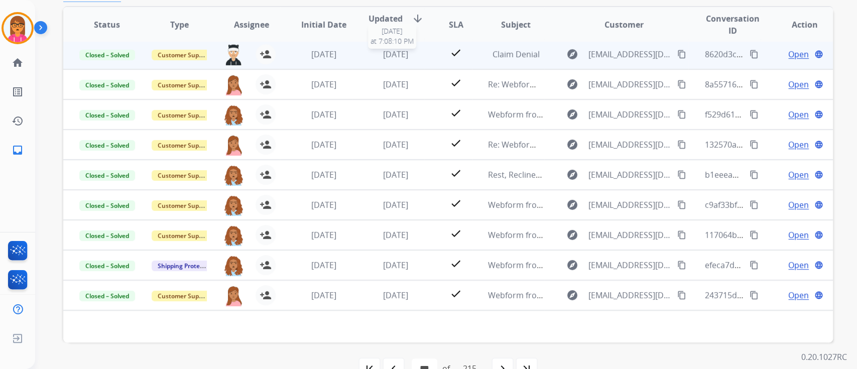
click at [384, 55] on span "[DATE]" at bounding box center [395, 54] width 25 height 11
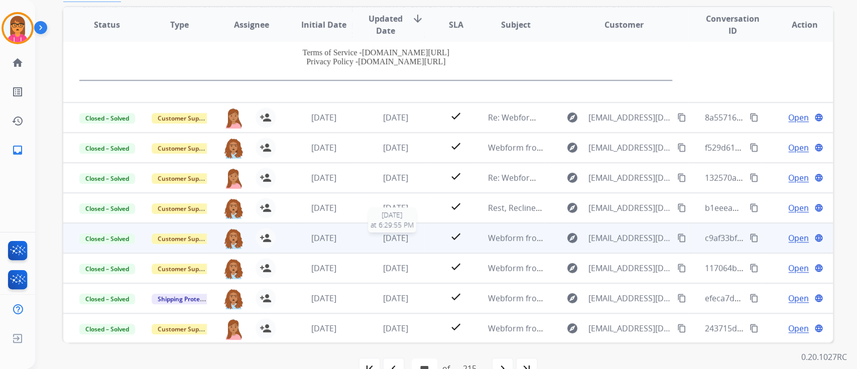
click at [383, 233] on span "[DATE]" at bounding box center [395, 238] width 25 height 11
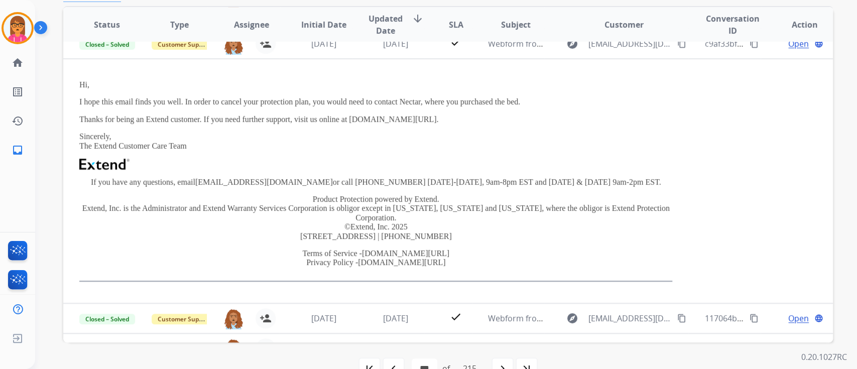
scroll to position [181, 0]
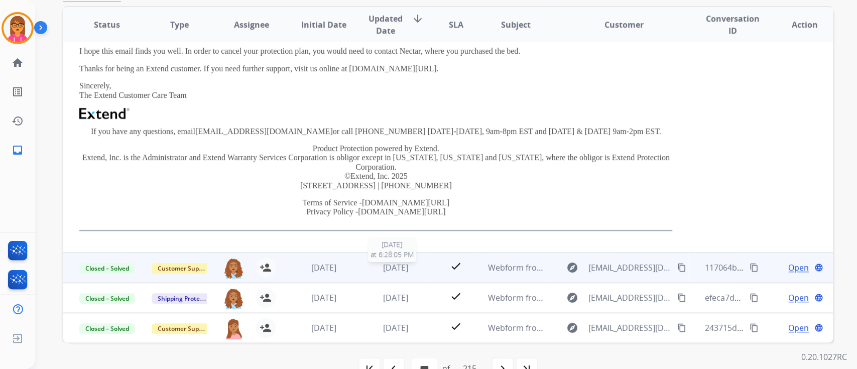
click at [378, 274] on td "[DATE] [DATE] 6:28:05 PM" at bounding box center [388, 268] width 72 height 30
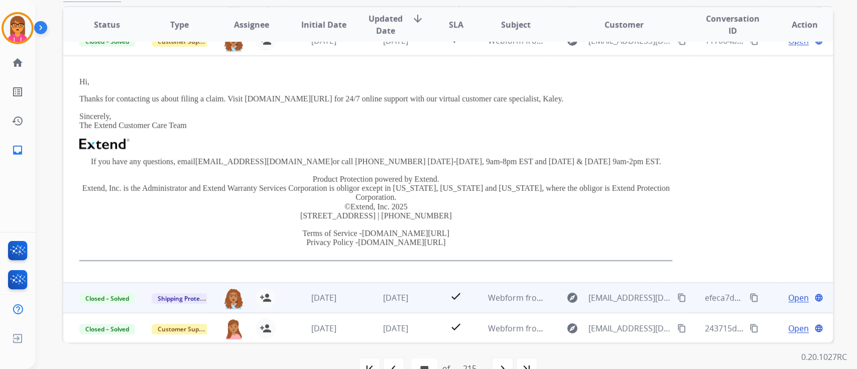
click at [378, 287] on td "[DATE]" at bounding box center [388, 298] width 72 height 30
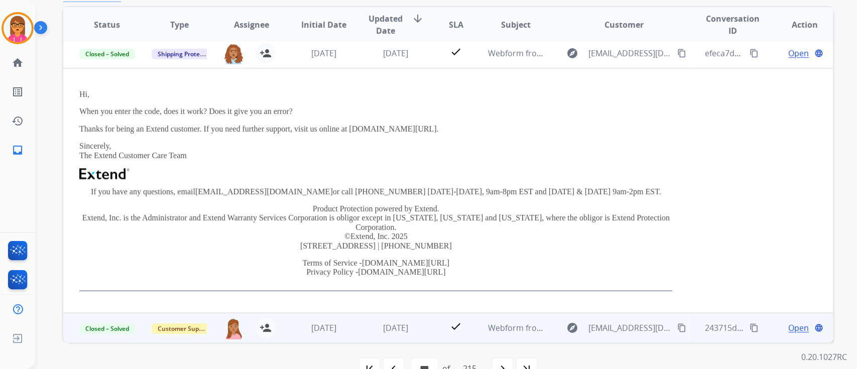
click at [390, 338] on td "[DATE]" at bounding box center [388, 328] width 72 height 30
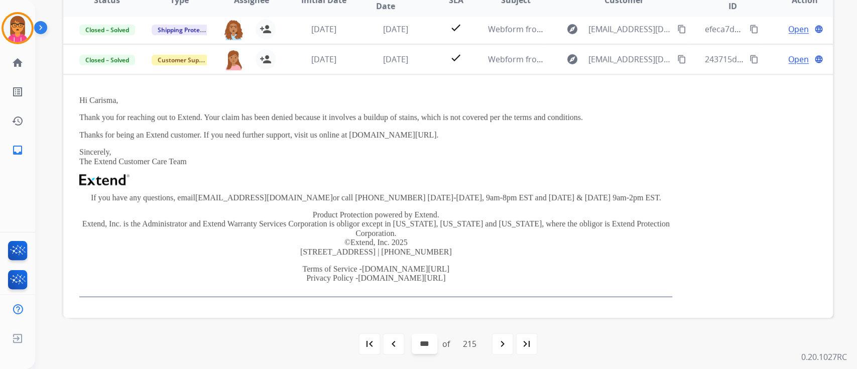
scroll to position [226, 0]
click at [505, 334] on div "navigate_next" at bounding box center [503, 344] width 22 height 22
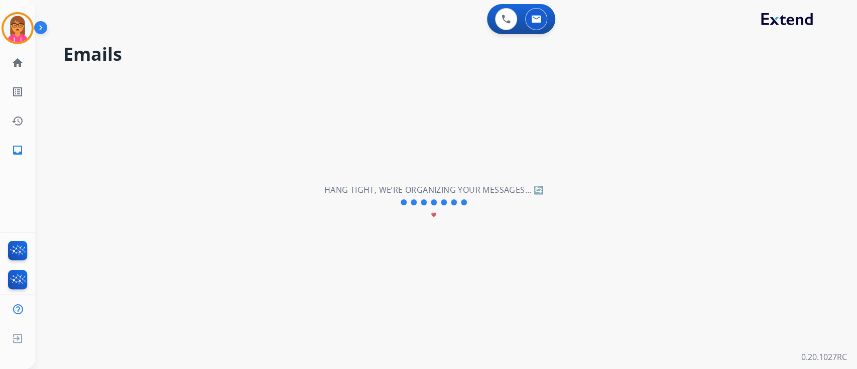
scroll to position [33, 0]
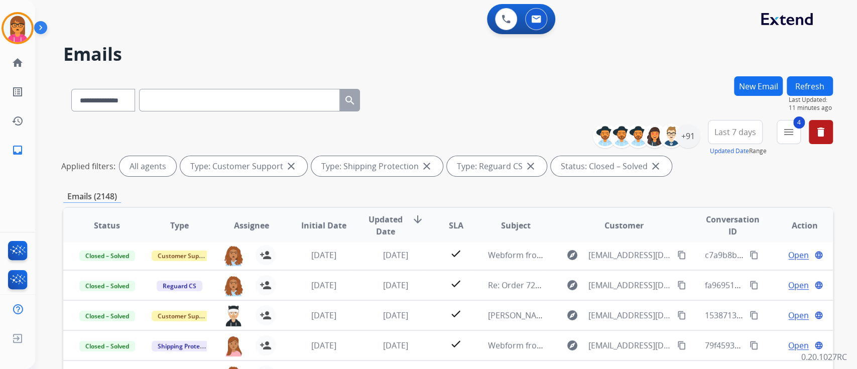
click at [301, 242] on th "Initial Date" at bounding box center [316, 225] width 72 height 35
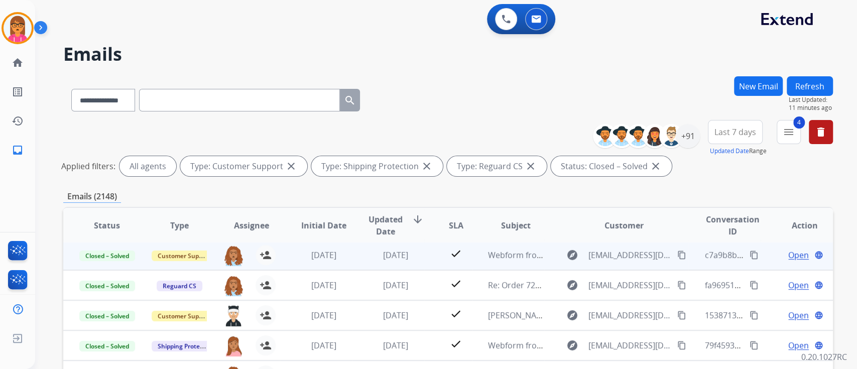
click at [317, 255] on span "[DATE]" at bounding box center [323, 255] width 25 height 11
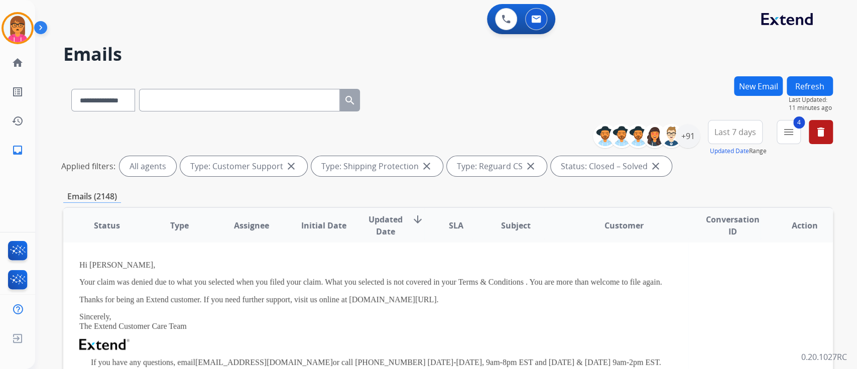
scroll to position [245, 0]
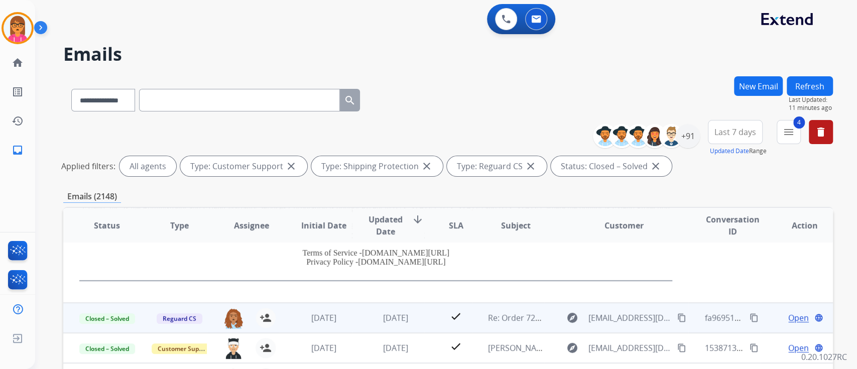
click at [347, 308] on td "[DATE]" at bounding box center [316, 318] width 72 height 30
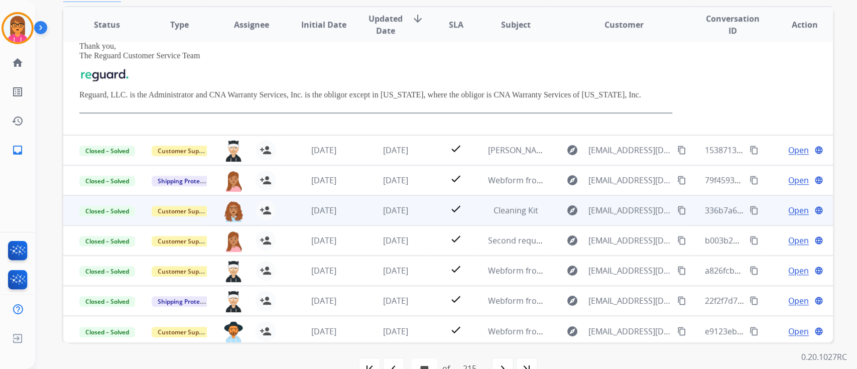
scroll to position [258, 0]
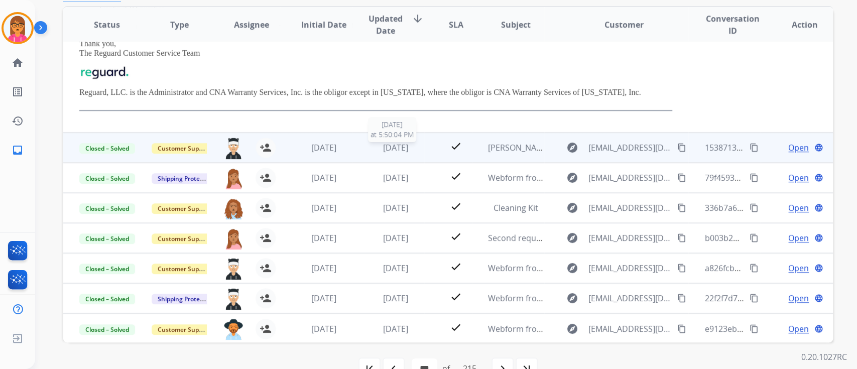
click at [394, 142] on span "[DATE]" at bounding box center [395, 147] width 25 height 11
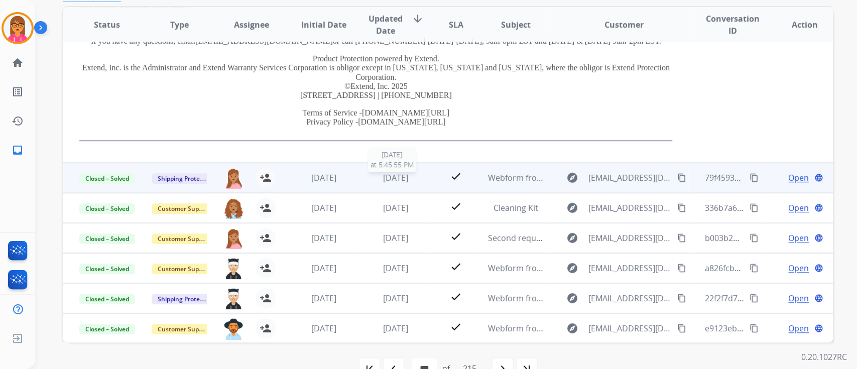
click at [401, 179] on span "[DATE]" at bounding box center [395, 177] width 25 height 11
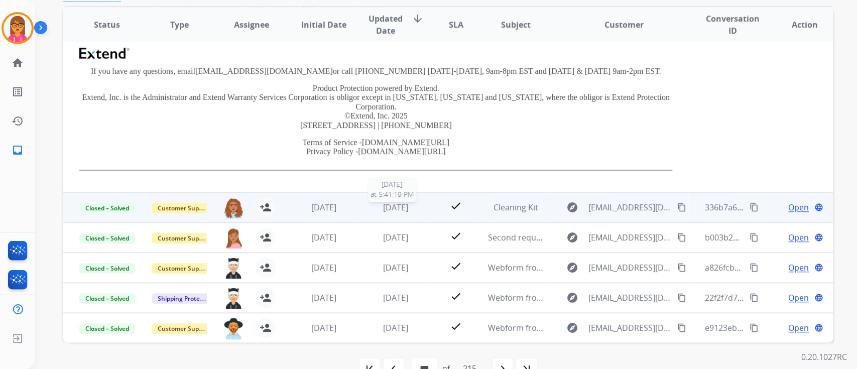
click at [409, 212] on div "[DATE]" at bounding box center [396, 207] width 56 height 12
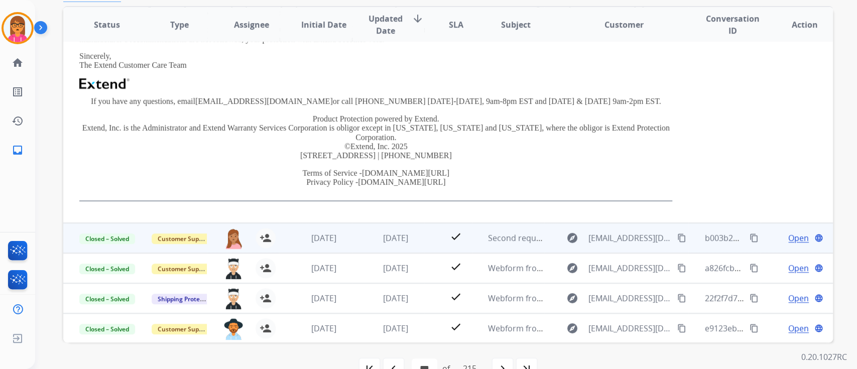
click at [383, 229] on td "[DATE]" at bounding box center [388, 238] width 72 height 30
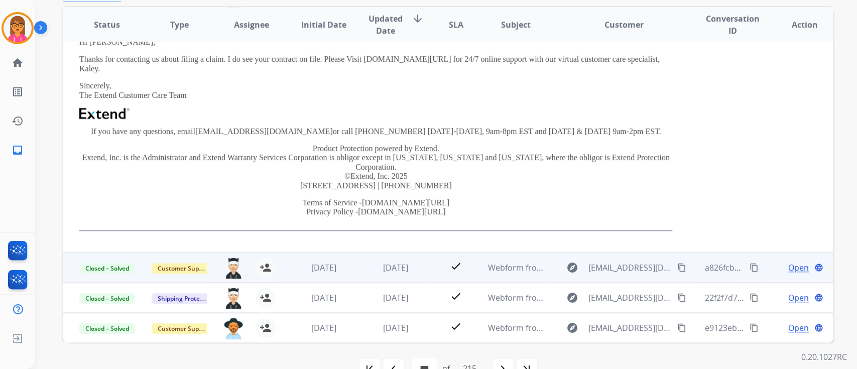
click at [400, 260] on td "[DATE]" at bounding box center [388, 268] width 72 height 30
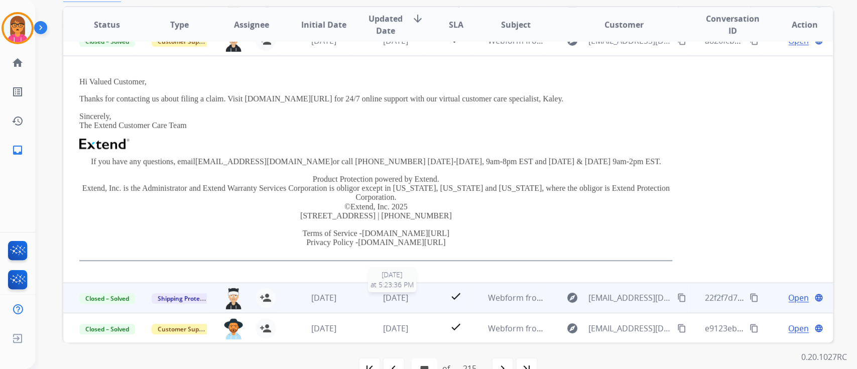
click at [388, 295] on span "[DATE]" at bounding box center [395, 297] width 25 height 11
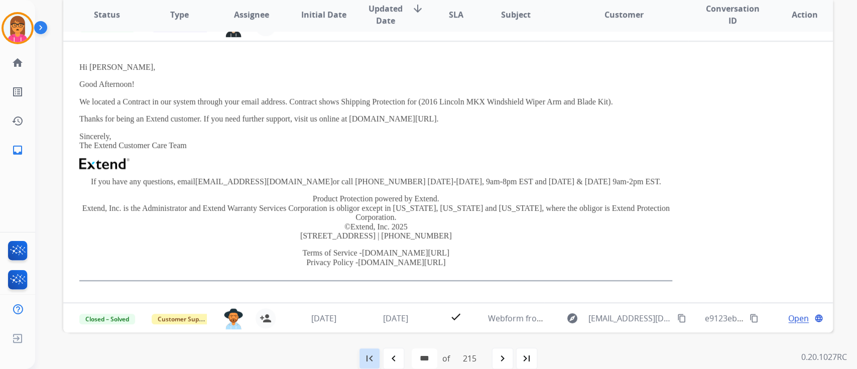
scroll to position [226, 0]
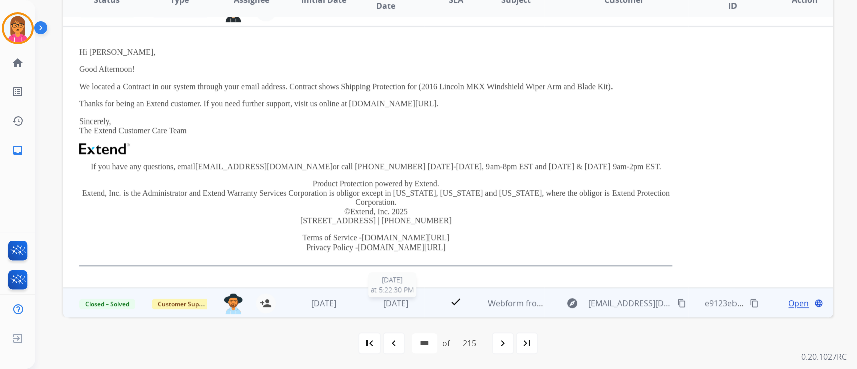
click at [406, 303] on span "[DATE]" at bounding box center [395, 303] width 25 height 11
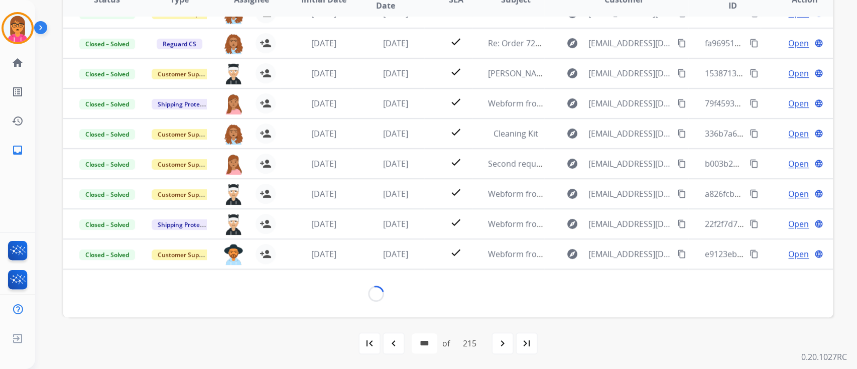
scroll to position [227, 0]
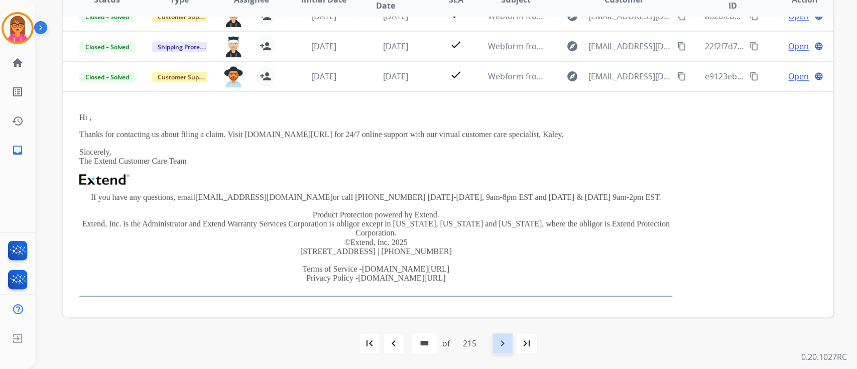
click at [508, 344] on mat-icon "navigate_next" at bounding box center [503, 344] width 12 height 12
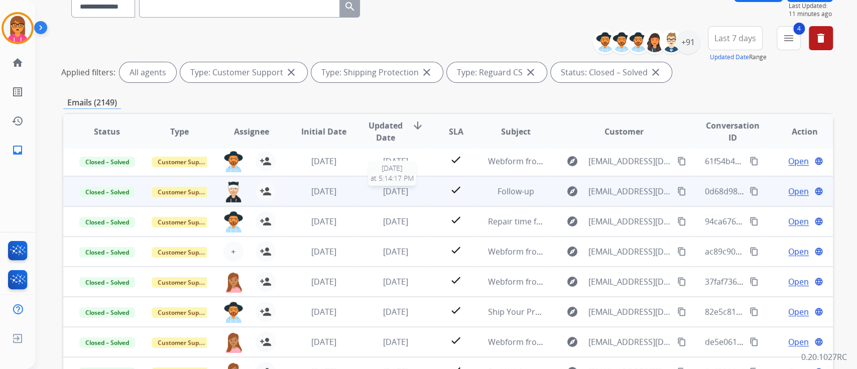
scroll to position [134, 0]
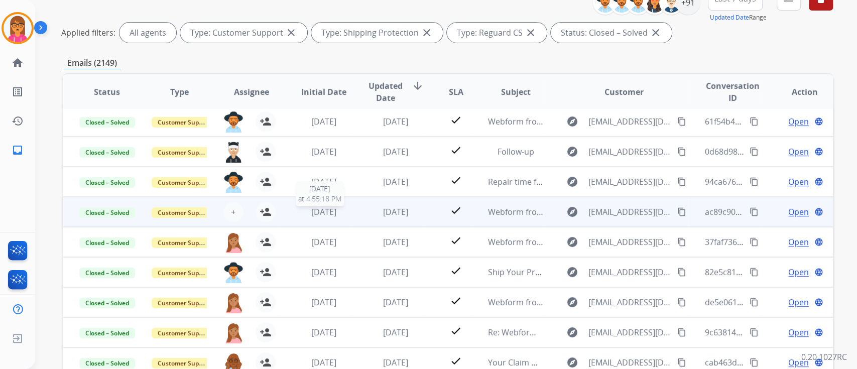
click at [346, 214] on div "[DATE]" at bounding box center [324, 212] width 56 height 12
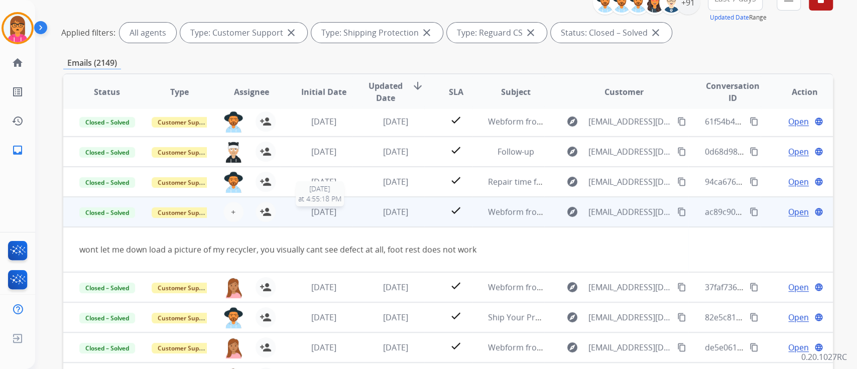
scroll to position [46, 0]
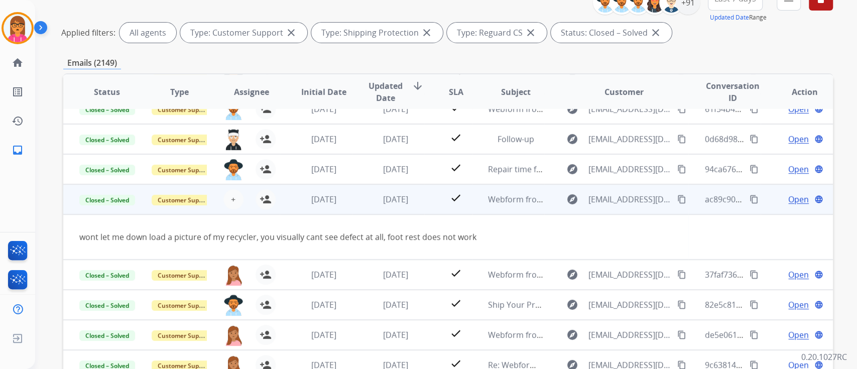
click at [789, 196] on span "Open" at bounding box center [799, 199] width 21 height 12
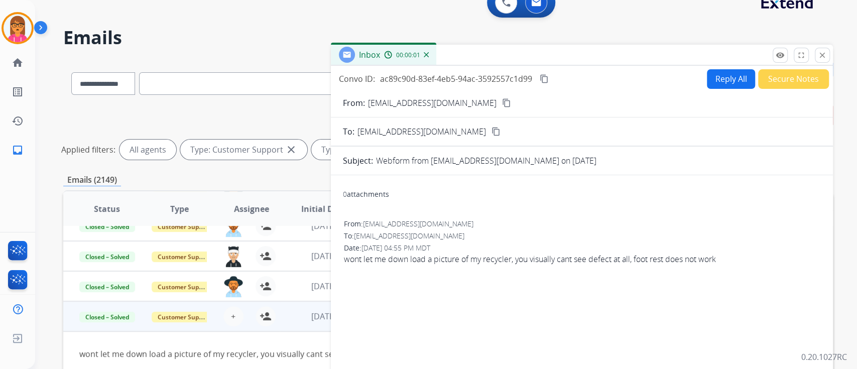
scroll to position [0, 0]
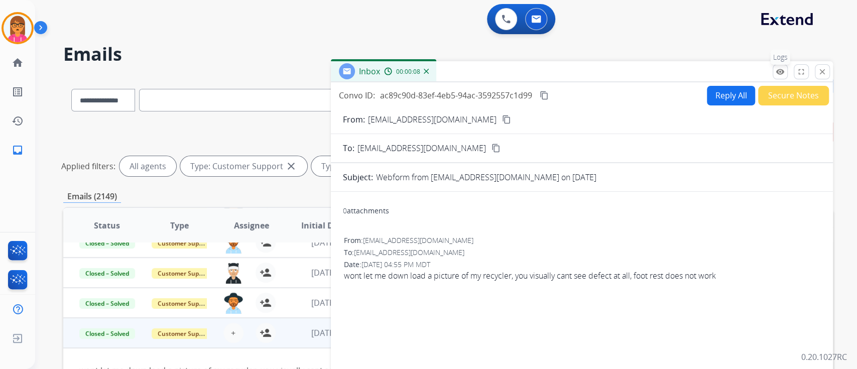
click at [777, 69] on mat-icon "remove_red_eye" at bounding box center [780, 71] width 9 height 9
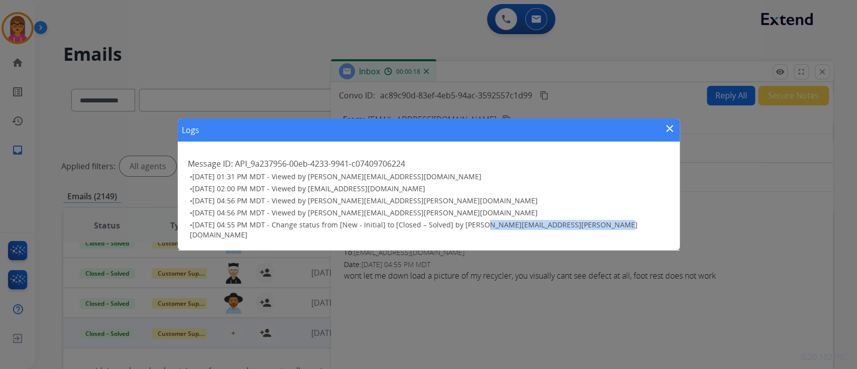
drag, startPoint x: 477, startPoint y: 230, endPoint x: 606, endPoint y: 236, distance: 129.7
click at [606, 236] on div "Message ID: API_9a237956-00eb-4233-9941-c07409706224 • [DATE] 01:31 PM MDT - Vi…" at bounding box center [429, 198] width 502 height 105
click at [669, 127] on div "Logs close" at bounding box center [429, 130] width 502 height 23
click at [670, 134] on mat-icon "close" at bounding box center [670, 129] width 12 height 12
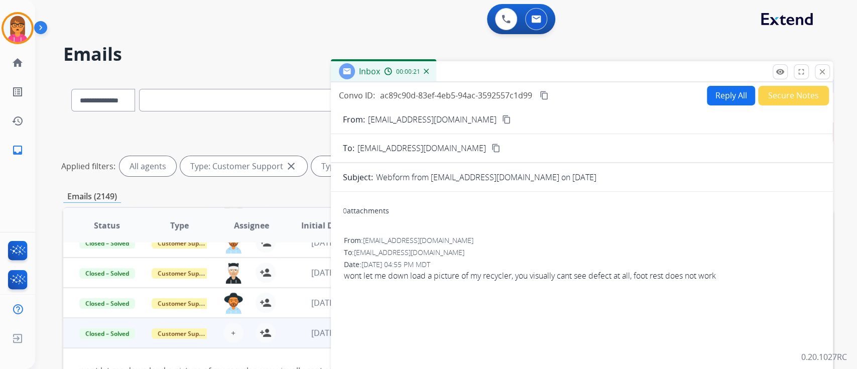
click at [817, 62] on div "Inbox 00:00:21" at bounding box center [582, 71] width 502 height 21
click at [820, 70] on mat-icon "close" at bounding box center [822, 71] width 9 height 9
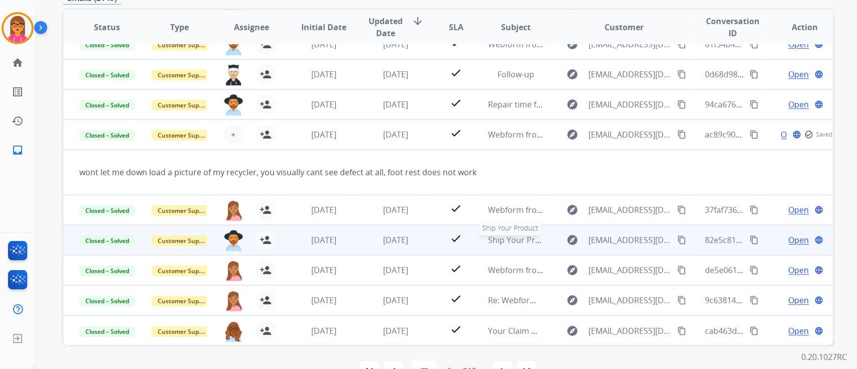
scroll to position [201, 0]
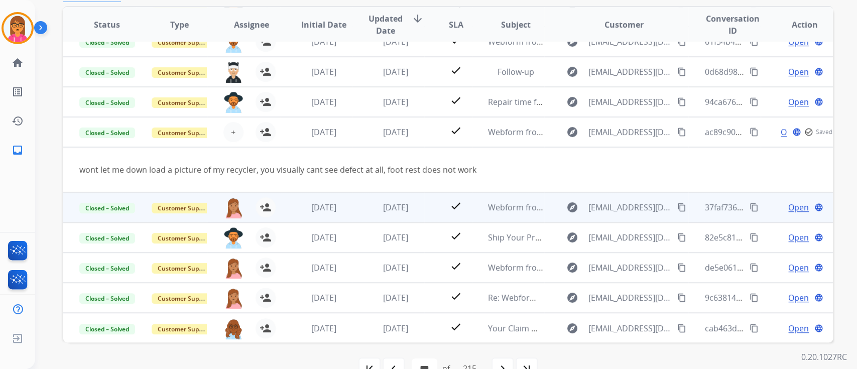
click at [393, 215] on td "[DATE]" at bounding box center [388, 207] width 72 height 30
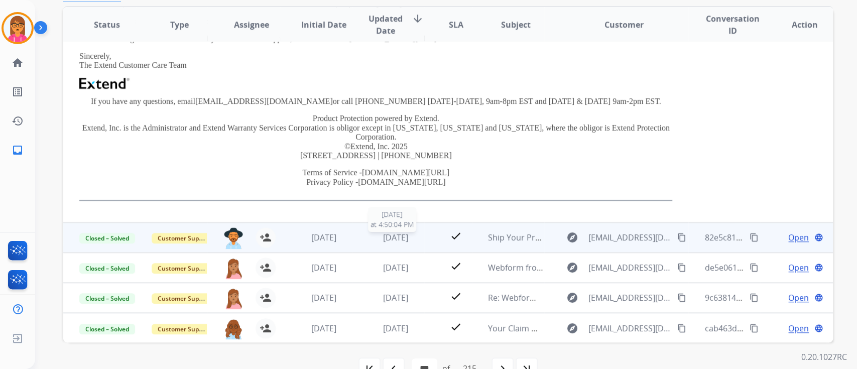
click at [383, 232] on span "[DATE]" at bounding box center [395, 237] width 25 height 11
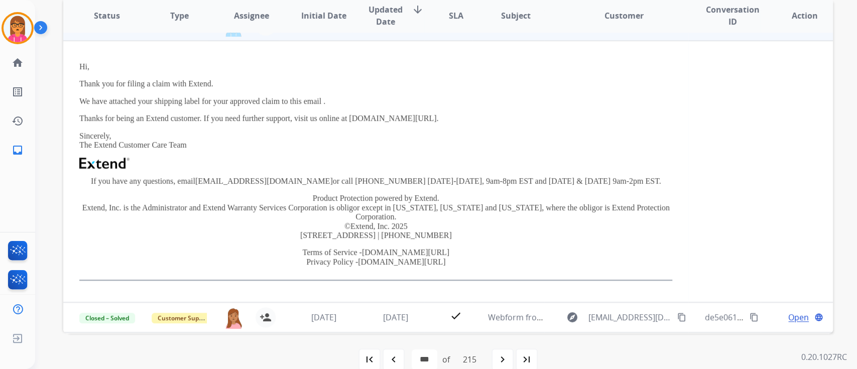
scroll to position [226, 0]
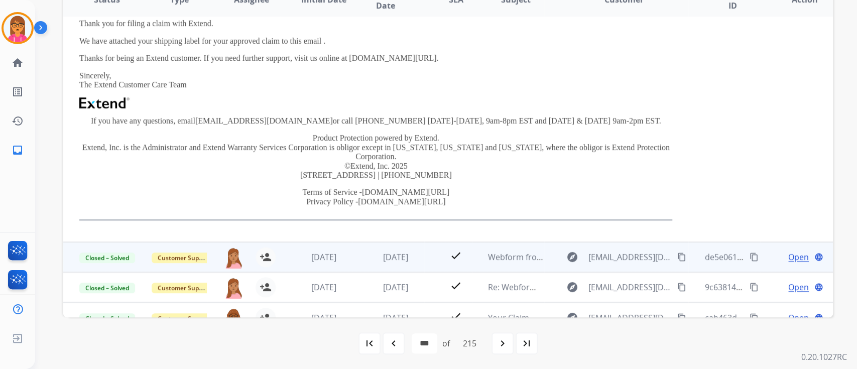
click at [393, 247] on td "[DATE]" at bounding box center [388, 257] width 72 height 30
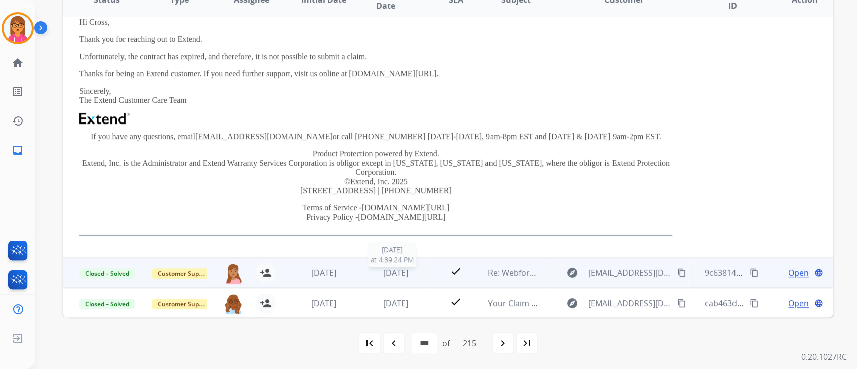
click at [386, 274] on span "[DATE]" at bounding box center [395, 272] width 25 height 11
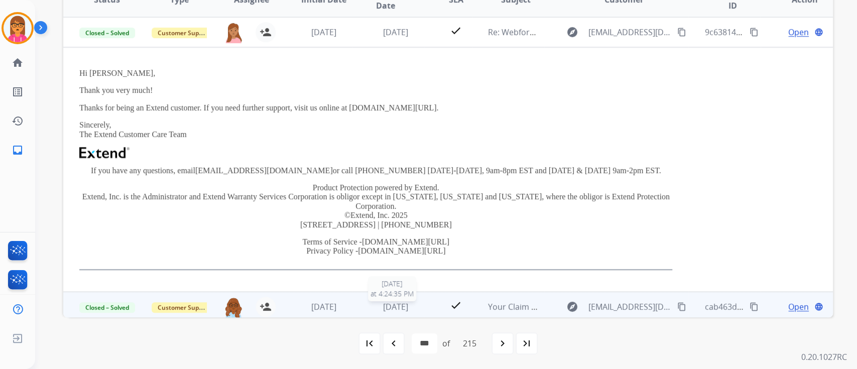
click at [386, 301] on div "[DATE]" at bounding box center [396, 307] width 56 height 12
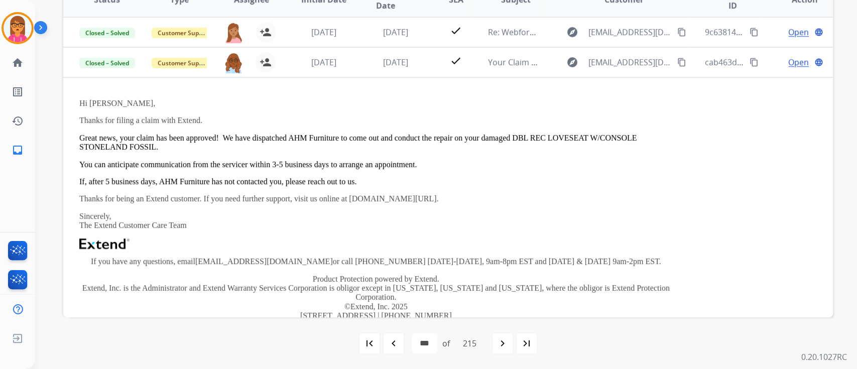
scroll to position [271, 0]
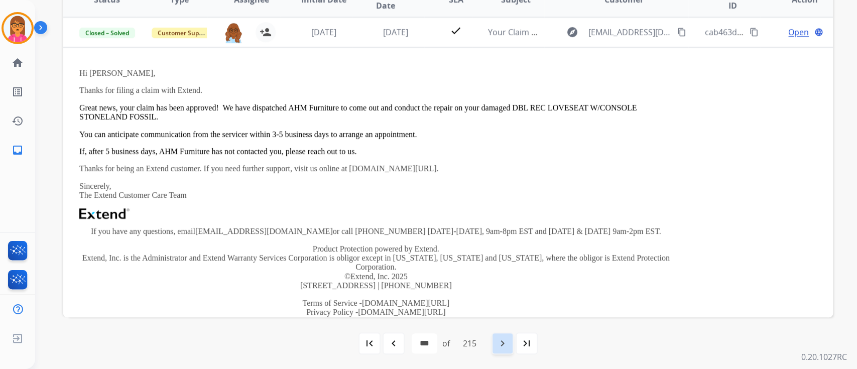
click at [502, 341] on mat-icon "navigate_next" at bounding box center [503, 344] width 12 height 12
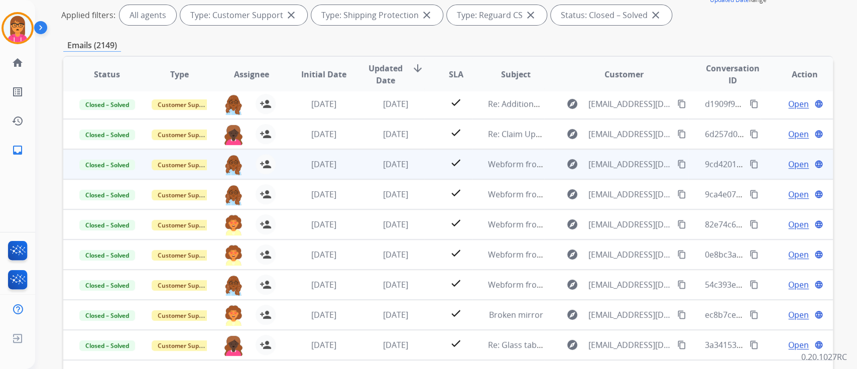
scroll to position [201, 0]
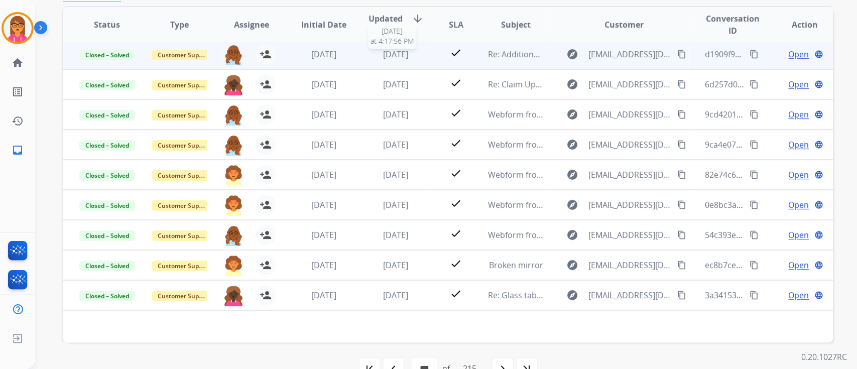
click at [383, 57] on span "[DATE]" at bounding box center [395, 54] width 25 height 11
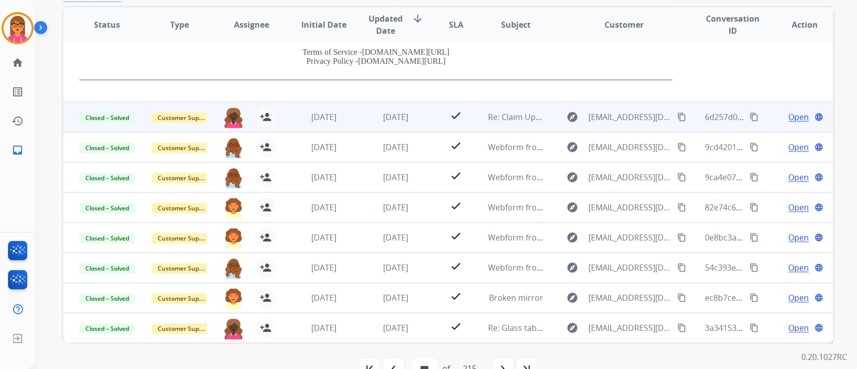
click at [377, 124] on td "[DATE]" at bounding box center [388, 117] width 72 height 30
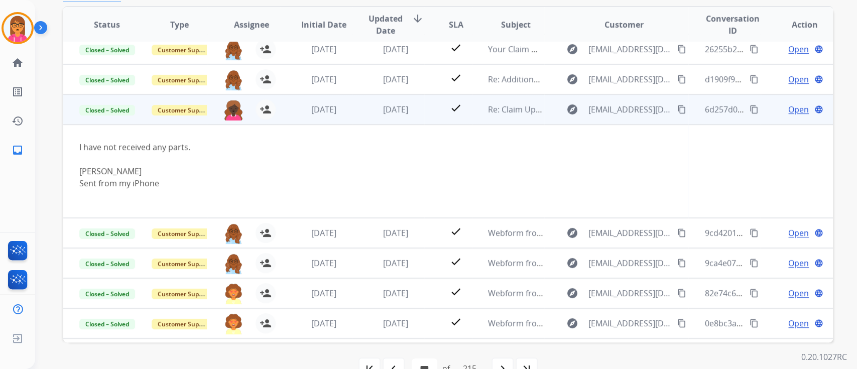
scroll to position [0, 0]
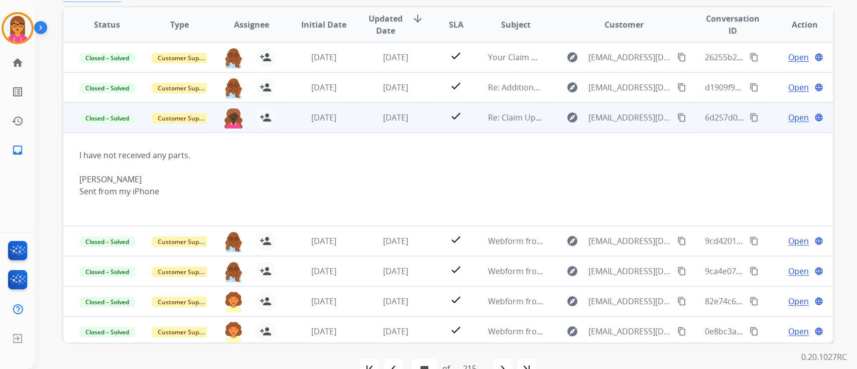
click at [788, 123] on td "Open language" at bounding box center [797, 117] width 72 height 30
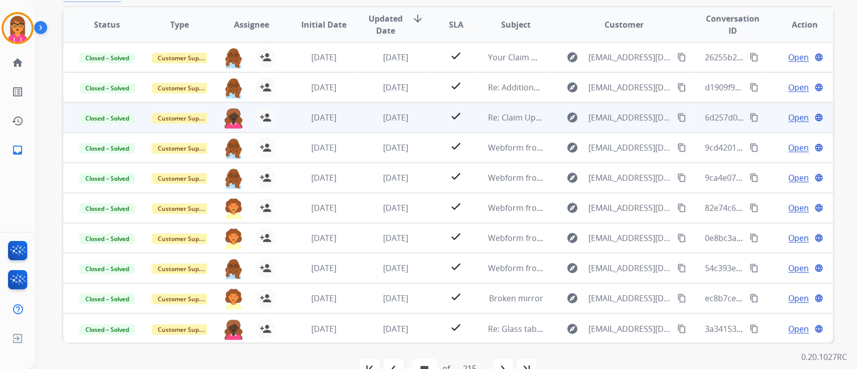
click at [789, 115] on span "Open" at bounding box center [799, 118] width 21 height 12
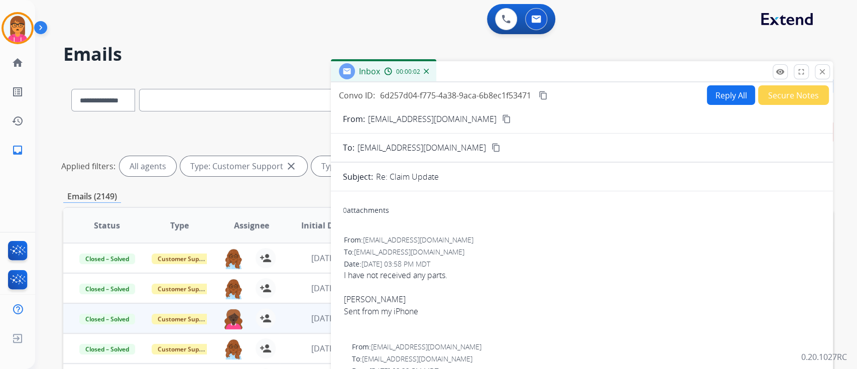
click at [544, 95] on mat-icon "content_copy" at bounding box center [543, 95] width 9 height 9
click at [785, 72] on button "remove_red_eye Logs" at bounding box center [780, 71] width 15 height 15
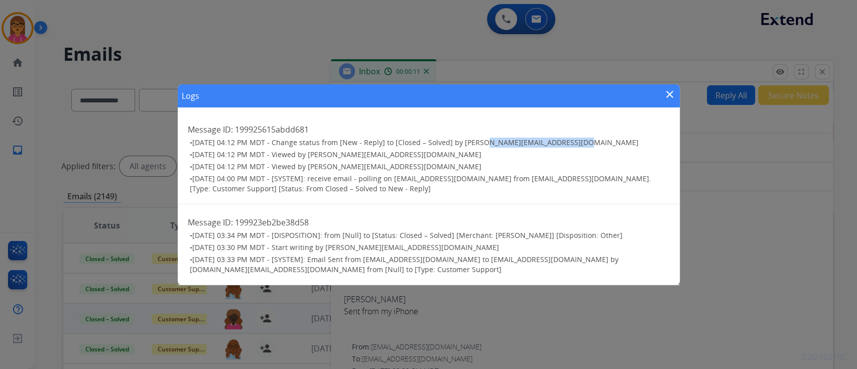
drag, startPoint x: 477, startPoint y: 141, endPoint x: 578, endPoint y: 140, distance: 101.5
click at [578, 140] on h3 "• [DATE] 04:12 PM MDT - Change status from [New - Reply] to [Closed – Solved] b…" at bounding box center [430, 143] width 480 height 10
copy span "[EMAIL_ADDRESS][PERSON_NAME][DOMAIN_NAME]"
drag, startPoint x: 637, startPoint y: 82, endPoint x: 675, endPoint y: 94, distance: 38.9
click at [650, 79] on div "Logs close Message ID: 199925615abdd681 • [DATE] 04:12 PM MDT - Change status f…" at bounding box center [428, 184] width 857 height 369
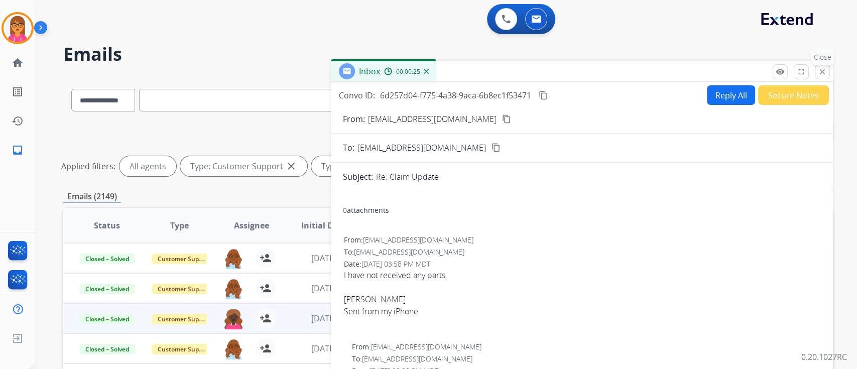
click at [823, 66] on button "close Close" at bounding box center [822, 71] width 15 height 15
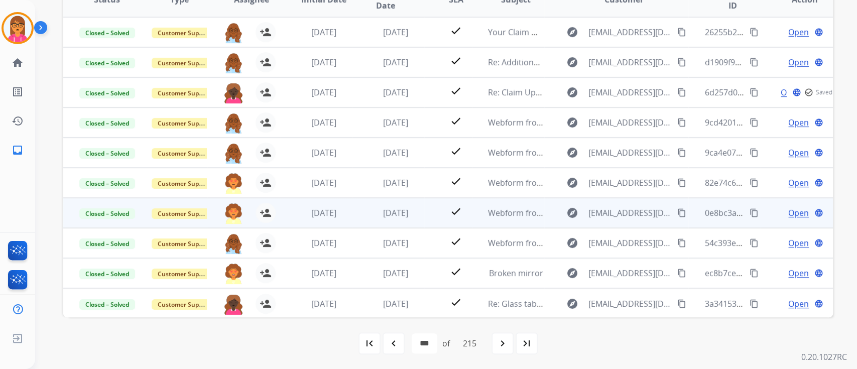
scroll to position [1, 0]
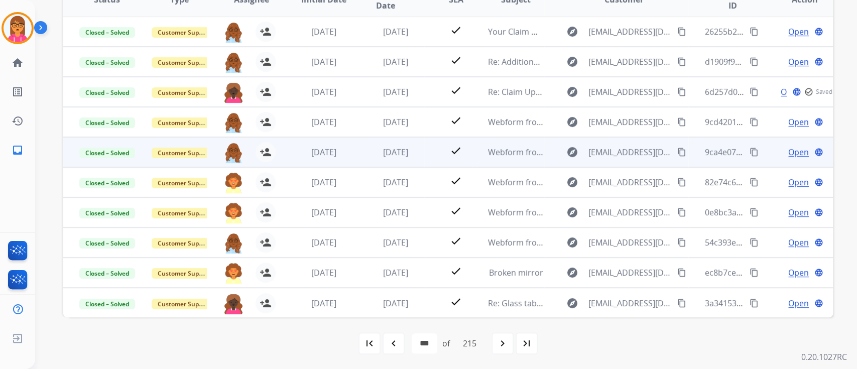
click at [354, 163] on td "[DATE]" at bounding box center [388, 152] width 72 height 30
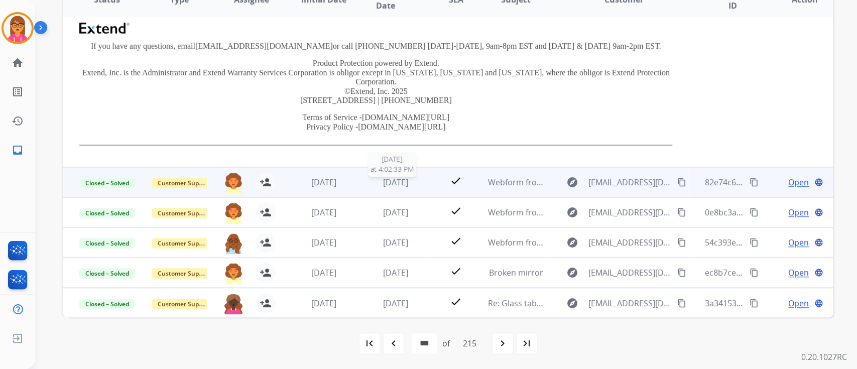
click at [411, 175] on td "[DATE] [DATE] 4:02:33 PM" at bounding box center [388, 182] width 72 height 30
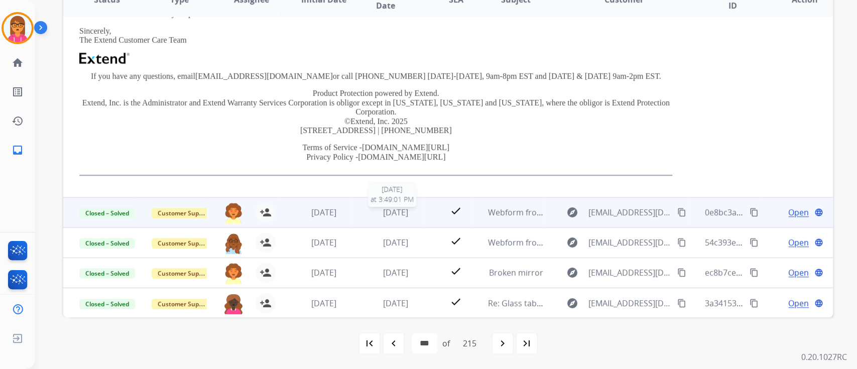
click at [389, 212] on span "[DATE]" at bounding box center [395, 212] width 25 height 11
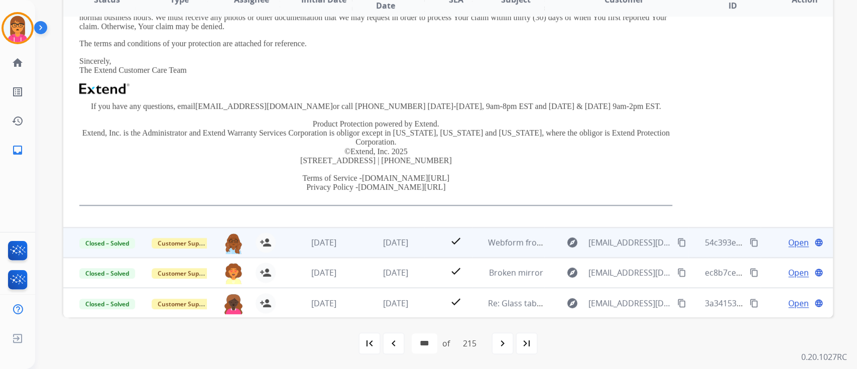
click at [401, 253] on td "[DATE]" at bounding box center [388, 243] width 72 height 30
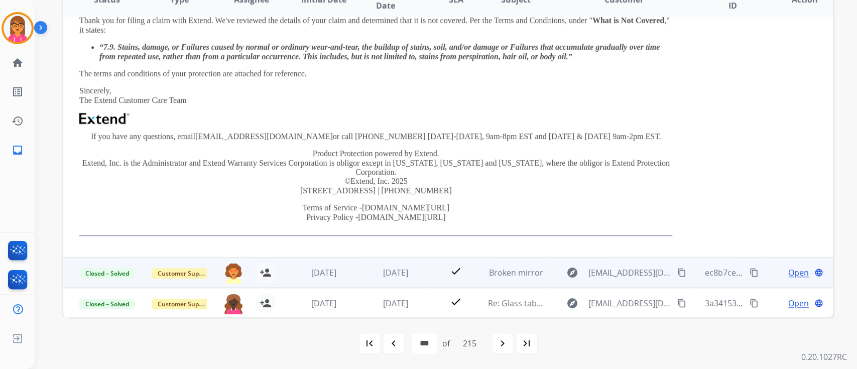
click at [400, 260] on td "[DATE]" at bounding box center [388, 273] width 72 height 30
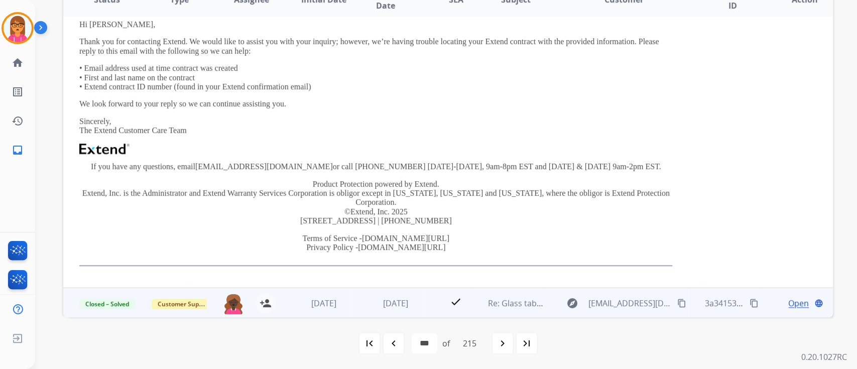
click at [424, 303] on td "check" at bounding box center [448, 303] width 48 height 30
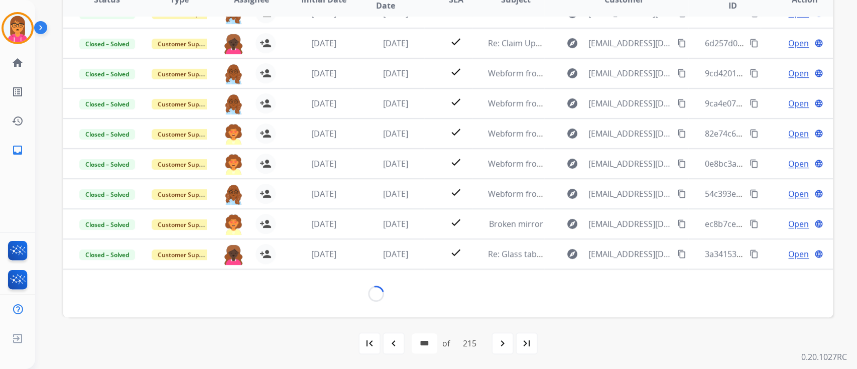
scroll to position [81, 0]
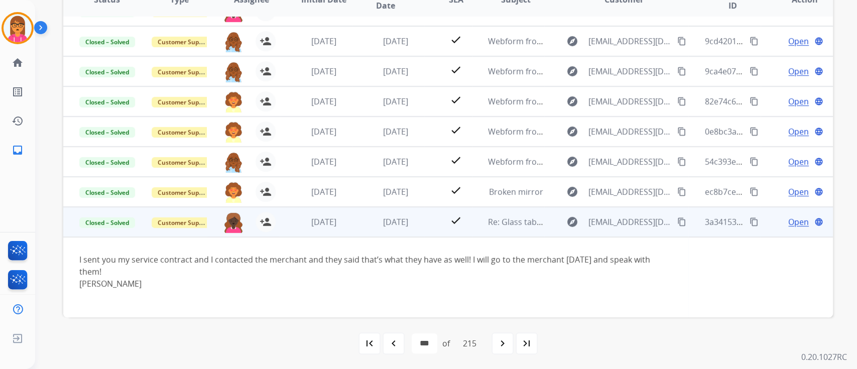
click at [789, 224] on span "Open" at bounding box center [799, 222] width 21 height 12
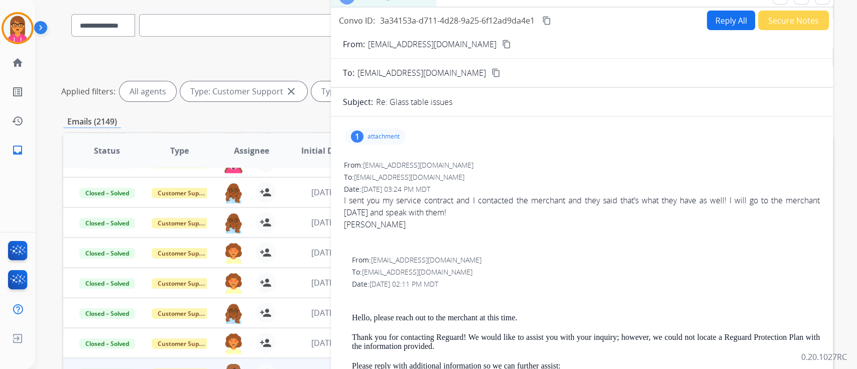
scroll to position [0, 0]
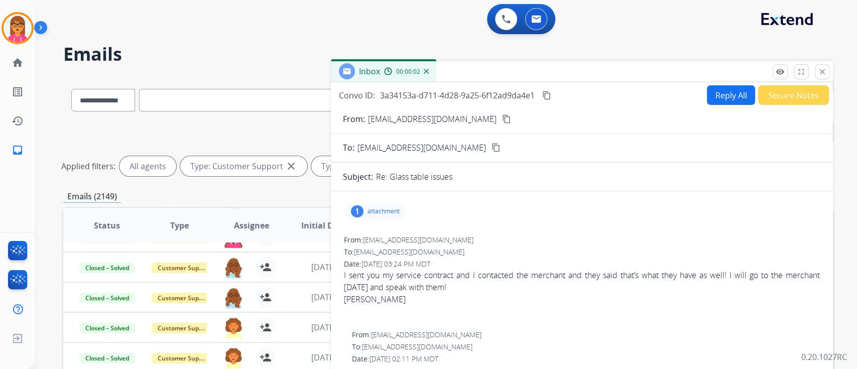
click at [545, 95] on mat-icon "content_copy" at bounding box center [547, 95] width 9 height 9
click at [817, 67] on button "close Close" at bounding box center [822, 71] width 15 height 15
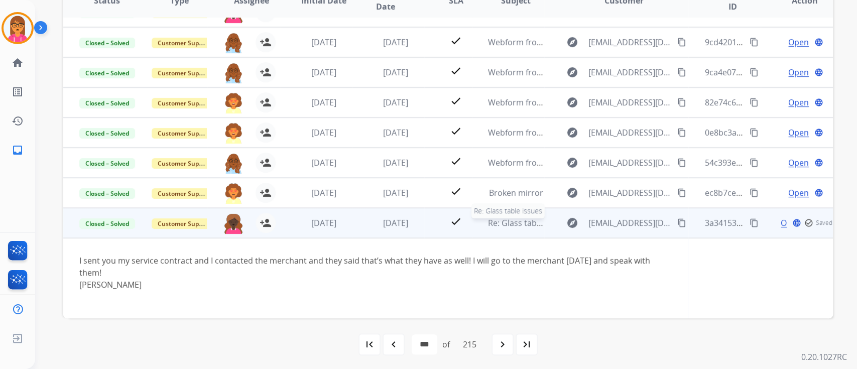
scroll to position [226, 0]
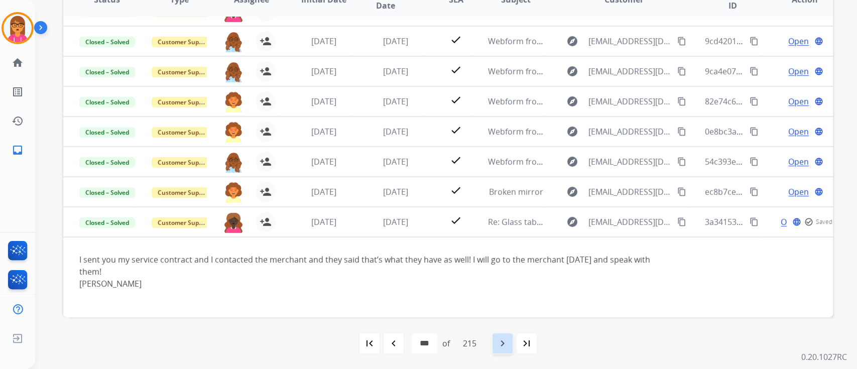
click at [506, 346] on mat-icon "navigate_next" at bounding box center [503, 344] width 12 height 12
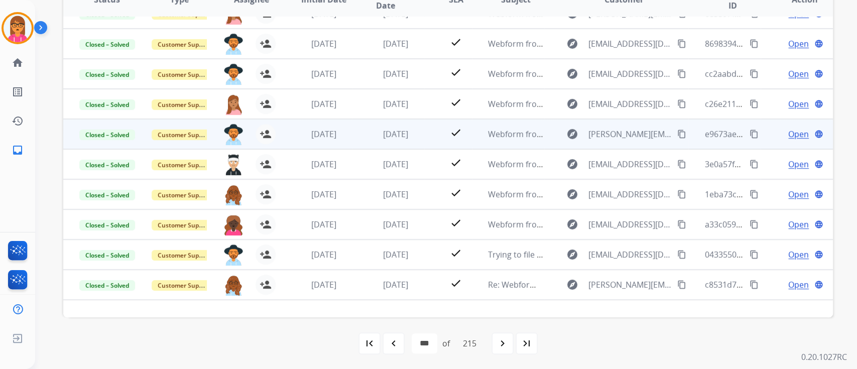
scroll to position [0, 0]
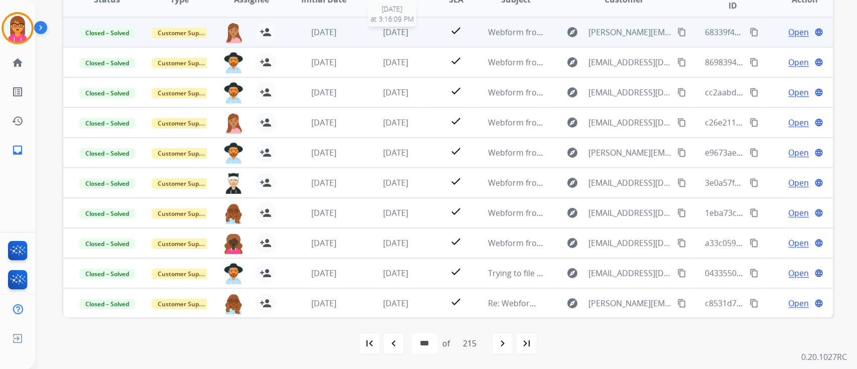
click at [390, 34] on span "[DATE]" at bounding box center [395, 32] width 25 height 11
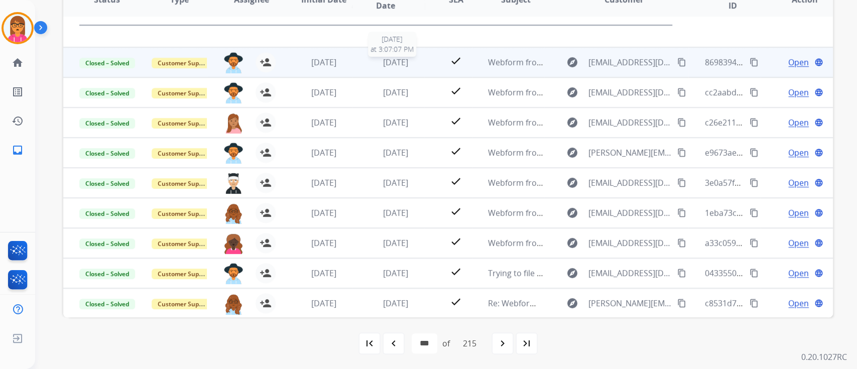
click at [392, 59] on span "[DATE]" at bounding box center [395, 62] width 25 height 11
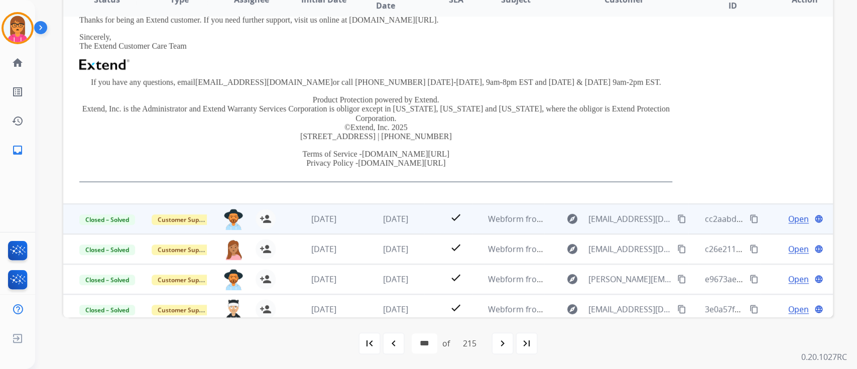
click at [397, 215] on td "[DATE]" at bounding box center [388, 219] width 72 height 30
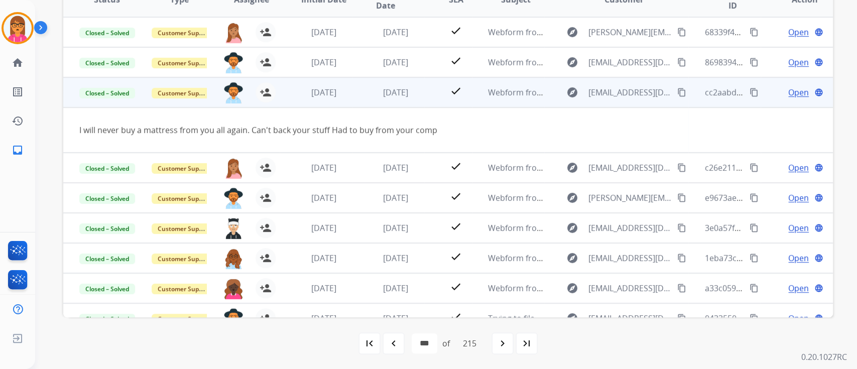
click at [791, 81] on td "Open language" at bounding box center [797, 92] width 72 height 30
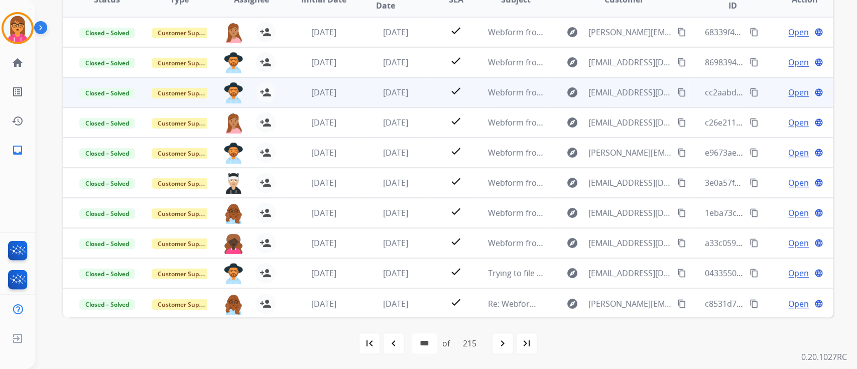
click at [790, 86] on span "Open" at bounding box center [799, 92] width 21 height 12
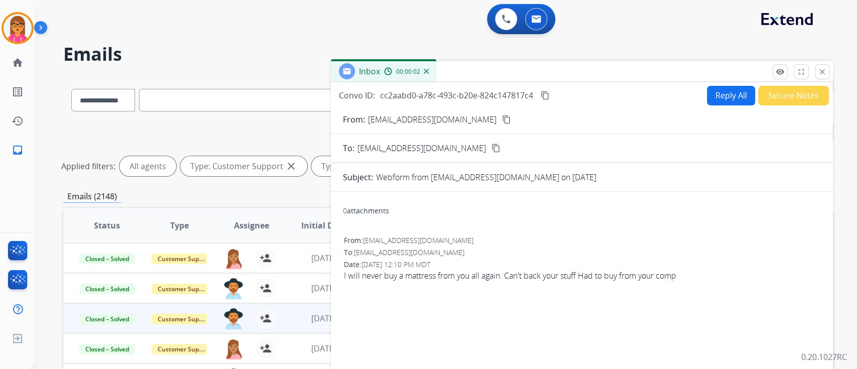
click at [548, 97] on mat-icon "content_copy" at bounding box center [545, 95] width 9 height 9
click at [788, 75] on div "remove_red_eye Logs fullscreen Expand close Close" at bounding box center [801, 71] width 57 height 15
click at [775, 69] on button "remove_red_eye Logs" at bounding box center [780, 71] width 15 height 15
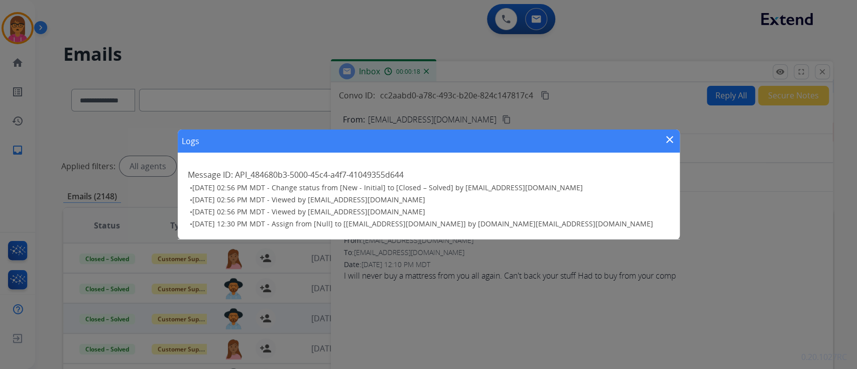
drag, startPoint x: 578, startPoint y: 188, endPoint x: 477, endPoint y: 188, distance: 101.5
click at [477, 188] on h3 "• [DATE] 02:56 PM MDT - Change status from [New - Initial] to [Closed – Solved]…" at bounding box center [430, 188] width 480 height 10
copy span "[EMAIL_ADDRESS][DOMAIN_NAME]"
click at [669, 139] on mat-icon "close" at bounding box center [670, 140] width 12 height 12
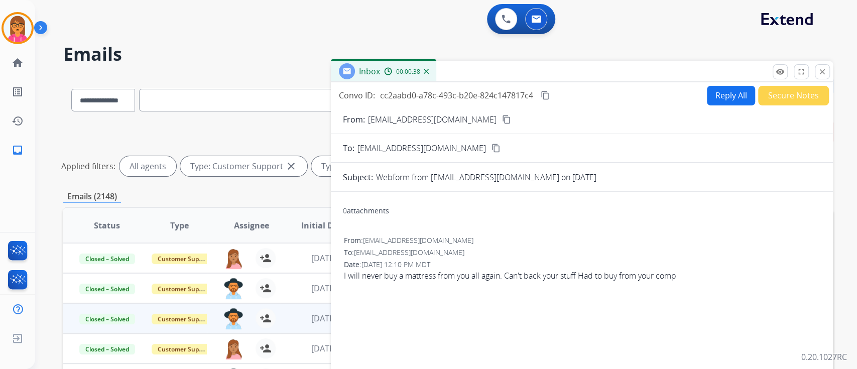
click at [822, 74] on mat-icon "close" at bounding box center [822, 71] width 9 height 9
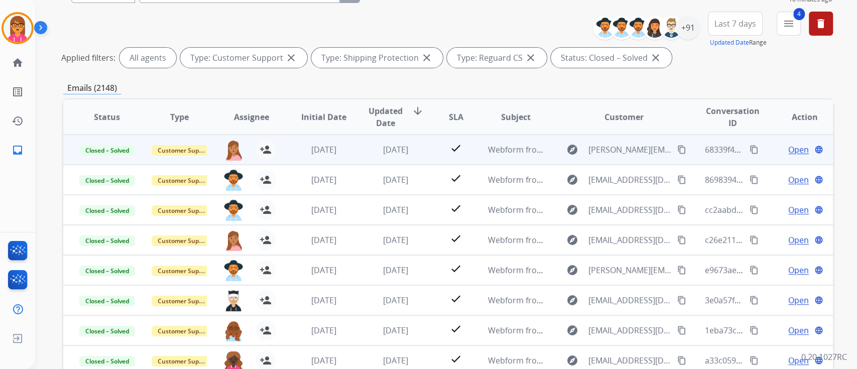
scroll to position [92, 0]
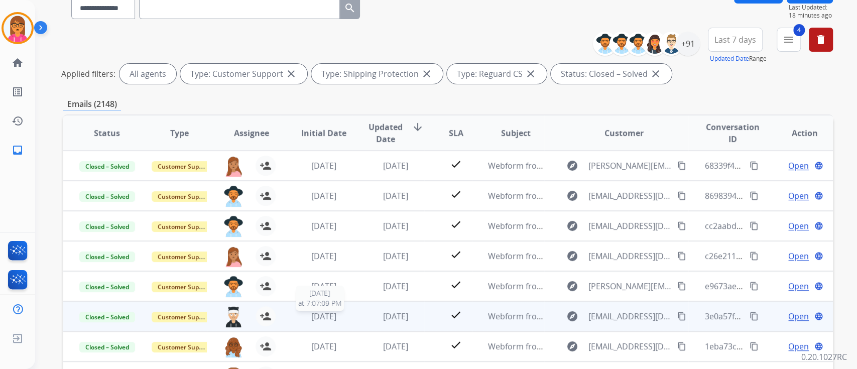
click at [311, 311] on span "[DATE]" at bounding box center [323, 316] width 25 height 11
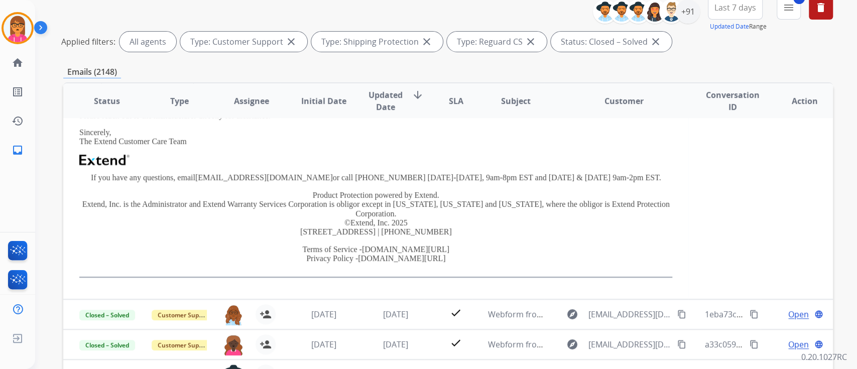
scroll to position [226, 0]
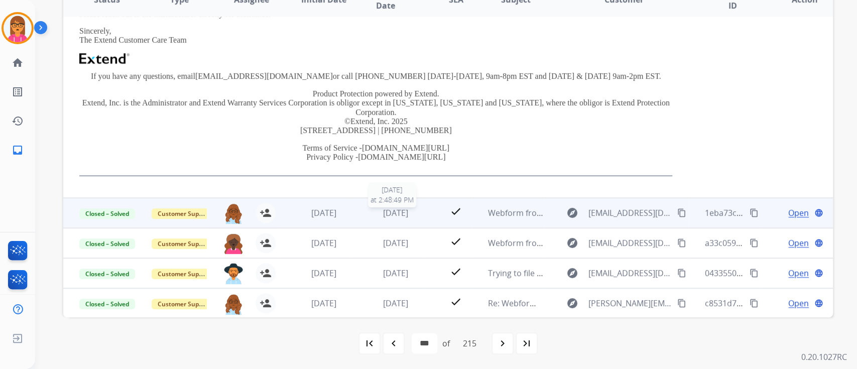
click at [384, 215] on span "[DATE]" at bounding box center [395, 212] width 25 height 11
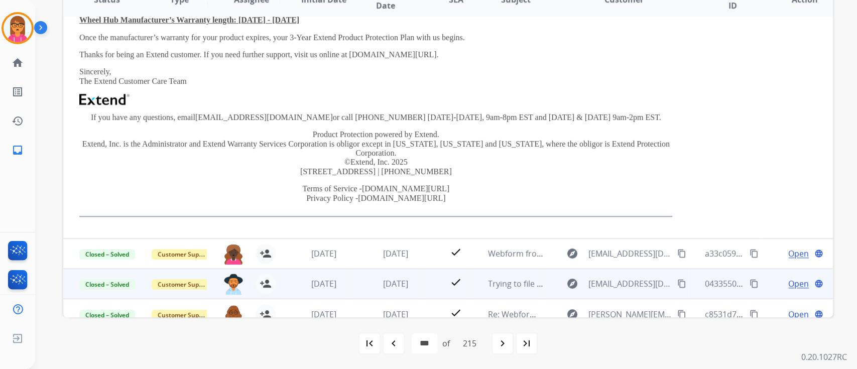
scroll to position [297, 0]
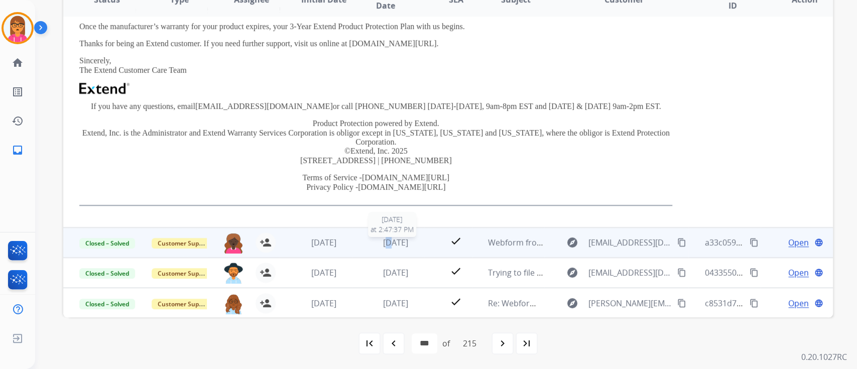
click at [383, 237] on span "[DATE]" at bounding box center [395, 242] width 25 height 11
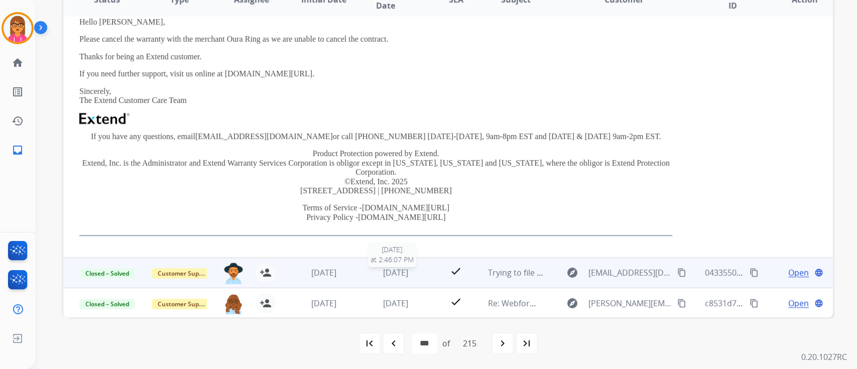
click at [383, 275] on span "[DATE]" at bounding box center [395, 272] width 25 height 11
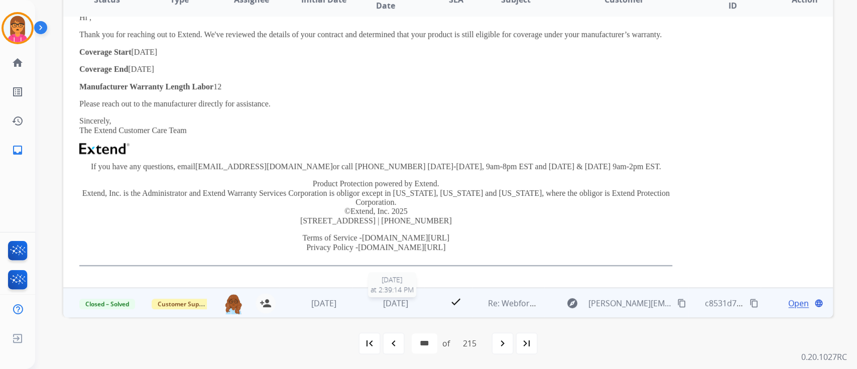
click at [400, 298] on span "[DATE]" at bounding box center [395, 303] width 25 height 11
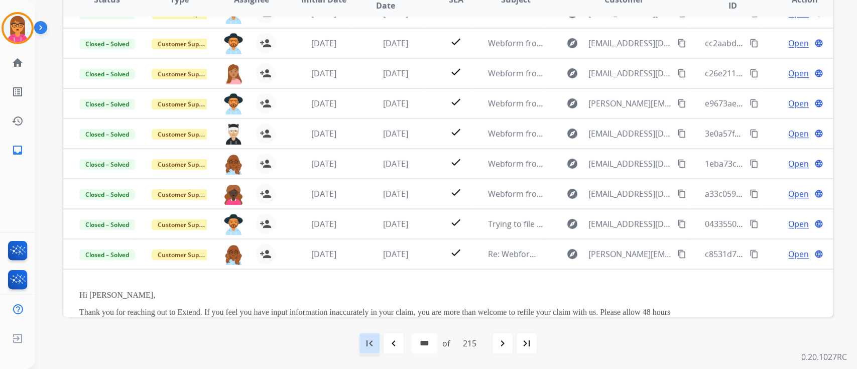
scroll to position [254, 0]
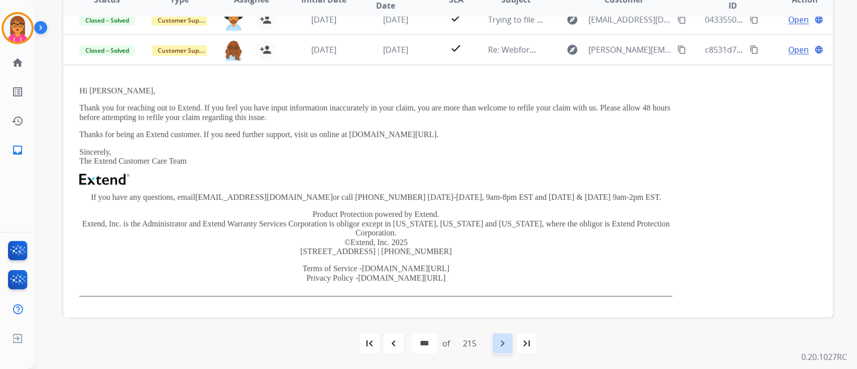
click at [506, 338] on mat-icon "navigate_next" at bounding box center [503, 344] width 12 height 12
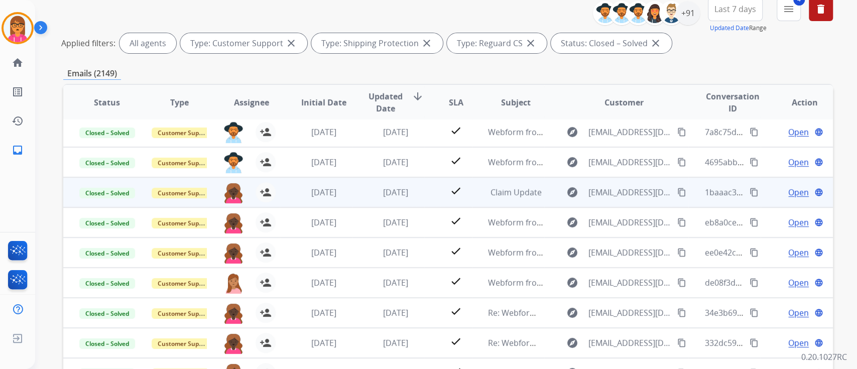
scroll to position [134, 0]
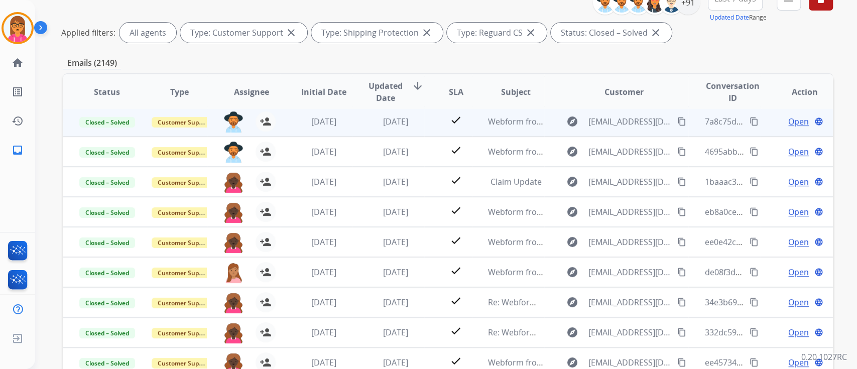
click at [386, 123] on span "[DATE]" at bounding box center [395, 121] width 25 height 11
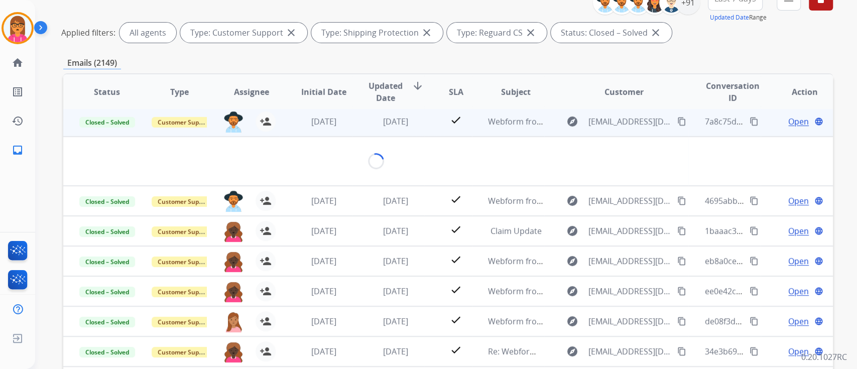
scroll to position [30, 0]
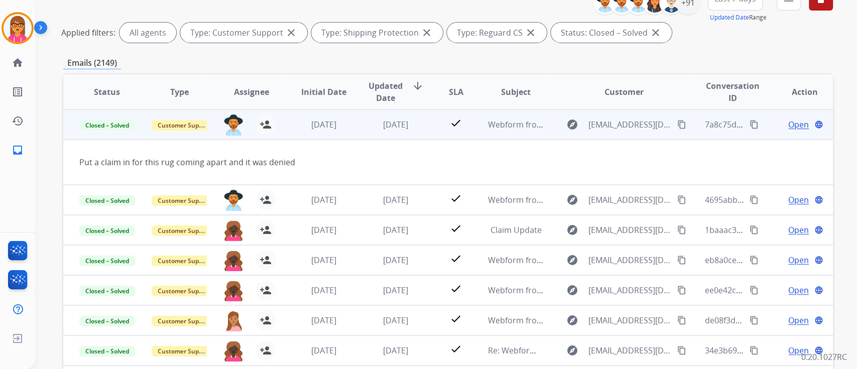
click at [790, 124] on span "Open" at bounding box center [799, 125] width 21 height 12
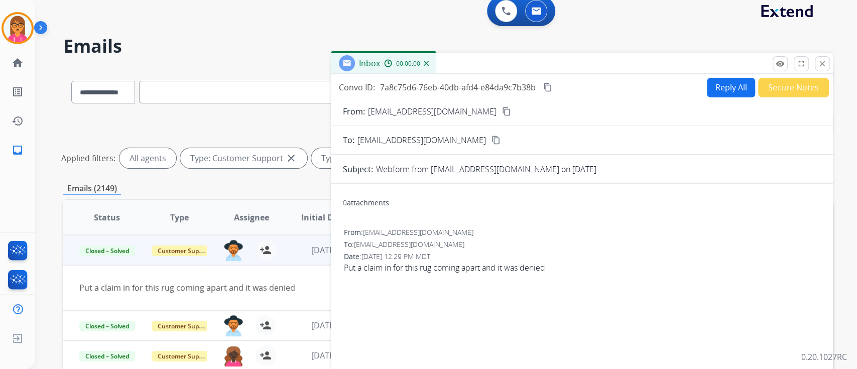
scroll to position [0, 0]
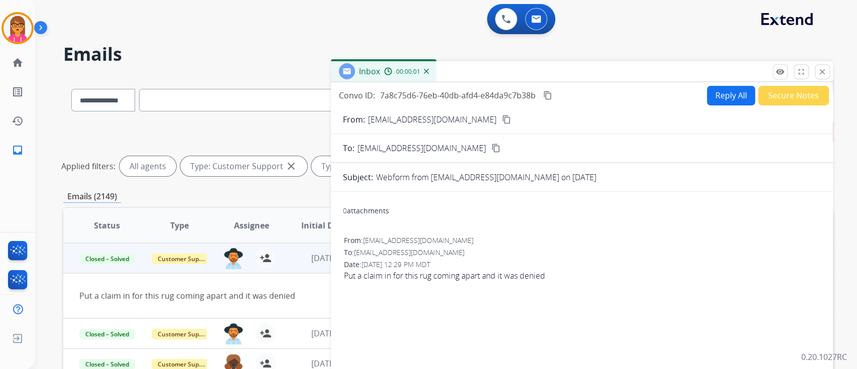
click at [555, 94] on div "Convo ID: 7a8c75d6-76eb-40db-afd4-e84da9c7b38b content_copy Reply All Secure No…" at bounding box center [582, 95] width 502 height 20
click at [548, 94] on mat-icon "content_copy" at bounding box center [548, 95] width 9 height 9
click at [775, 97] on button "Secure Notes" at bounding box center [794, 96] width 71 height 20
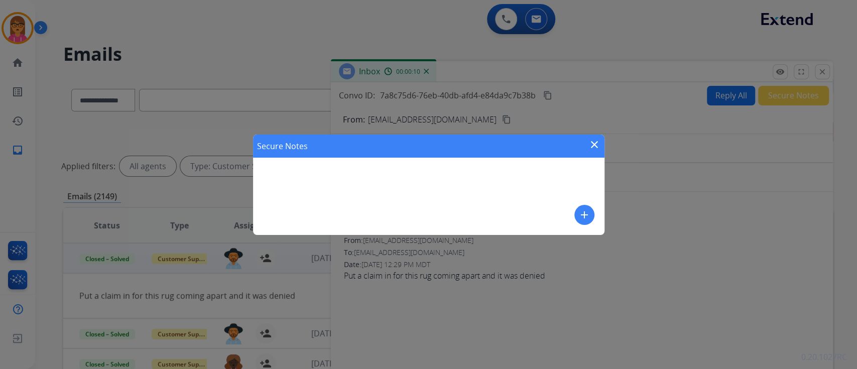
drag, startPoint x: 587, startPoint y: 145, endPoint x: 597, endPoint y: 141, distance: 11.3
click at [591, 143] on div "Secure Notes close" at bounding box center [429, 146] width 352 height 23
click at [598, 141] on mat-icon "close" at bounding box center [595, 145] width 12 height 12
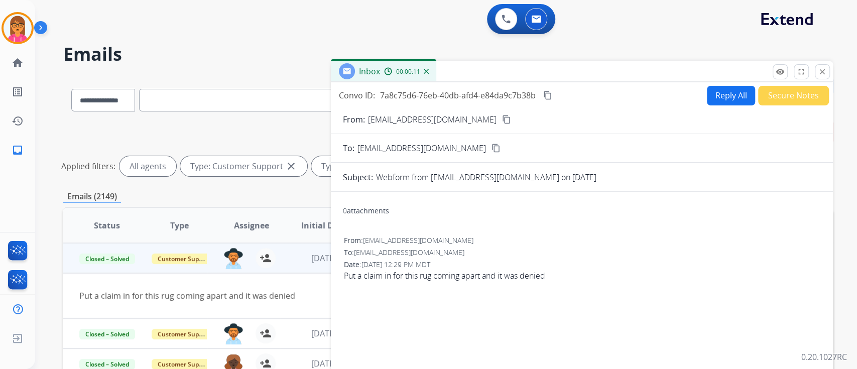
click at [772, 70] on div "Inbox 00:00:11" at bounding box center [582, 71] width 502 height 21
click at [776, 68] on mat-icon "remove_red_eye" at bounding box center [780, 71] width 9 height 9
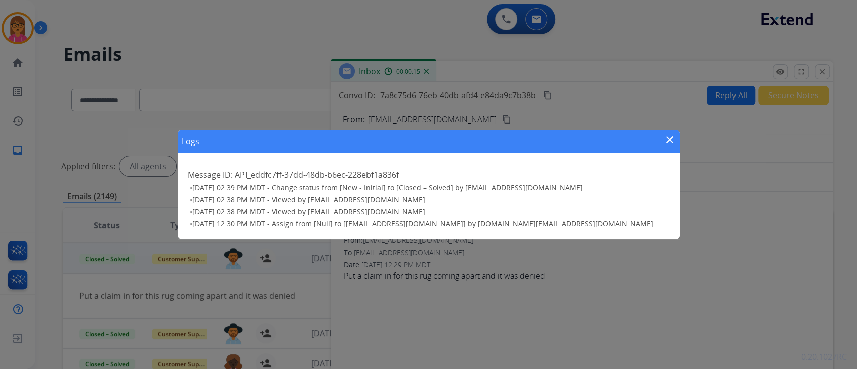
drag, startPoint x: 478, startPoint y: 186, endPoint x: 611, endPoint y: 186, distance: 133.1
click at [611, 186] on h3 "• [DATE] 02:39 PM MDT - Change status from [New - Initial] to [Closed – Solved]…" at bounding box center [430, 188] width 480 height 10
click at [672, 138] on mat-icon "close" at bounding box center [670, 140] width 12 height 12
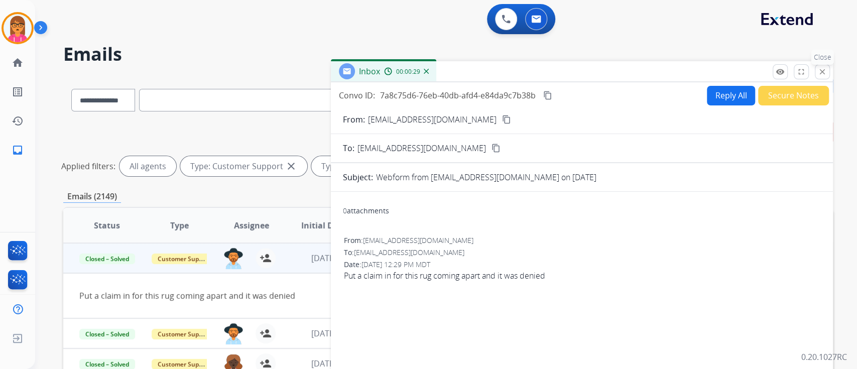
click at [824, 76] on button "close Close" at bounding box center [822, 71] width 15 height 15
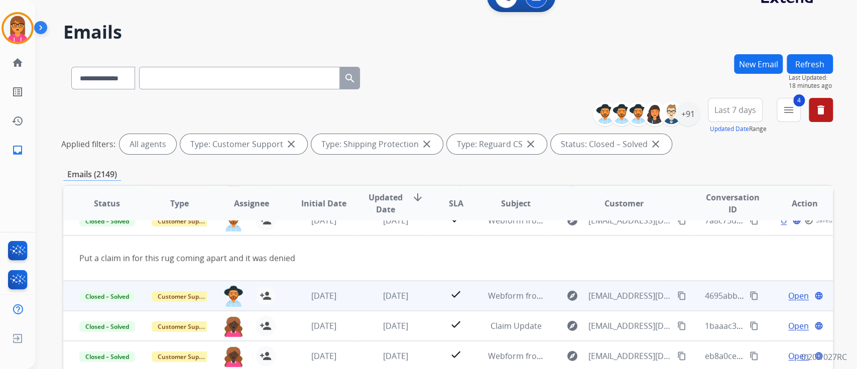
scroll to position [67, 0]
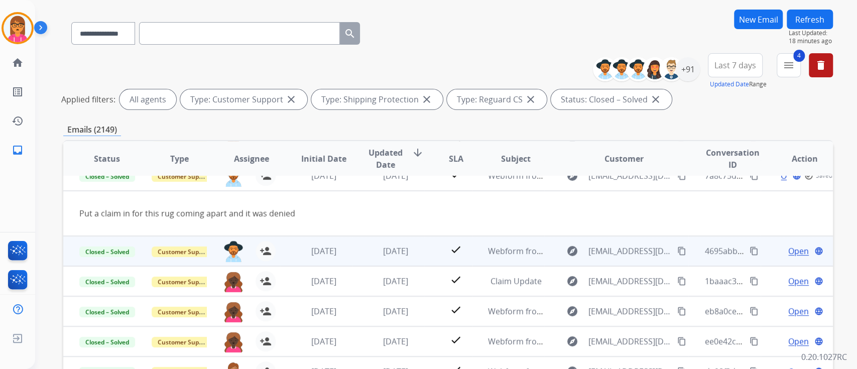
click at [381, 238] on td "[DATE]" at bounding box center [388, 251] width 72 height 30
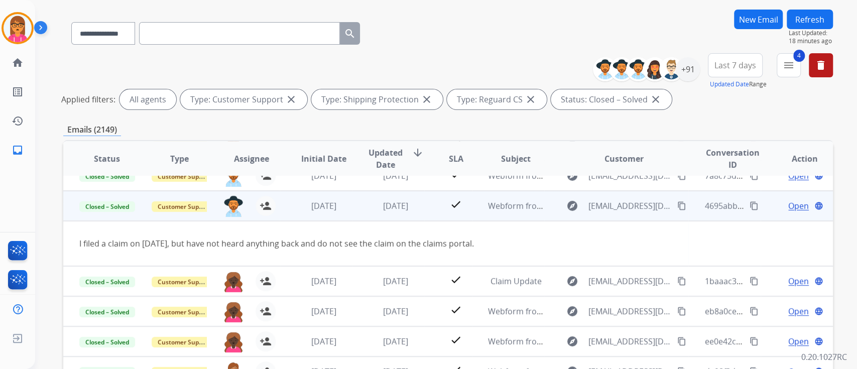
click at [789, 200] on span "Open" at bounding box center [799, 206] width 21 height 12
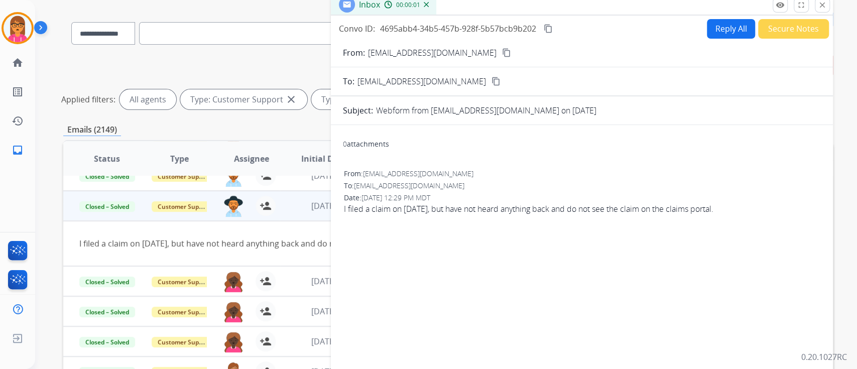
drag, startPoint x: 547, startPoint y: 30, endPoint x: 547, endPoint y: 36, distance: 6.0
click at [547, 30] on mat-icon "content_copy" at bounding box center [548, 28] width 9 height 9
drag, startPoint x: 819, startPoint y: 9, endPoint x: 817, endPoint y: 26, distance: 16.7
click at [819, 9] on button "close Close" at bounding box center [822, 4] width 15 height 15
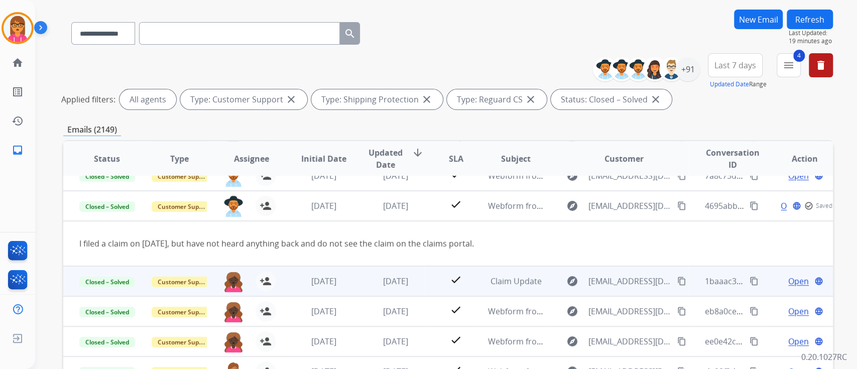
click at [352, 266] on td "[DATE]" at bounding box center [388, 281] width 72 height 30
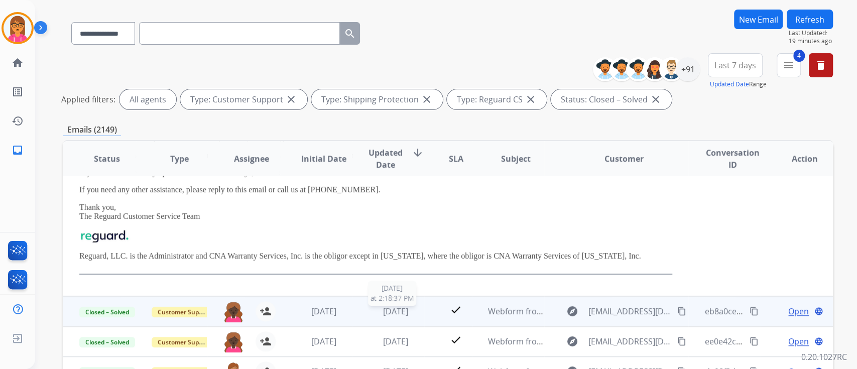
click at [383, 306] on span "[DATE]" at bounding box center [395, 311] width 25 height 11
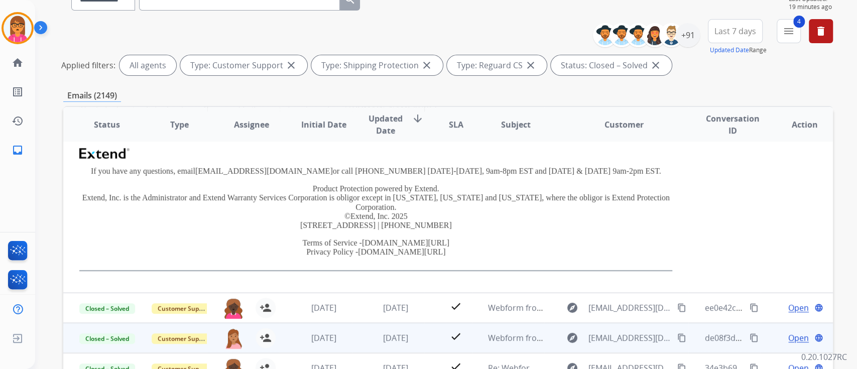
scroll to position [134, 0]
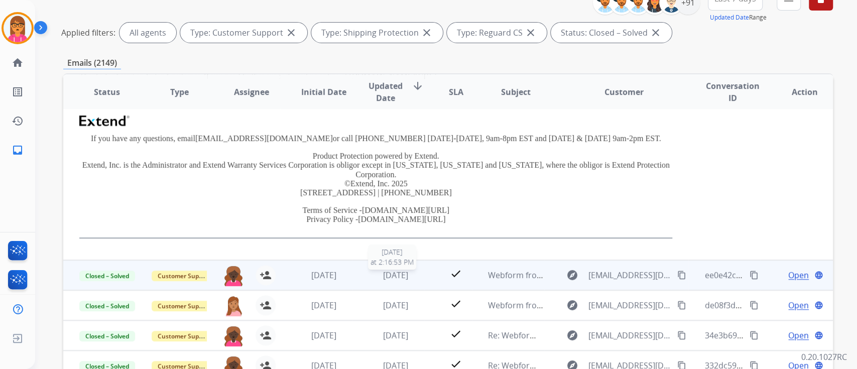
click at [399, 272] on span "[DATE]" at bounding box center [395, 275] width 25 height 11
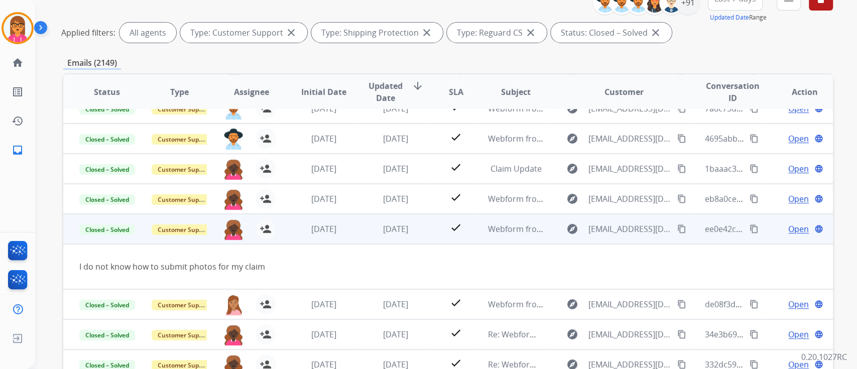
scroll to position [46, 0]
click at [790, 227] on span "Open" at bounding box center [799, 230] width 21 height 12
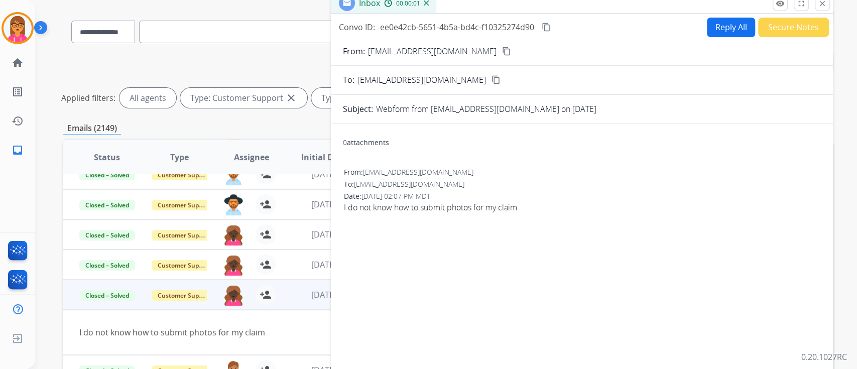
scroll to position [67, 0]
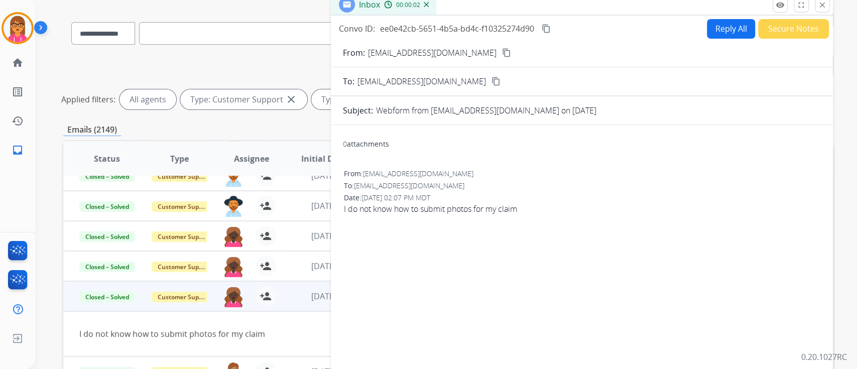
click at [546, 24] on mat-icon "content_copy" at bounding box center [546, 28] width 9 height 9
click at [780, 5] on mat-icon "remove_red_eye" at bounding box center [780, 5] width 9 height 9
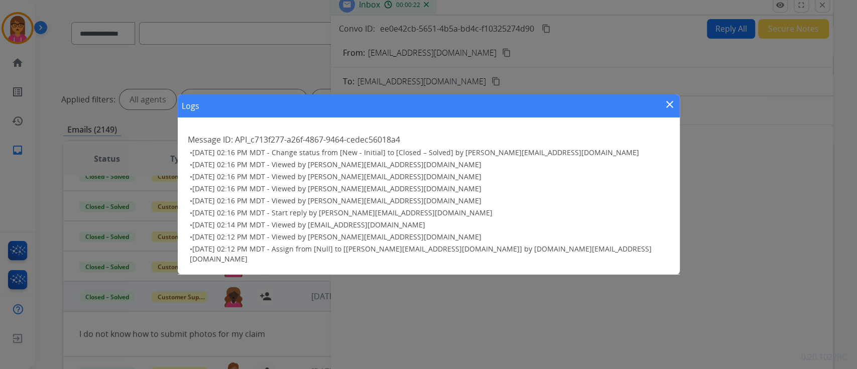
drag, startPoint x: 718, startPoint y: 183, endPoint x: 677, endPoint y: 141, distance: 59.0
click at [719, 183] on div "Logs close Message ID: API_c713f277-a26f-4867-9464-cedec56018a4 • [DATE] 02:16 …" at bounding box center [428, 184] width 857 height 369
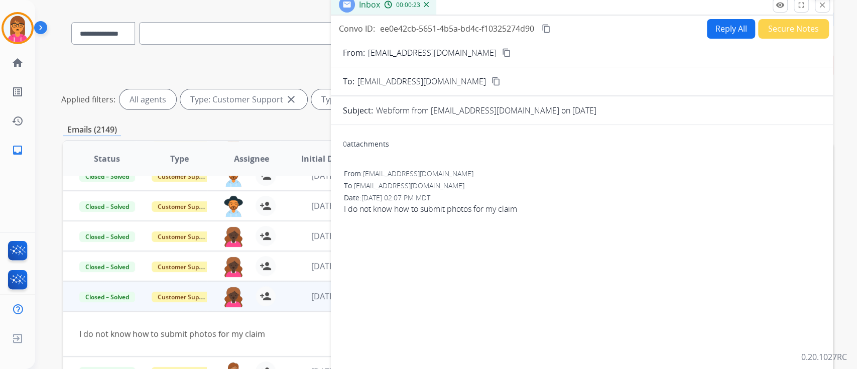
click at [821, 4] on mat-icon "close" at bounding box center [822, 5] width 9 height 9
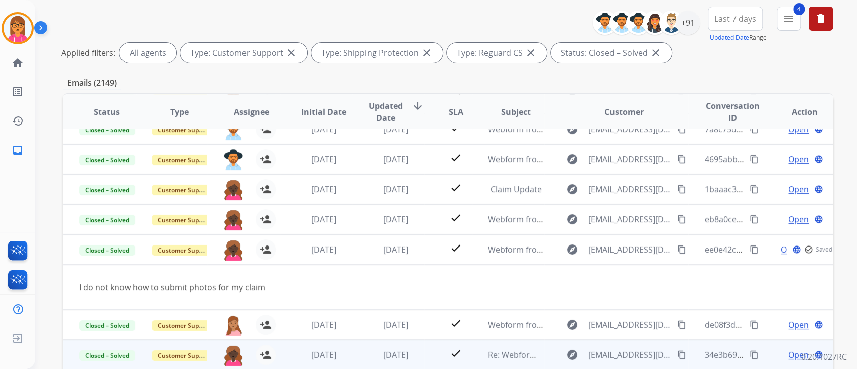
scroll to position [226, 0]
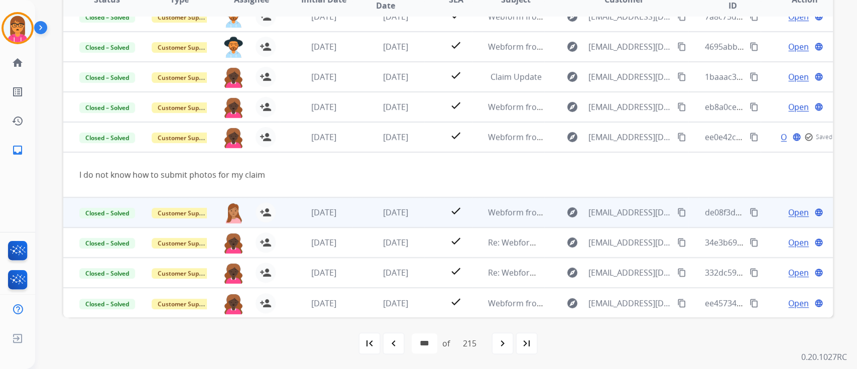
click at [373, 200] on td "[DATE]" at bounding box center [388, 212] width 72 height 30
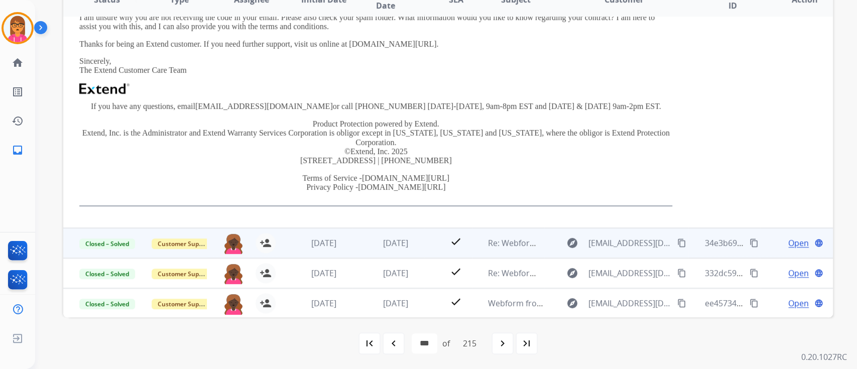
click at [383, 229] on td "[DATE]" at bounding box center [388, 243] width 72 height 30
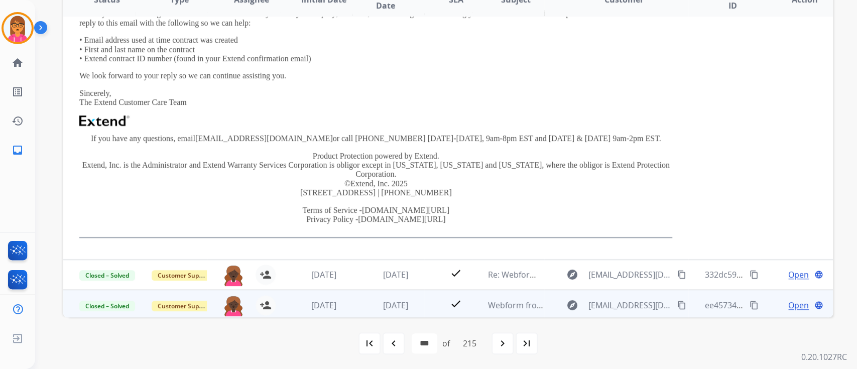
scroll to position [290, 0]
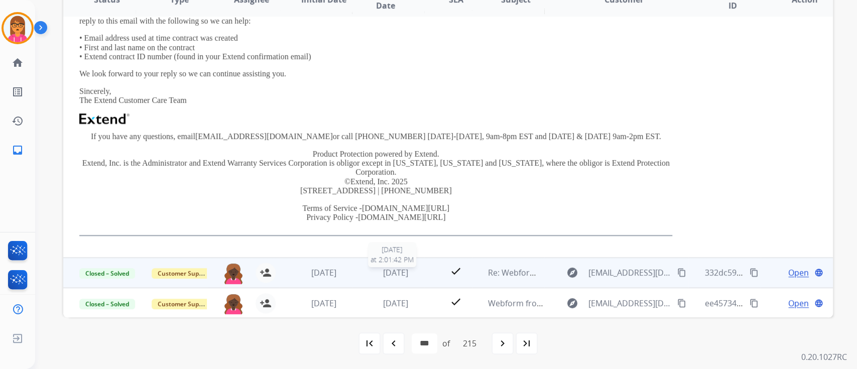
click at [383, 273] on span "[DATE]" at bounding box center [395, 272] width 25 height 11
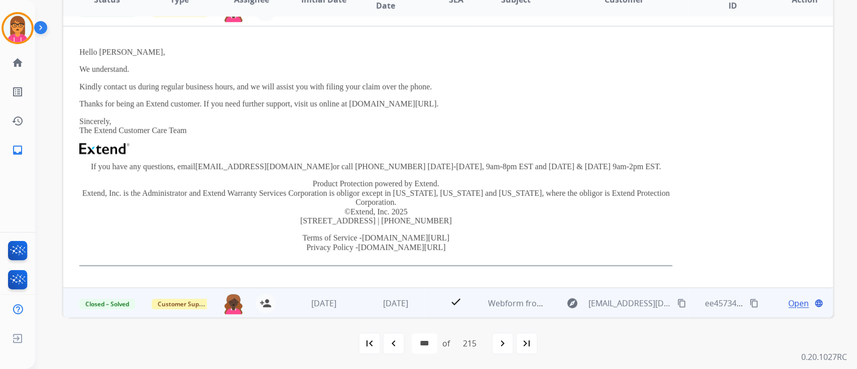
click at [394, 293] on td "[DATE]" at bounding box center [388, 303] width 72 height 30
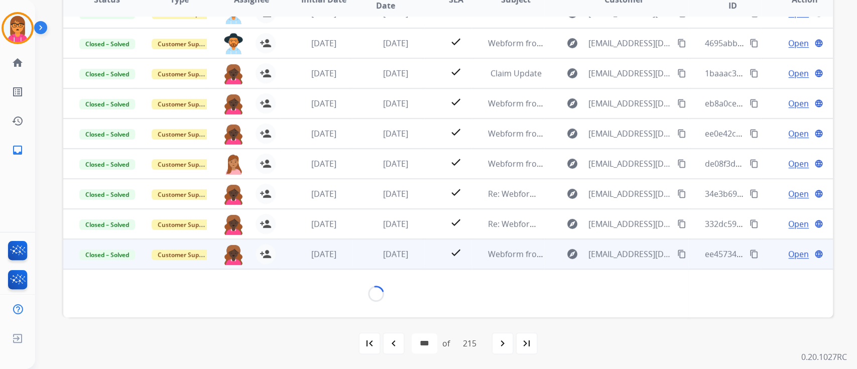
scroll to position [262, 0]
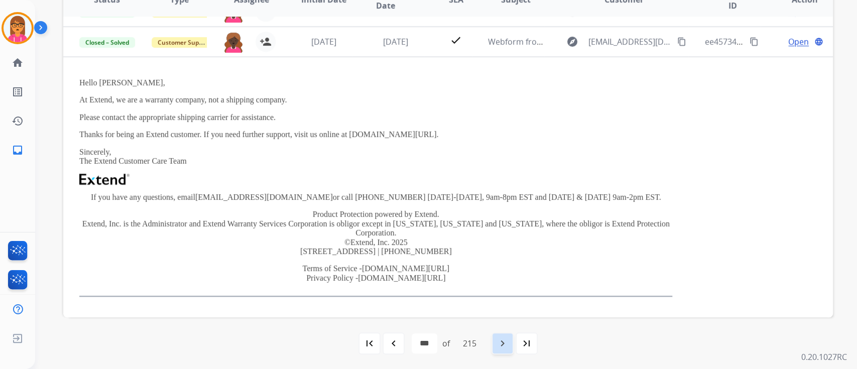
click at [508, 344] on mat-icon "navigate_next" at bounding box center [503, 344] width 12 height 12
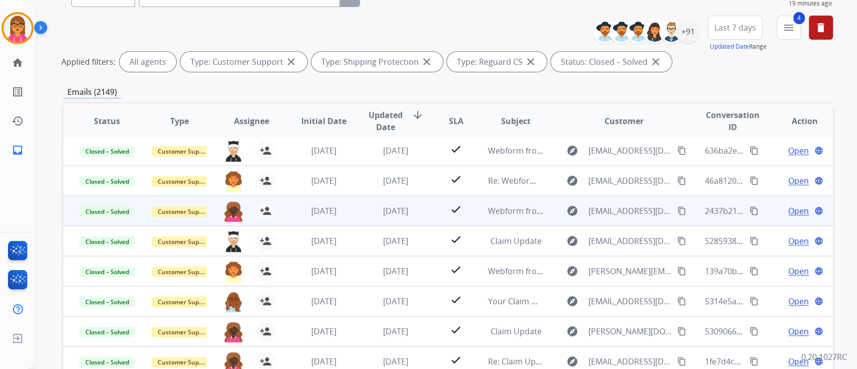
scroll to position [201, 0]
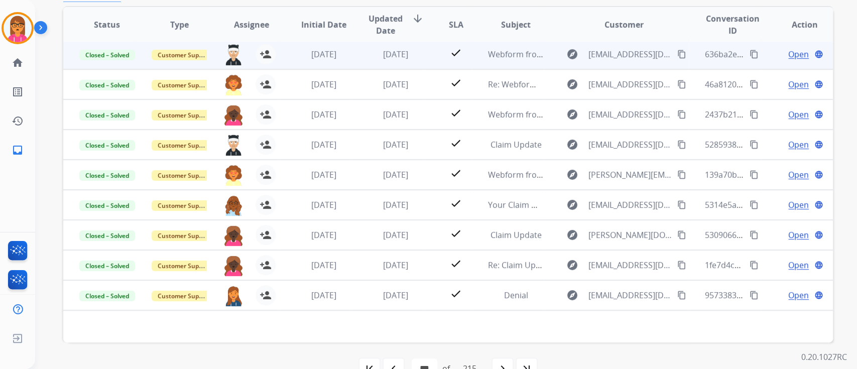
click at [364, 48] on td "[DATE]" at bounding box center [388, 54] width 72 height 30
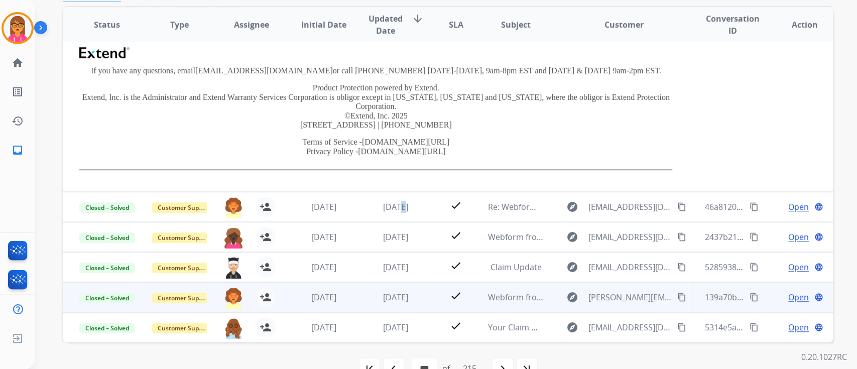
click at [390, 220] on td "[DATE]" at bounding box center [388, 207] width 72 height 30
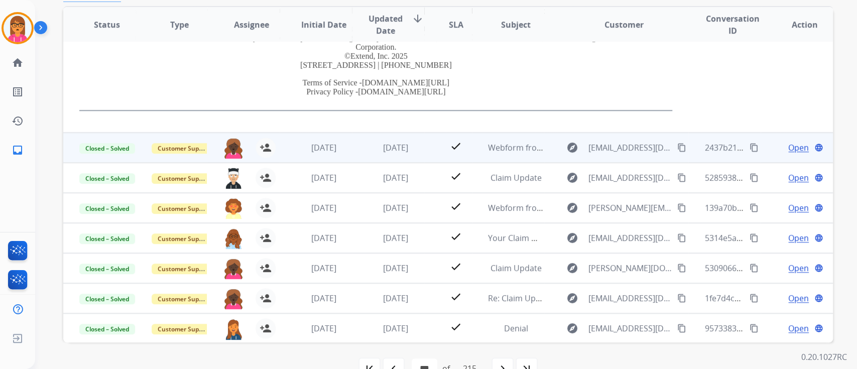
click at [406, 151] on span "[DATE]" at bounding box center [395, 147] width 25 height 11
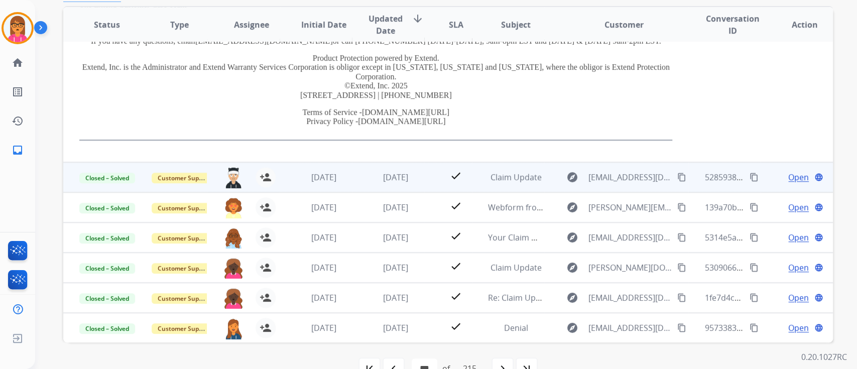
click at [393, 179] on span "[DATE]" at bounding box center [395, 177] width 25 height 11
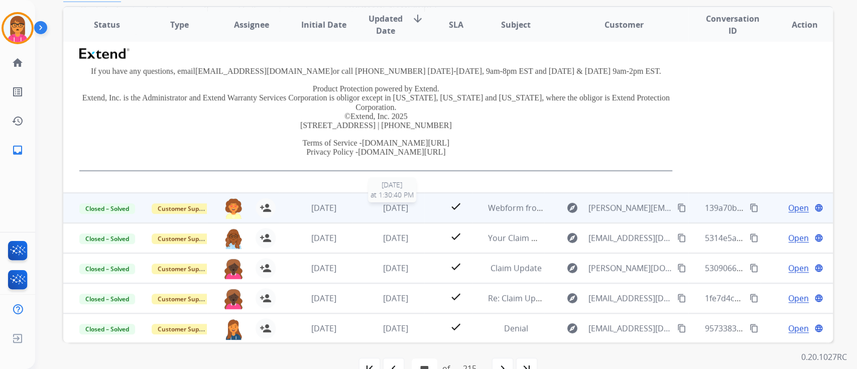
click at [383, 208] on span "[DATE]" at bounding box center [395, 207] width 25 height 11
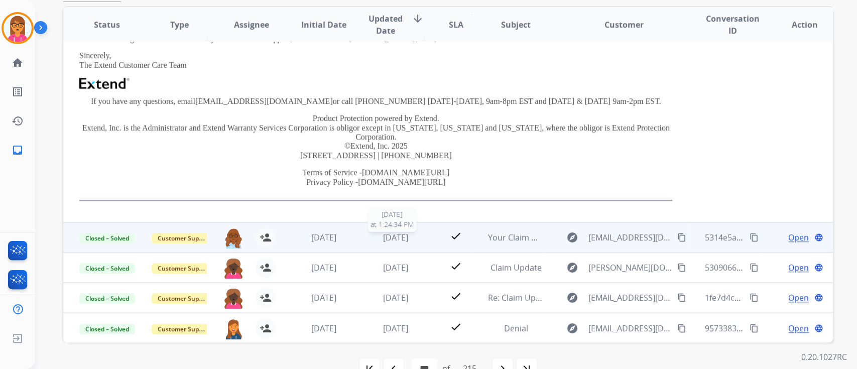
click at [384, 237] on span "[DATE]" at bounding box center [395, 237] width 25 height 11
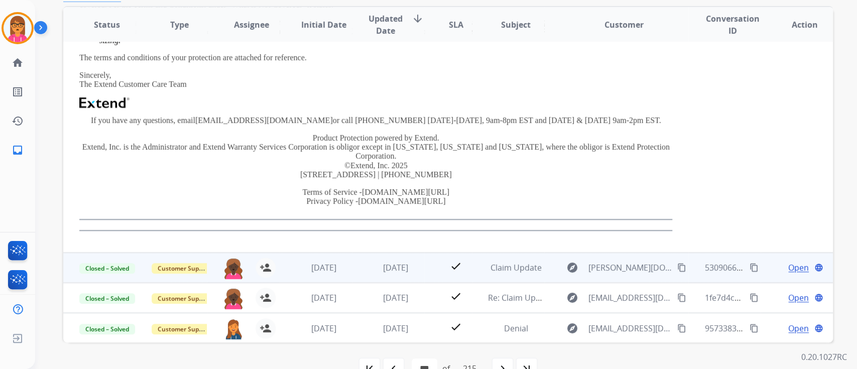
click at [385, 257] on td "[DATE]" at bounding box center [388, 268] width 72 height 30
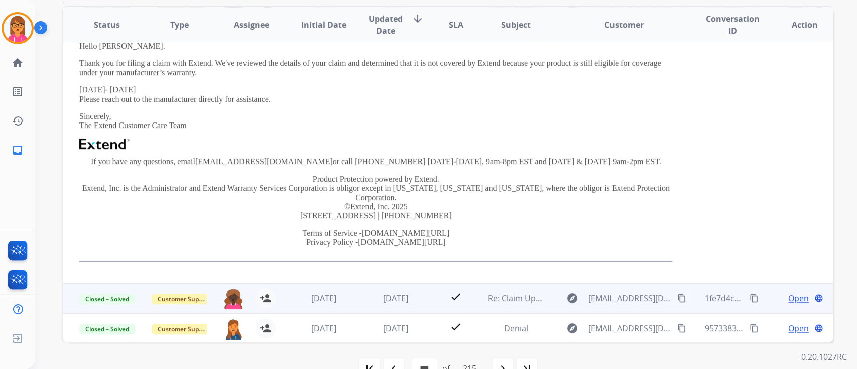
click at [392, 287] on td "[DATE]" at bounding box center [388, 298] width 72 height 30
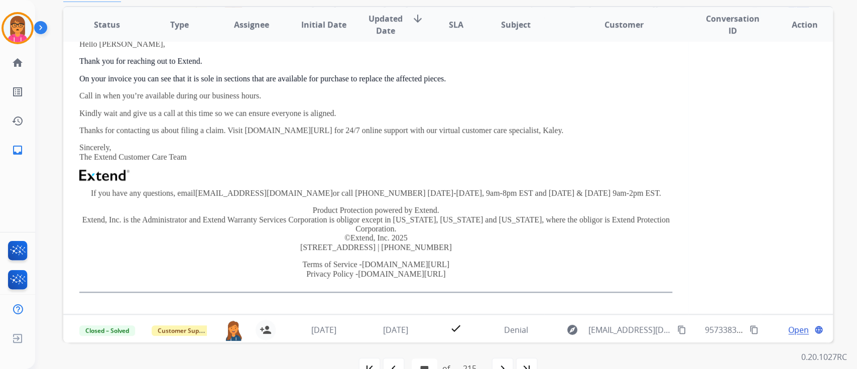
scroll to position [297, 0]
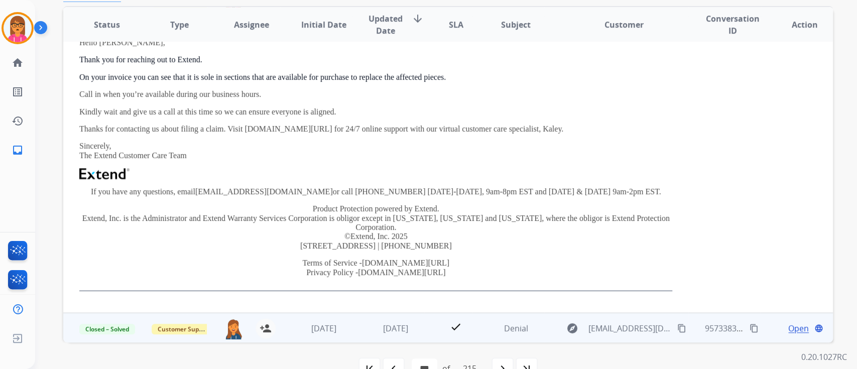
click at [388, 321] on td "[DATE]" at bounding box center [388, 328] width 72 height 30
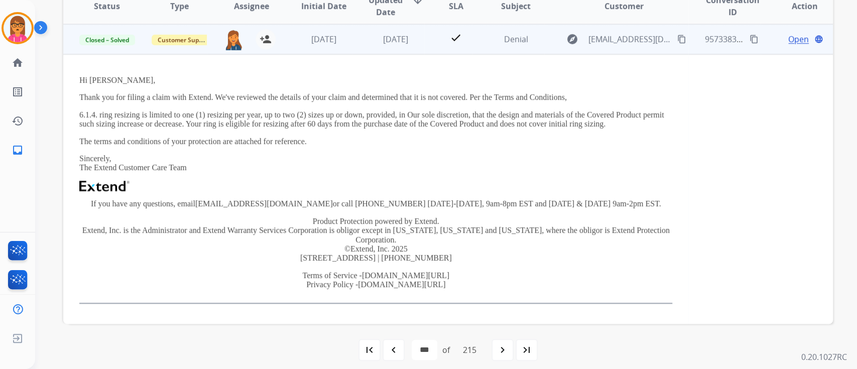
scroll to position [226, 0]
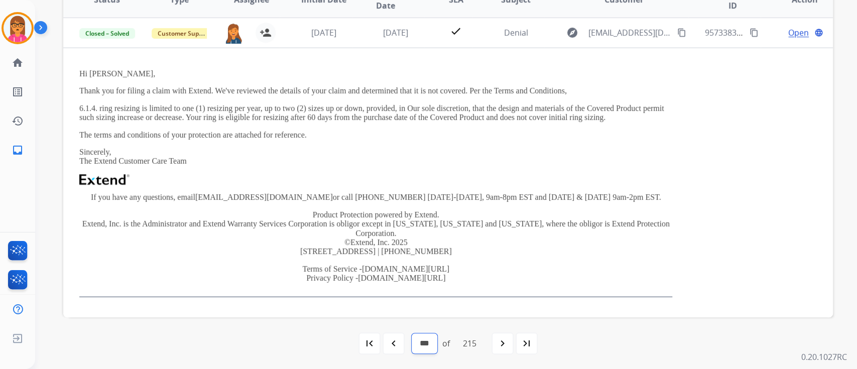
click at [425, 347] on select "* * * * * * * * * ** ** ** ** ** ** ** ** ** ** ** ** ** ** ** ** ** ** ** ** *…" at bounding box center [425, 344] width 26 height 20
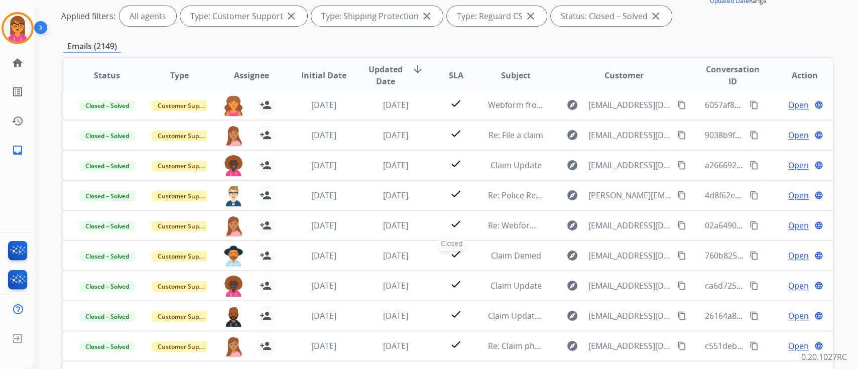
scroll to position [201, 0]
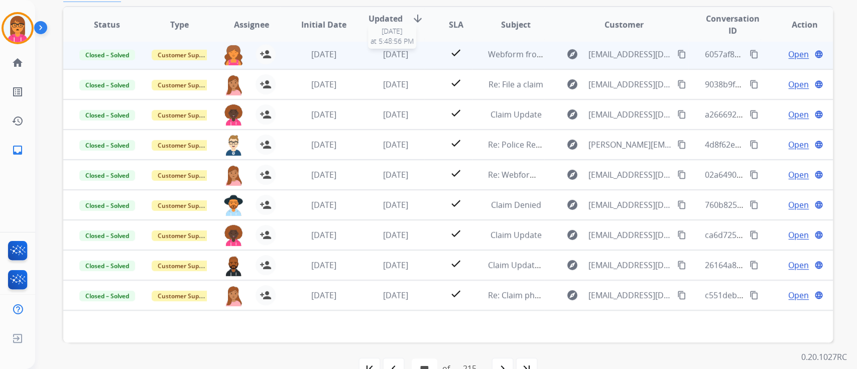
click at [390, 58] on span "[DATE]" at bounding box center [395, 54] width 25 height 11
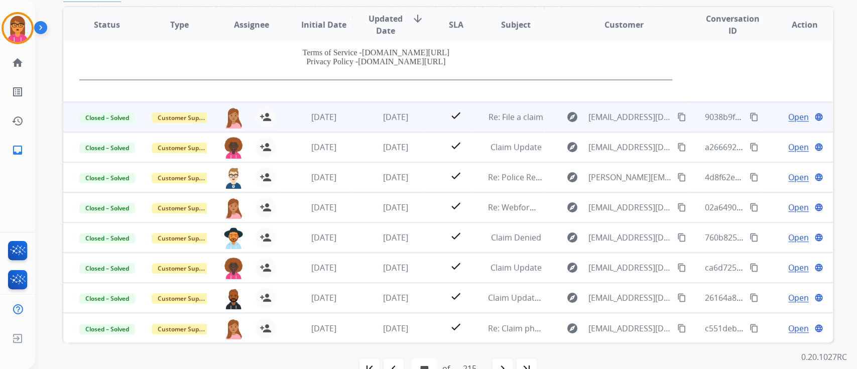
click at [391, 125] on td "[DATE]" at bounding box center [388, 117] width 72 height 30
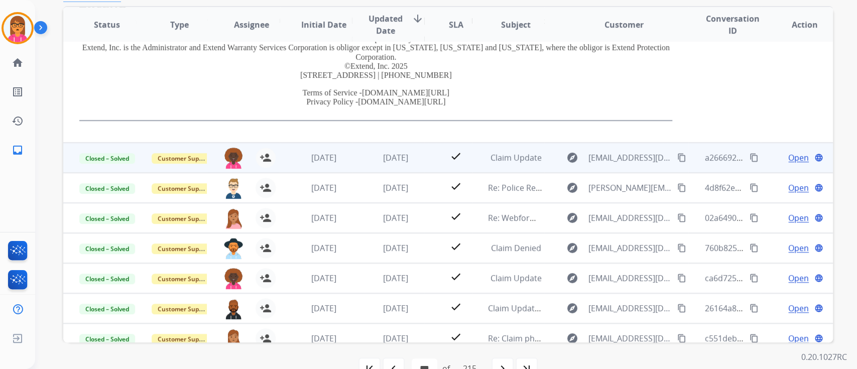
click at [402, 167] on td "[DATE]" at bounding box center [388, 158] width 72 height 30
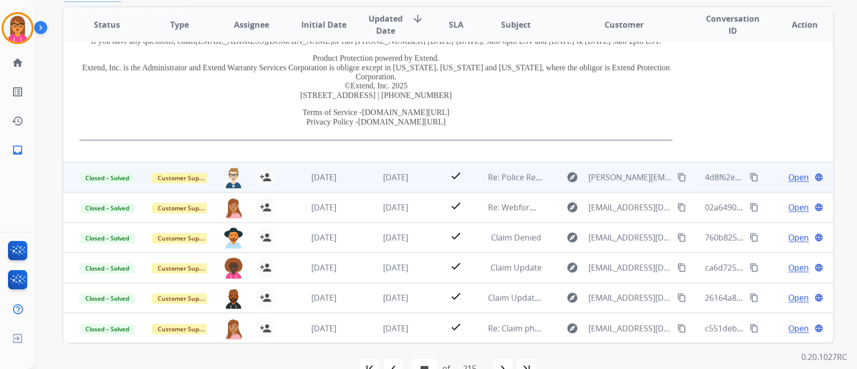
click at [397, 167] on td "[DATE]" at bounding box center [388, 177] width 72 height 30
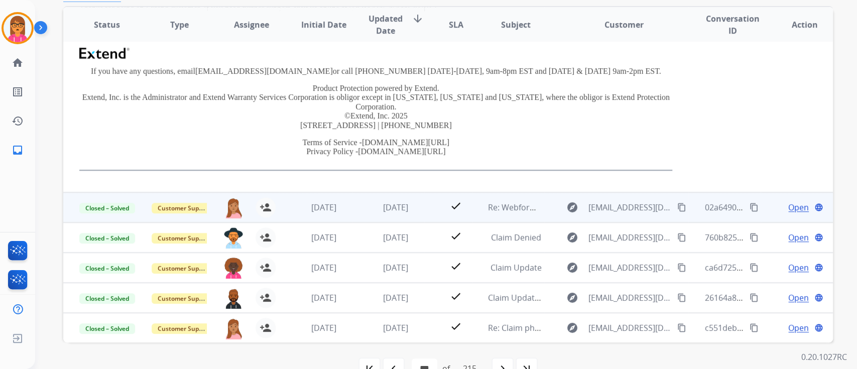
click at [403, 207] on span "[DATE]" at bounding box center [395, 207] width 25 height 11
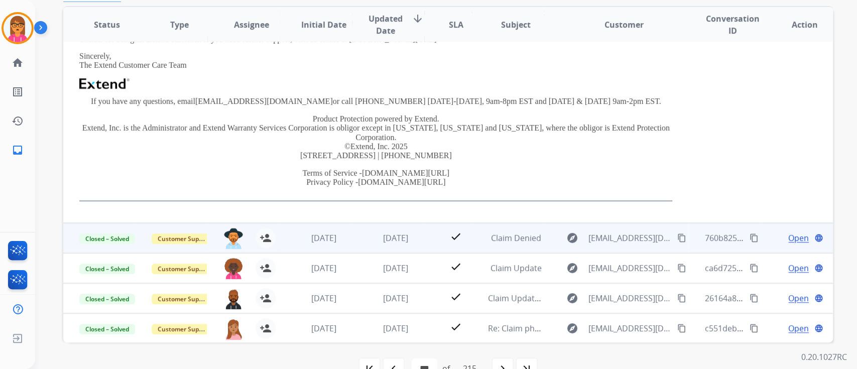
click at [407, 228] on td "[DATE]" at bounding box center [388, 238] width 72 height 30
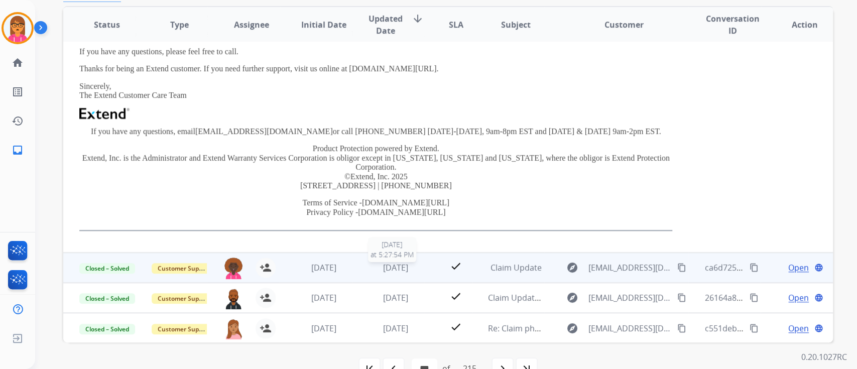
click at [394, 263] on span "[DATE]" at bounding box center [395, 267] width 25 height 11
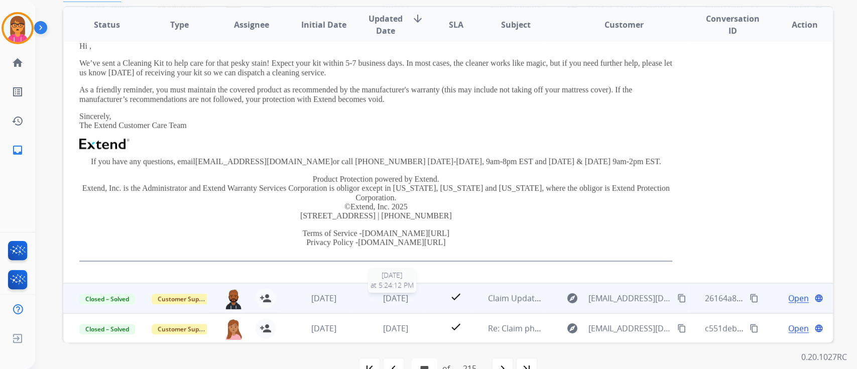
click at [408, 300] on span "[DATE]" at bounding box center [395, 298] width 25 height 11
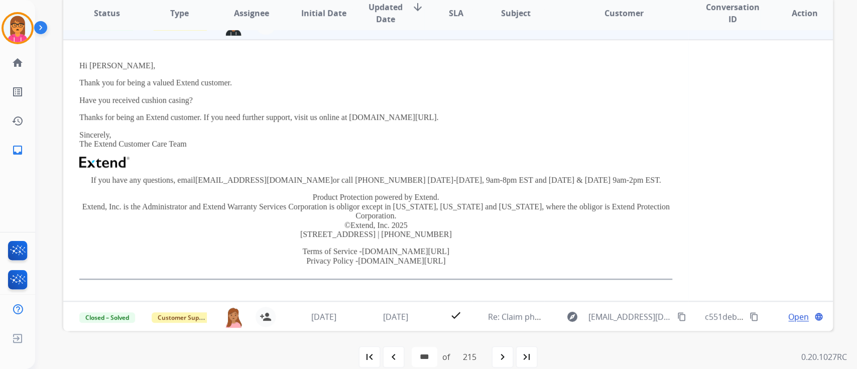
scroll to position [226, 0]
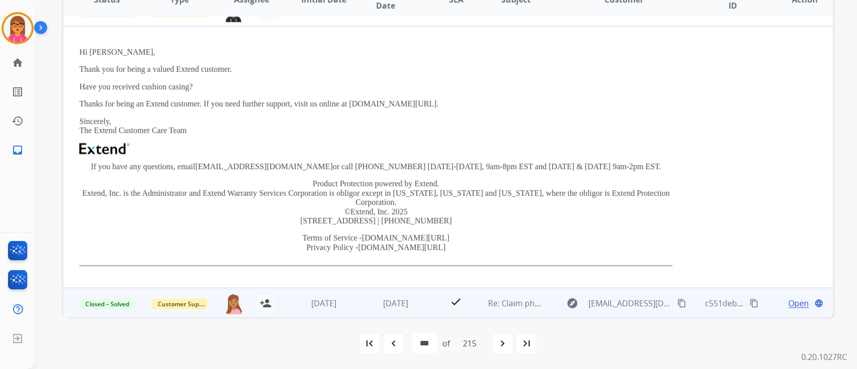
click at [380, 297] on div "[DATE]" at bounding box center [396, 303] width 56 height 12
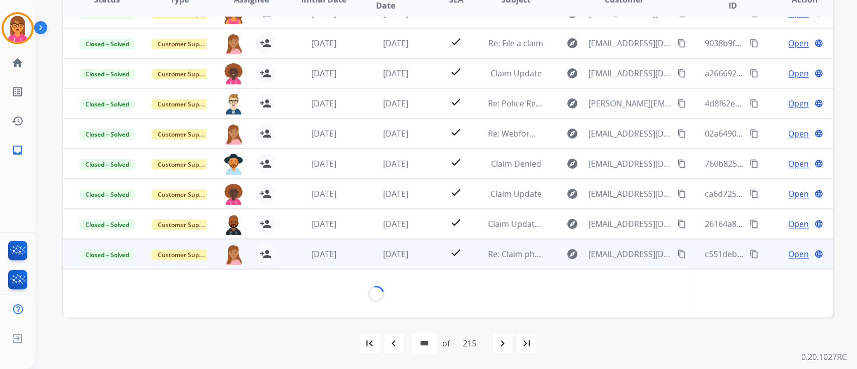
scroll to position [245, 0]
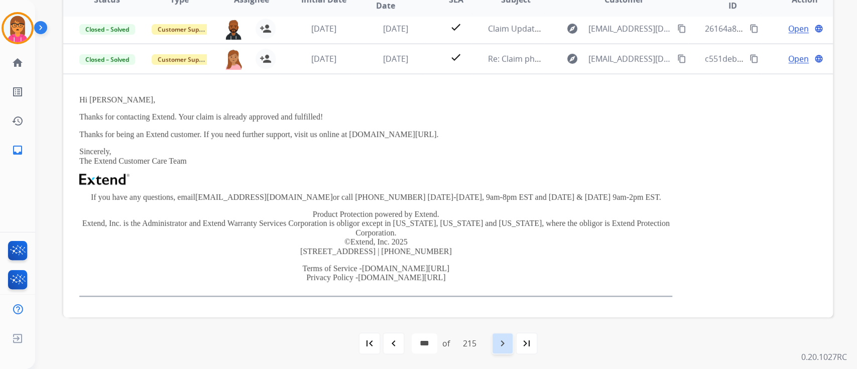
click at [504, 353] on div "navigate_next" at bounding box center [503, 344] width 22 height 22
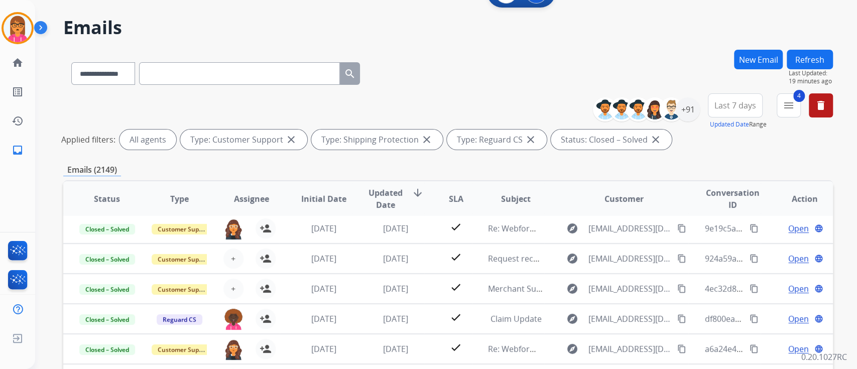
scroll to position [201, 0]
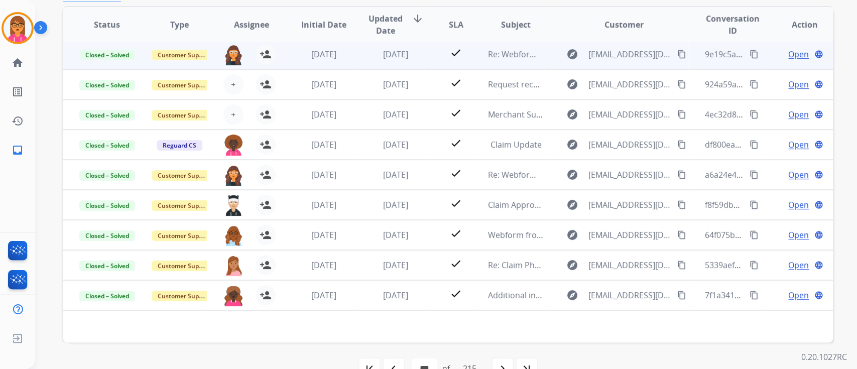
click at [394, 52] on span "[DATE]" at bounding box center [395, 54] width 25 height 11
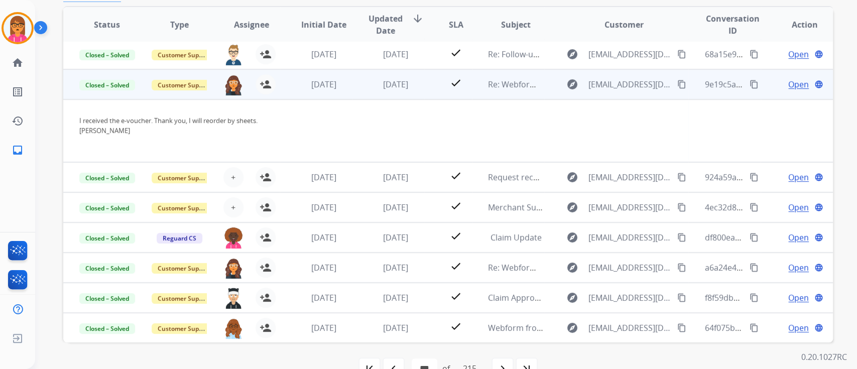
scroll to position [0, 0]
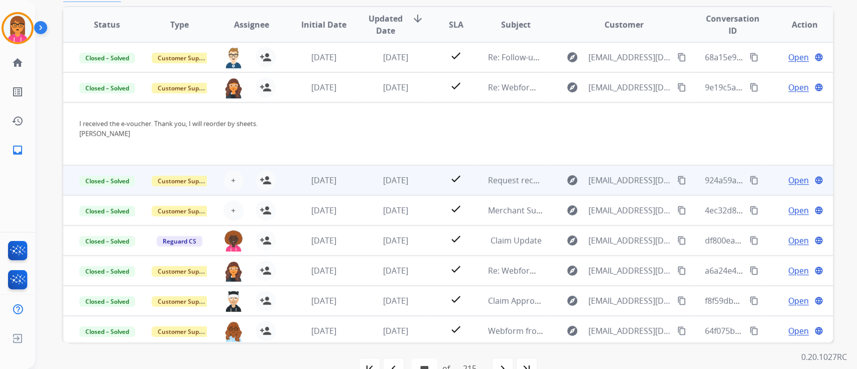
click at [403, 185] on td "[DATE]" at bounding box center [388, 180] width 72 height 30
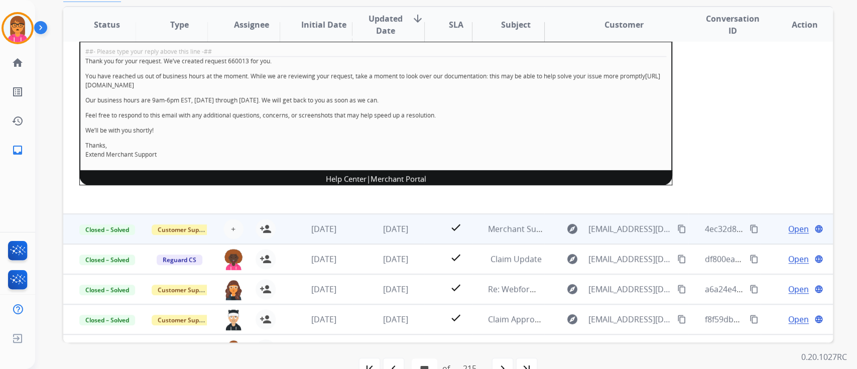
click at [384, 219] on td "[DATE]" at bounding box center [388, 229] width 72 height 30
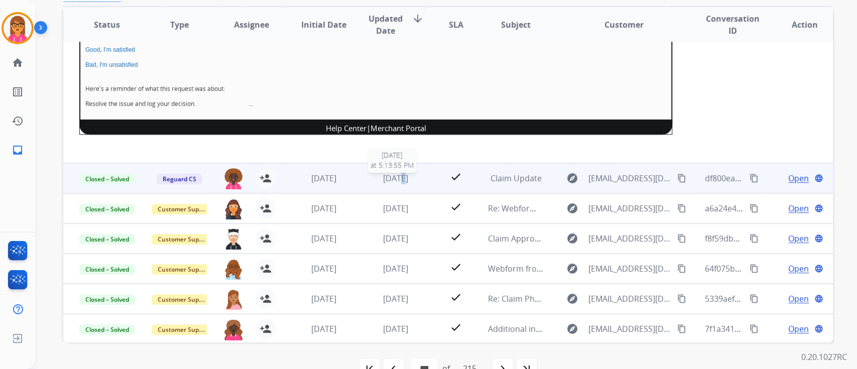
click at [390, 176] on span "[DATE]" at bounding box center [395, 178] width 25 height 11
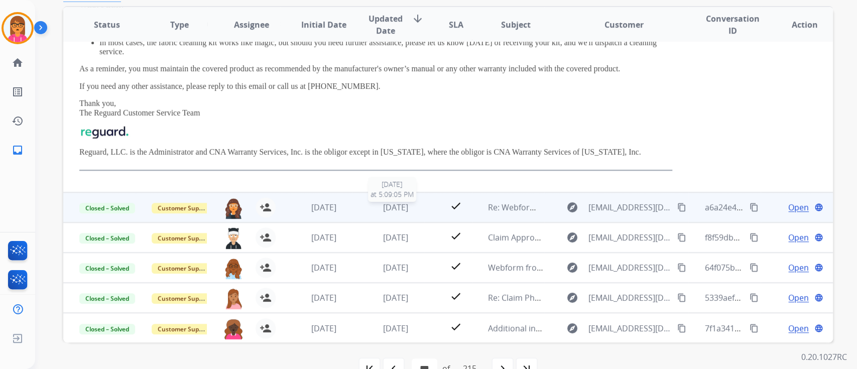
click at [392, 203] on span "[DATE]" at bounding box center [395, 207] width 25 height 11
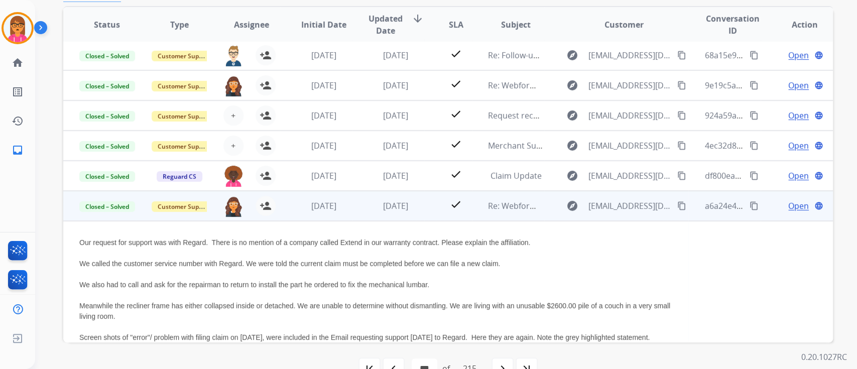
scroll to position [2, 0]
click at [789, 211] on span "Open" at bounding box center [799, 206] width 21 height 12
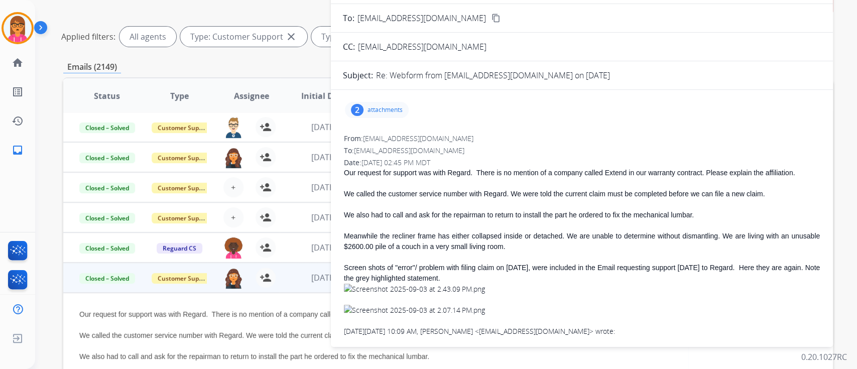
scroll to position [67, 0]
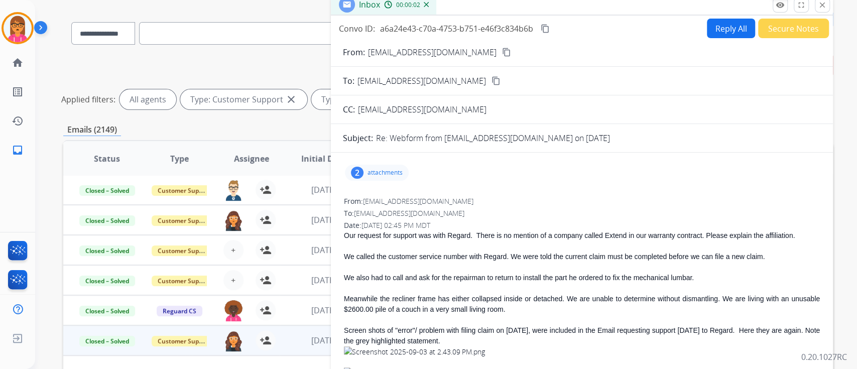
click at [776, 3] on button "remove_red_eye Logs" at bounding box center [780, 4] width 15 height 15
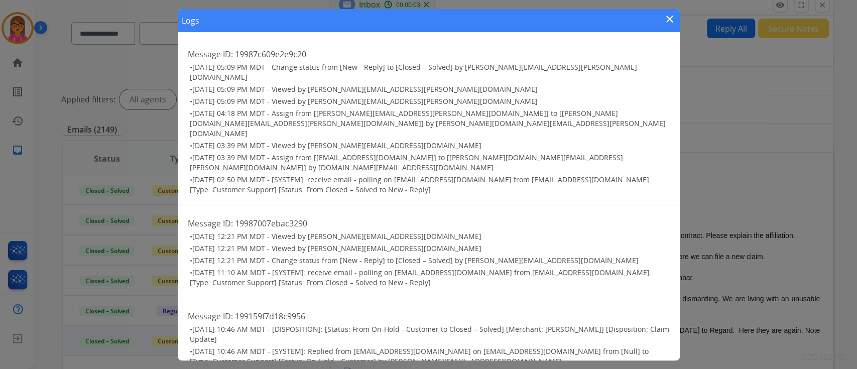
click at [667, 20] on mat-icon "close" at bounding box center [670, 19] width 12 height 12
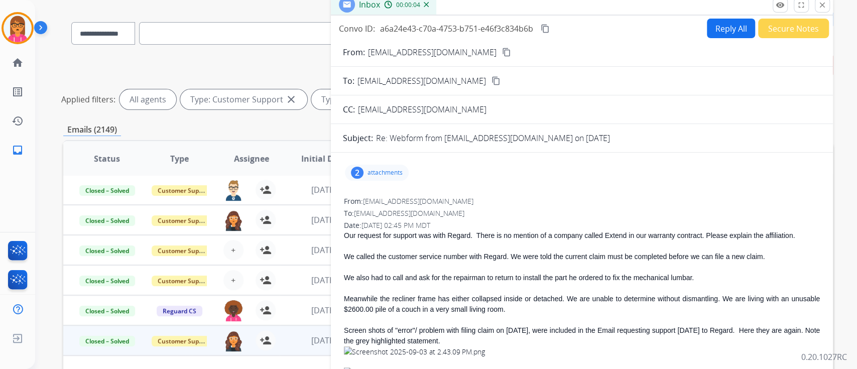
click at [782, 30] on button "Secure Notes" at bounding box center [794, 29] width 71 height 20
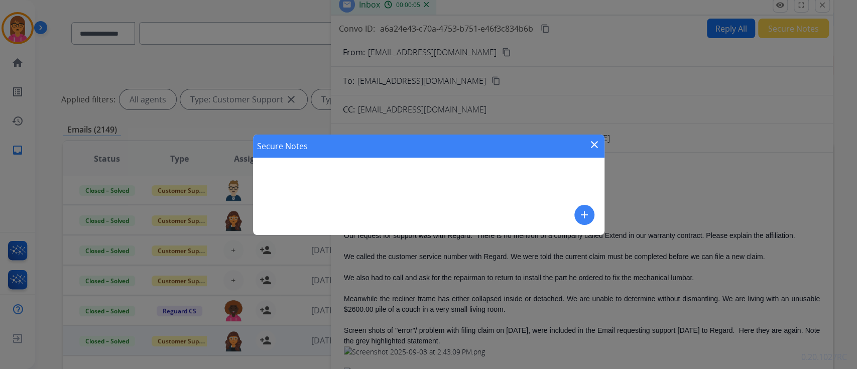
click at [594, 145] on mat-icon "close" at bounding box center [595, 145] width 12 height 12
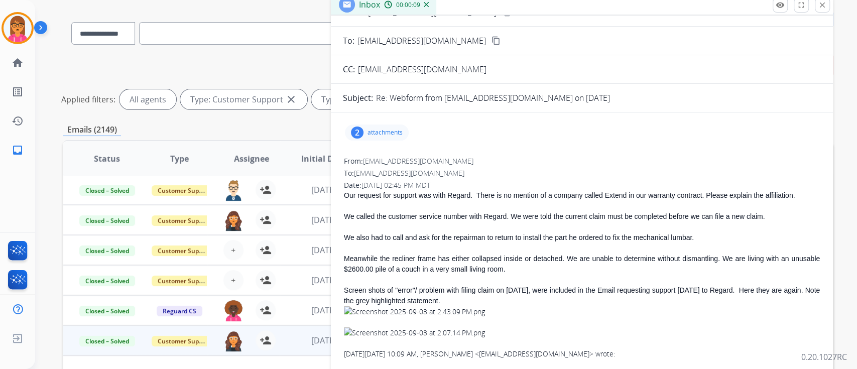
scroll to position [0, 0]
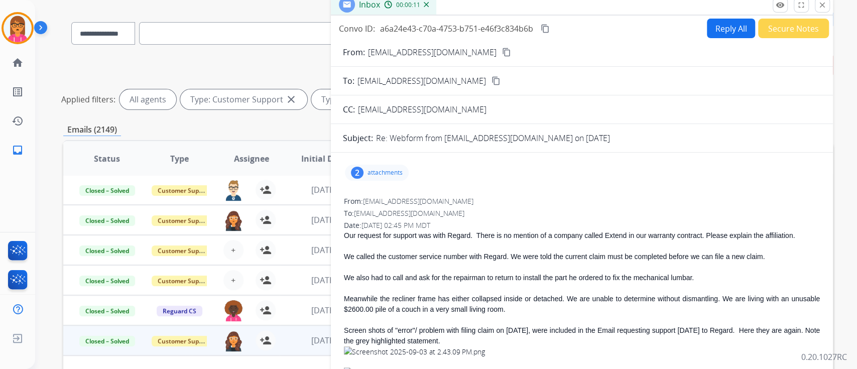
click at [540, 28] on button "content_copy" at bounding box center [545, 29] width 12 height 12
click at [778, 1] on mat-icon "remove_red_eye" at bounding box center [780, 5] width 9 height 9
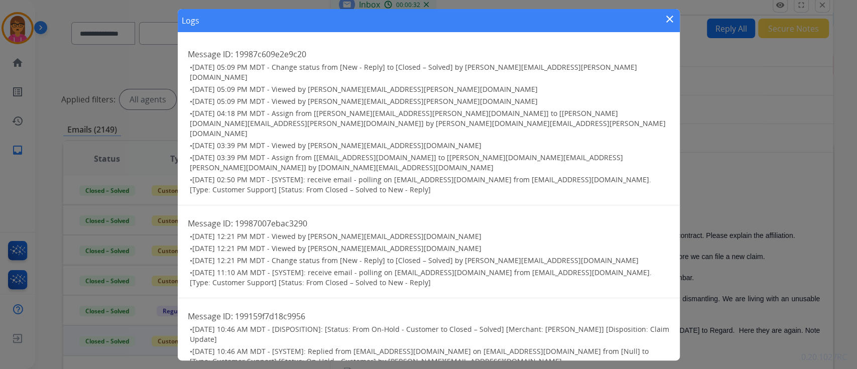
click at [666, 17] on mat-icon "close" at bounding box center [670, 19] width 12 height 12
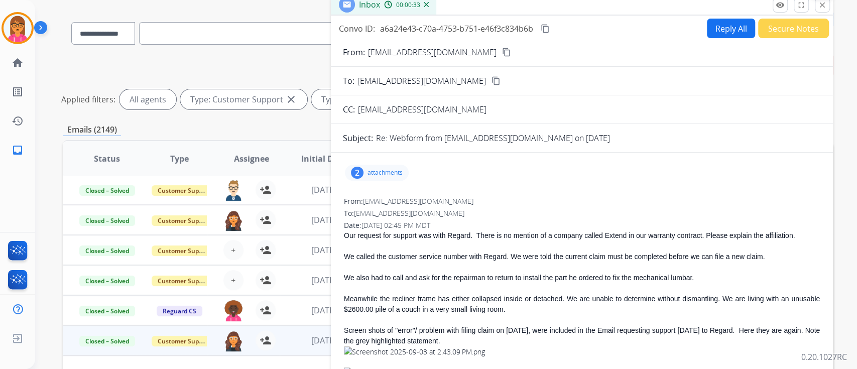
click at [829, 6] on button "close Close" at bounding box center [822, 4] width 15 height 15
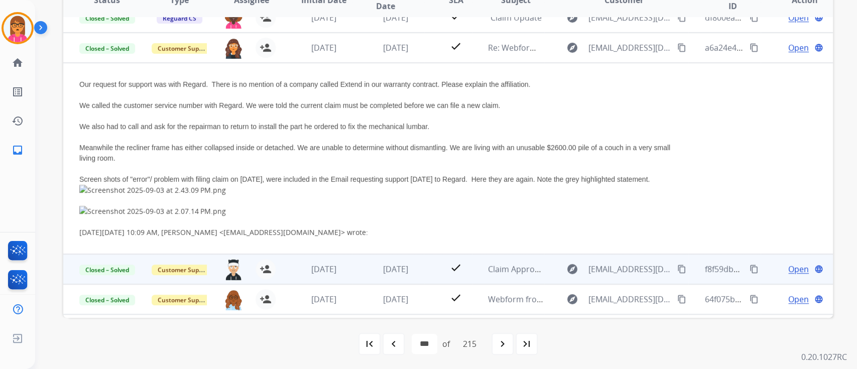
scroll to position [226, 0]
click at [405, 274] on span "[DATE]" at bounding box center [395, 268] width 25 height 11
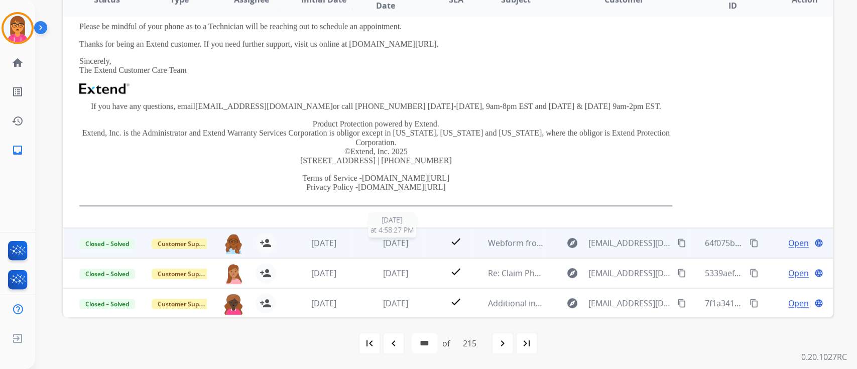
click at [407, 243] on span "[DATE]" at bounding box center [395, 243] width 25 height 11
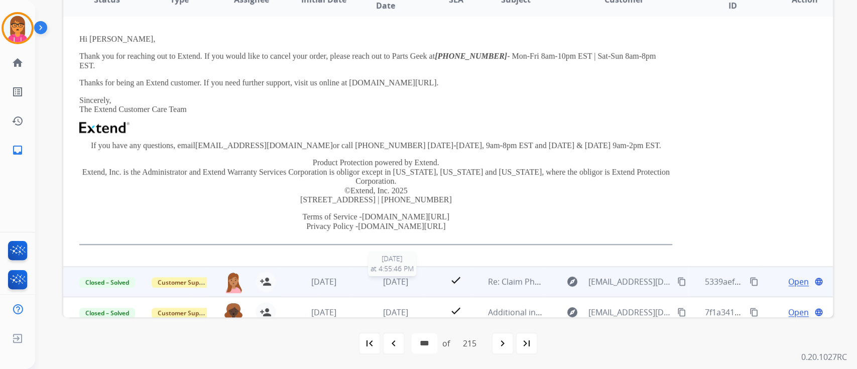
click at [384, 276] on span "[DATE]" at bounding box center [395, 281] width 25 height 11
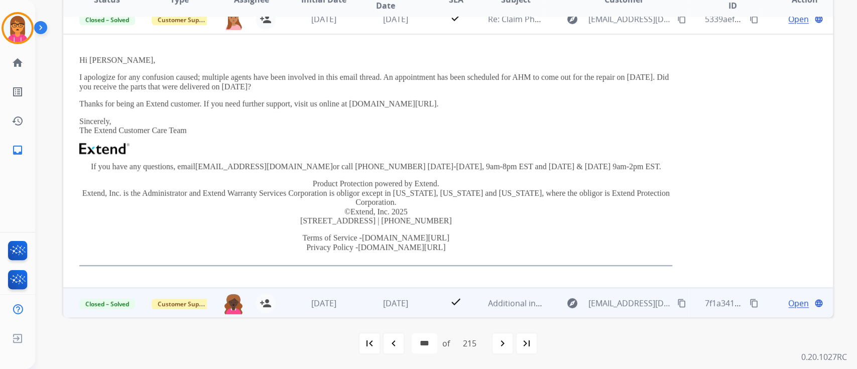
click at [378, 290] on td "[DATE]" at bounding box center [388, 303] width 72 height 30
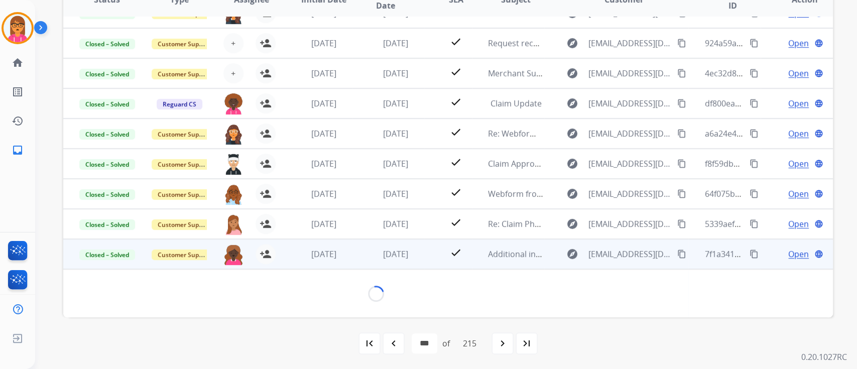
scroll to position [245, 0]
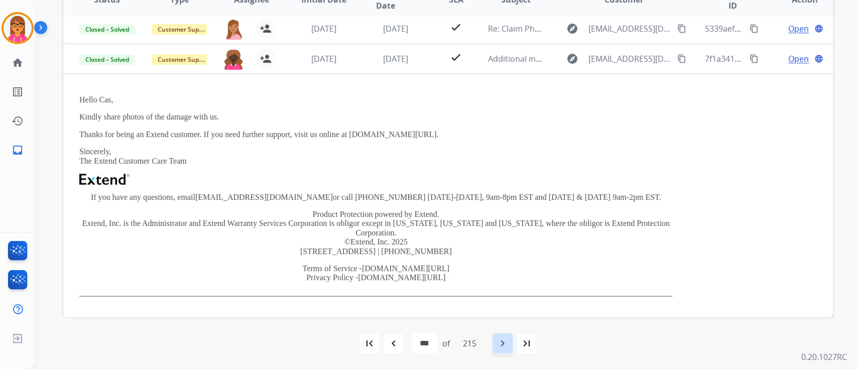
click at [507, 341] on mat-icon "navigate_next" at bounding box center [503, 344] width 12 height 12
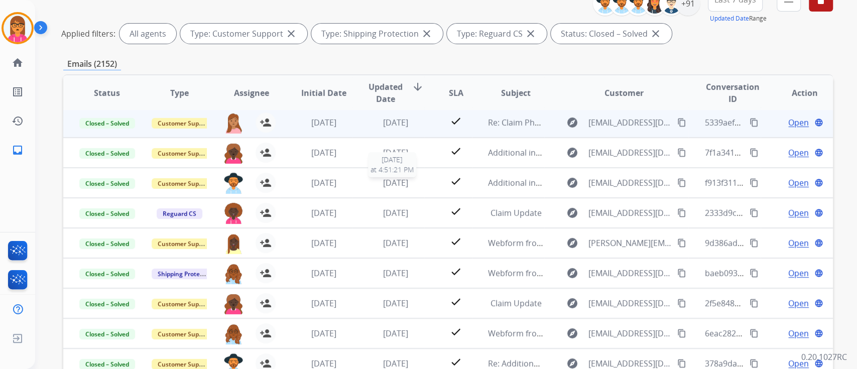
scroll to position [134, 0]
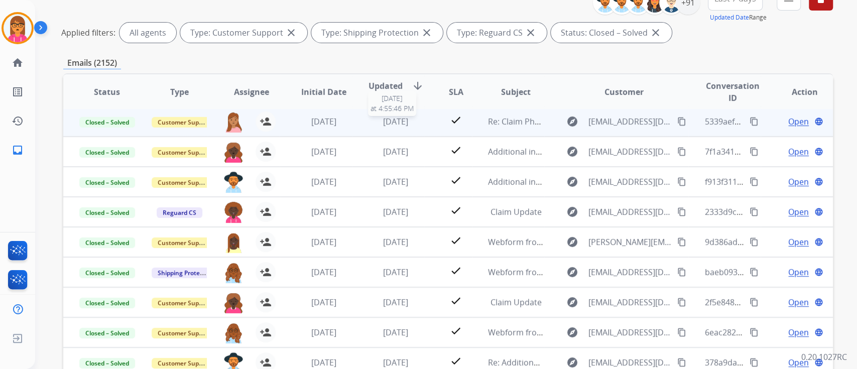
click at [389, 123] on span "[DATE]" at bounding box center [395, 121] width 25 height 11
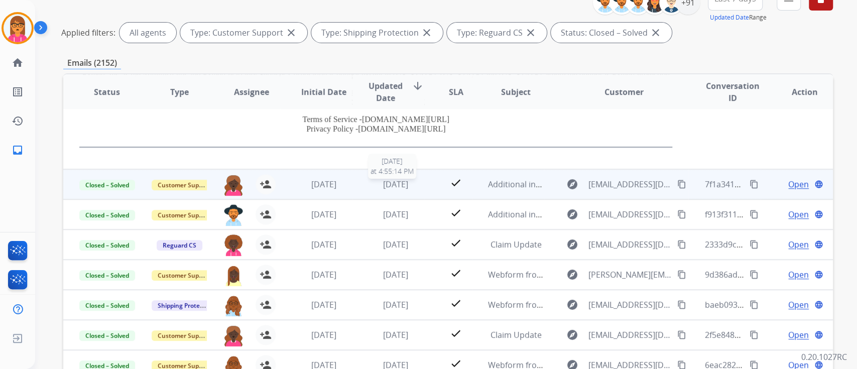
click at [397, 179] on span "[DATE]" at bounding box center [395, 184] width 25 height 11
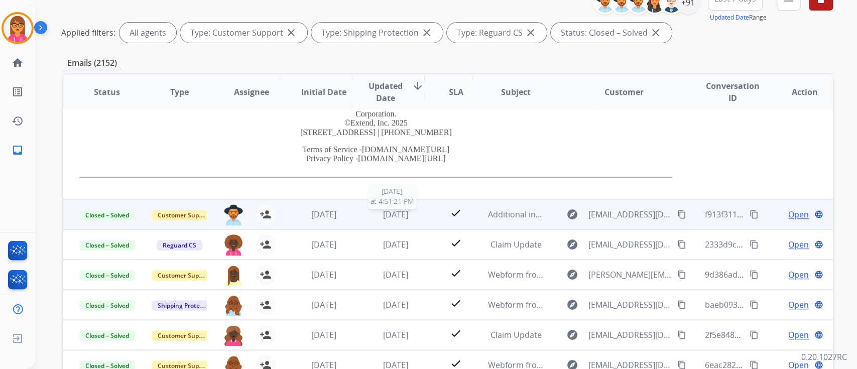
click at [399, 212] on span "[DATE]" at bounding box center [395, 214] width 25 height 11
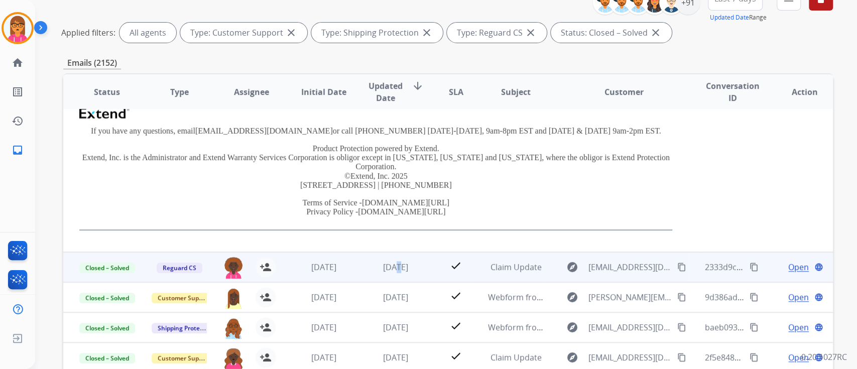
click at [387, 258] on td "[DATE]" at bounding box center [388, 267] width 72 height 30
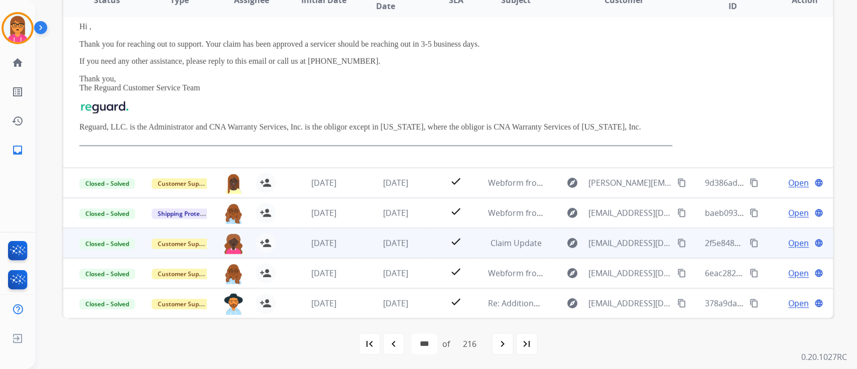
scroll to position [226, 0]
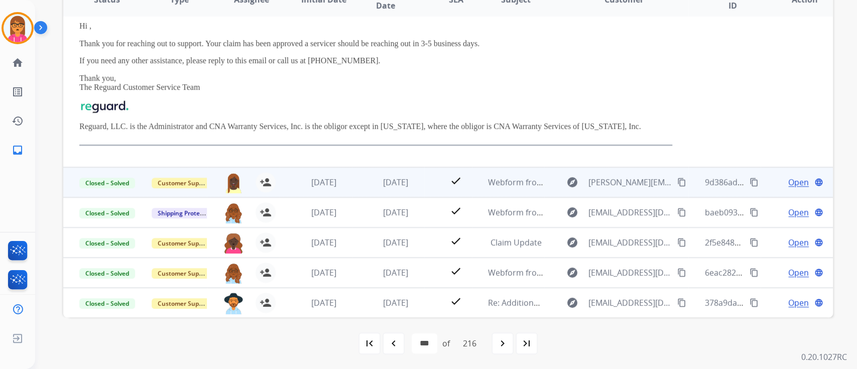
click at [399, 190] on td "[DATE]" at bounding box center [388, 182] width 72 height 30
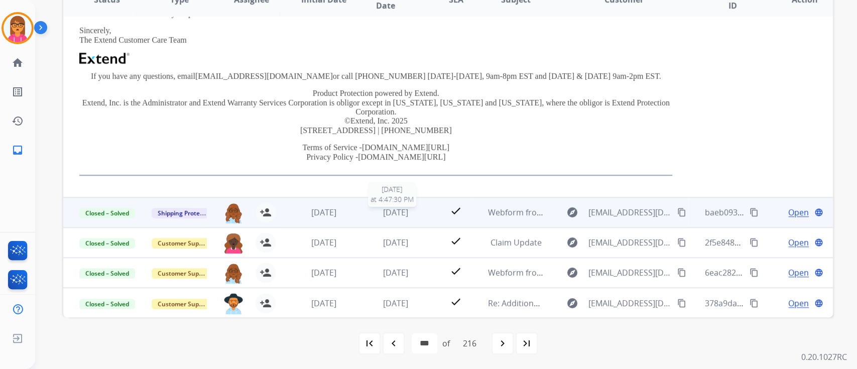
click at [384, 208] on span "[DATE]" at bounding box center [395, 212] width 25 height 11
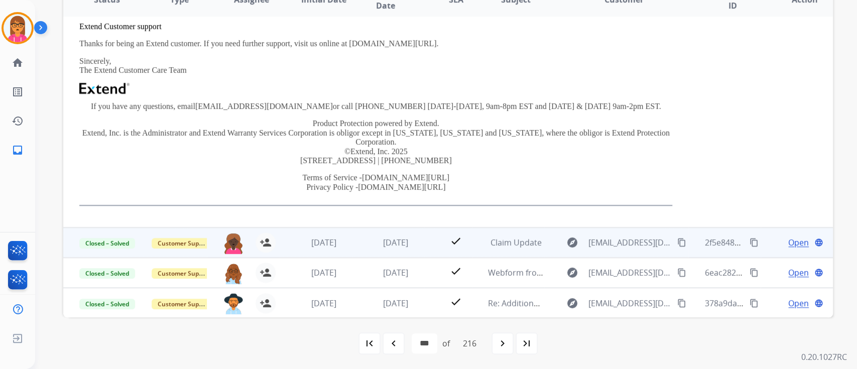
click at [383, 246] on span "[DATE]" at bounding box center [395, 242] width 25 height 11
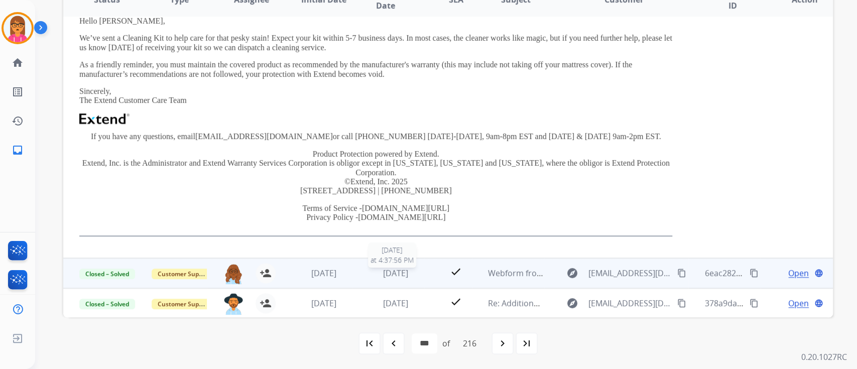
click at [385, 268] on span "[DATE]" at bounding box center [395, 273] width 25 height 11
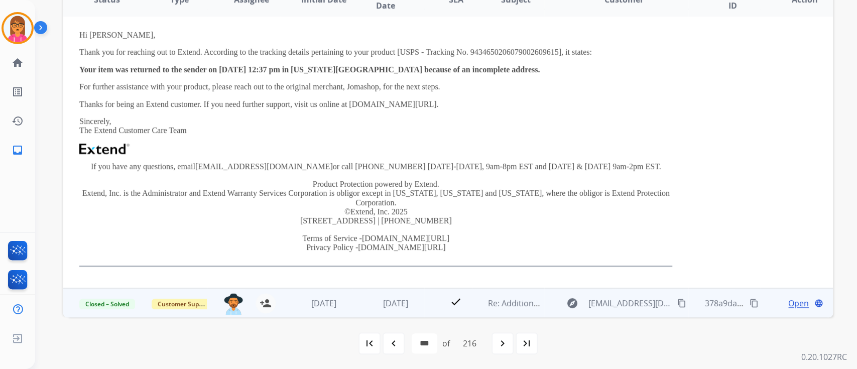
click at [390, 298] on span "[DATE]" at bounding box center [395, 303] width 25 height 11
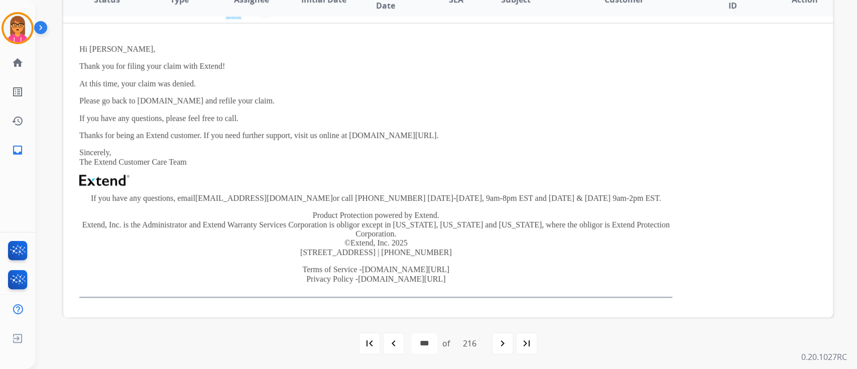
scroll to position [296, 0]
click at [512, 341] on div "navigate_next" at bounding box center [503, 344] width 22 height 22
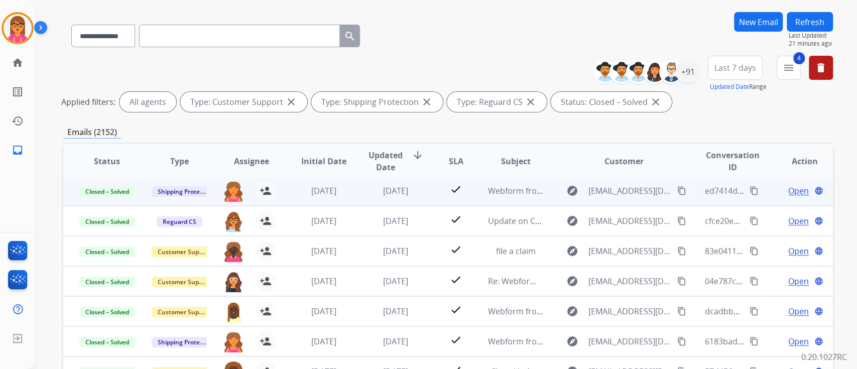
scroll to position [67, 0]
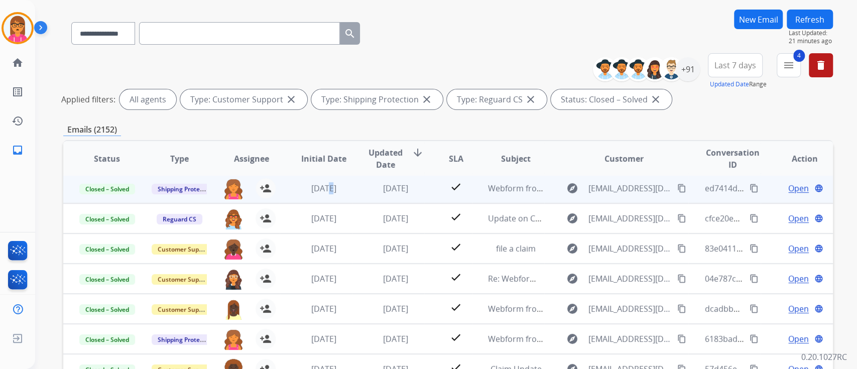
click at [320, 182] on td "[DATE]" at bounding box center [316, 188] width 72 height 30
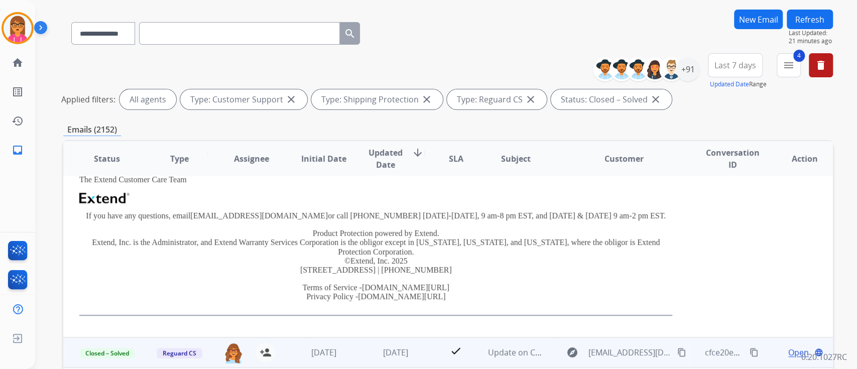
scroll to position [263, 0]
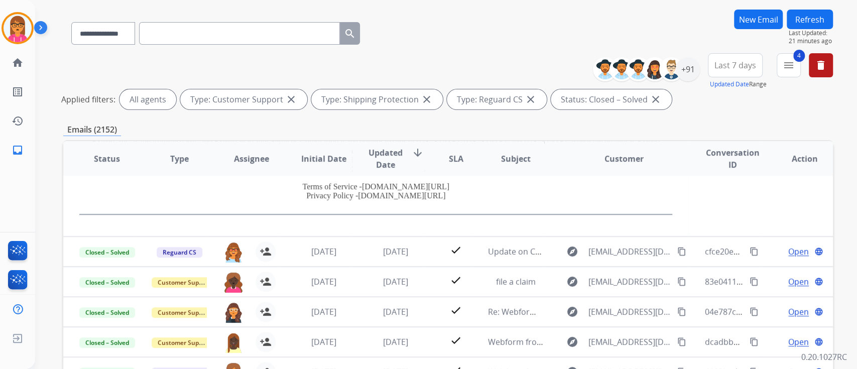
click at [325, 233] on td "Hi [PERSON_NAME], Thanks for contacting Extend regarding your Dream On Me Kayli…" at bounding box center [375, 104] width 625 height 263
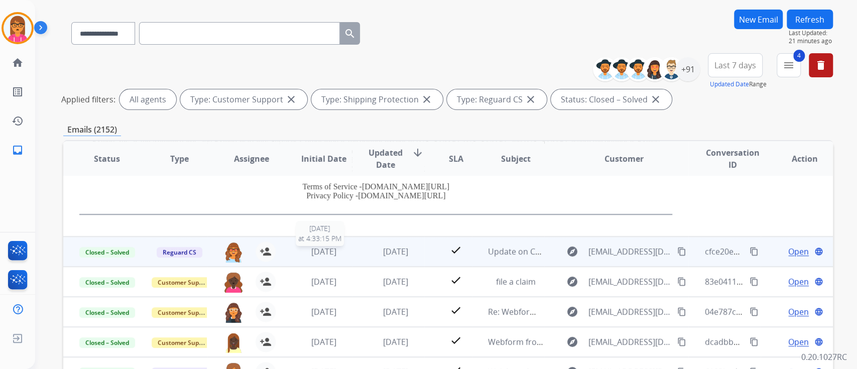
click at [325, 250] on span "[DATE]" at bounding box center [323, 251] width 25 height 11
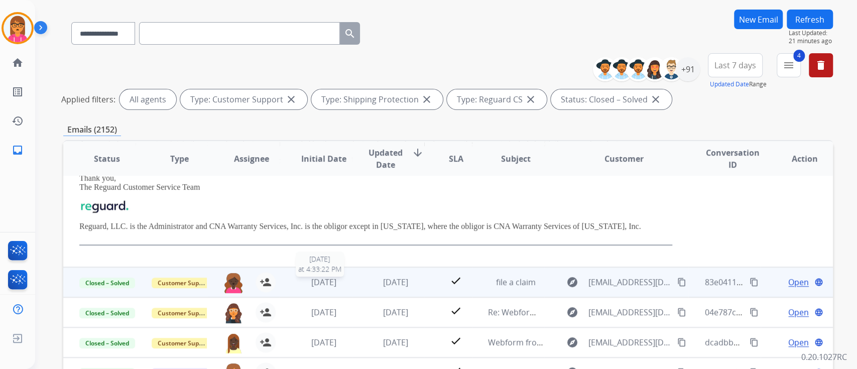
click at [330, 279] on span "[DATE]" at bounding box center [323, 282] width 25 height 11
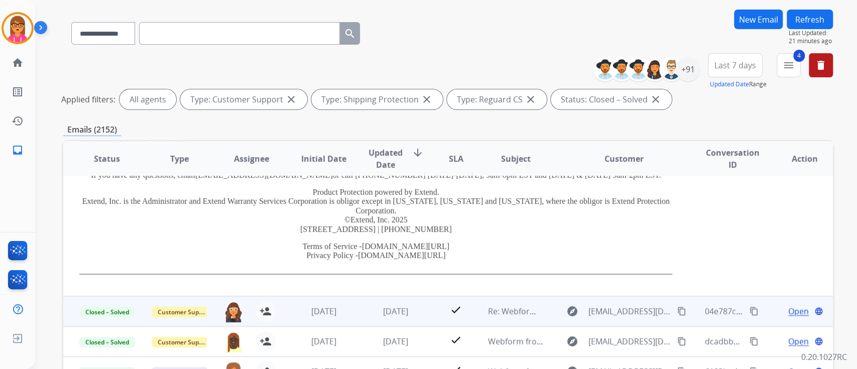
click at [361, 308] on td "[DATE]" at bounding box center [388, 311] width 72 height 30
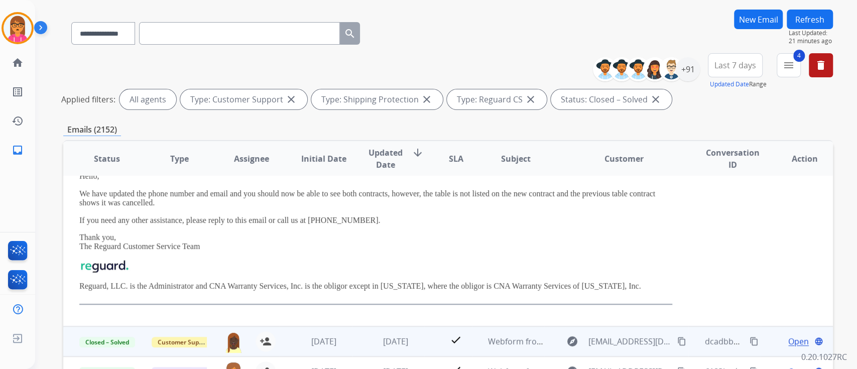
click at [370, 328] on td "[DATE]" at bounding box center [388, 342] width 72 height 30
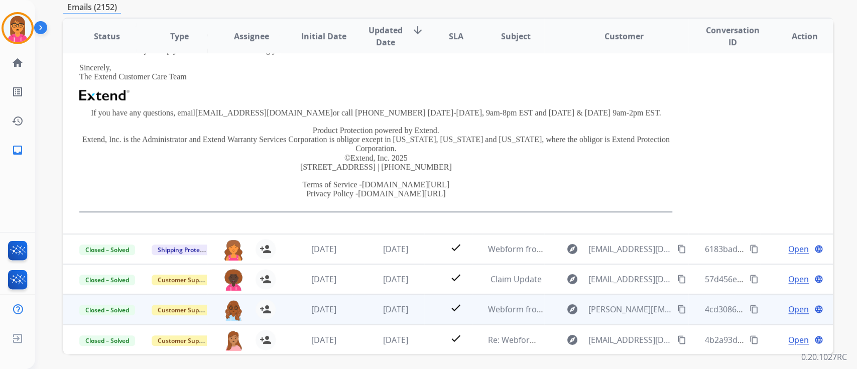
scroll to position [226, 0]
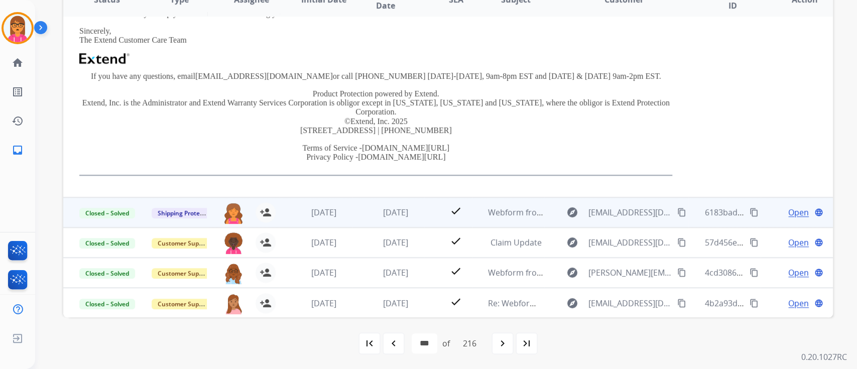
click at [359, 216] on td "[DATE]" at bounding box center [388, 212] width 72 height 30
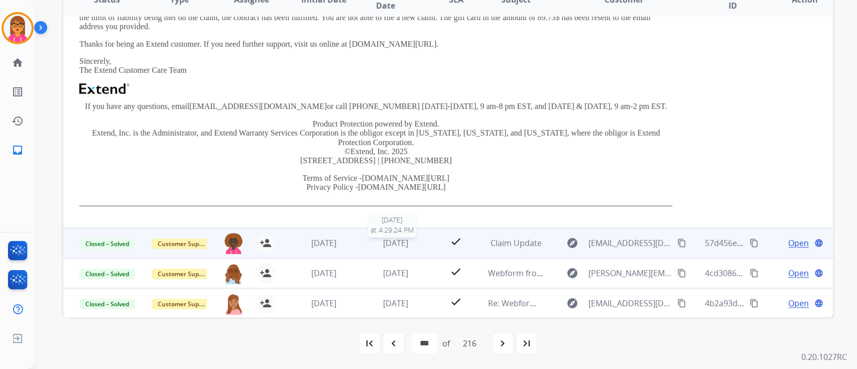
click at [368, 242] on div "[DATE]" at bounding box center [396, 243] width 56 height 12
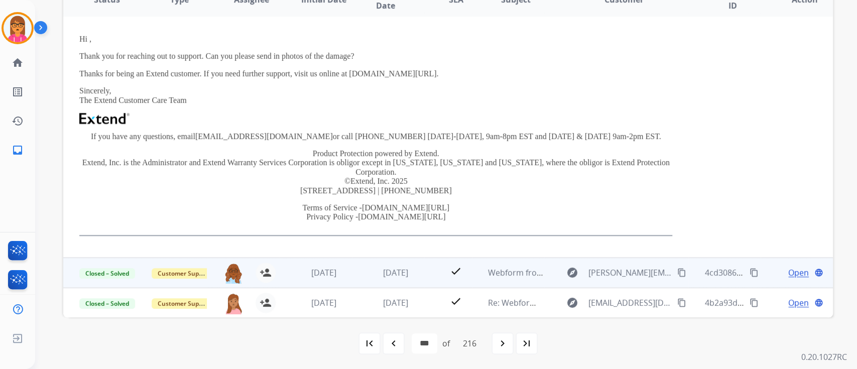
click at [363, 261] on td "[DATE]" at bounding box center [388, 273] width 72 height 30
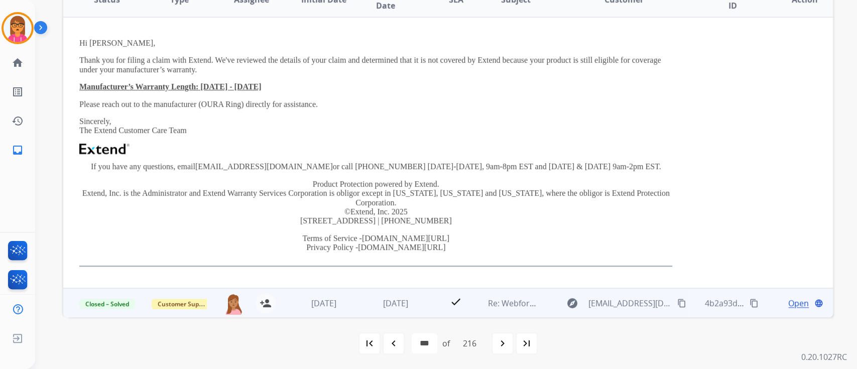
click at [369, 294] on td "[DATE]" at bounding box center [388, 303] width 72 height 30
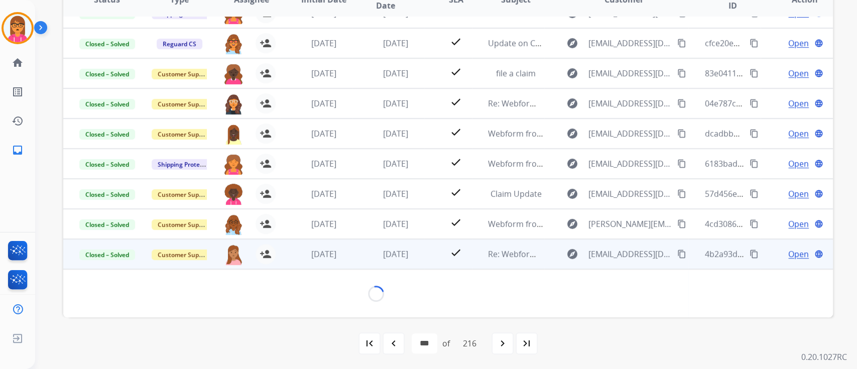
scroll to position [262, 0]
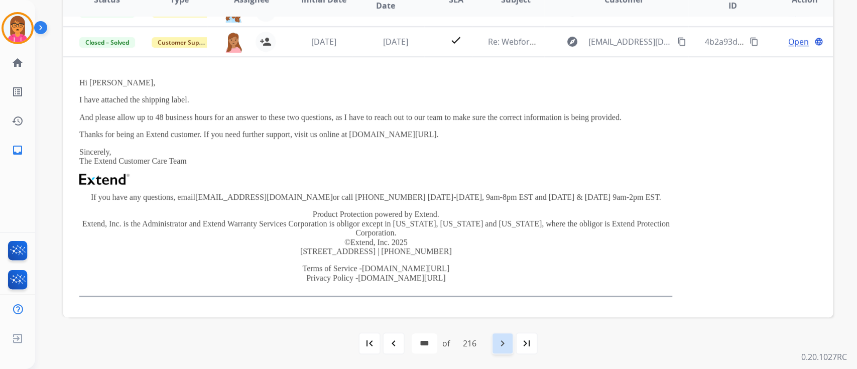
click at [500, 348] on mat-icon "navigate_next" at bounding box center [503, 344] width 12 height 12
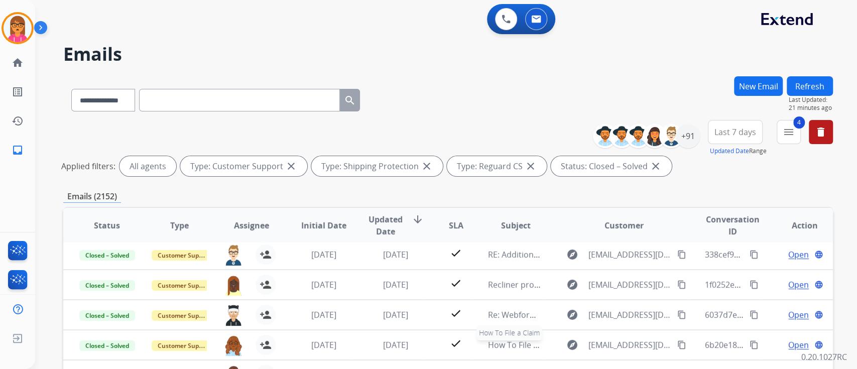
scroll to position [33, 0]
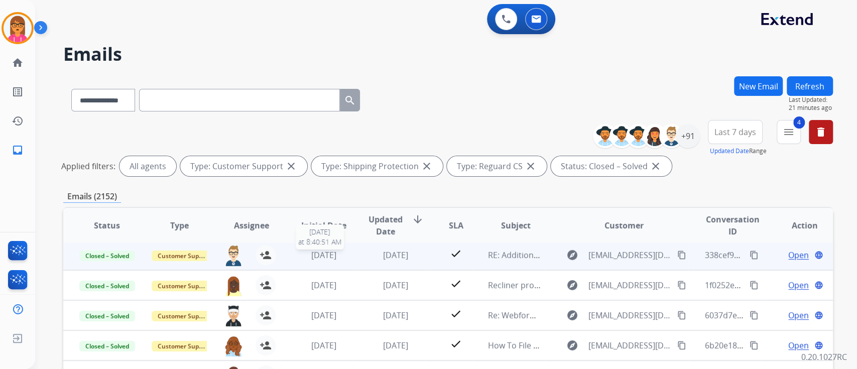
click at [336, 252] on span "[DATE]" at bounding box center [323, 255] width 25 height 11
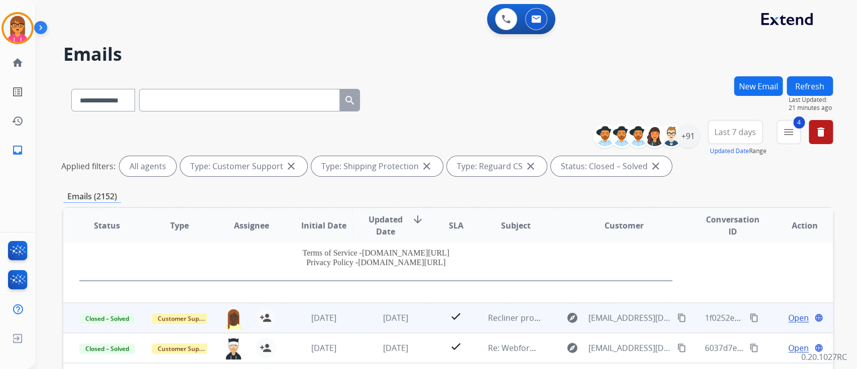
click at [358, 304] on td "[DATE]" at bounding box center [388, 318] width 72 height 30
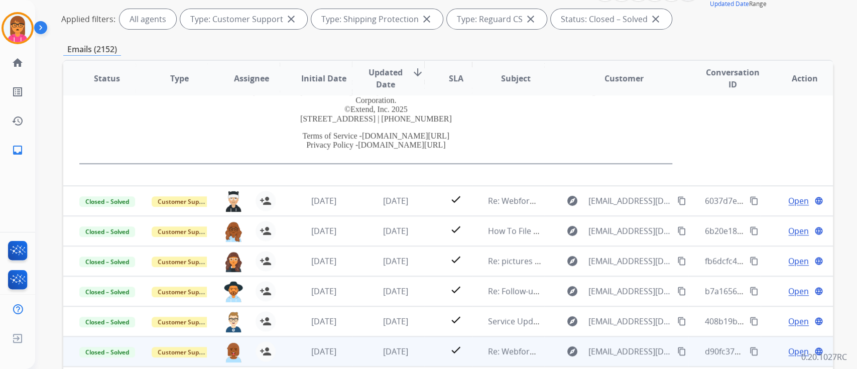
scroll to position [201, 0]
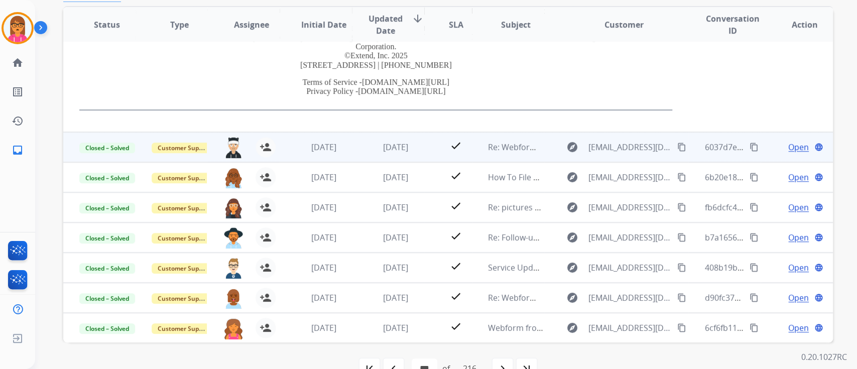
click at [397, 157] on td "[DATE]" at bounding box center [388, 147] width 72 height 30
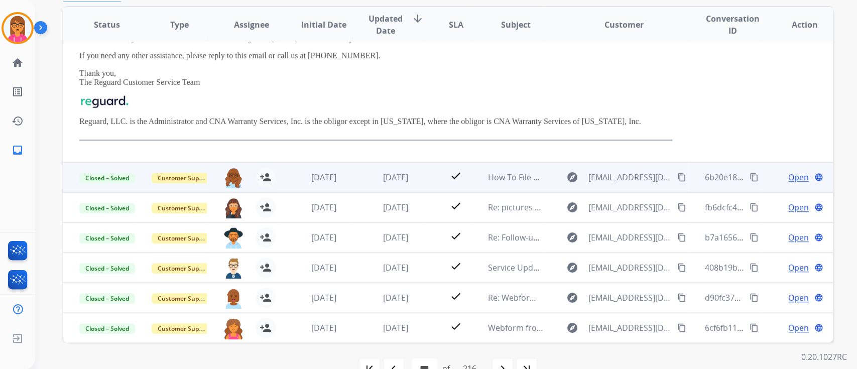
click at [390, 184] on td "[DATE]" at bounding box center [388, 177] width 72 height 30
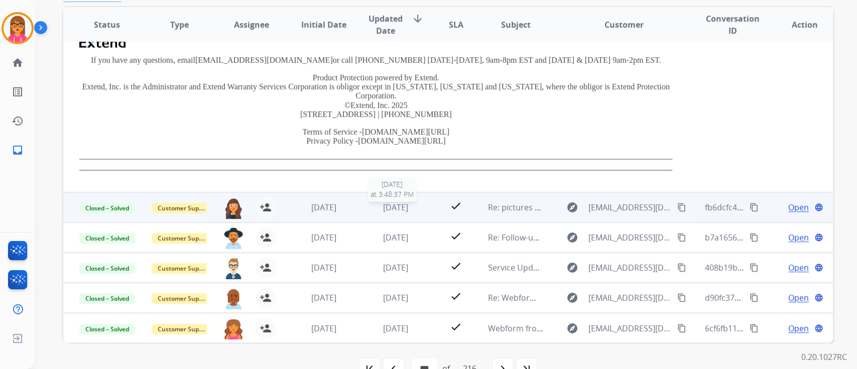
click at [391, 211] on span "[DATE]" at bounding box center [395, 207] width 25 height 11
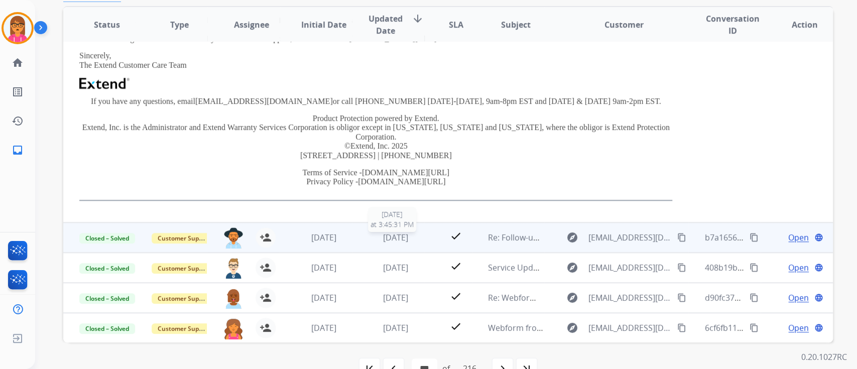
click at [398, 233] on span "[DATE]" at bounding box center [395, 237] width 25 height 11
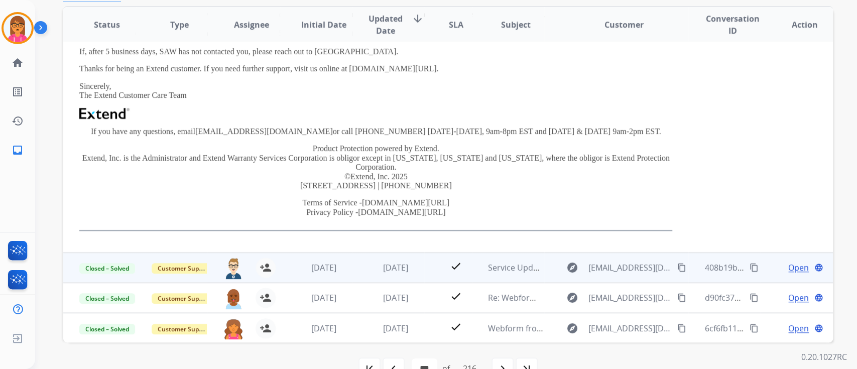
click at [404, 273] on td "[DATE]" at bounding box center [388, 268] width 72 height 30
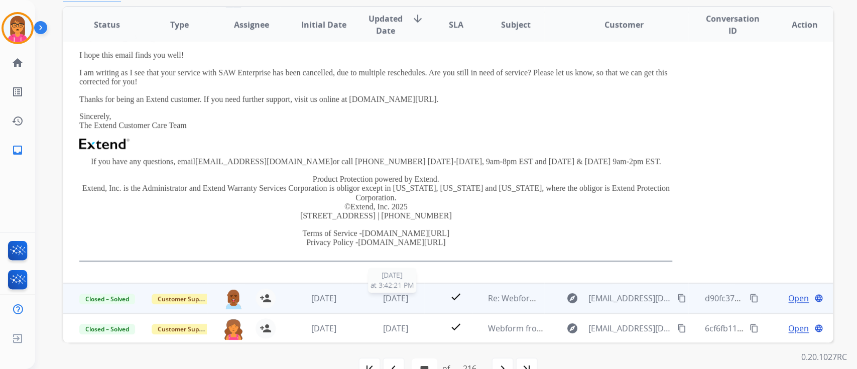
click at [402, 295] on span "[DATE]" at bounding box center [395, 298] width 25 height 11
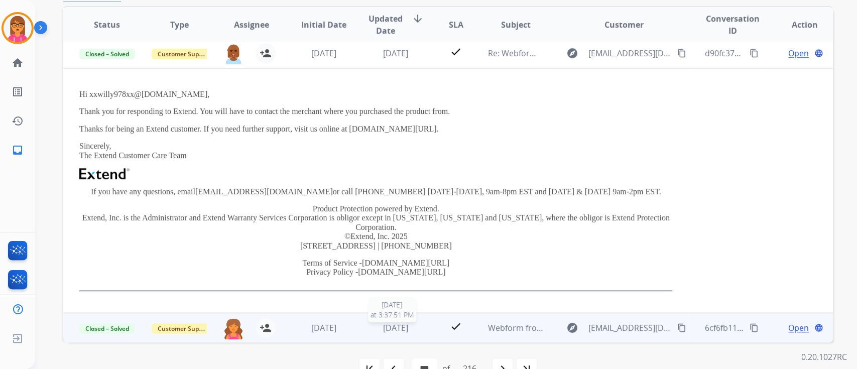
click at [394, 328] on span "[DATE]" at bounding box center [395, 327] width 25 height 11
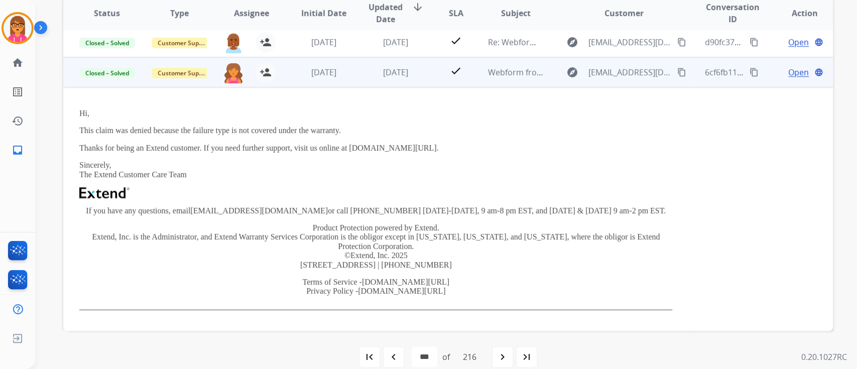
scroll to position [226, 0]
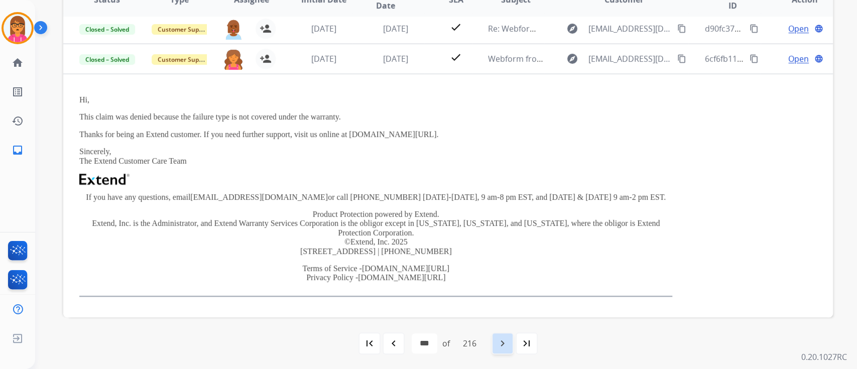
click at [509, 339] on mat-icon "navigate_next" at bounding box center [503, 344] width 12 height 12
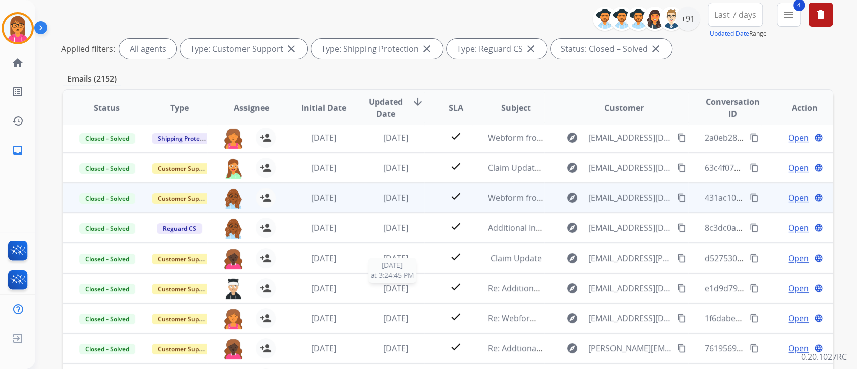
scroll to position [201, 0]
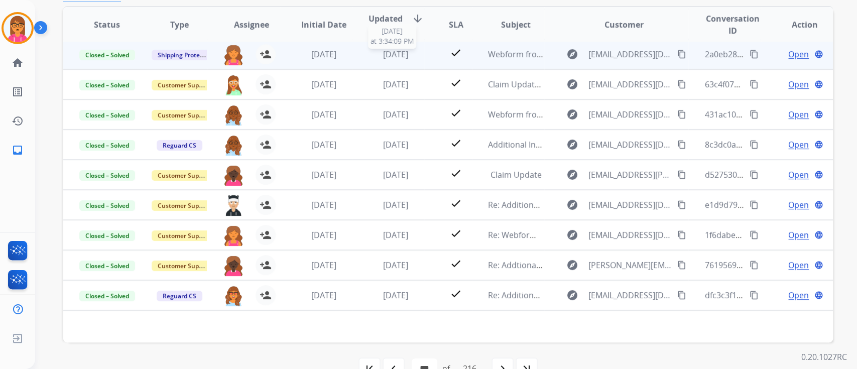
click at [405, 58] on span "[DATE]" at bounding box center [395, 54] width 25 height 11
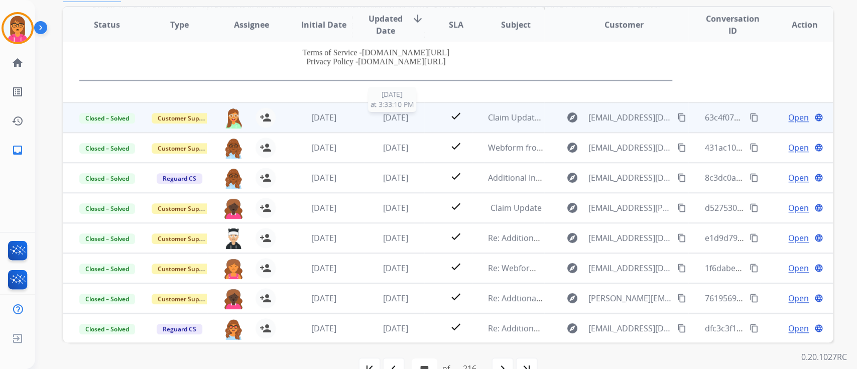
click at [404, 119] on span "[DATE]" at bounding box center [395, 117] width 25 height 11
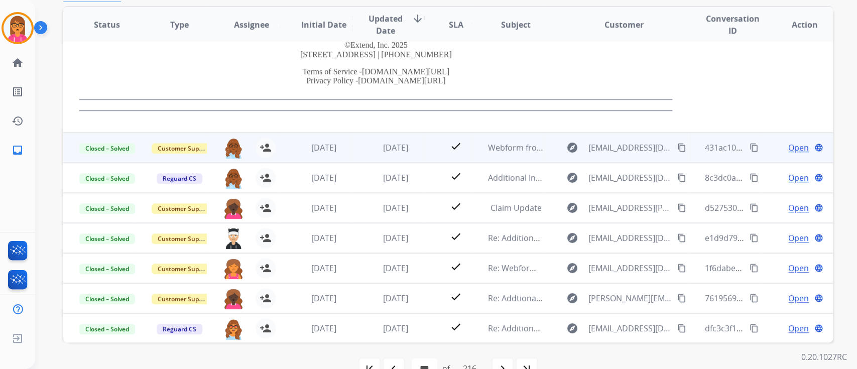
click at [408, 153] on td "[DATE]" at bounding box center [388, 148] width 72 height 30
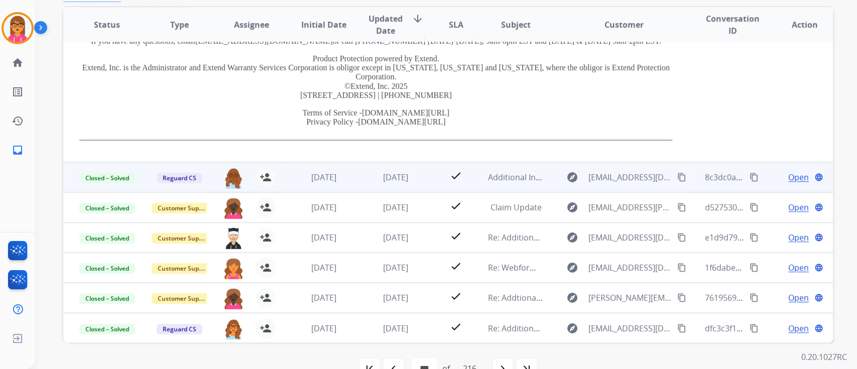
click at [400, 182] on div "[DATE]" at bounding box center [396, 177] width 56 height 12
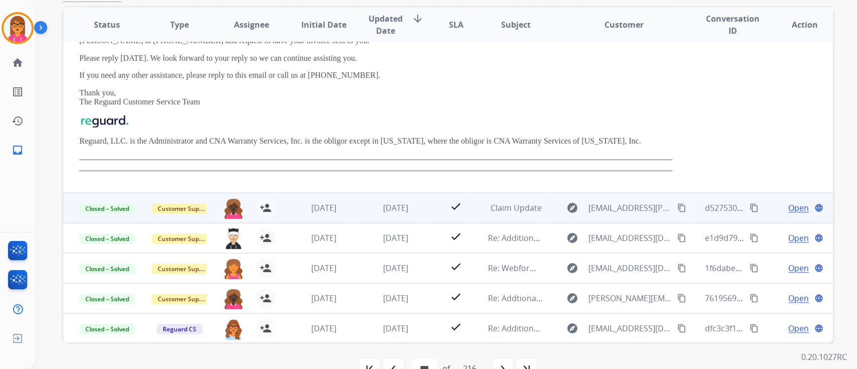
click at [381, 213] on td "[DATE]" at bounding box center [388, 208] width 72 height 30
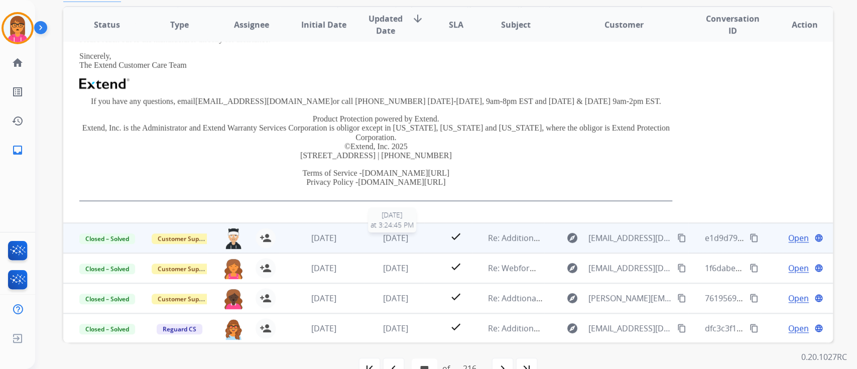
click at [383, 233] on span "[DATE]" at bounding box center [395, 238] width 25 height 11
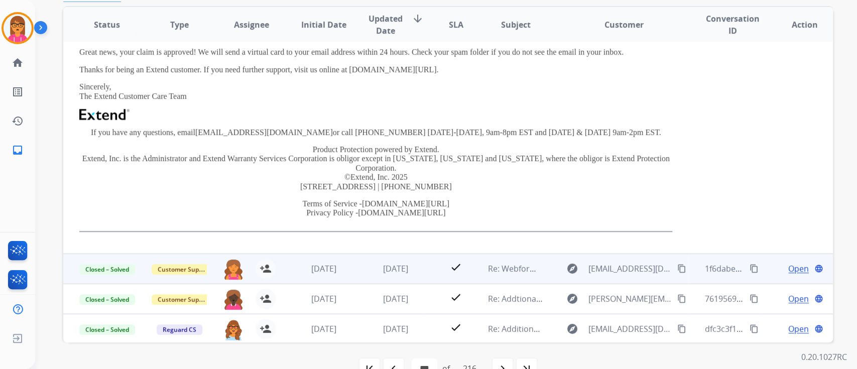
scroll to position [245, 0]
click at [395, 271] on span "[DATE]" at bounding box center [395, 267] width 25 height 11
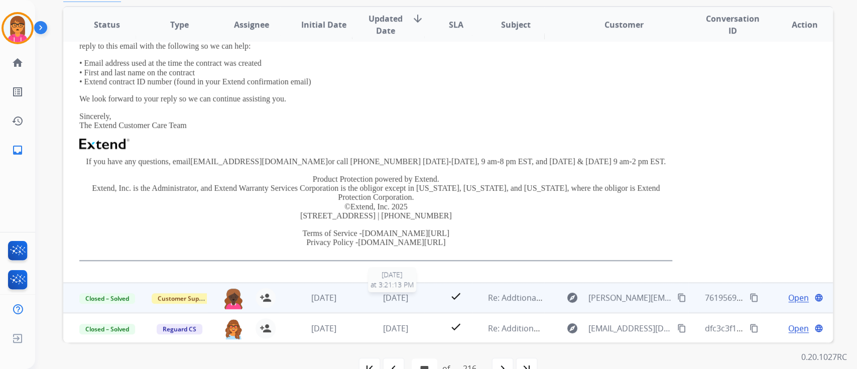
click at [383, 298] on span "[DATE]" at bounding box center [395, 297] width 25 height 11
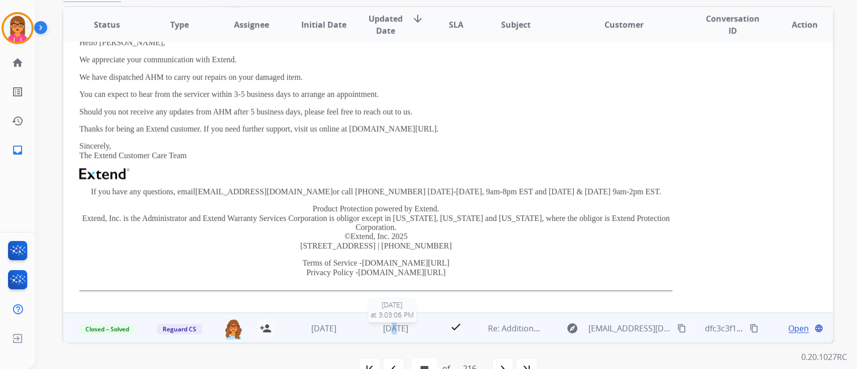
click at [383, 331] on span "[DATE]" at bounding box center [395, 328] width 25 height 11
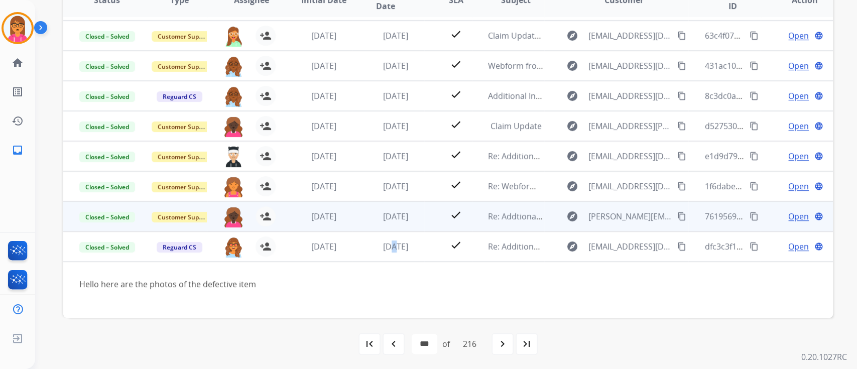
scroll to position [226, 0]
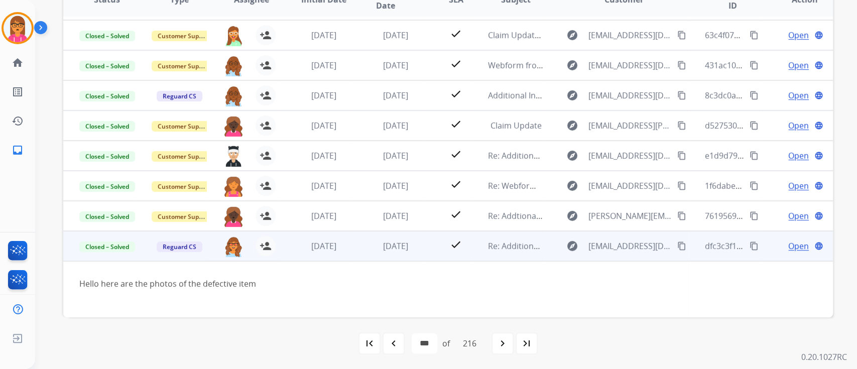
click at [789, 243] on span "Open" at bounding box center [799, 246] width 21 height 12
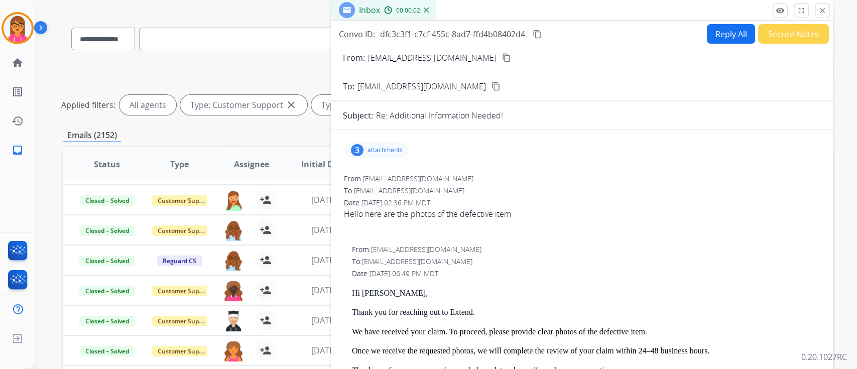
scroll to position [0, 0]
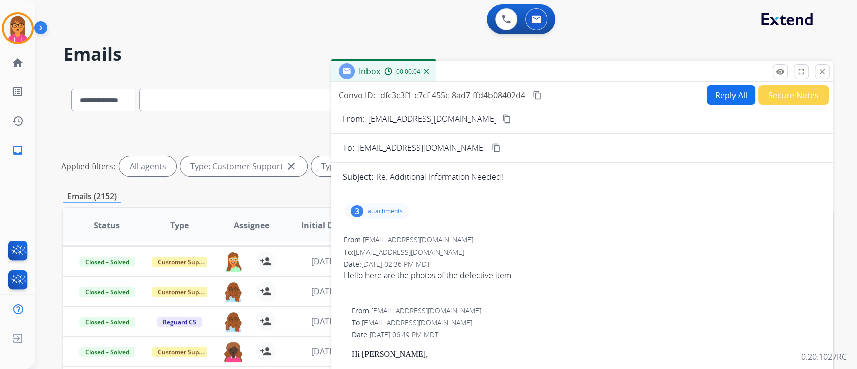
click at [534, 96] on mat-icon "content_copy" at bounding box center [537, 95] width 9 height 9
click at [783, 73] on mat-icon "remove_red_eye" at bounding box center [780, 71] width 9 height 9
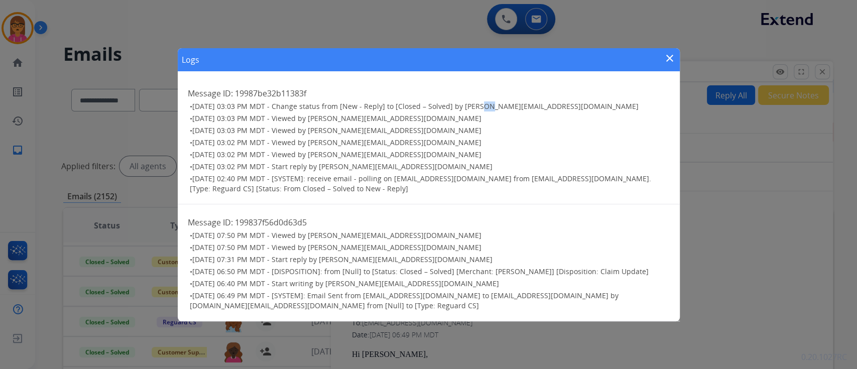
click at [481, 105] on span "[DATE] 03:03 PM MDT - Change status from [New - Reply] to [Closed – Solved] by …" at bounding box center [415, 106] width 447 height 10
click at [482, 109] on span "[DATE] 03:03 PM MDT - Change status from [New - Reply] to [Closed – Solved] by …" at bounding box center [415, 106] width 447 height 10
click at [479, 109] on span "[DATE] 03:03 PM MDT - Change status from [New - Reply] to [Closed – Solved] by …" at bounding box center [415, 106] width 447 height 10
drag, startPoint x: 478, startPoint y: 106, endPoint x: 582, endPoint y: 99, distance: 104.2
click at [582, 99] on div "Message ID: 19987be32b11383f • [DATE] 03:03 PM MDT - Change status from [New - …" at bounding box center [429, 139] width 502 height 129
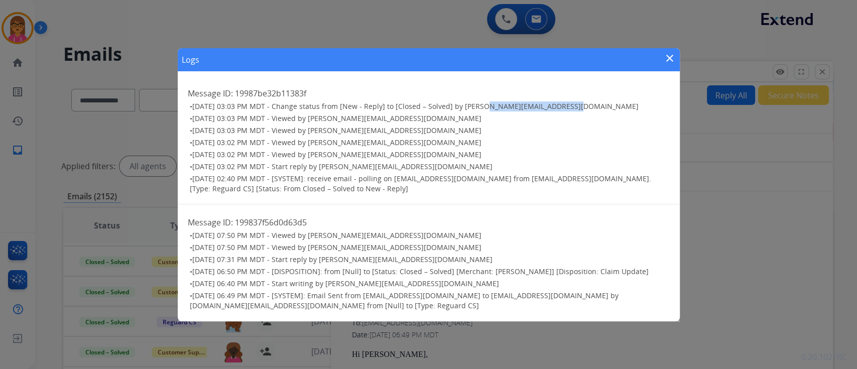
click at [673, 59] on mat-icon "close" at bounding box center [670, 58] width 12 height 12
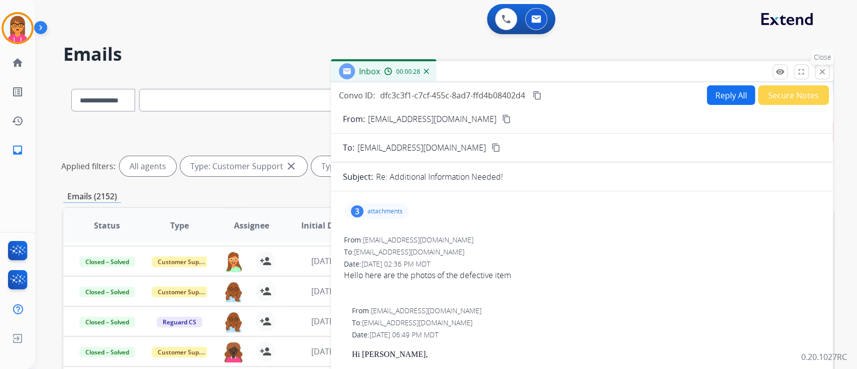
click at [826, 74] on mat-icon "close" at bounding box center [822, 71] width 9 height 9
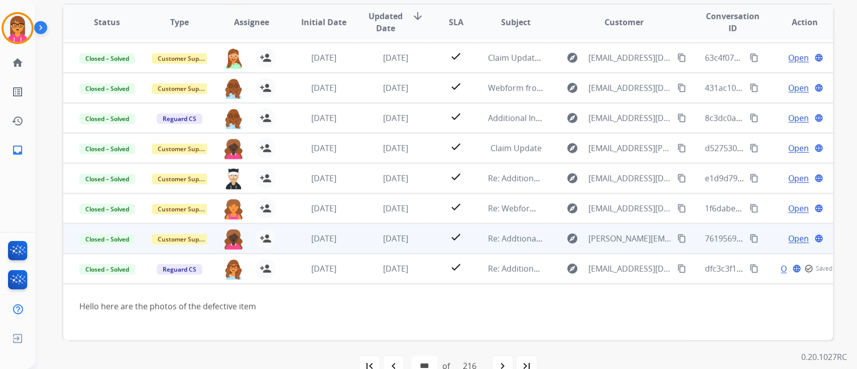
scroll to position [226, 0]
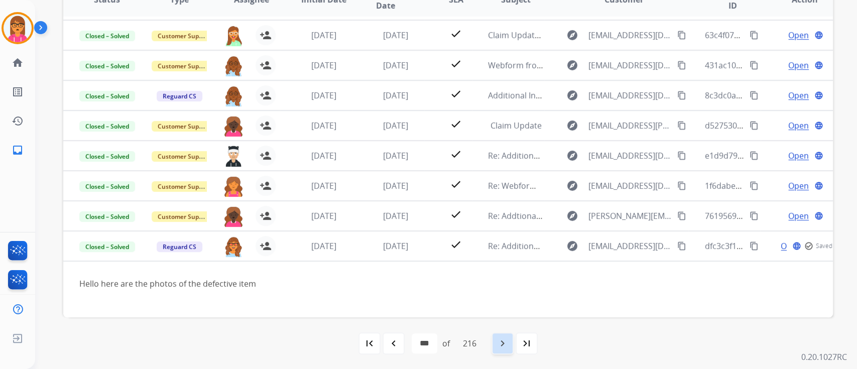
click at [502, 341] on mat-icon "navigate_next" at bounding box center [503, 344] width 12 height 12
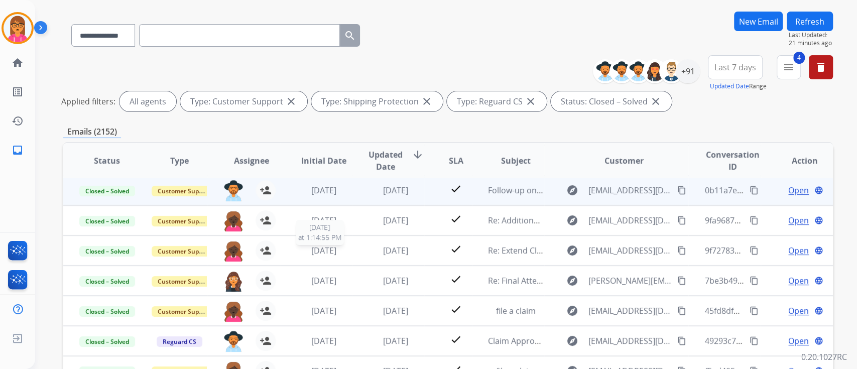
scroll to position [67, 0]
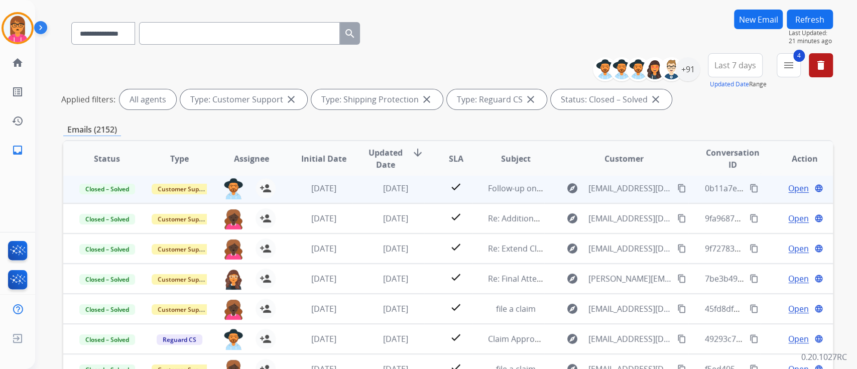
click at [394, 178] on td "[DATE]" at bounding box center [388, 188] width 72 height 30
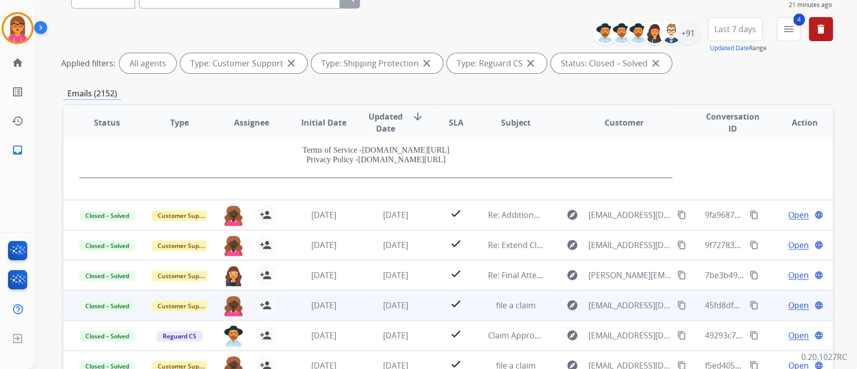
scroll to position [134, 0]
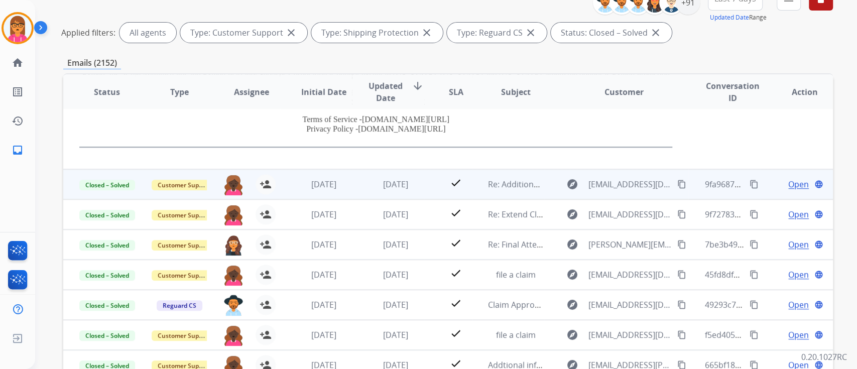
click at [370, 179] on div "[DATE]" at bounding box center [396, 184] width 56 height 12
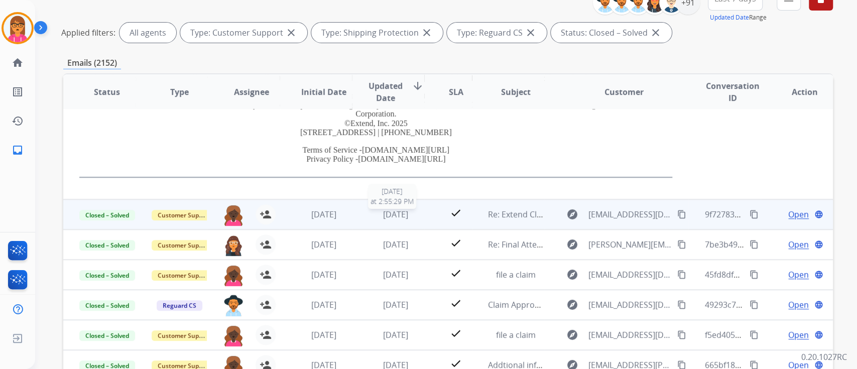
click at [388, 209] on span "[DATE]" at bounding box center [395, 214] width 25 height 11
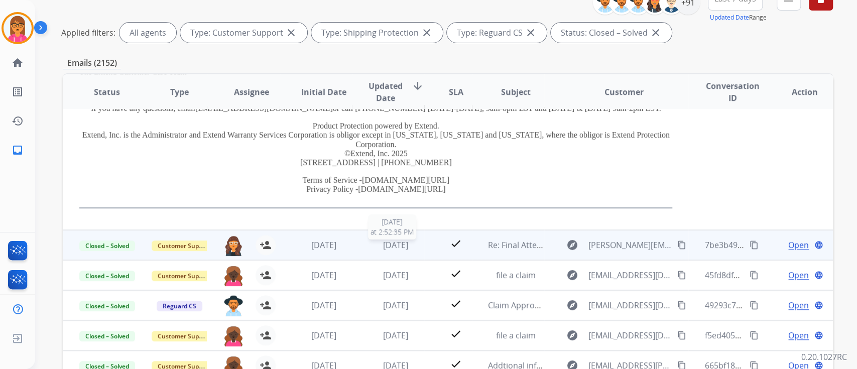
click at [404, 243] on span "[DATE]" at bounding box center [395, 245] width 25 height 11
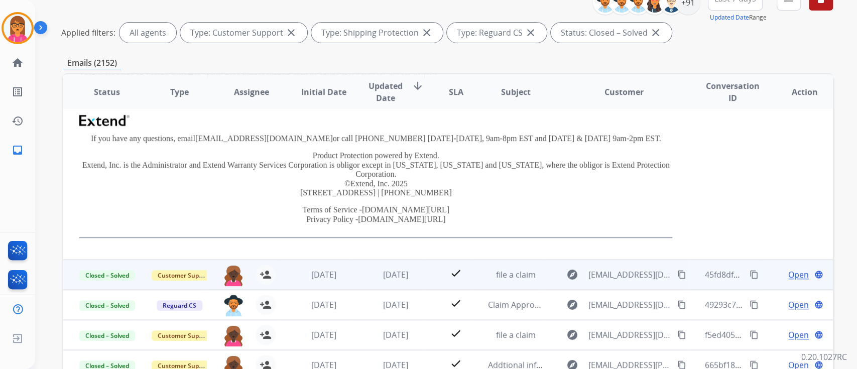
click at [408, 281] on td "[DATE]" at bounding box center [388, 275] width 72 height 30
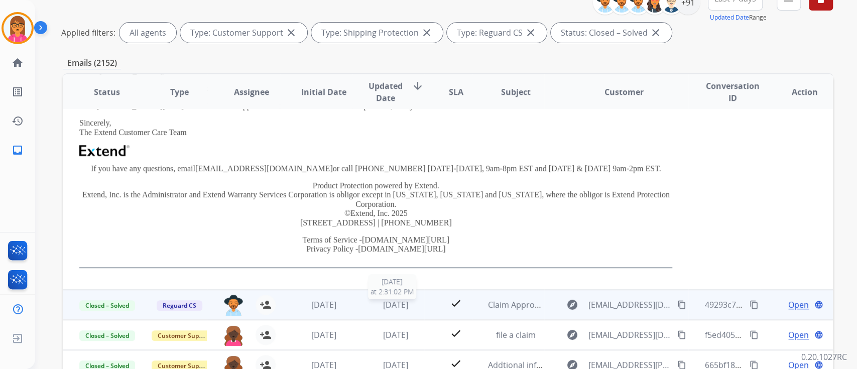
click at [390, 300] on span "[DATE]" at bounding box center [395, 304] width 25 height 11
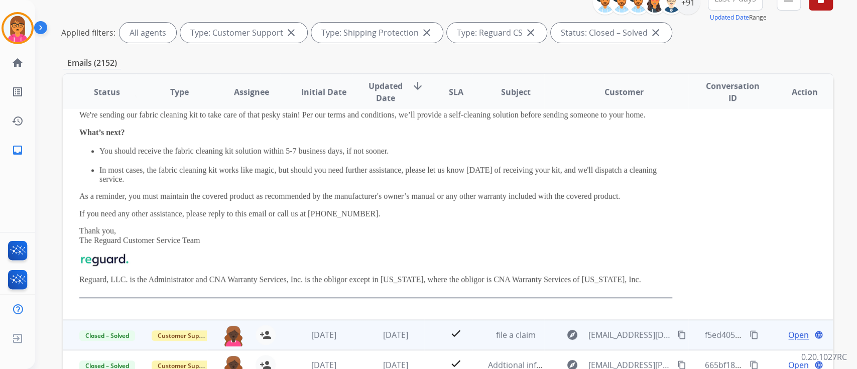
click at [394, 344] on td "[DATE]" at bounding box center [388, 335] width 72 height 30
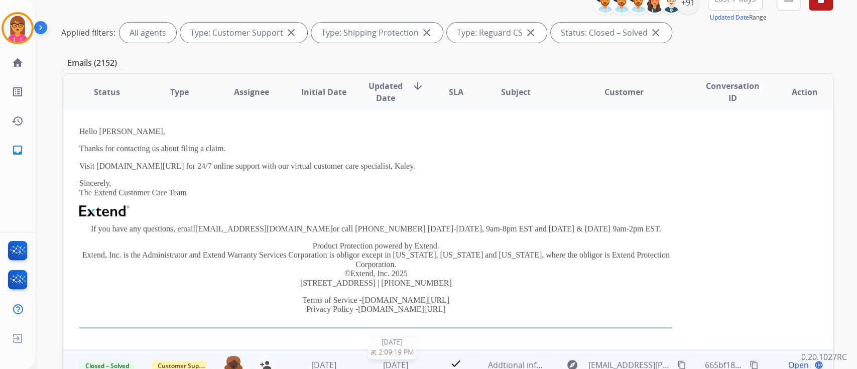
click at [392, 362] on span "[DATE]" at bounding box center [395, 365] width 25 height 11
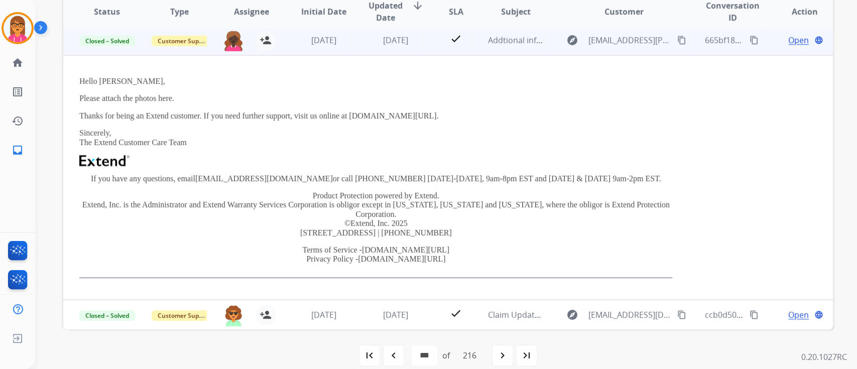
scroll to position [226, 0]
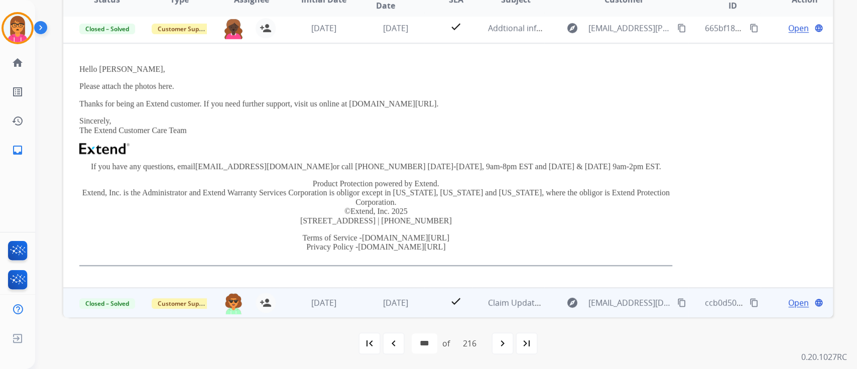
click at [383, 288] on td "[DATE]" at bounding box center [388, 303] width 72 height 30
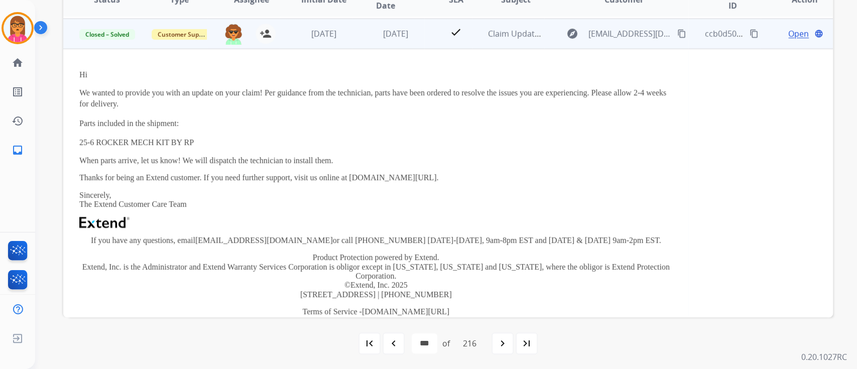
scroll to position [271, 0]
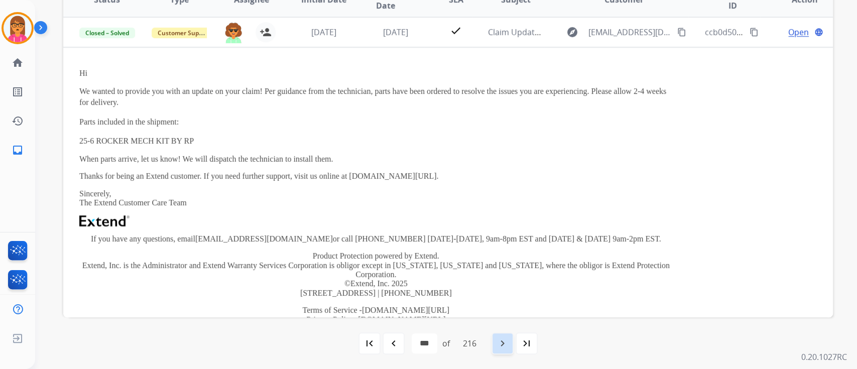
click at [501, 339] on mat-icon "navigate_next" at bounding box center [503, 344] width 12 height 12
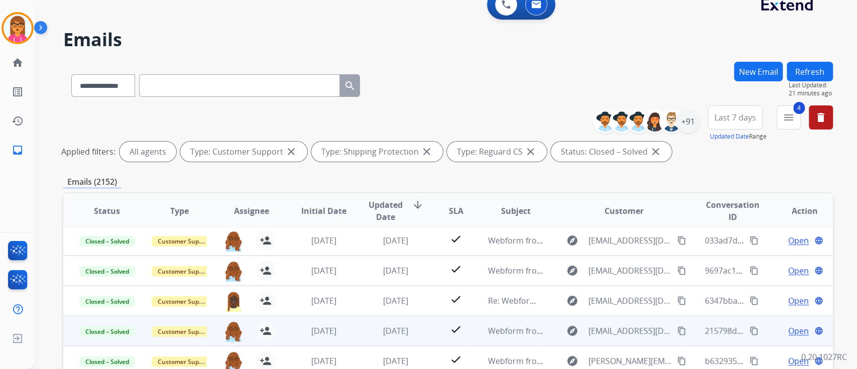
scroll to position [201, 0]
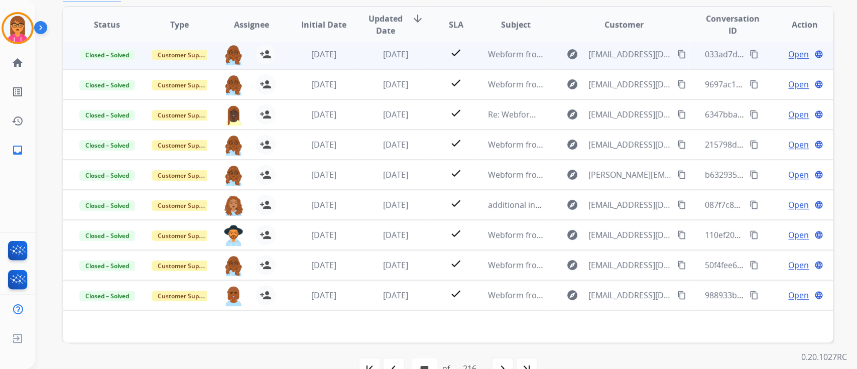
click at [387, 51] on span "[DATE]" at bounding box center [395, 54] width 25 height 11
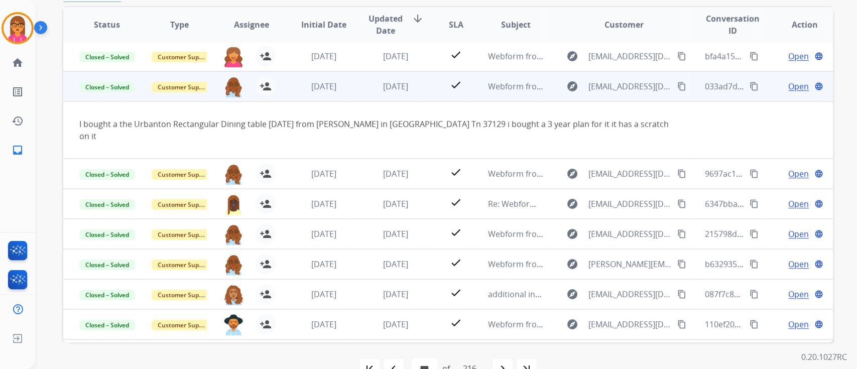
scroll to position [0, 0]
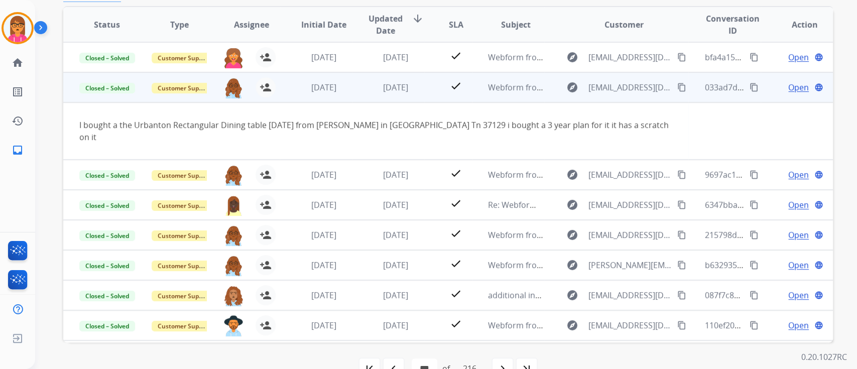
click at [783, 80] on td "Open language" at bounding box center [797, 87] width 72 height 30
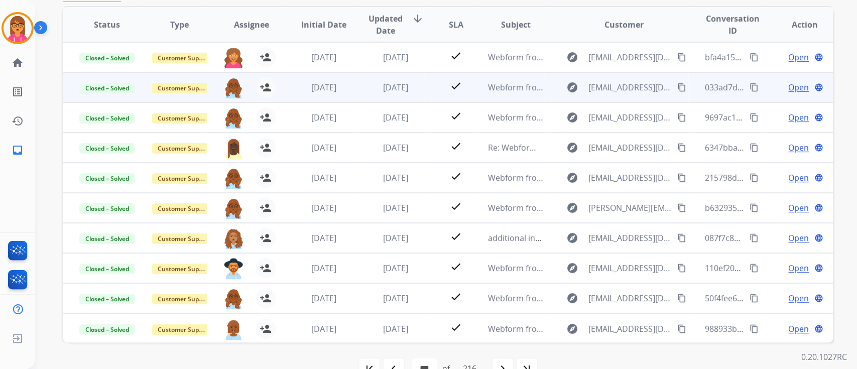
drag, startPoint x: 359, startPoint y: 92, endPoint x: 350, endPoint y: 102, distance: 13.1
click at [359, 92] on td "[DATE]" at bounding box center [388, 87] width 72 height 30
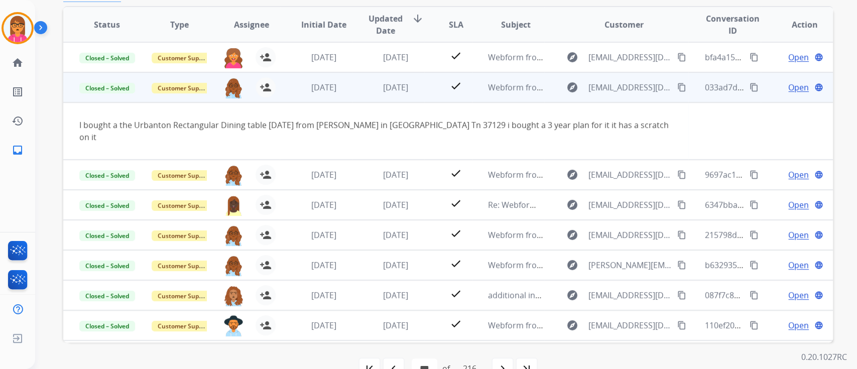
scroll to position [30, 0]
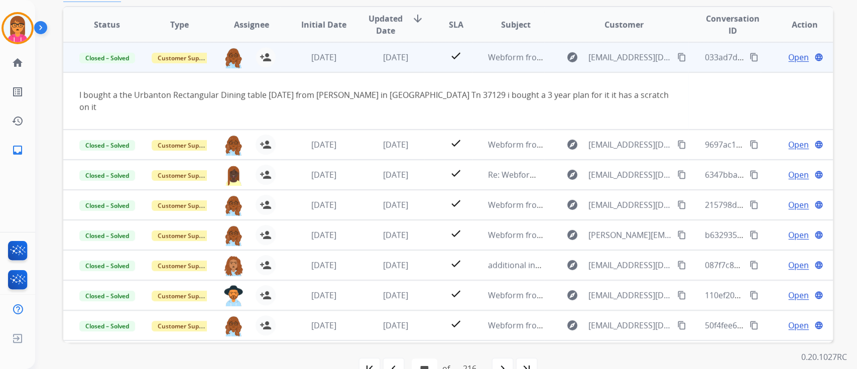
click at [792, 59] on span "Open" at bounding box center [799, 57] width 21 height 12
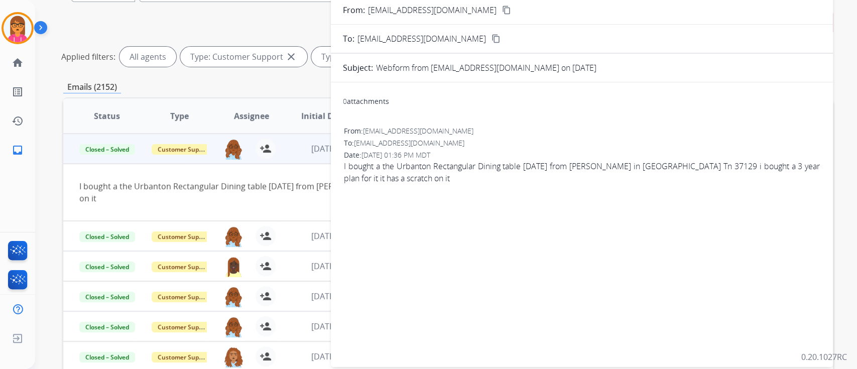
scroll to position [0, 0]
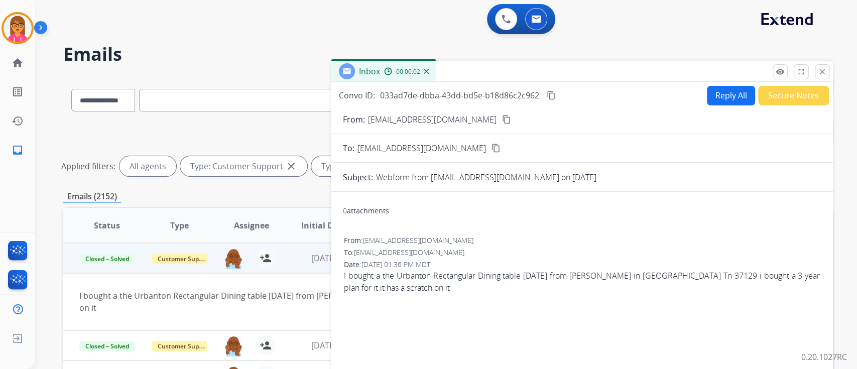
click at [552, 94] on mat-icon "content_copy" at bounding box center [551, 95] width 9 height 9
drag, startPoint x: 818, startPoint y: 69, endPoint x: 807, endPoint y: 74, distance: 11.9
click at [818, 69] on mat-icon "close" at bounding box center [822, 71] width 9 height 9
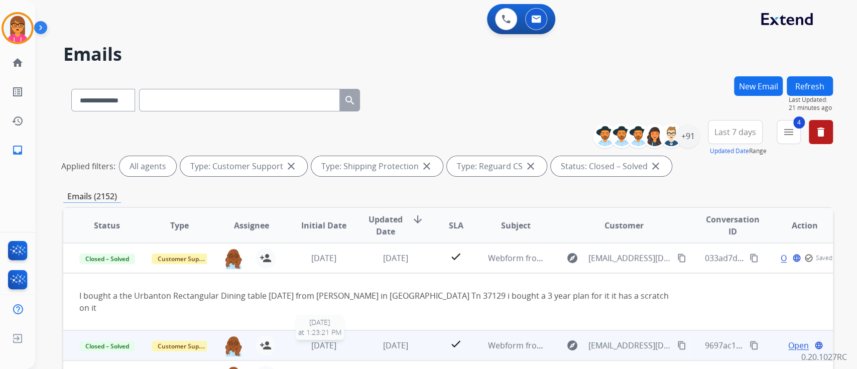
click at [311, 340] on span "[DATE]" at bounding box center [323, 345] width 25 height 11
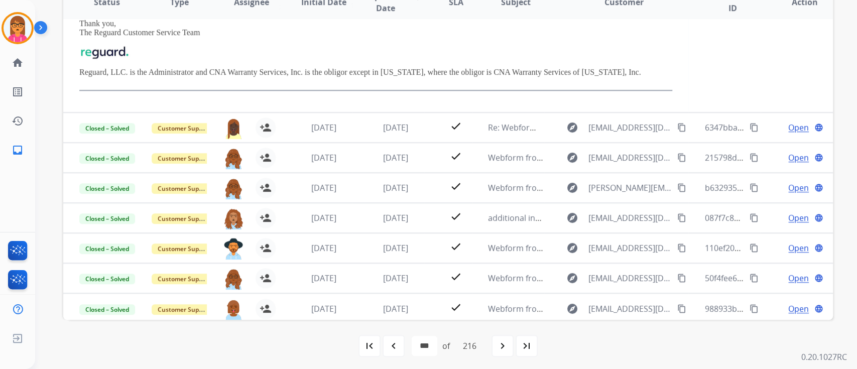
scroll to position [226, 0]
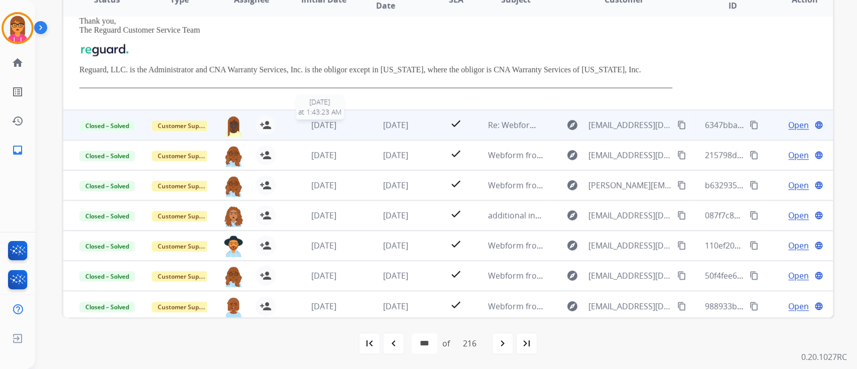
click at [344, 124] on div "[DATE]" at bounding box center [324, 125] width 56 height 12
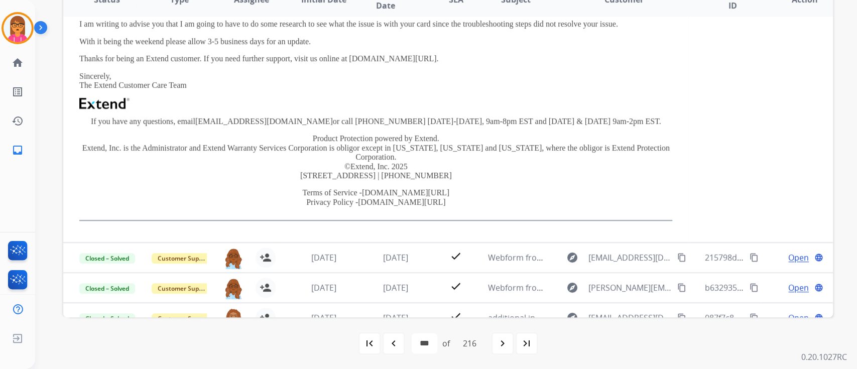
scroll to position [160, 0]
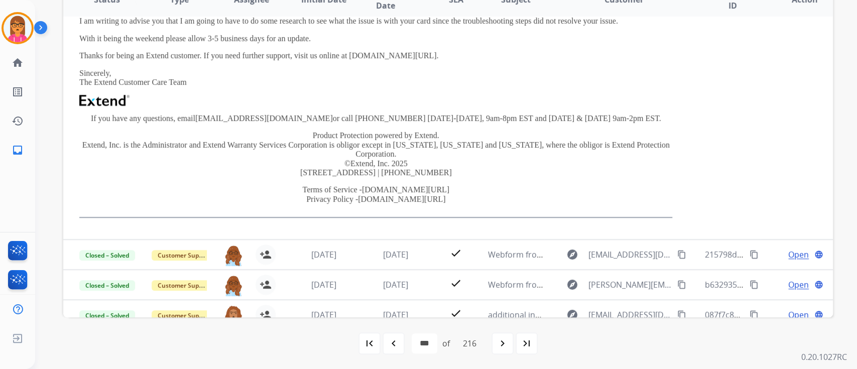
click at [384, 249] on div "[DATE]" at bounding box center [396, 255] width 56 height 12
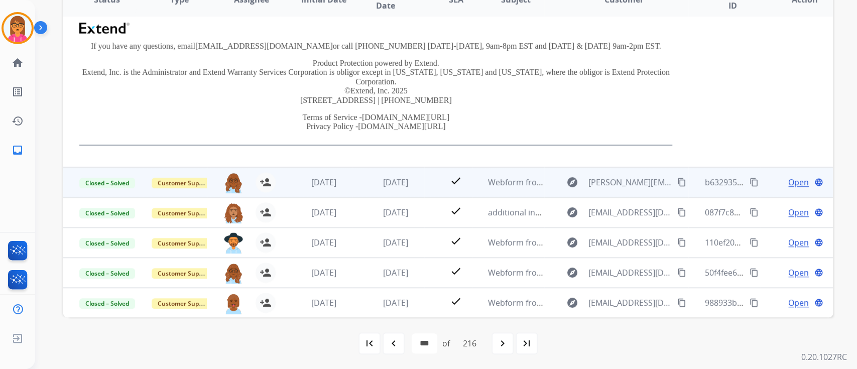
click at [397, 186] on span "[DATE]" at bounding box center [395, 182] width 25 height 11
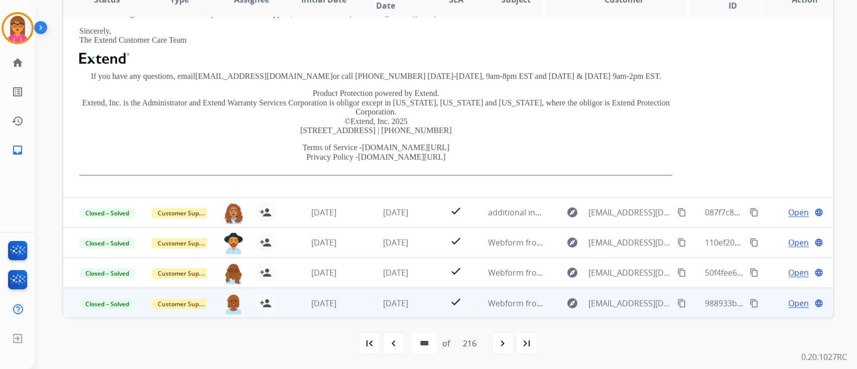
click at [394, 290] on td "[DATE]" at bounding box center [388, 303] width 72 height 30
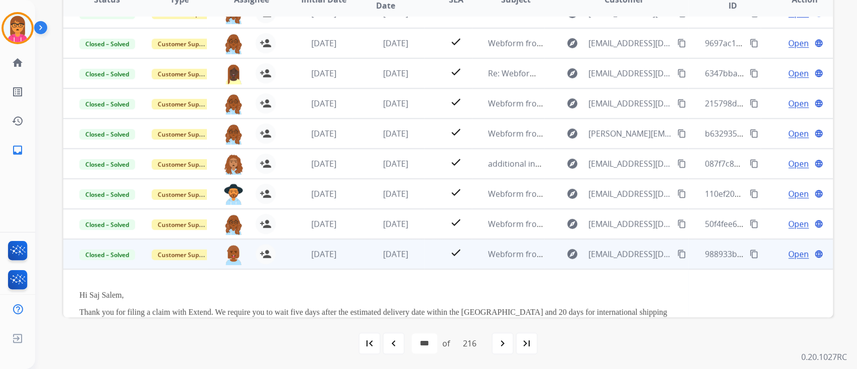
scroll to position [253, 0]
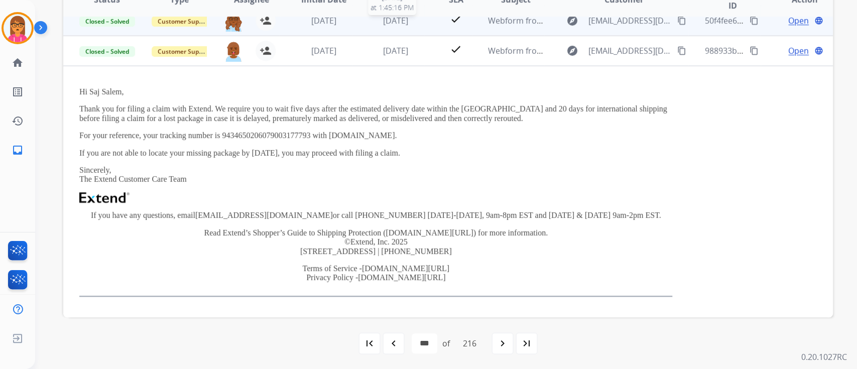
click at [390, 22] on span "[DATE]" at bounding box center [395, 20] width 25 height 11
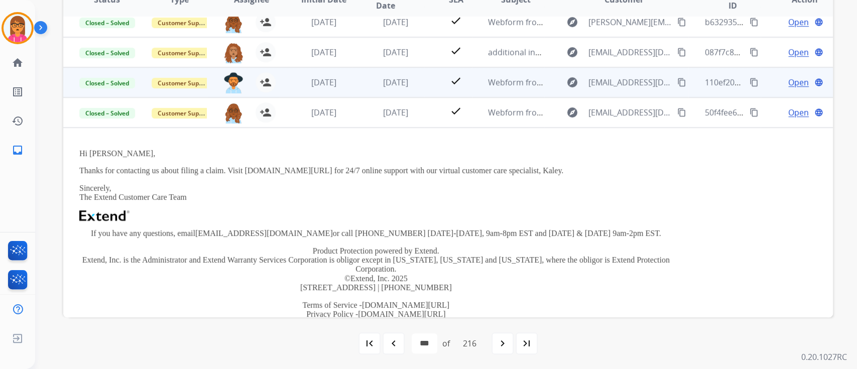
click at [377, 89] on td "[DATE]" at bounding box center [388, 82] width 72 height 30
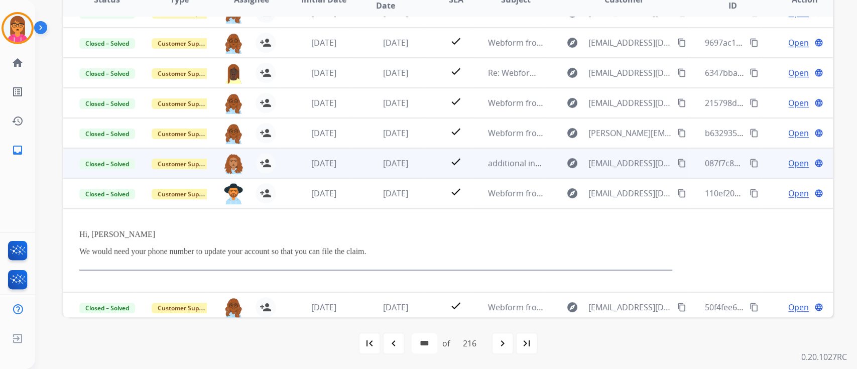
scroll to position [84, 0]
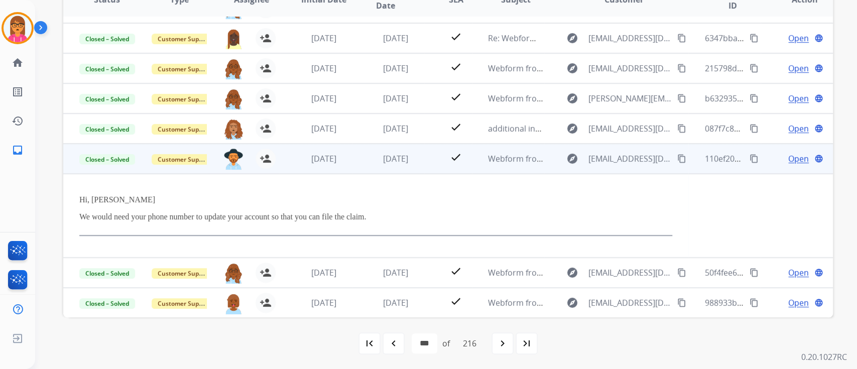
click at [789, 160] on span "Open" at bounding box center [799, 159] width 21 height 12
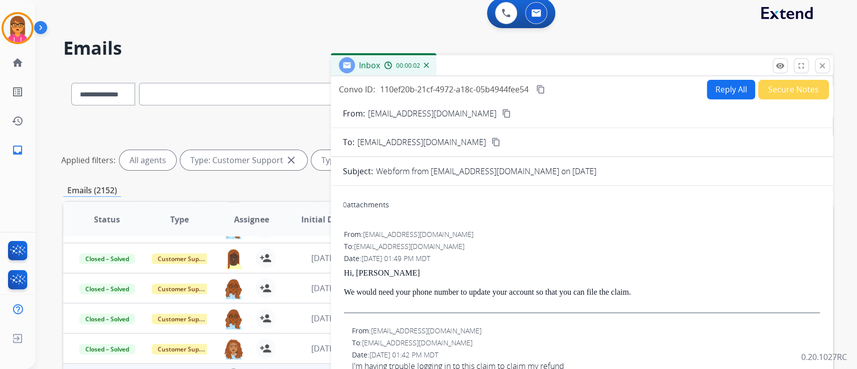
scroll to position [0, 0]
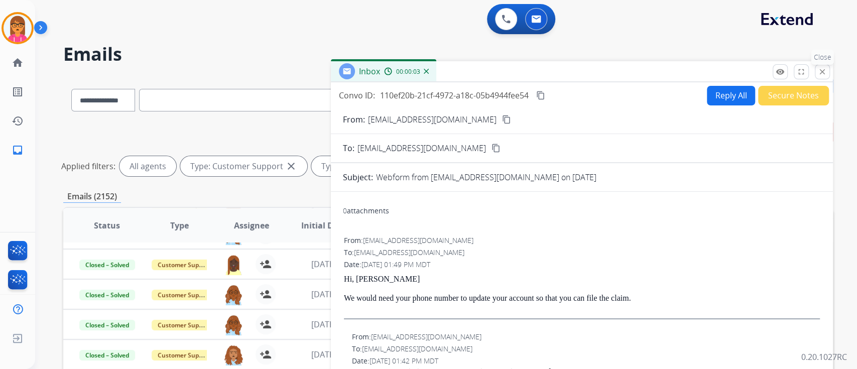
click at [828, 70] on button "close Close" at bounding box center [822, 71] width 15 height 15
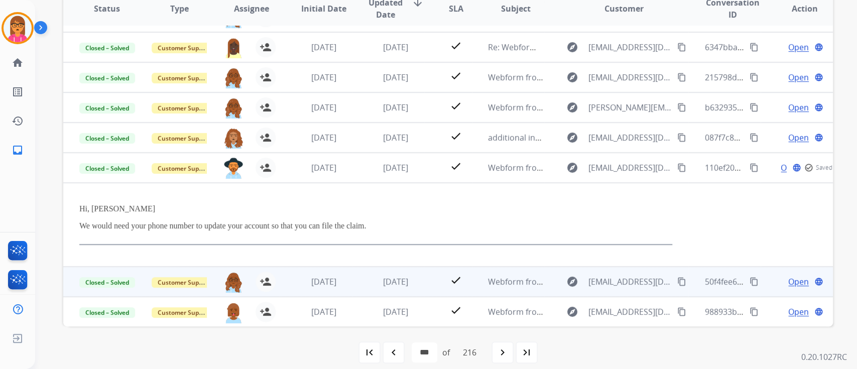
scroll to position [226, 0]
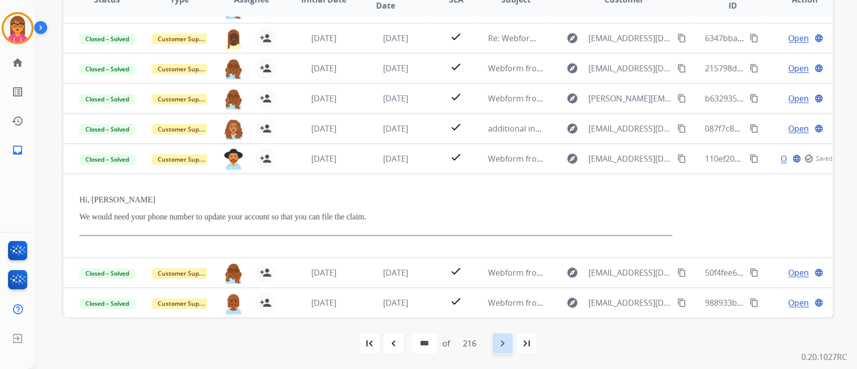
click at [503, 347] on mat-icon "navigate_next" at bounding box center [503, 344] width 12 height 12
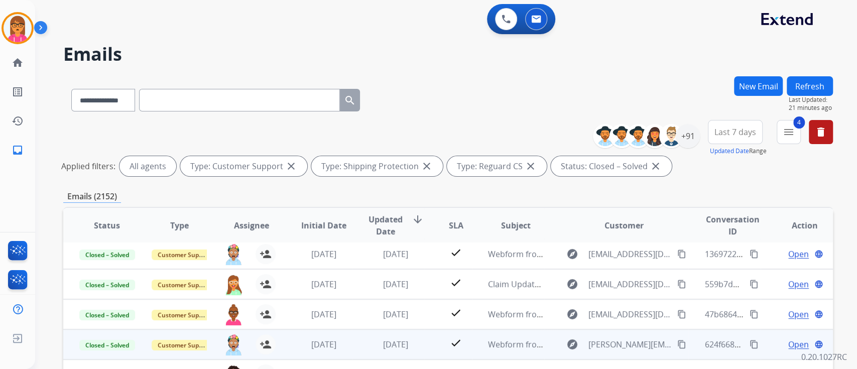
scroll to position [34, 0]
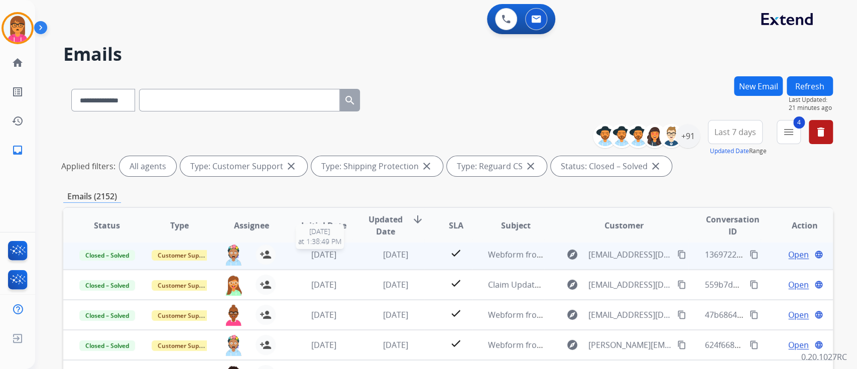
click at [336, 249] on span "[DATE]" at bounding box center [323, 254] width 25 height 11
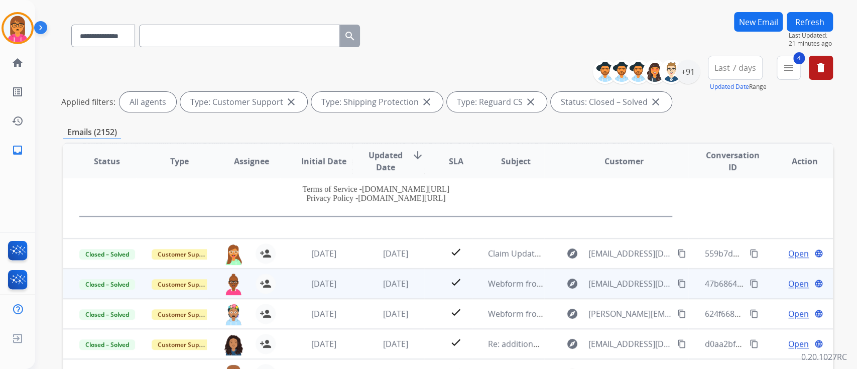
scroll to position [67, 0]
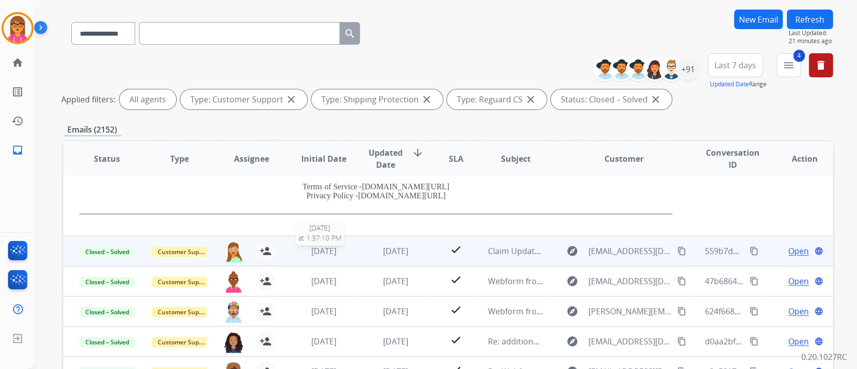
click at [348, 251] on div "[DATE]" at bounding box center [324, 251] width 56 height 12
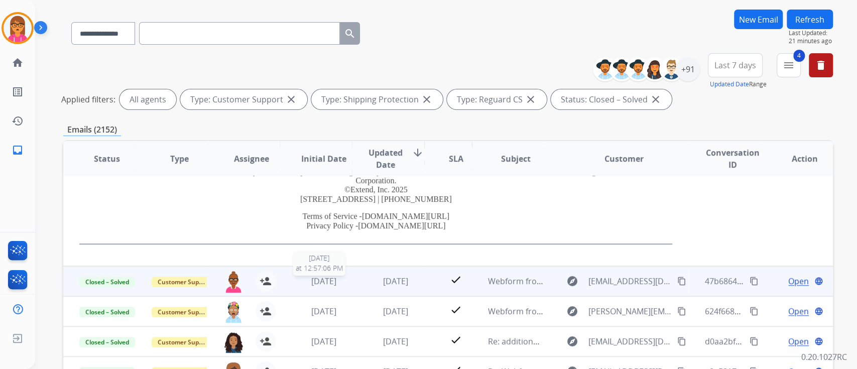
click at [336, 281] on span "[DATE]" at bounding box center [323, 281] width 25 height 11
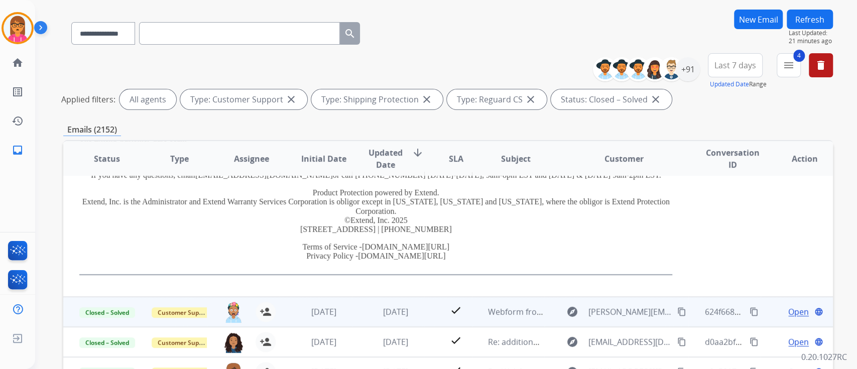
click at [359, 305] on td "[DATE]" at bounding box center [388, 312] width 72 height 30
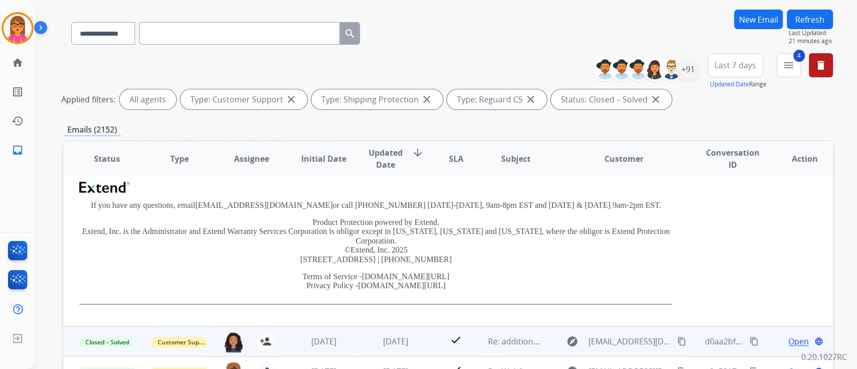
click at [367, 333] on td "[DATE]" at bounding box center [388, 342] width 72 height 30
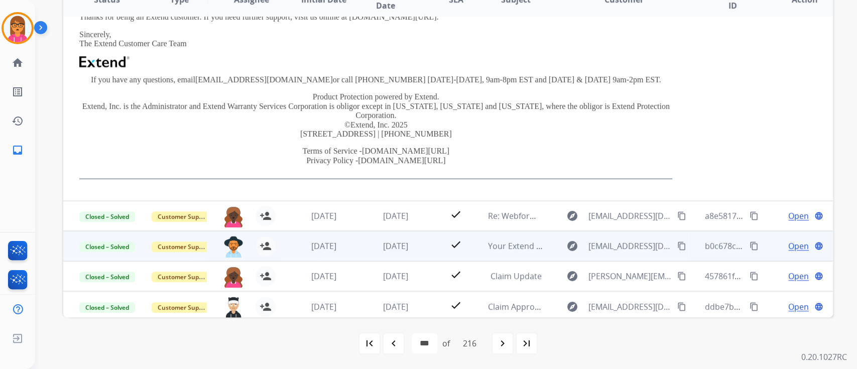
scroll to position [262, 0]
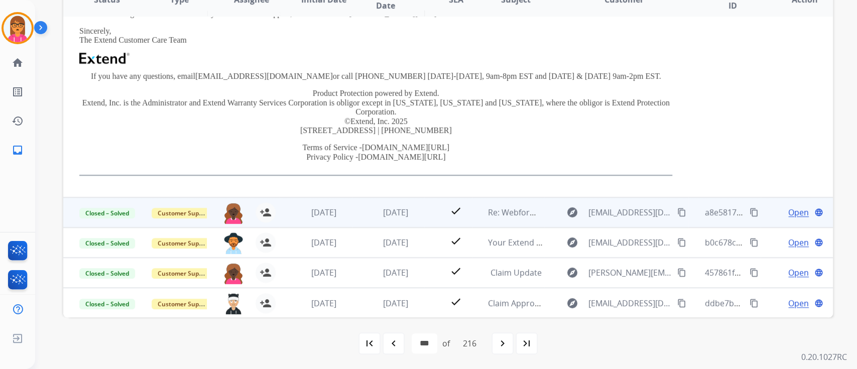
click at [372, 220] on td "[DATE]" at bounding box center [388, 212] width 72 height 30
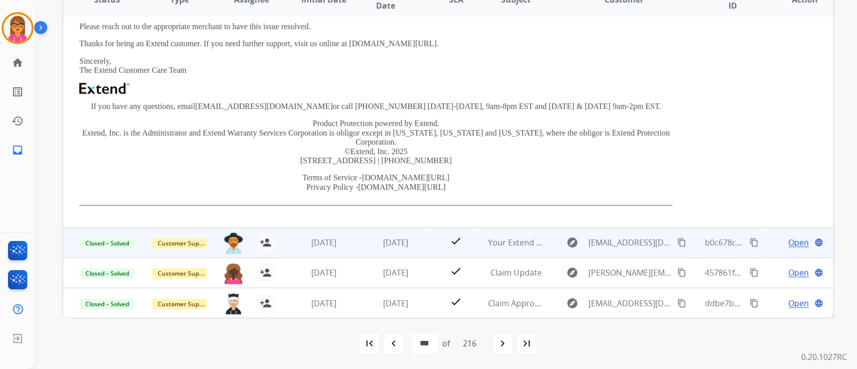
click at [378, 250] on td "[DATE]" at bounding box center [388, 243] width 72 height 30
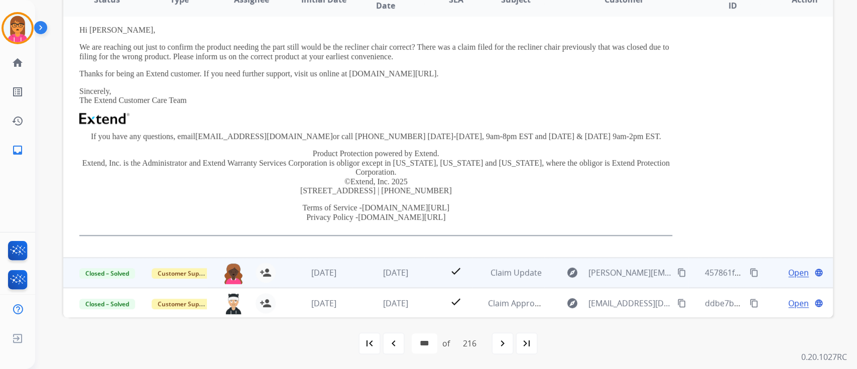
click at [390, 263] on td "[DATE]" at bounding box center [388, 273] width 72 height 30
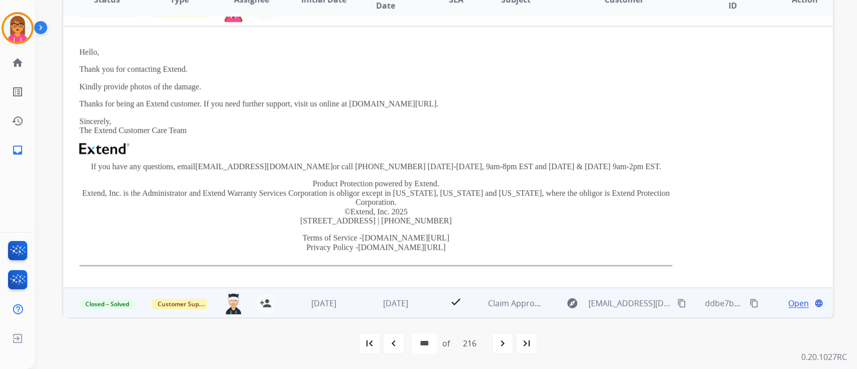
click at [400, 291] on td "[DATE]" at bounding box center [388, 303] width 72 height 30
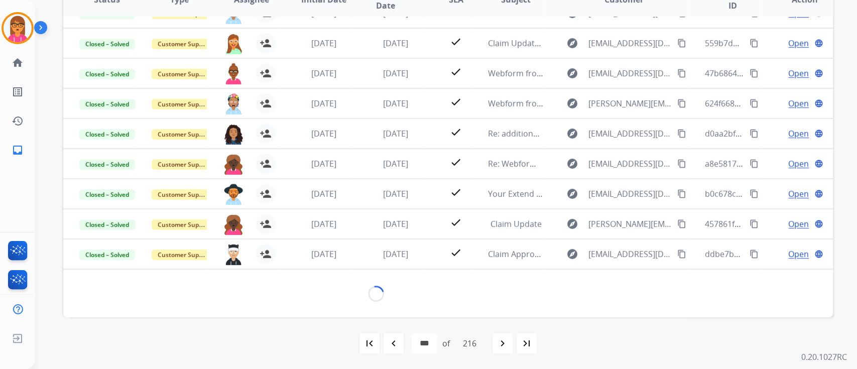
scroll to position [245, 0]
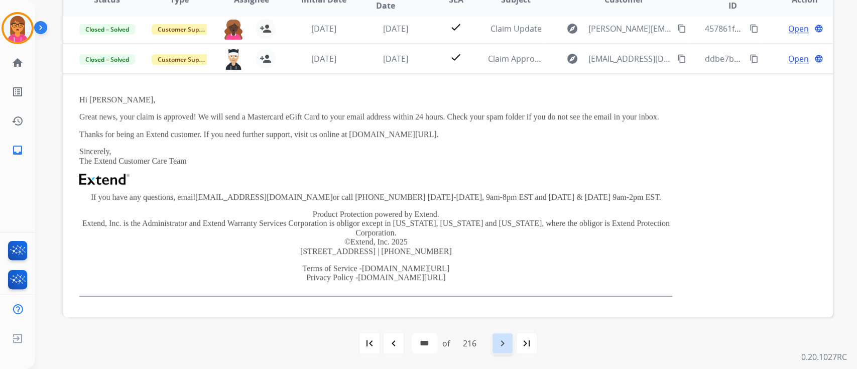
click at [499, 341] on mat-icon "navigate_next" at bounding box center [503, 344] width 12 height 12
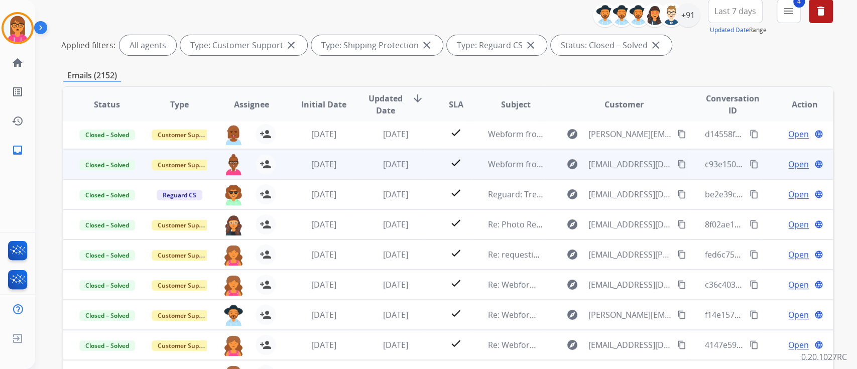
scroll to position [134, 0]
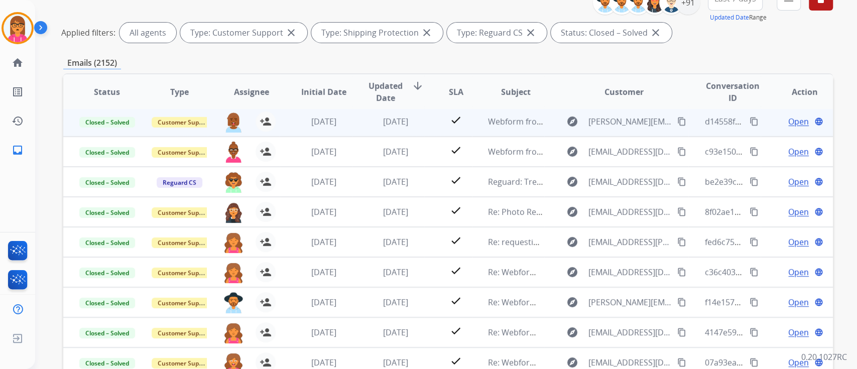
click at [356, 121] on td "[DATE]" at bounding box center [388, 121] width 72 height 30
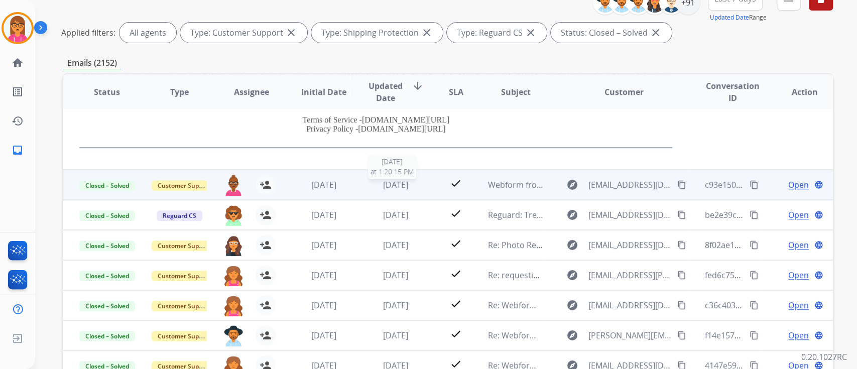
click at [383, 179] on span "[DATE]" at bounding box center [395, 184] width 25 height 11
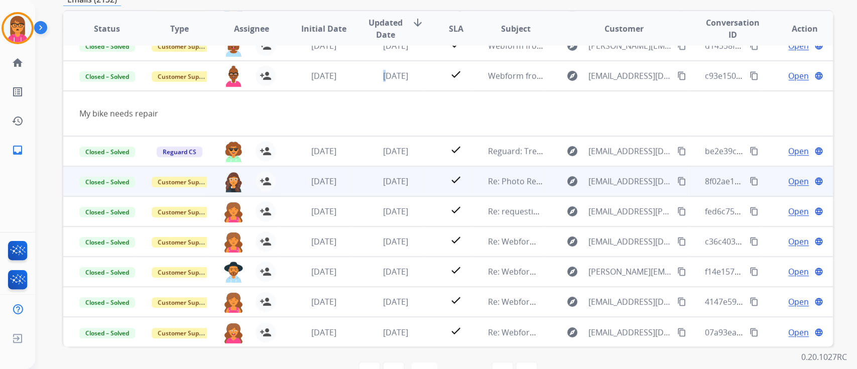
scroll to position [201, 0]
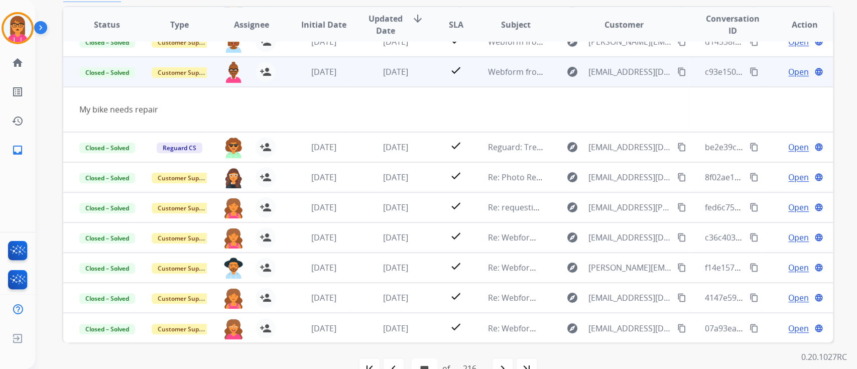
click at [793, 71] on span "Open" at bounding box center [799, 72] width 21 height 12
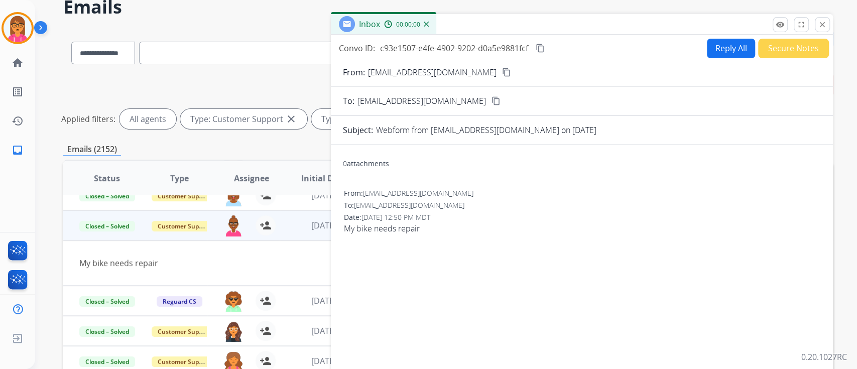
scroll to position [0, 0]
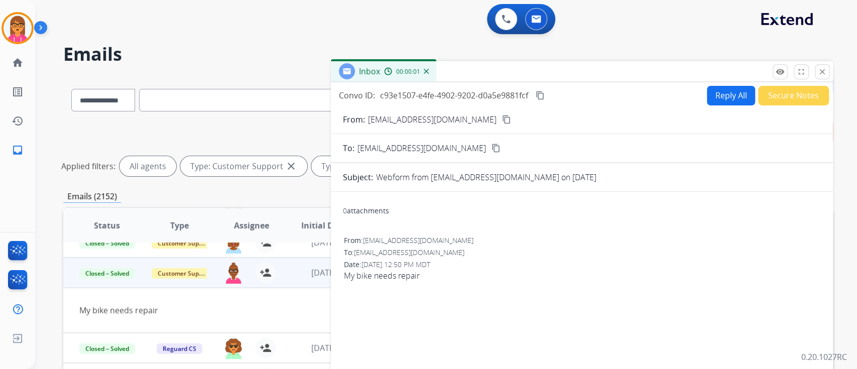
click at [549, 91] on div "Convo ID: c93e1507-e4fe-4902-9202-d0a5e9881fcf content_copy Reply All Secure No…" at bounding box center [582, 95] width 502 height 20
click at [544, 95] on mat-icon "content_copy" at bounding box center [540, 95] width 9 height 9
click at [766, 92] on button "Secure Notes" at bounding box center [794, 96] width 71 height 20
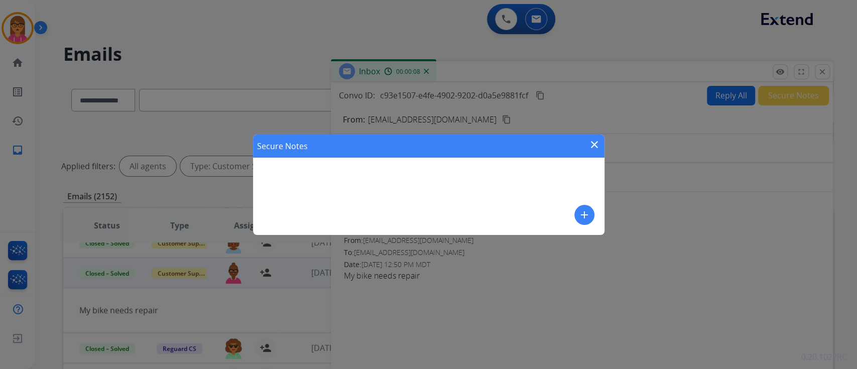
click at [593, 140] on mat-icon "close" at bounding box center [595, 145] width 12 height 12
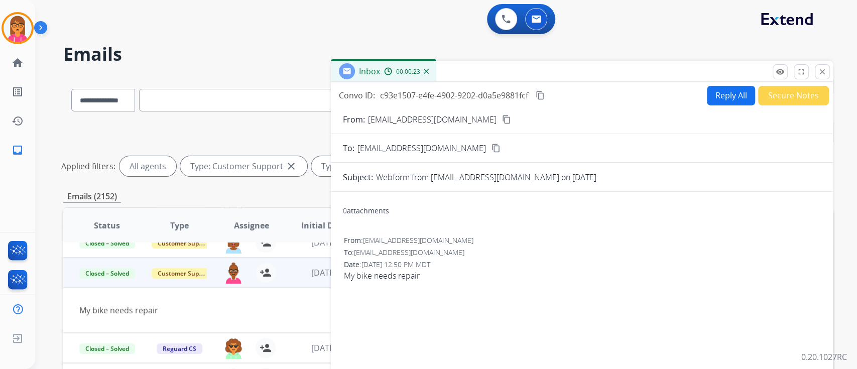
drag, startPoint x: 822, startPoint y: 72, endPoint x: 677, endPoint y: 115, distance: 151.5
click at [822, 72] on mat-icon "close" at bounding box center [822, 71] width 9 height 9
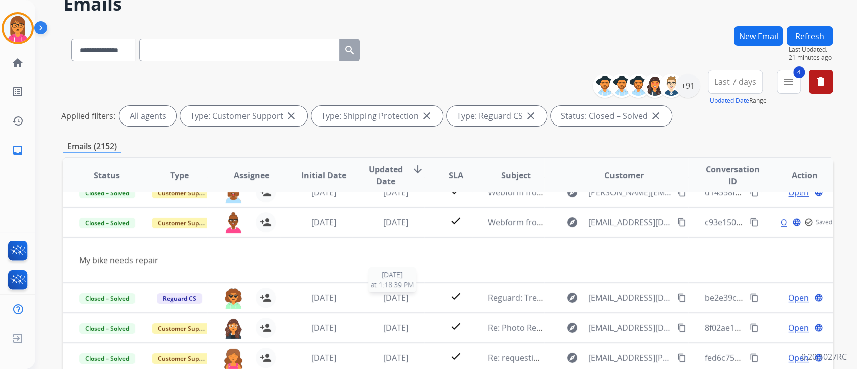
scroll to position [201, 0]
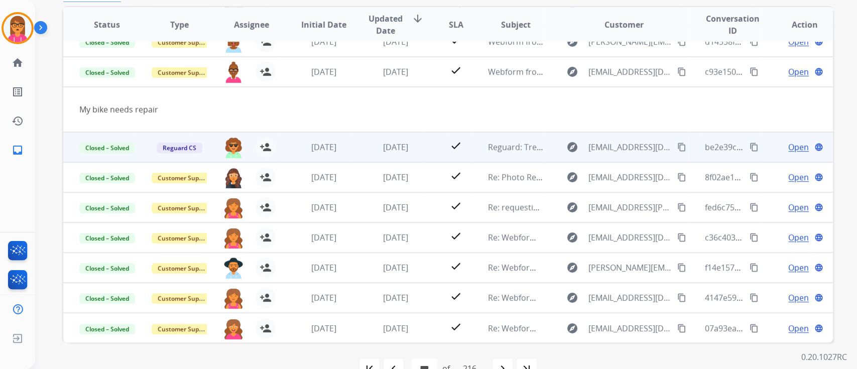
click at [370, 143] on div "[DATE]" at bounding box center [396, 147] width 56 height 12
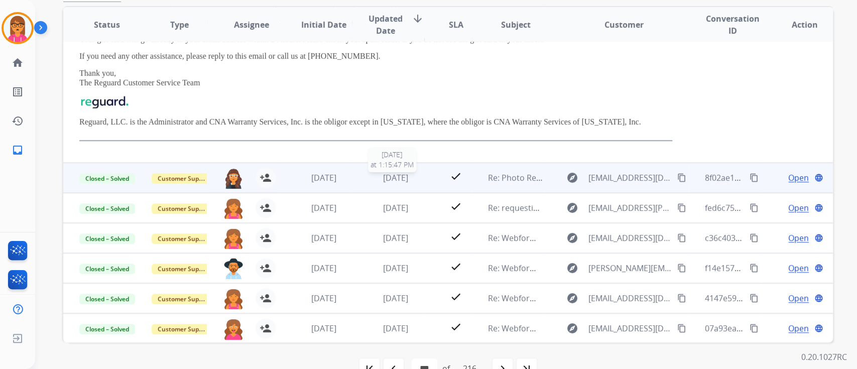
click at [383, 176] on span "[DATE]" at bounding box center [395, 177] width 25 height 11
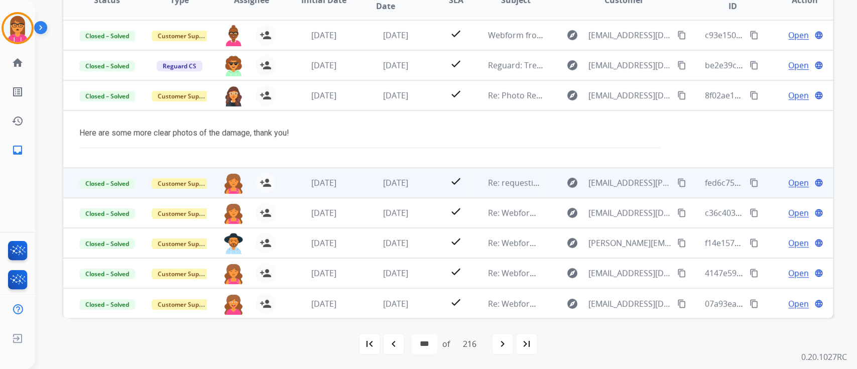
scroll to position [226, 0]
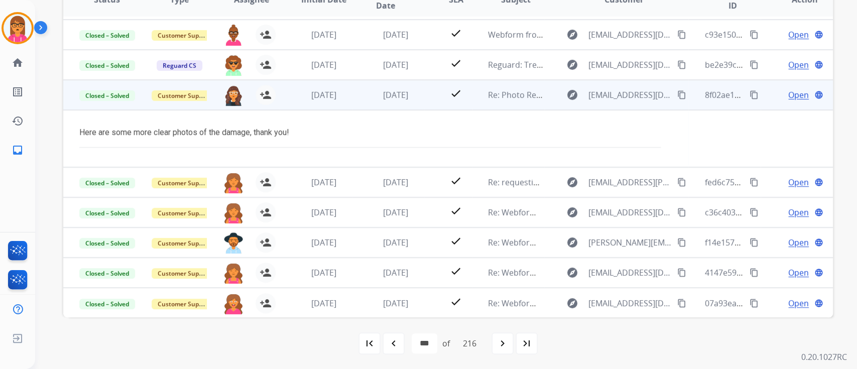
click at [795, 97] on span "Open" at bounding box center [799, 95] width 21 height 12
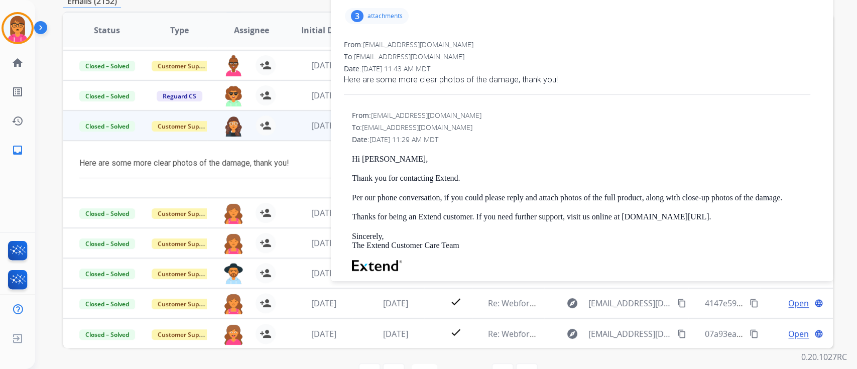
scroll to position [0, 0]
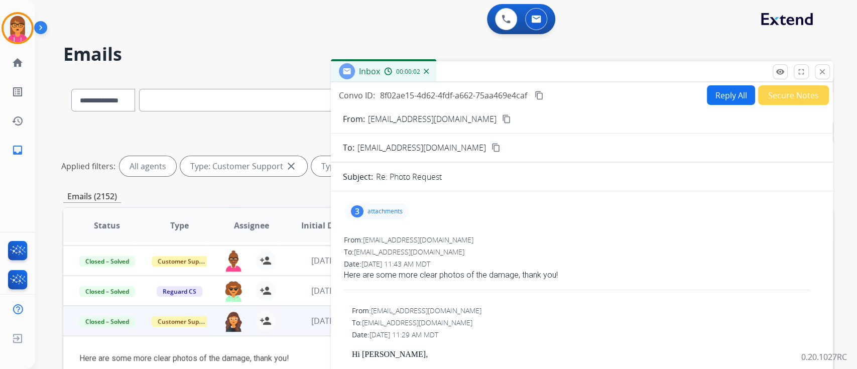
click at [539, 93] on mat-icon "content_copy" at bounding box center [539, 95] width 9 height 9
drag, startPoint x: 826, startPoint y: 74, endPoint x: 822, endPoint y: 82, distance: 9.4
click at [827, 74] on mat-icon "close" at bounding box center [822, 71] width 9 height 9
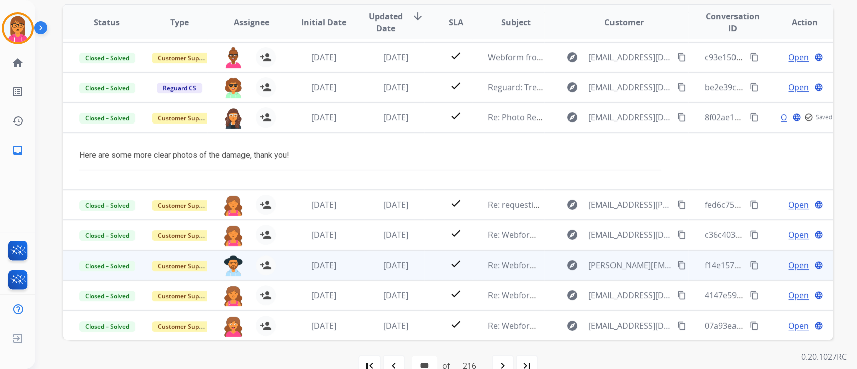
scroll to position [226, 0]
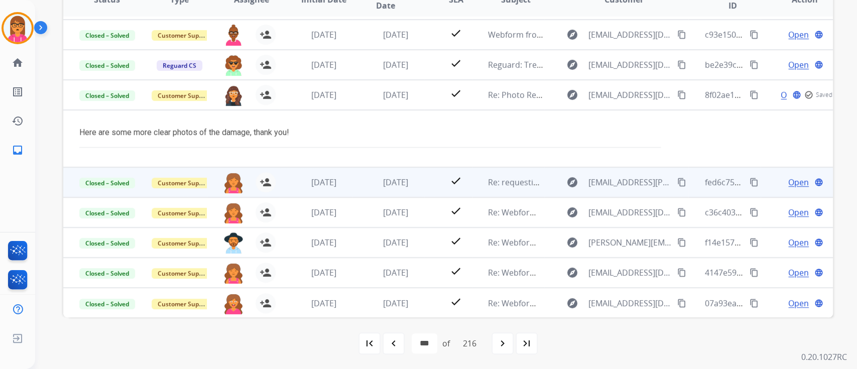
click at [392, 179] on span "[DATE]" at bounding box center [395, 182] width 25 height 11
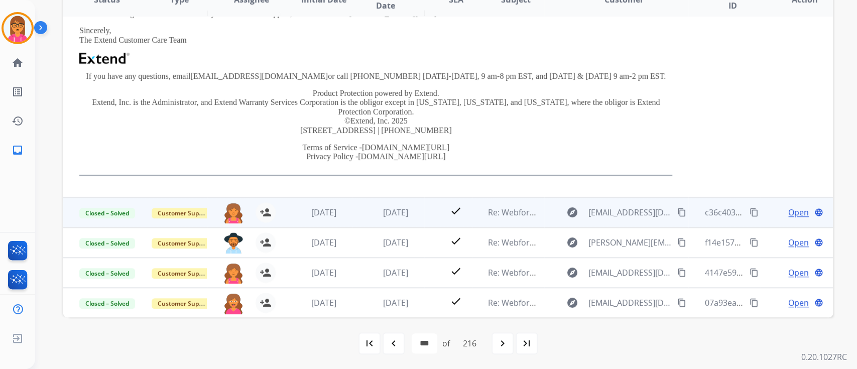
click at [402, 219] on td "[DATE]" at bounding box center [388, 212] width 72 height 30
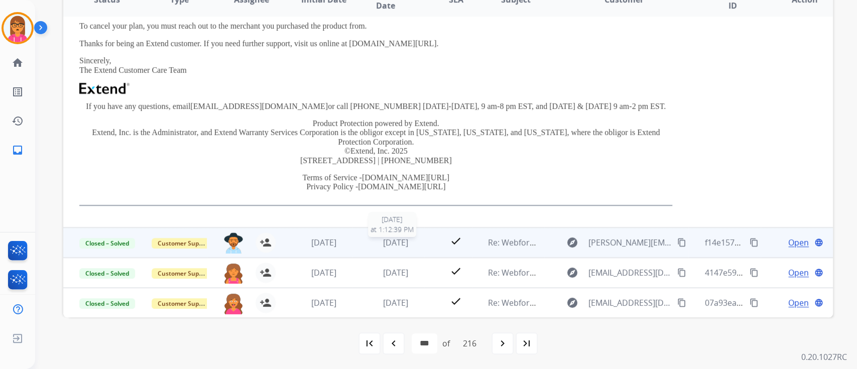
click at [405, 242] on span "[DATE]" at bounding box center [395, 242] width 25 height 11
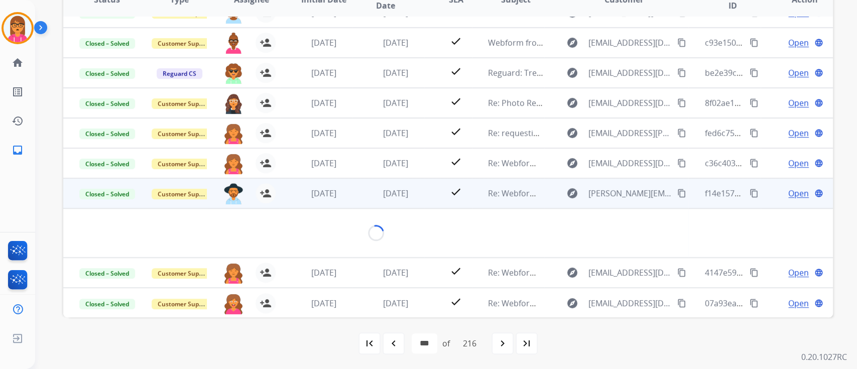
scroll to position [58, 0]
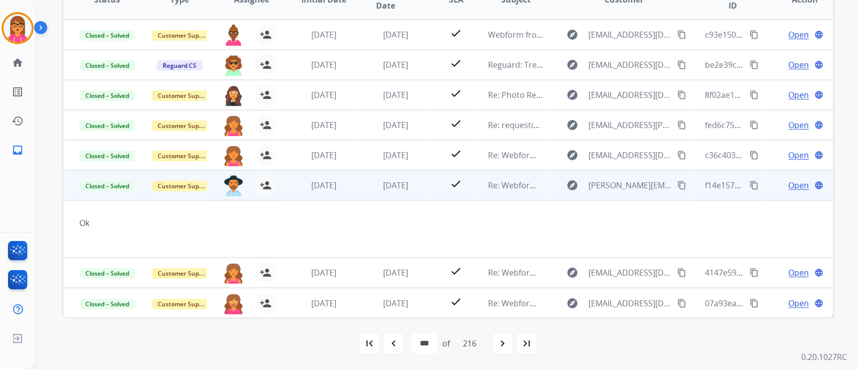
click at [789, 187] on span "Open" at bounding box center [799, 185] width 21 height 12
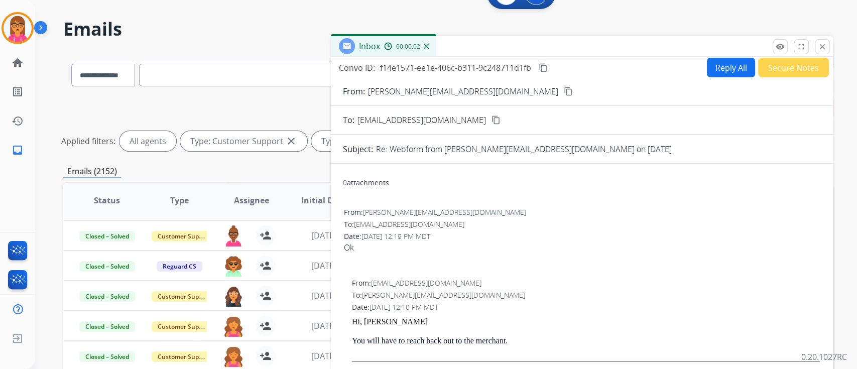
scroll to position [0, 0]
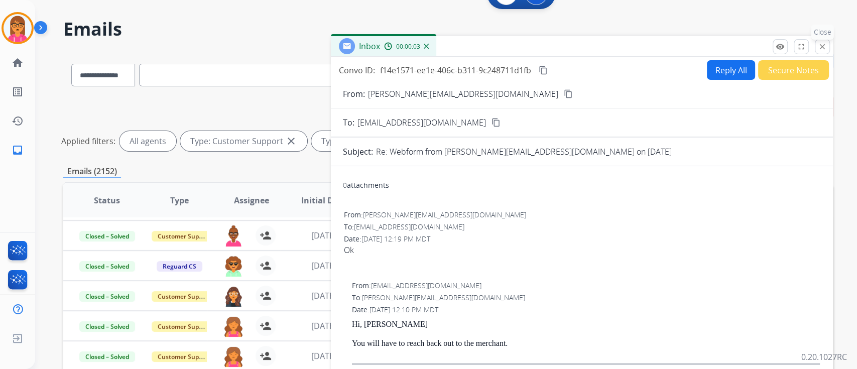
click at [827, 43] on mat-icon "close" at bounding box center [822, 46] width 9 height 9
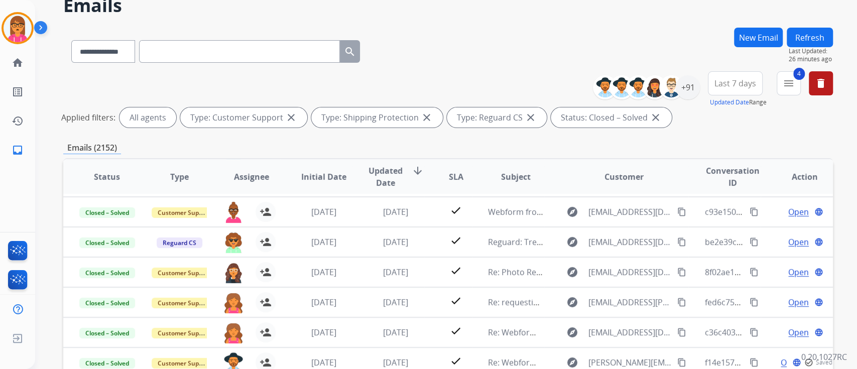
scroll to position [226, 0]
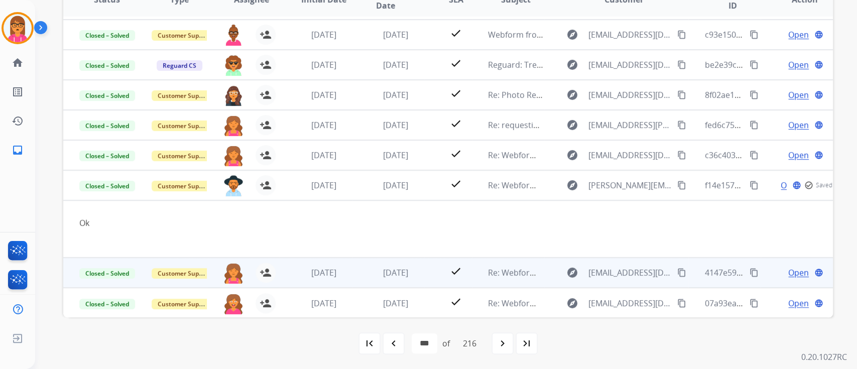
click at [367, 263] on td "[DATE]" at bounding box center [388, 273] width 72 height 30
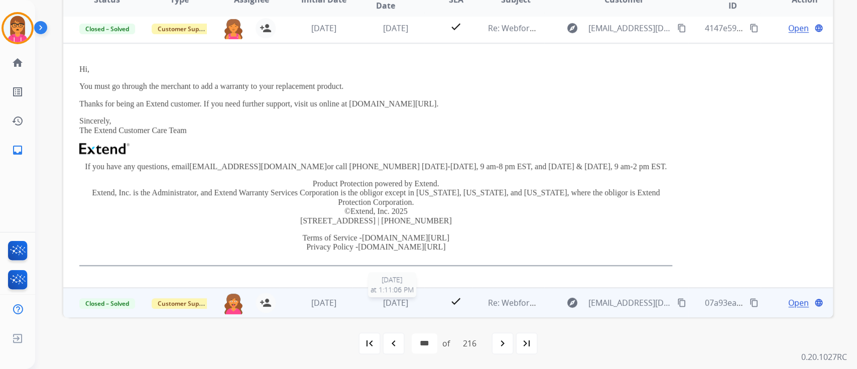
click at [383, 303] on span "[DATE]" at bounding box center [395, 302] width 25 height 11
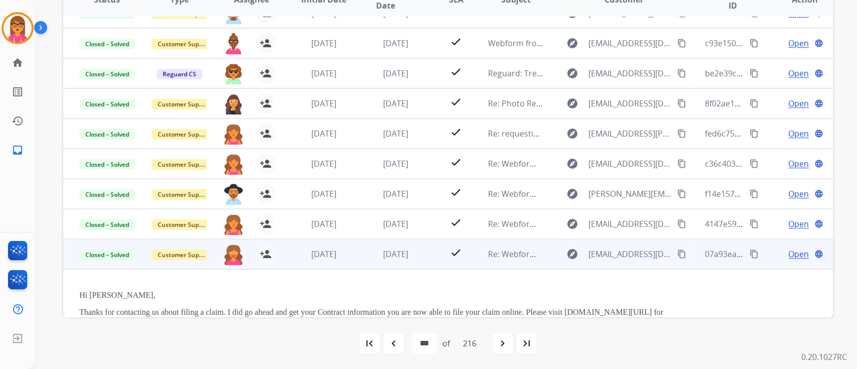
scroll to position [237, 0]
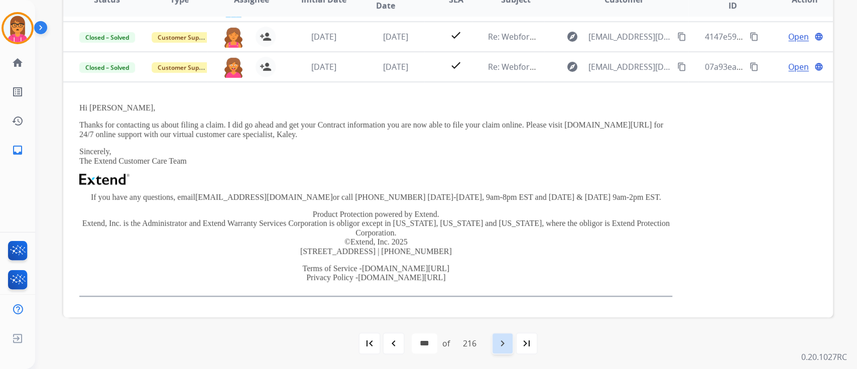
click at [504, 344] on mat-icon "navigate_next" at bounding box center [503, 344] width 12 height 12
select select "***"
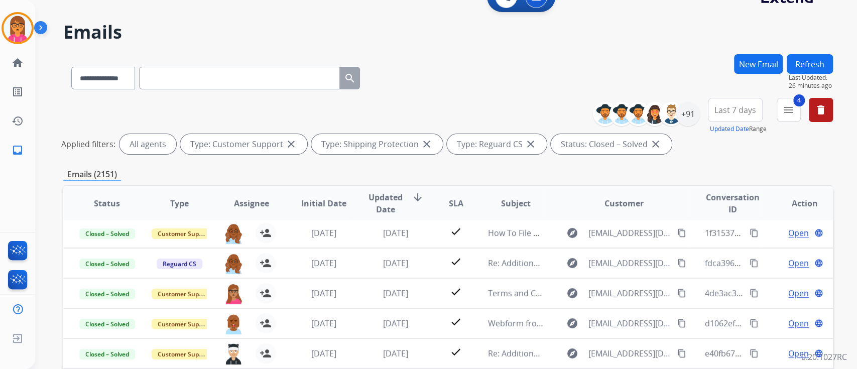
scroll to position [67, 0]
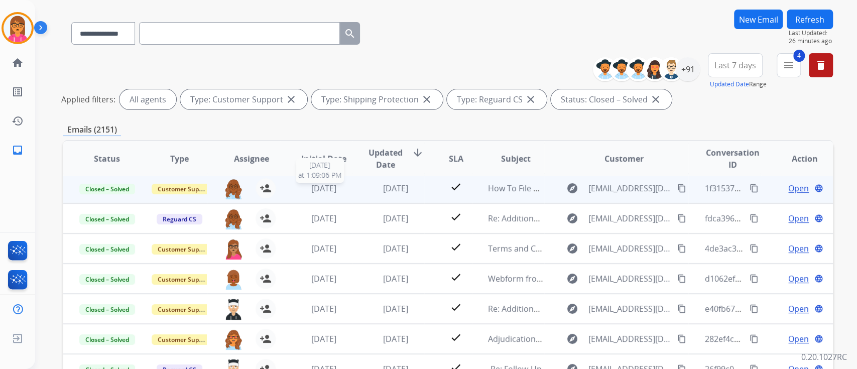
click at [333, 189] on span "[DATE]" at bounding box center [323, 188] width 25 height 11
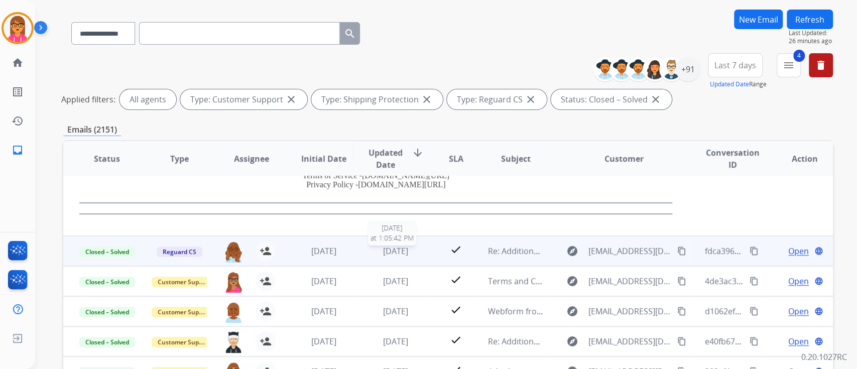
click at [387, 246] on span "[DATE]" at bounding box center [395, 251] width 25 height 11
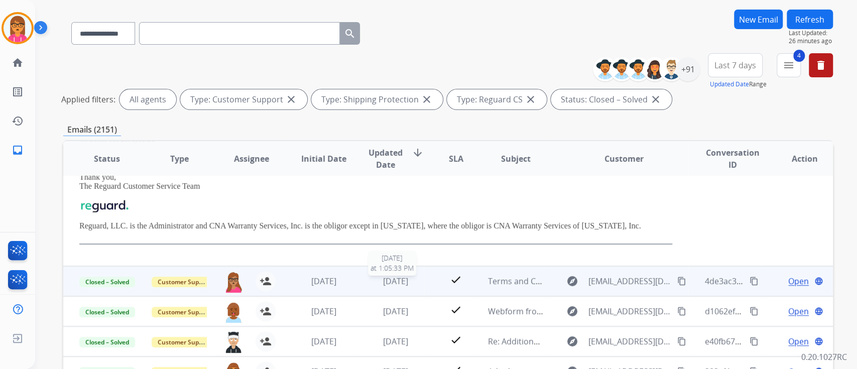
click at [384, 277] on span "[DATE]" at bounding box center [395, 281] width 25 height 11
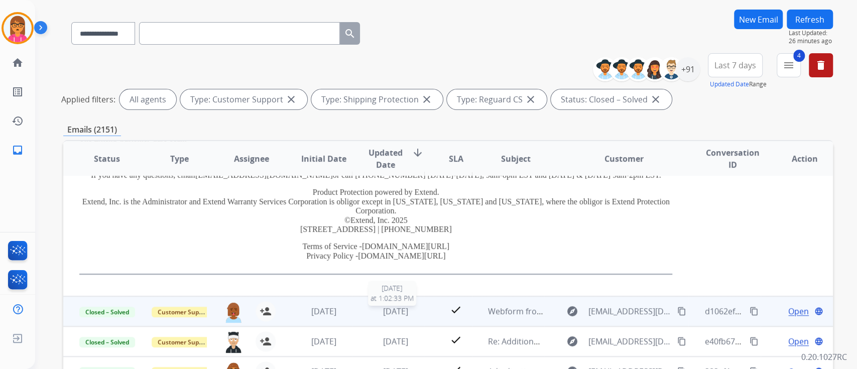
click at [391, 313] on span "[DATE]" at bounding box center [395, 311] width 25 height 11
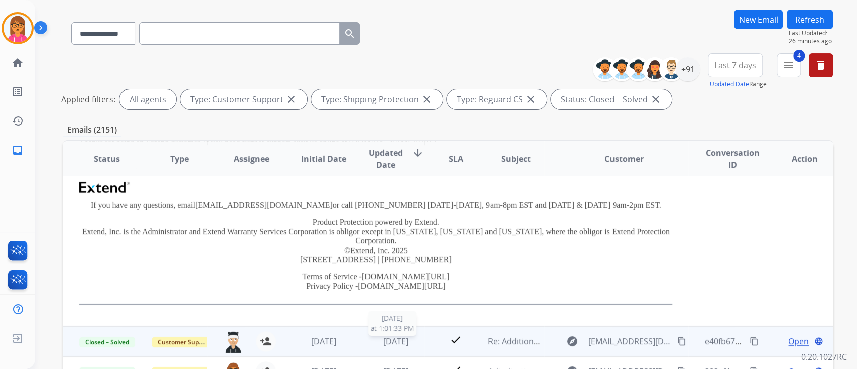
click at [394, 343] on span "[DATE]" at bounding box center [395, 341] width 25 height 11
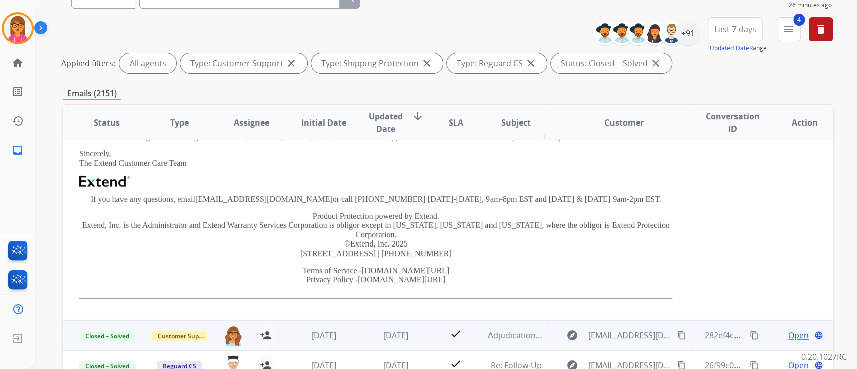
scroll to position [226, 0]
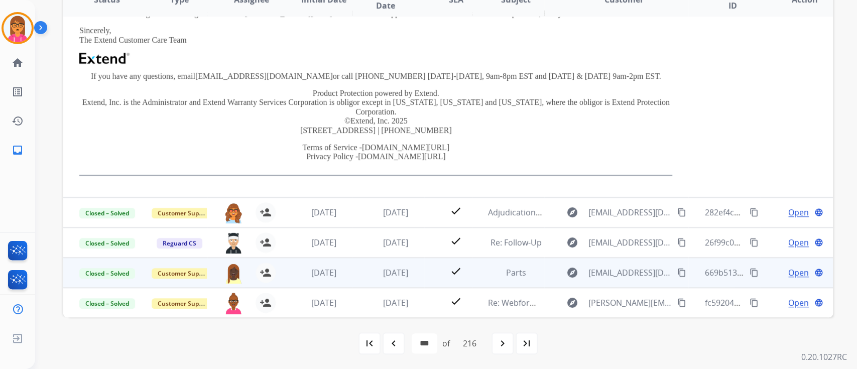
click at [397, 278] on td "[DATE]" at bounding box center [388, 273] width 72 height 30
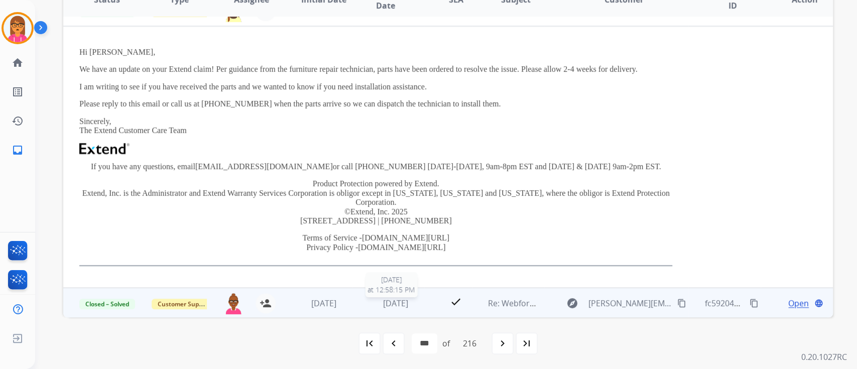
click at [399, 307] on td "[DATE] [DATE] 12:58:15 PM" at bounding box center [388, 303] width 72 height 30
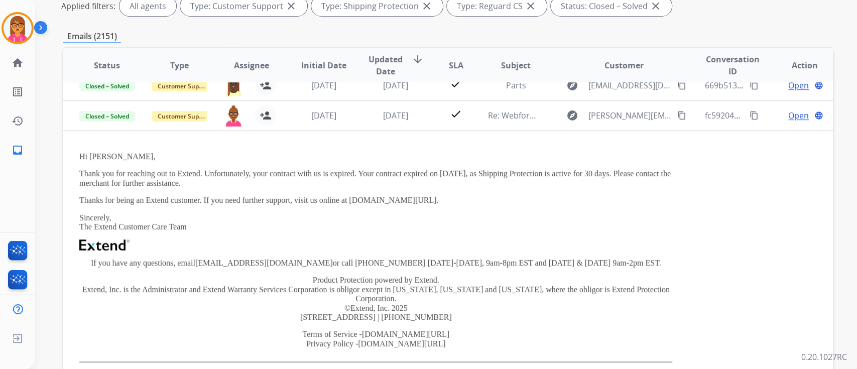
scroll to position [0, 0]
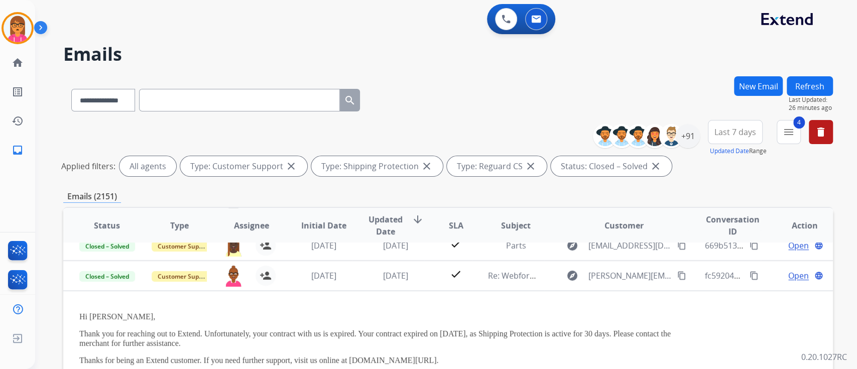
click at [170, 102] on input "text" at bounding box center [239, 100] width 201 height 23
paste input "**********"
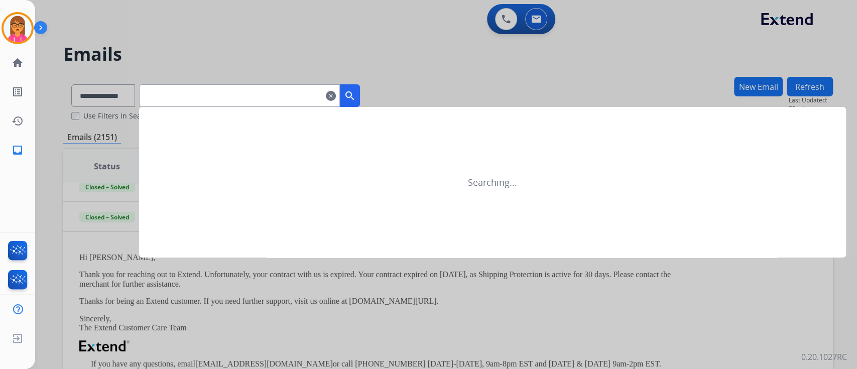
type input "**********"
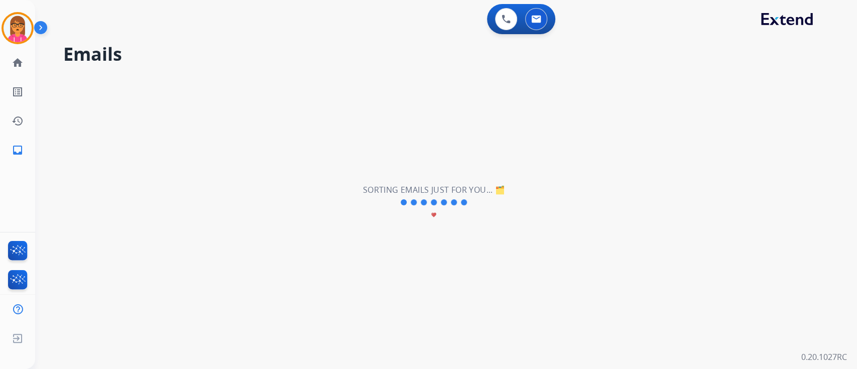
select select "*"
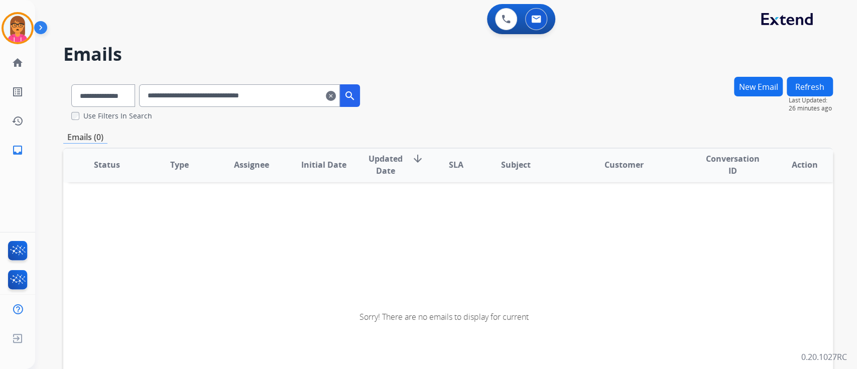
click at [313, 94] on input "**********" at bounding box center [239, 95] width 201 height 23
click at [160, 95] on input "**********" at bounding box center [239, 95] width 201 height 23
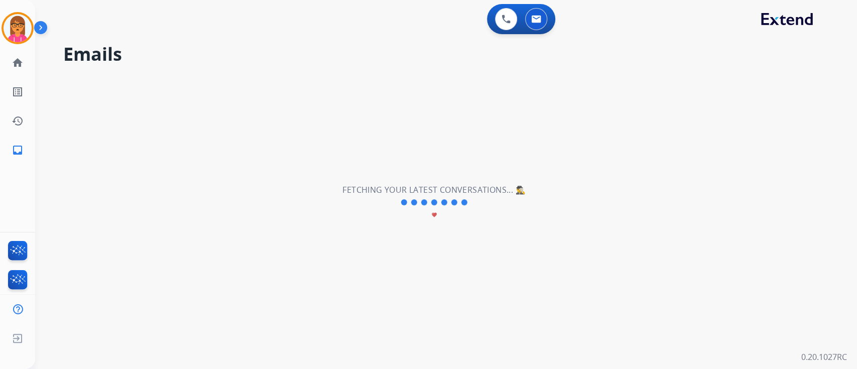
scroll to position [0, 0]
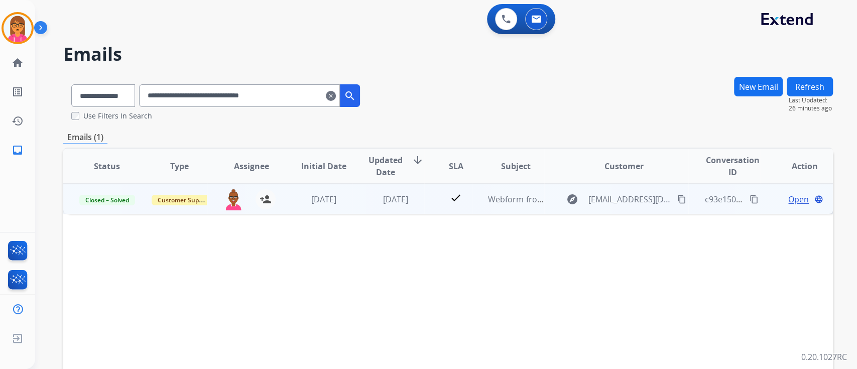
click at [780, 199] on div "Open language" at bounding box center [805, 199] width 56 height 12
click at [797, 198] on span "Open" at bounding box center [799, 199] width 21 height 12
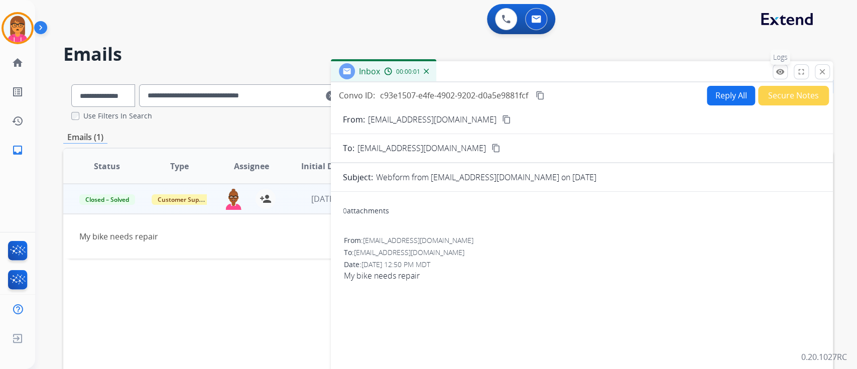
click at [780, 71] on mat-icon "remove_red_eye" at bounding box center [780, 71] width 9 height 9
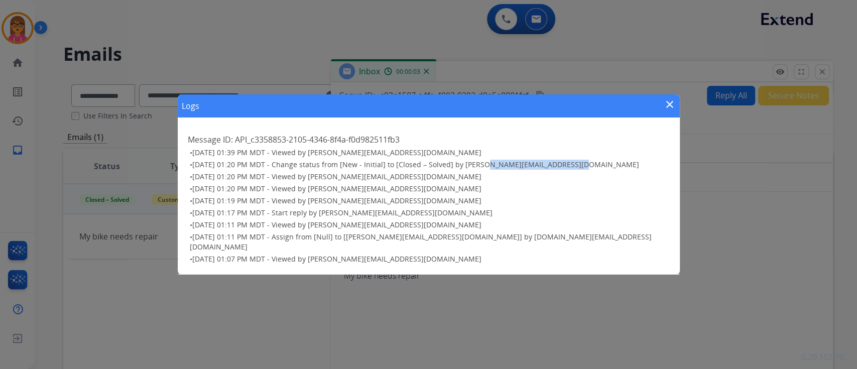
drag, startPoint x: 478, startPoint y: 172, endPoint x: 590, endPoint y: 173, distance: 112.5
click at [590, 170] on h3 "• [DATE] 01:20 PM MDT - Change status from [New - Initial] to [Closed – Solved]…" at bounding box center [430, 165] width 480 height 10
drag, startPoint x: 662, startPoint y: 109, endPoint x: 675, endPoint y: 108, distance: 13.1
click at [662, 109] on div "Logs close" at bounding box center [429, 105] width 502 height 23
click at [676, 108] on div "Logs close" at bounding box center [429, 105] width 502 height 23
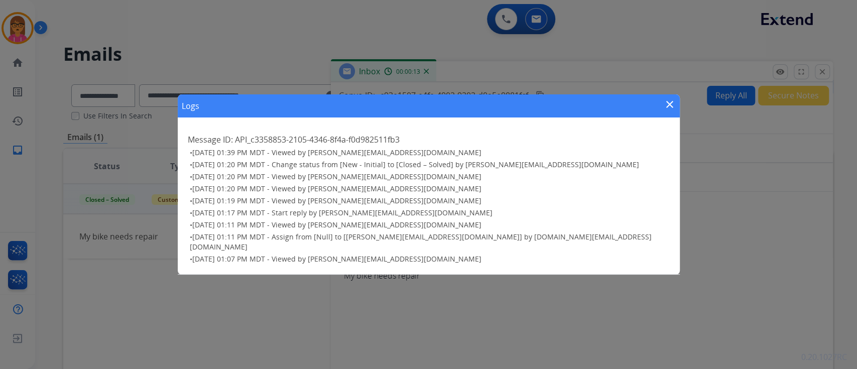
click at [669, 111] on mat-icon "close" at bounding box center [670, 104] width 12 height 12
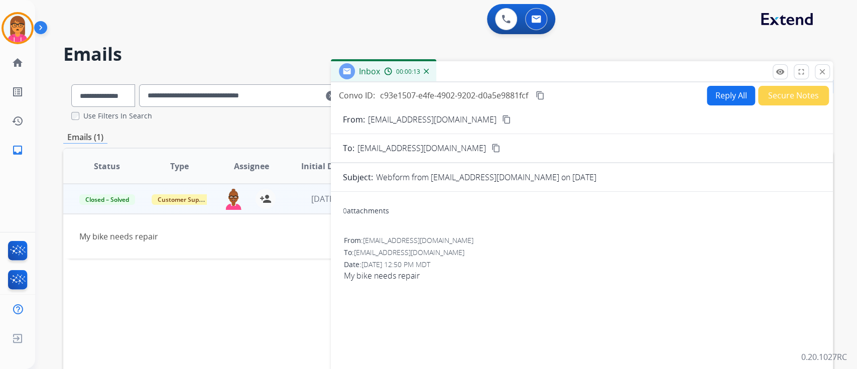
click at [812, 73] on div "remove_red_eye Logs fullscreen Expand close Close" at bounding box center [801, 71] width 57 height 15
click at [813, 73] on div "remove_red_eye Logs fullscreen Expand close Close" at bounding box center [801, 71] width 57 height 15
drag, startPoint x: 817, startPoint y: 76, endPoint x: 762, endPoint y: 82, distance: 55.1
click at [817, 76] on button "close Close" at bounding box center [822, 71] width 15 height 15
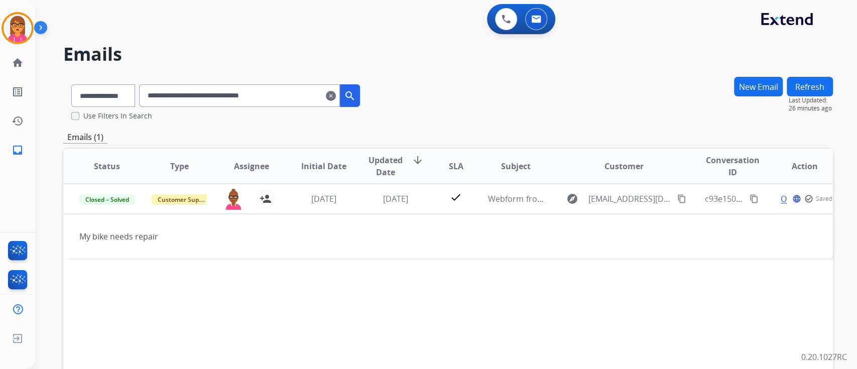
click at [336, 93] on mat-icon "clear" at bounding box center [331, 96] width 10 height 12
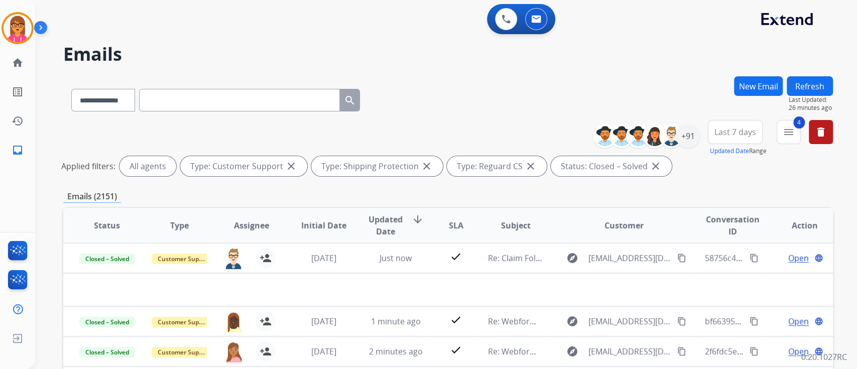
click at [235, 102] on input "text" at bounding box center [239, 100] width 201 height 23
paste input "**********"
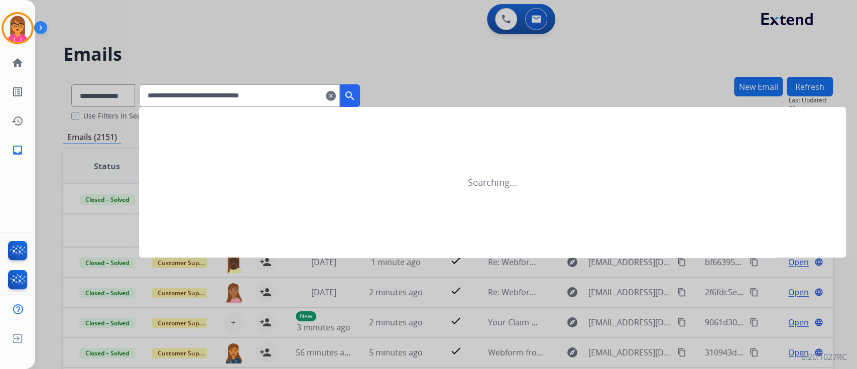
type input "**********"
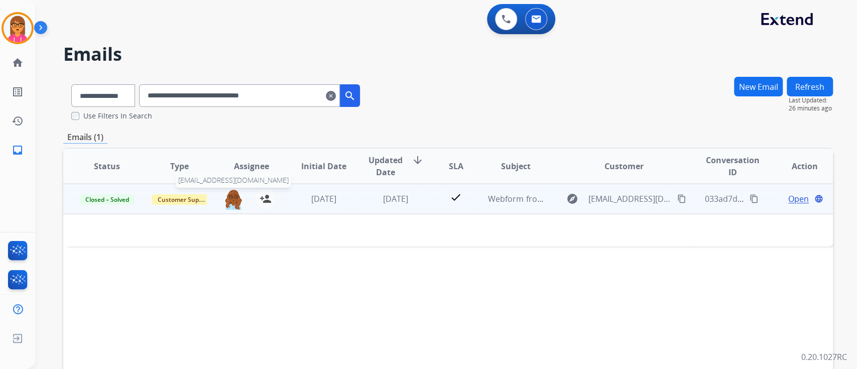
click at [231, 200] on img at bounding box center [234, 199] width 20 height 21
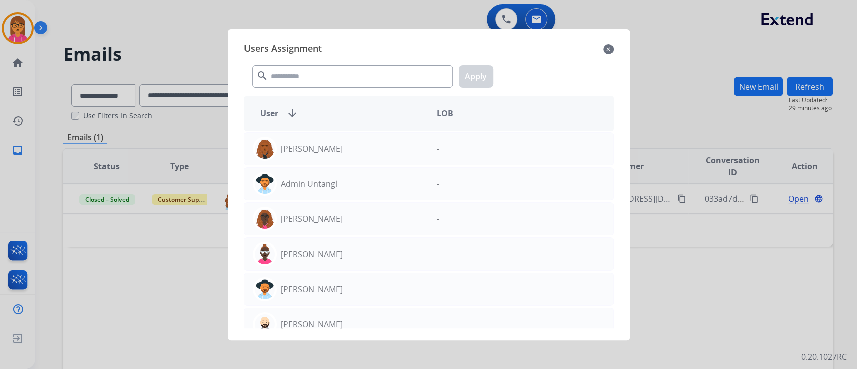
click at [660, 81] on div at bounding box center [428, 184] width 857 height 369
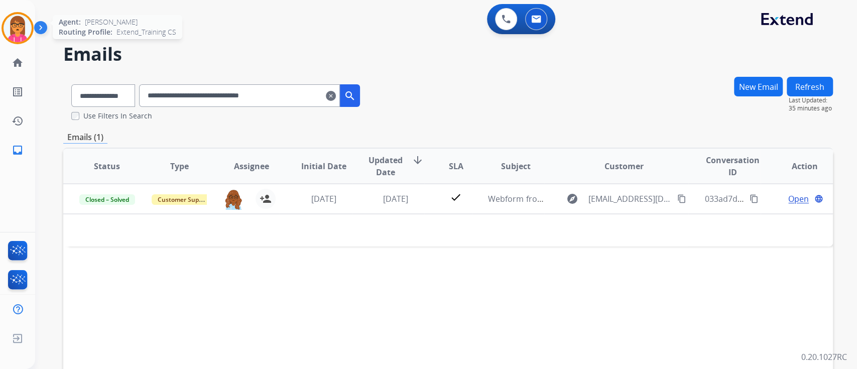
click at [11, 27] on img at bounding box center [18, 28] width 28 height 28
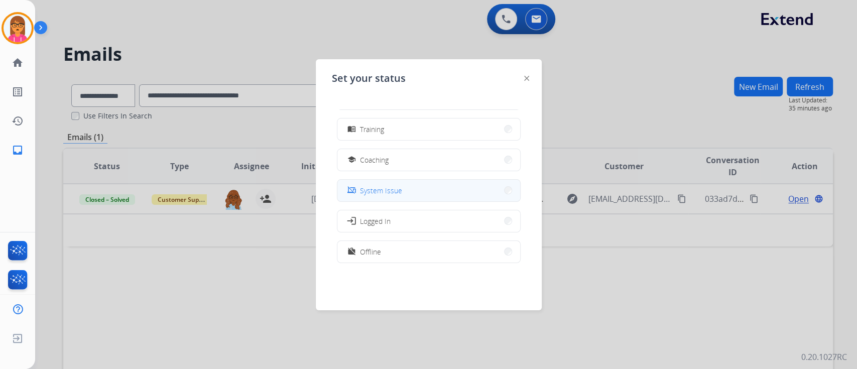
scroll to position [159, 0]
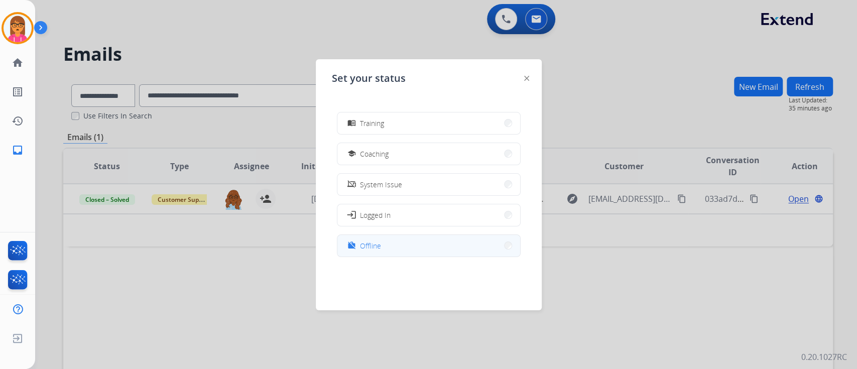
click at [446, 235] on div "work_off Offline" at bounding box center [429, 246] width 184 height 23
click at [401, 45] on div at bounding box center [428, 184] width 857 height 369
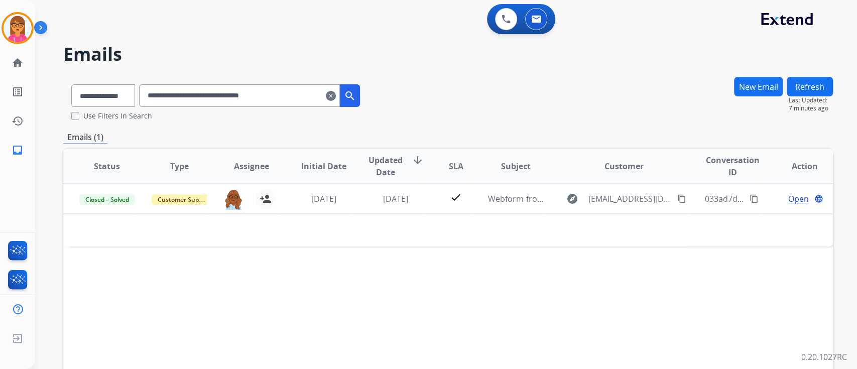
click at [336, 94] on mat-icon "clear" at bounding box center [331, 96] width 10 height 12
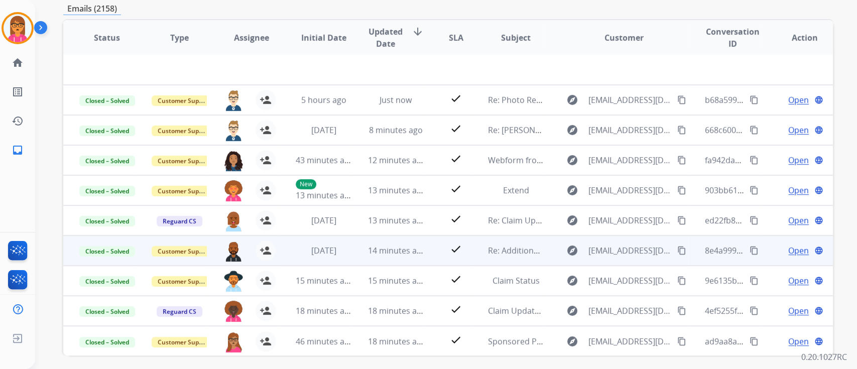
scroll to position [226, 0]
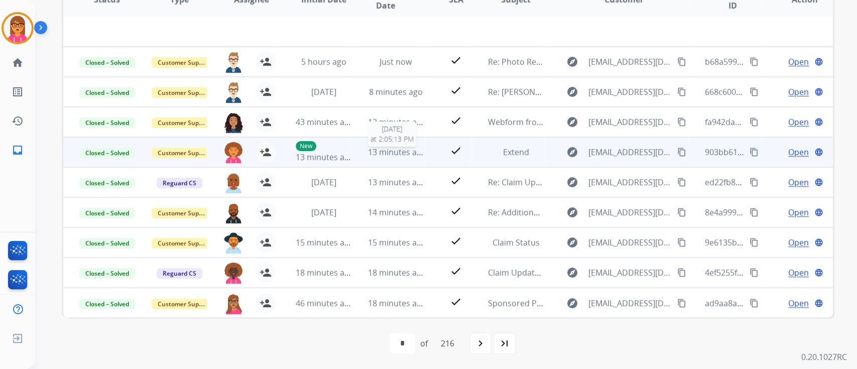
click at [408, 147] on span "13 minutes ago" at bounding box center [397, 152] width 58 height 11
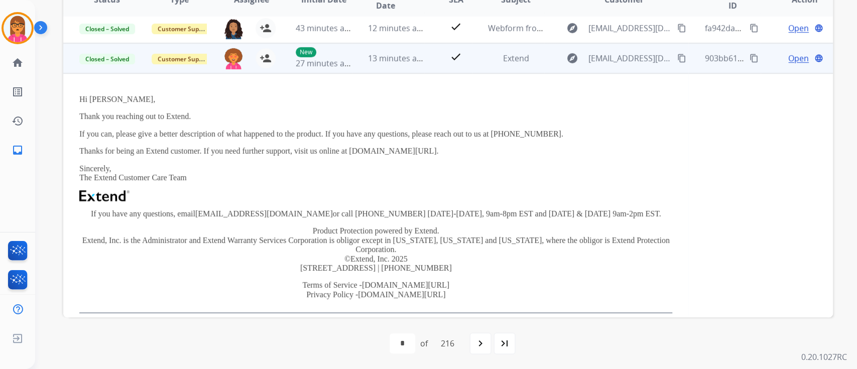
scroll to position [121, 0]
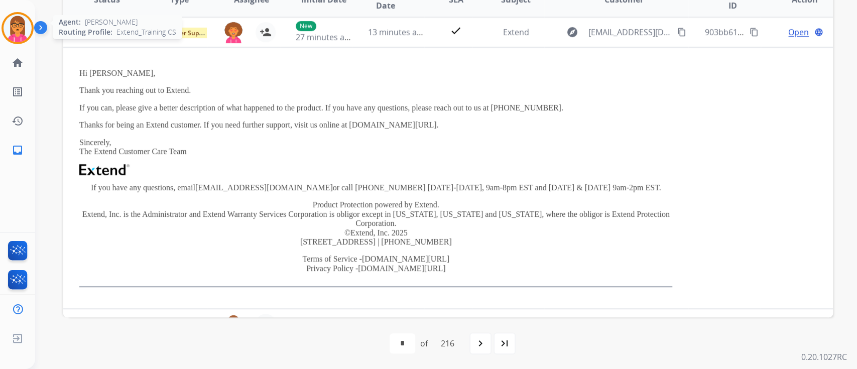
click at [14, 28] on img at bounding box center [18, 28] width 28 height 28
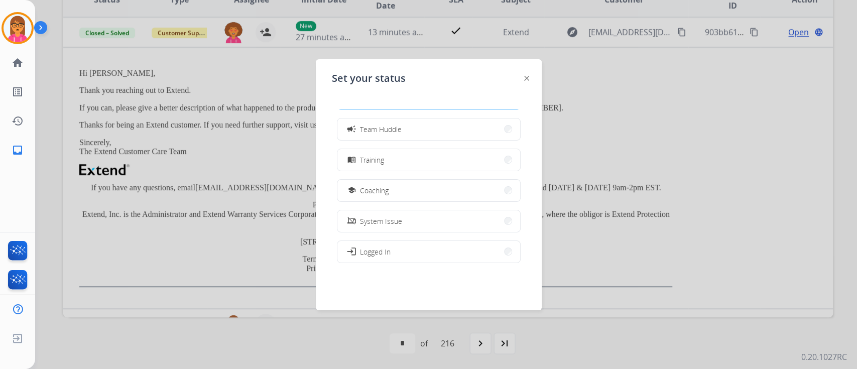
scroll to position [159, 0]
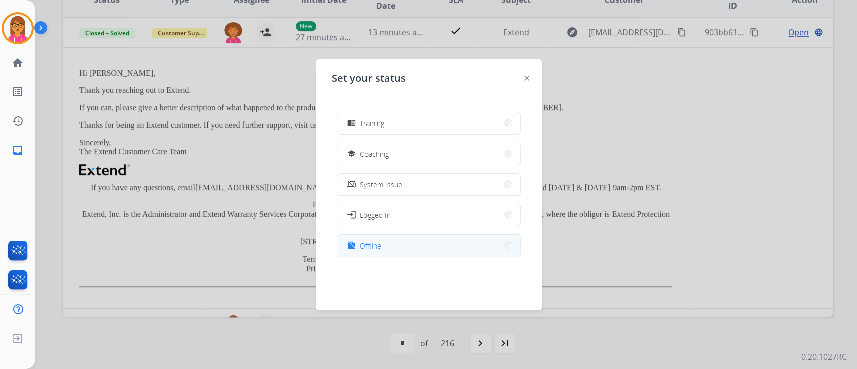
click at [398, 243] on button "work_off Offline" at bounding box center [429, 246] width 183 height 22
